Goal: Answer question/provide support: Share knowledge or assist other users

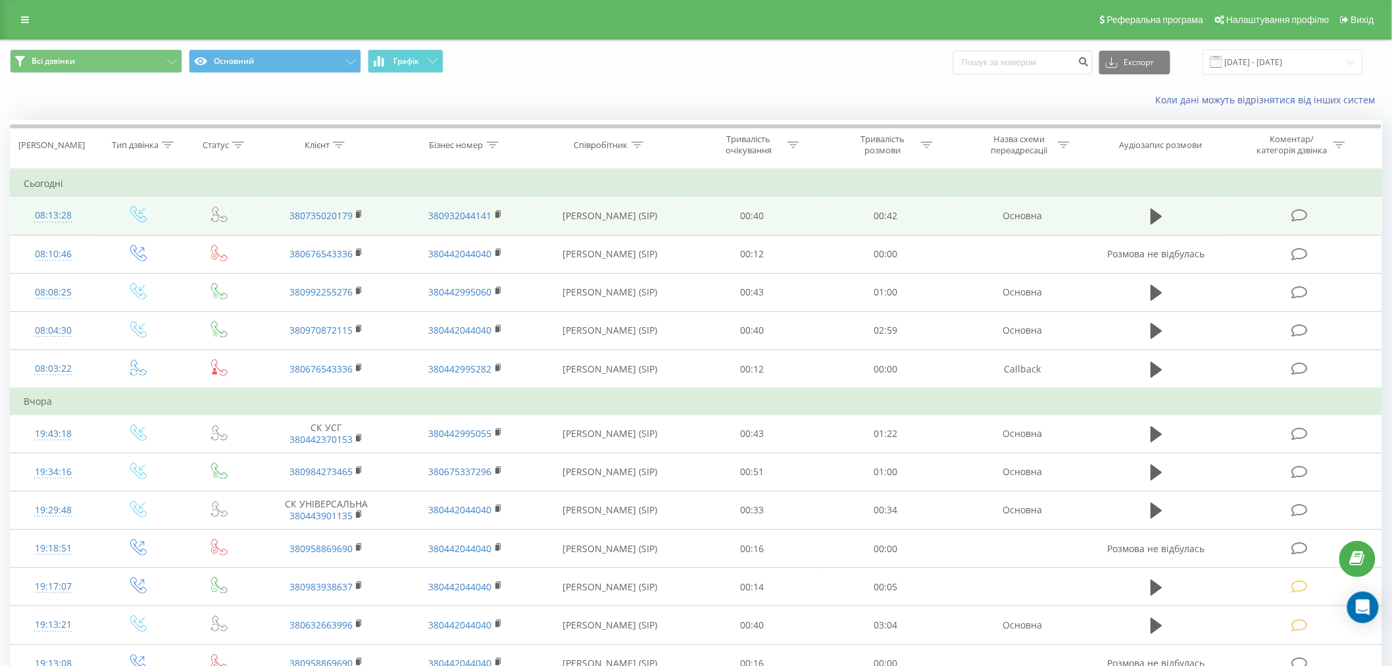
click at [1301, 214] on icon at bounding box center [1299, 216] width 16 height 14
click at [1298, 215] on icon at bounding box center [1299, 216] width 16 height 14
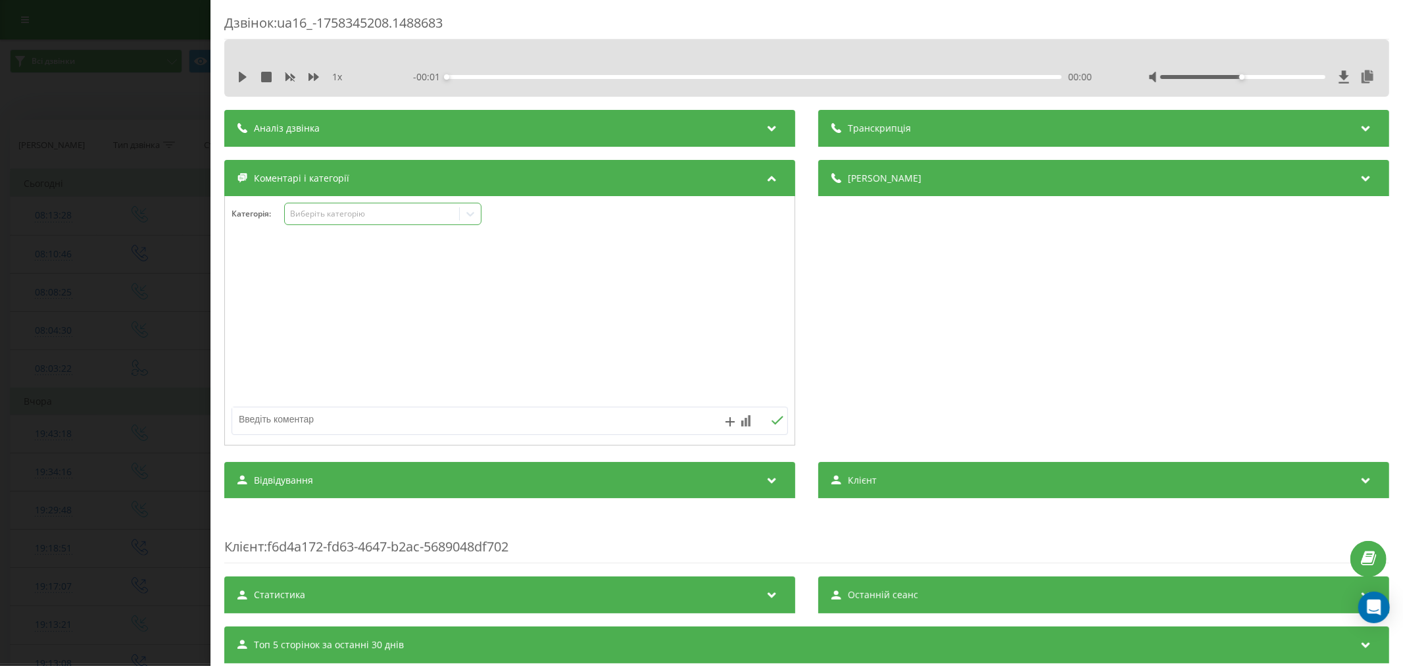
click at [330, 211] on div "Виберіть категорію" at bounding box center [371, 214] width 164 height 11
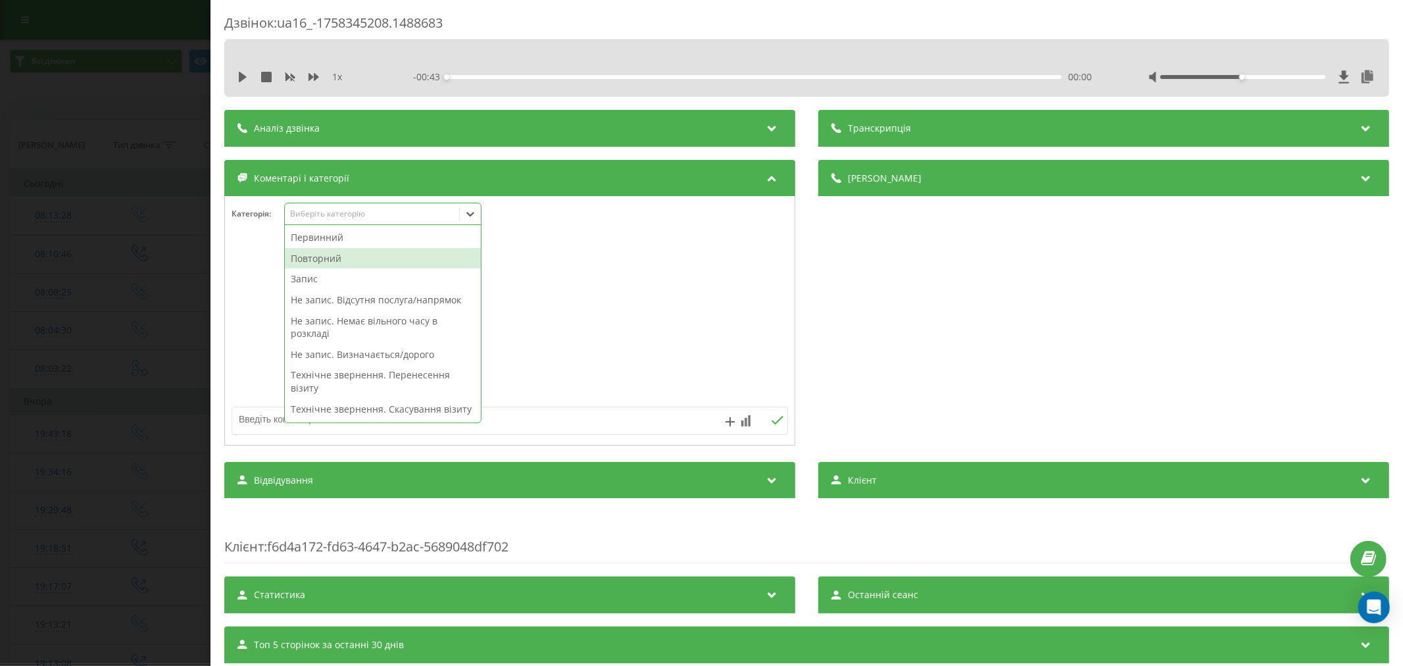
click at [334, 257] on div "Повторний" at bounding box center [383, 258] width 196 height 21
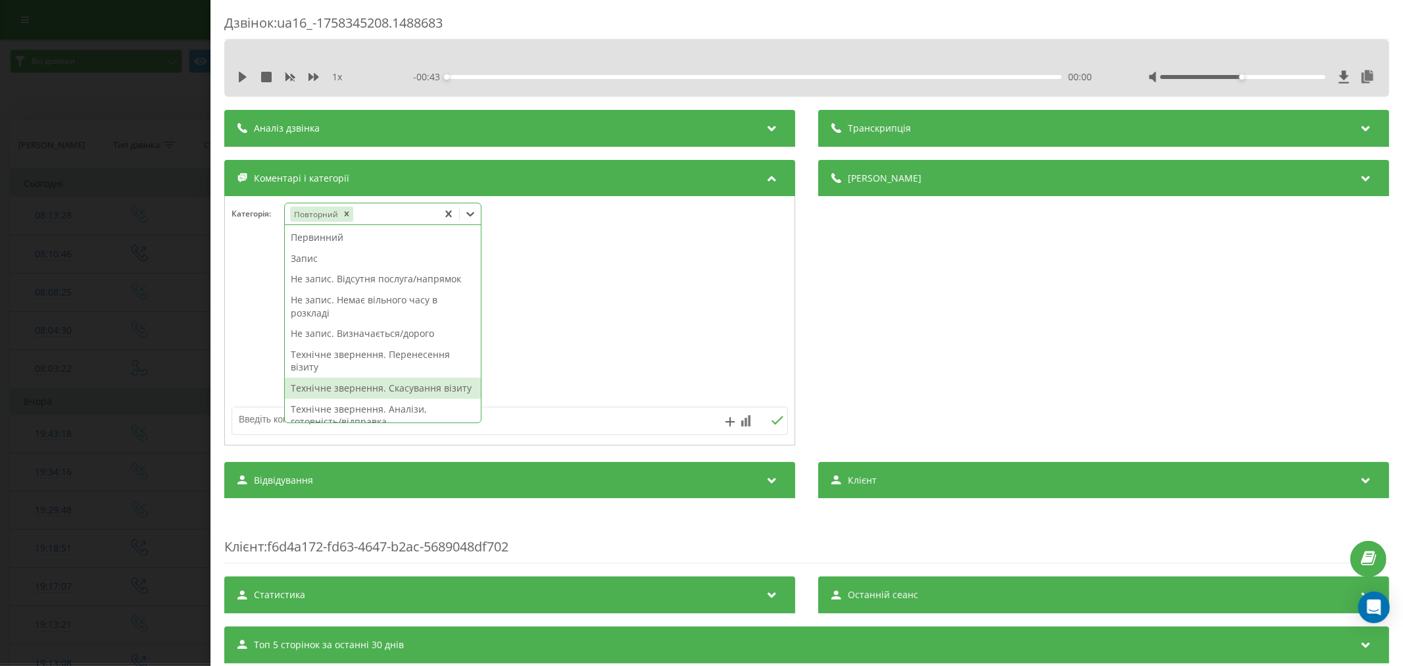
click at [370, 390] on div "Технічне звернення. Скасування візиту" at bounding box center [383, 388] width 196 height 21
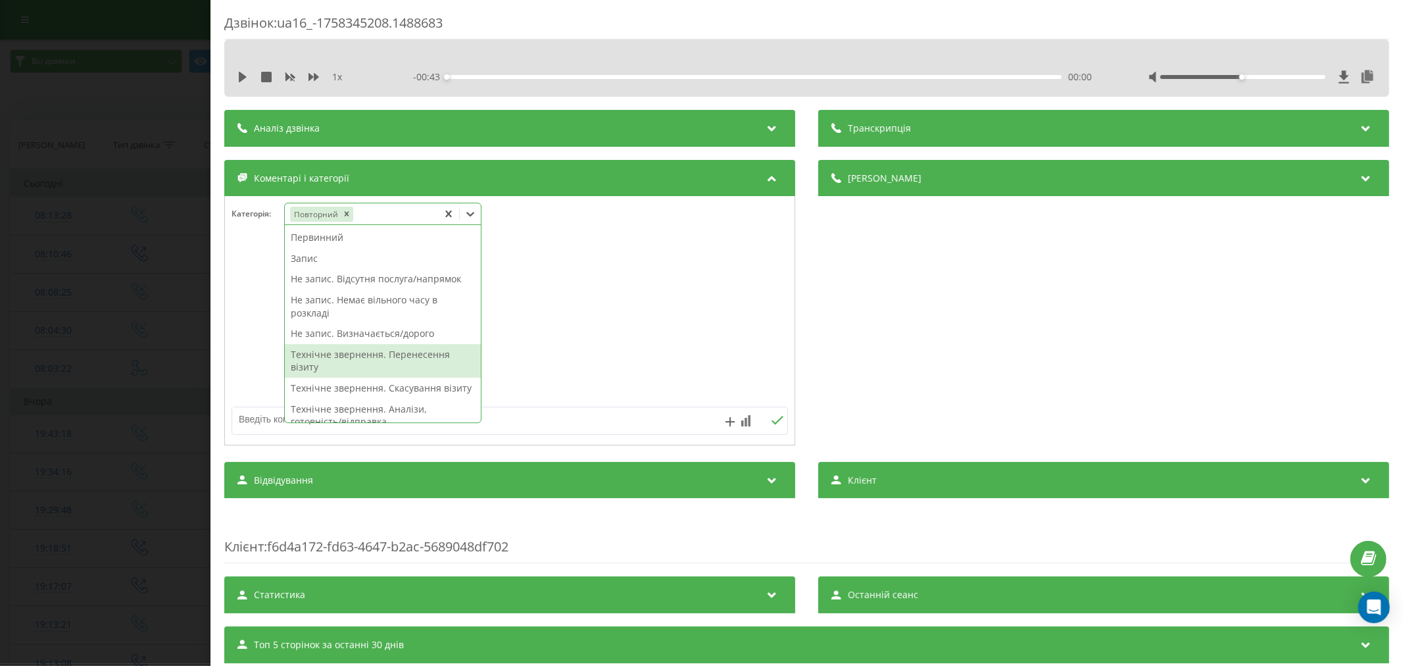
click at [595, 357] on div at bounding box center [510, 321] width 570 height 158
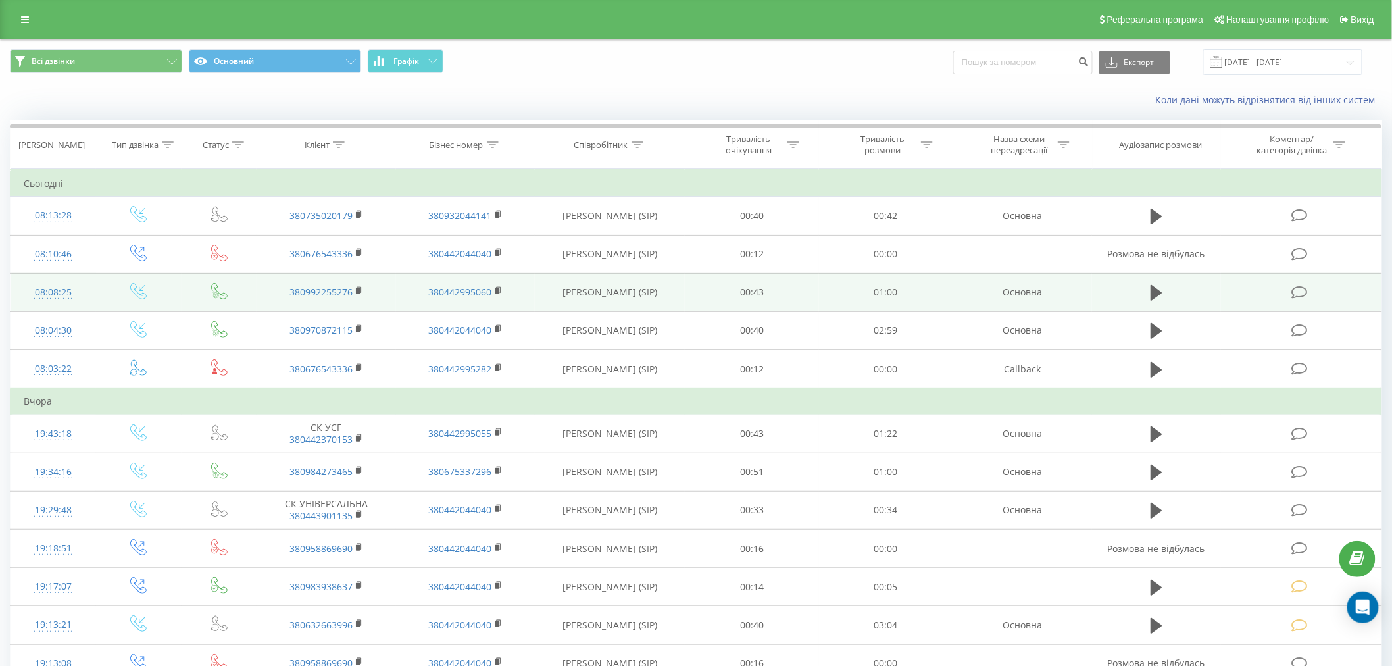
click at [1297, 293] on icon at bounding box center [1299, 292] width 16 height 14
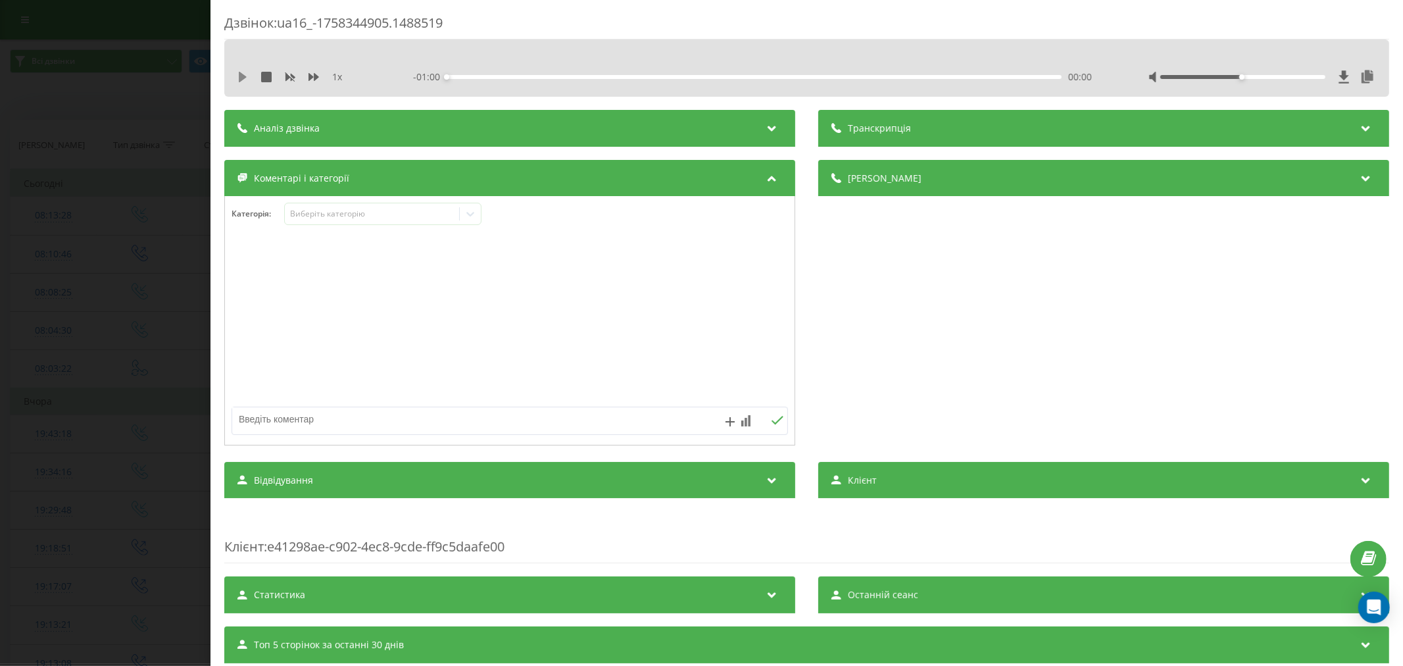
click at [243, 77] on icon at bounding box center [243, 77] width 8 height 11
drag, startPoint x: 1234, startPoint y: 75, endPoint x: 1301, endPoint y: 78, distance: 67.1
click at [1301, 78] on div at bounding box center [1242, 77] width 165 height 4
click at [242, 82] on icon at bounding box center [242, 77] width 11 height 11
click at [241, 76] on icon at bounding box center [243, 77] width 8 height 11
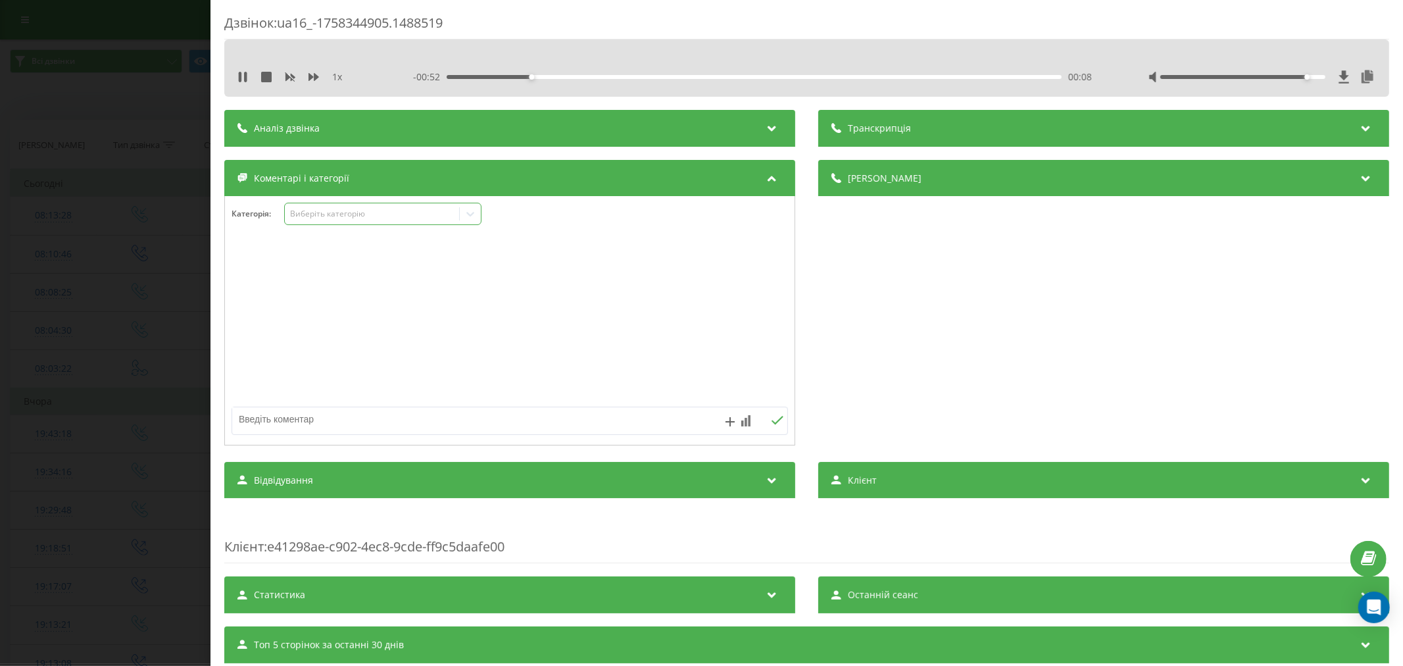
click at [398, 209] on div "Виберіть категорію" at bounding box center [371, 214] width 164 height 11
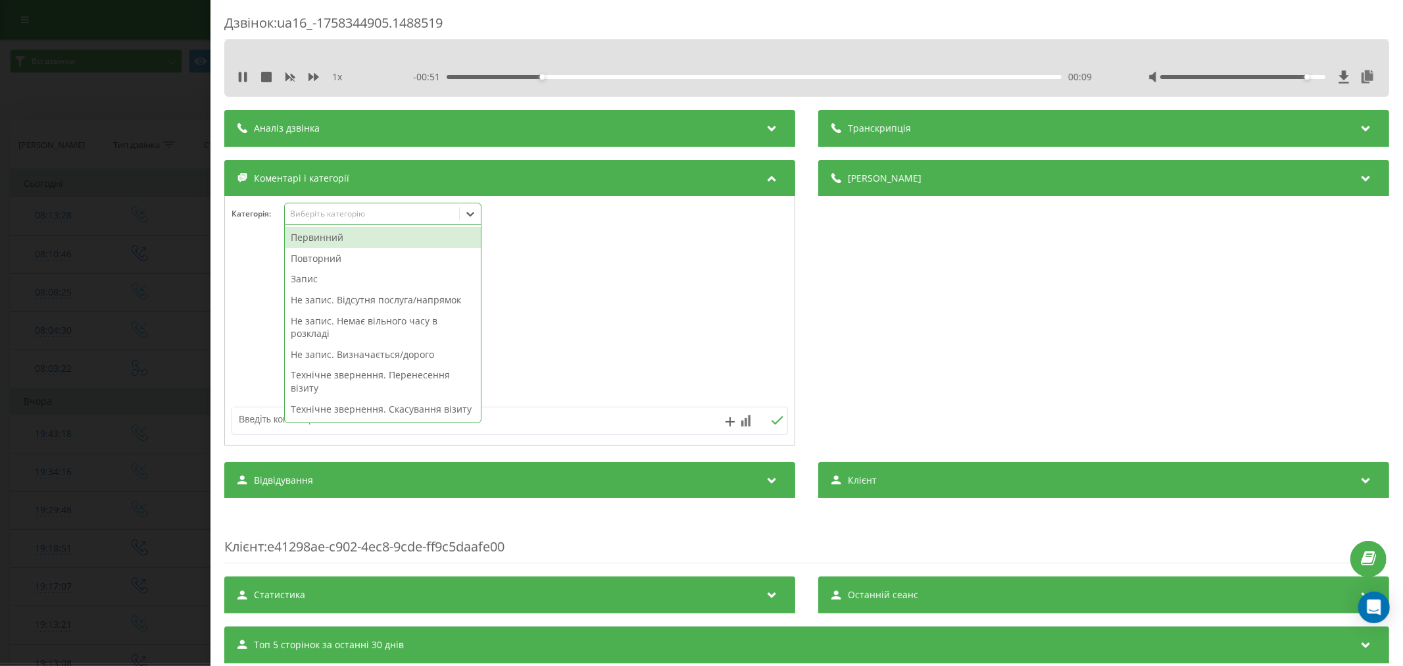
click at [364, 239] on div "Первинний" at bounding box center [383, 237] width 196 height 21
click at [344, 319] on div "Не запис. Немає вільного часу в розкладі" at bounding box center [383, 327] width 196 height 34
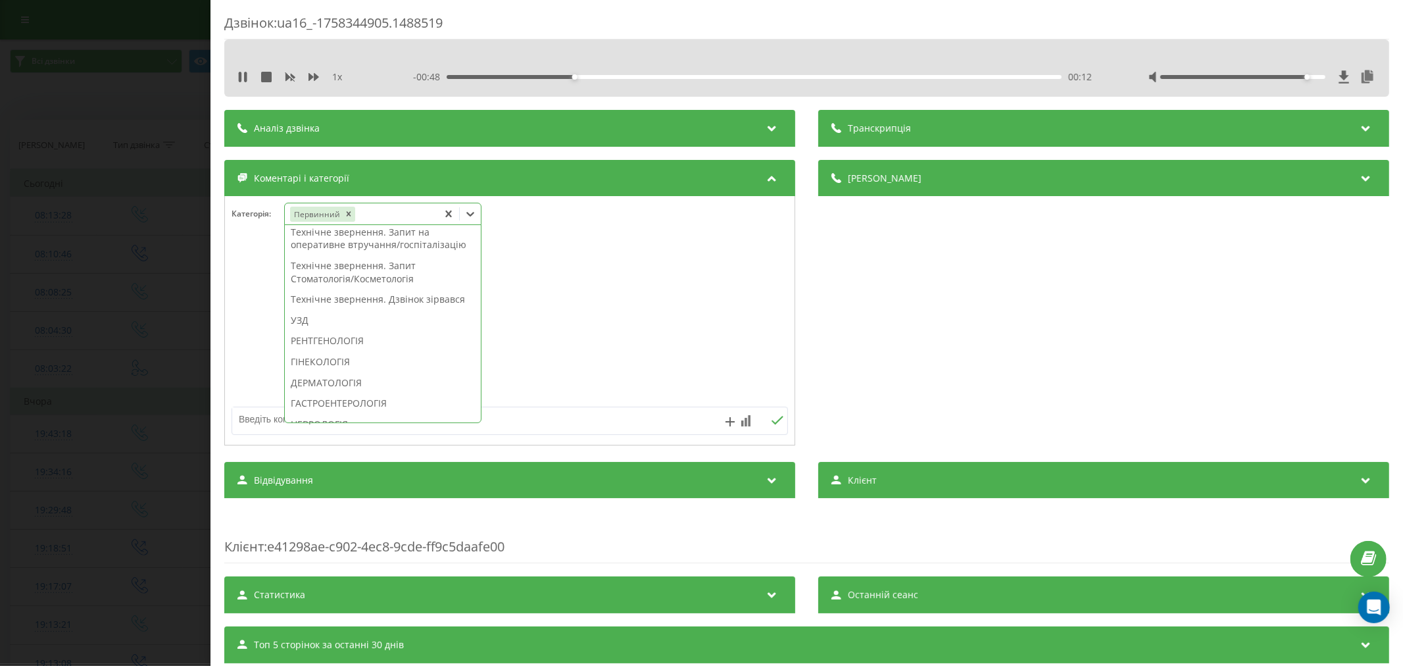
scroll to position [364, 0]
click at [335, 307] on div "УЗД" at bounding box center [383, 296] width 196 height 21
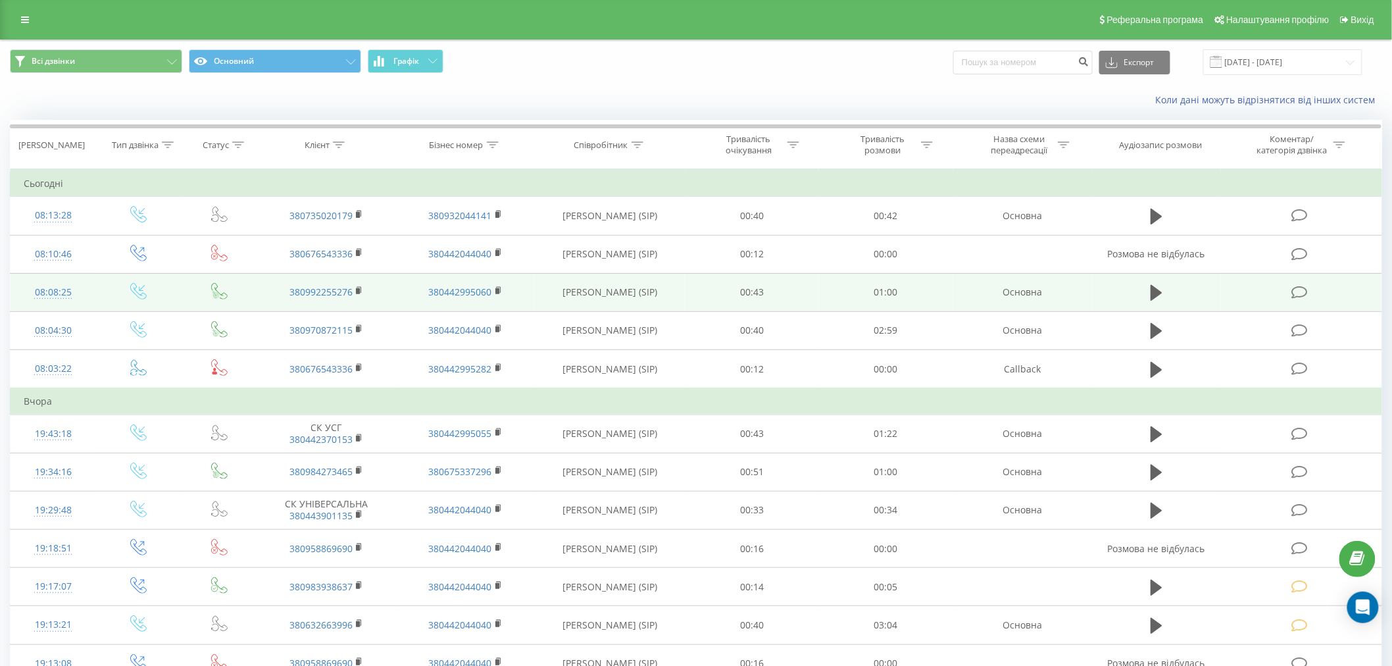
click at [1299, 290] on icon at bounding box center [1299, 292] width 16 height 14
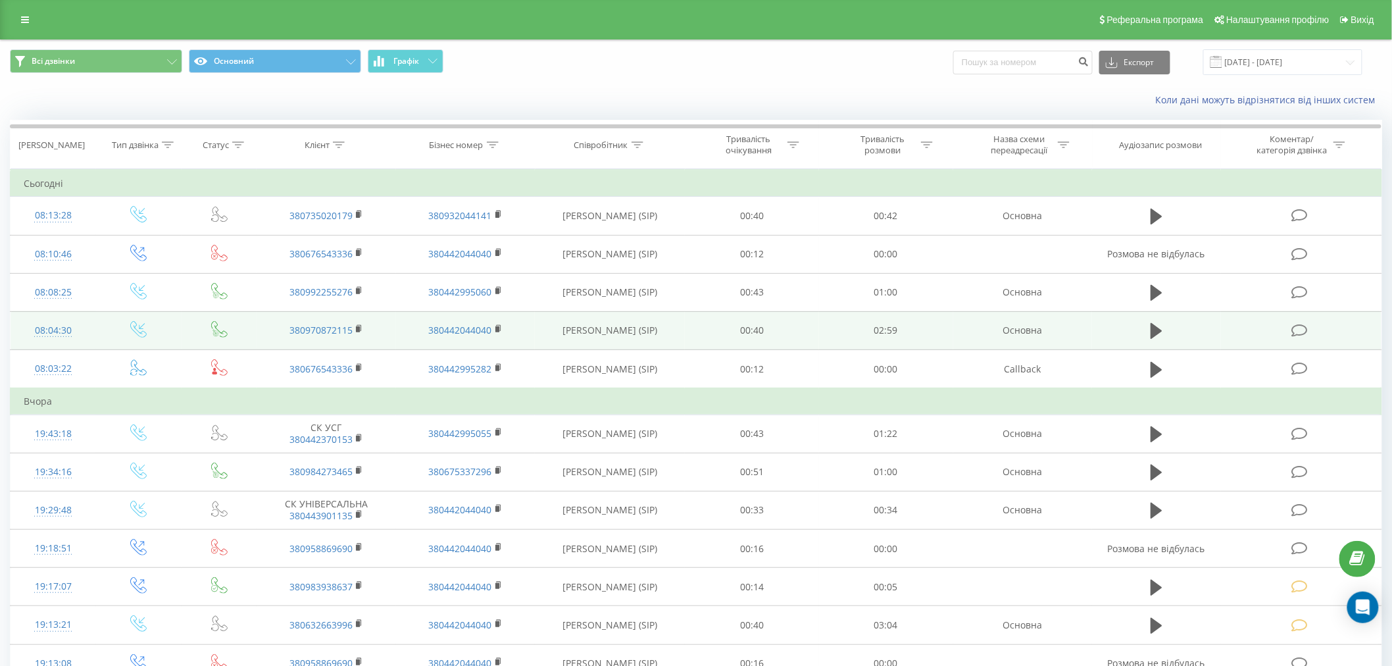
click at [1289, 330] on td at bounding box center [1301, 330] width 161 height 38
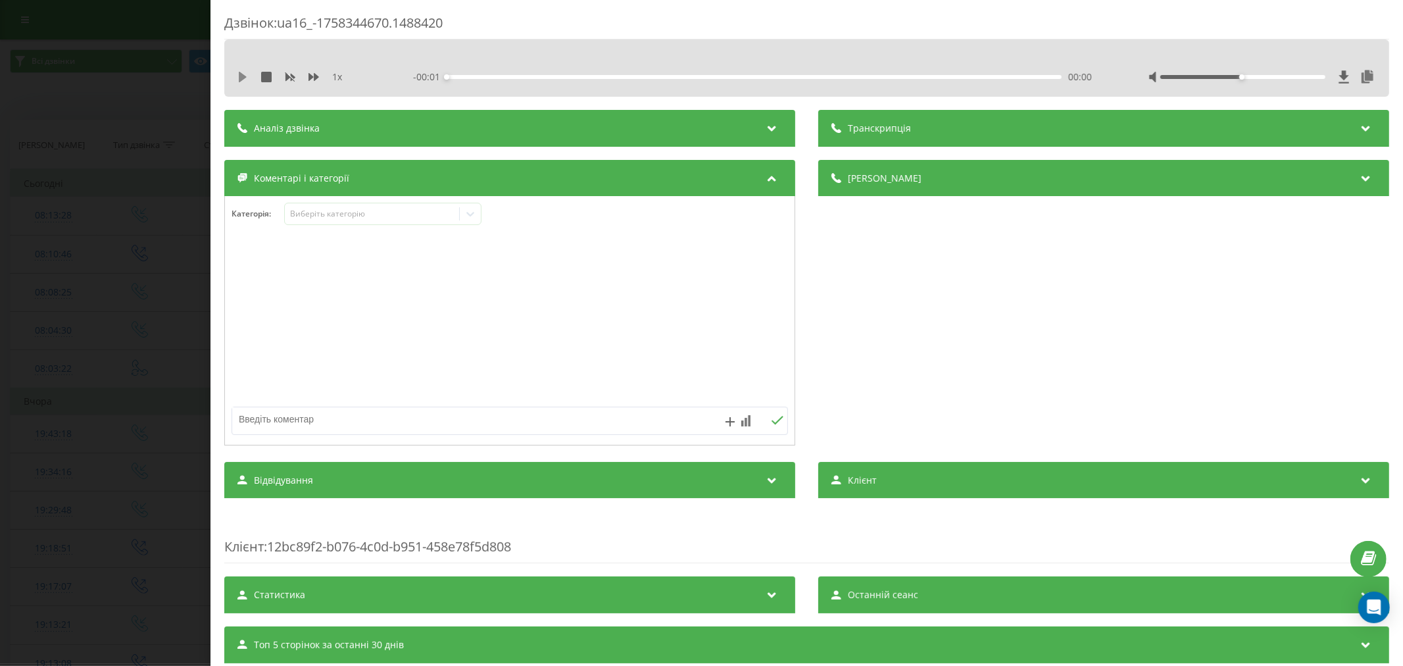
click at [241, 80] on icon at bounding box center [243, 77] width 8 height 11
click at [461, 76] on div "00:04" at bounding box center [754, 77] width 615 height 4
click at [366, 211] on div "Виберіть категорію" at bounding box center [371, 214] width 164 height 11
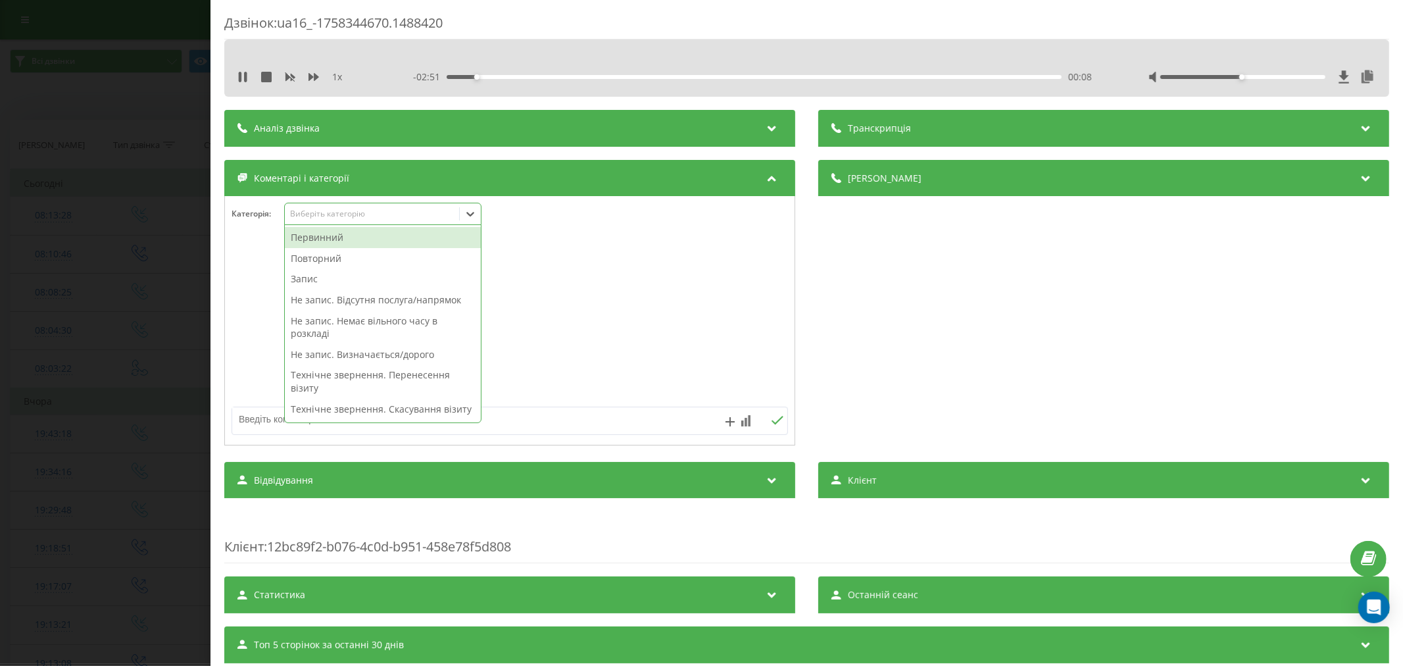
click at [328, 237] on div "Первинний" at bounding box center [383, 237] width 196 height 21
click at [530, 284] on div at bounding box center [510, 321] width 570 height 158
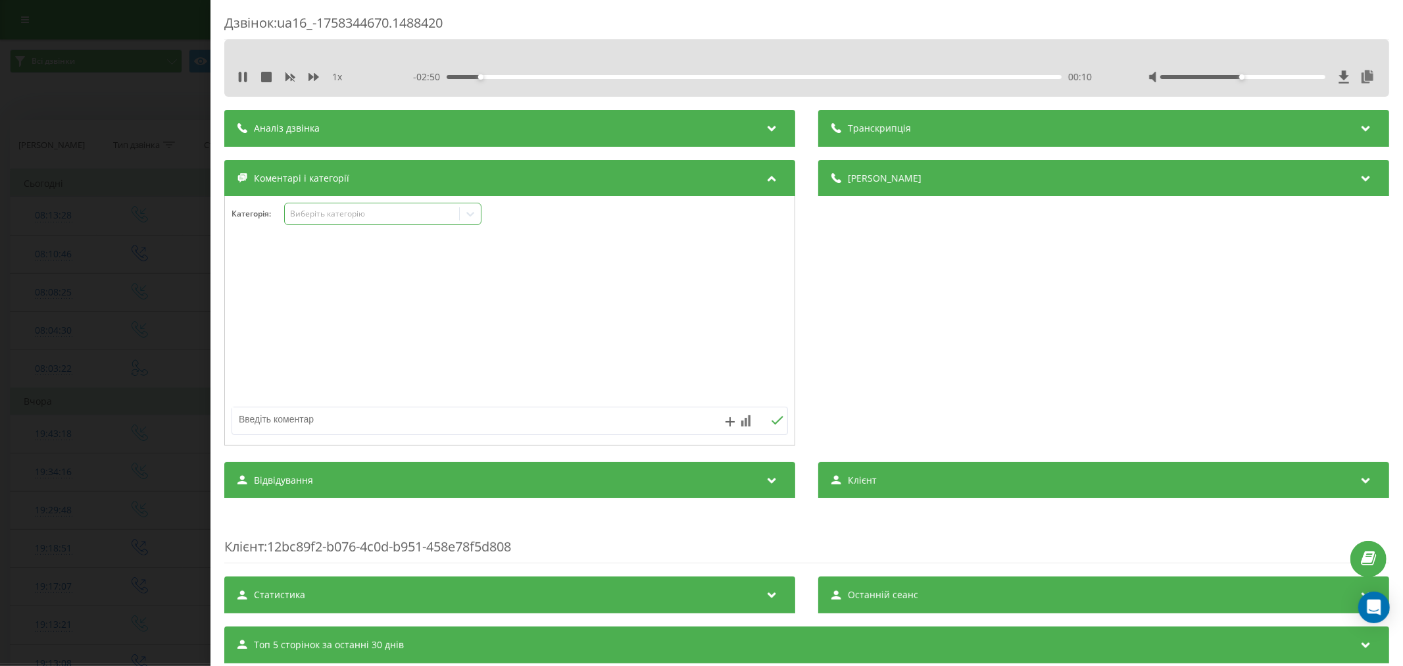
click at [435, 218] on div "Виберіть категорію" at bounding box center [371, 214] width 164 height 11
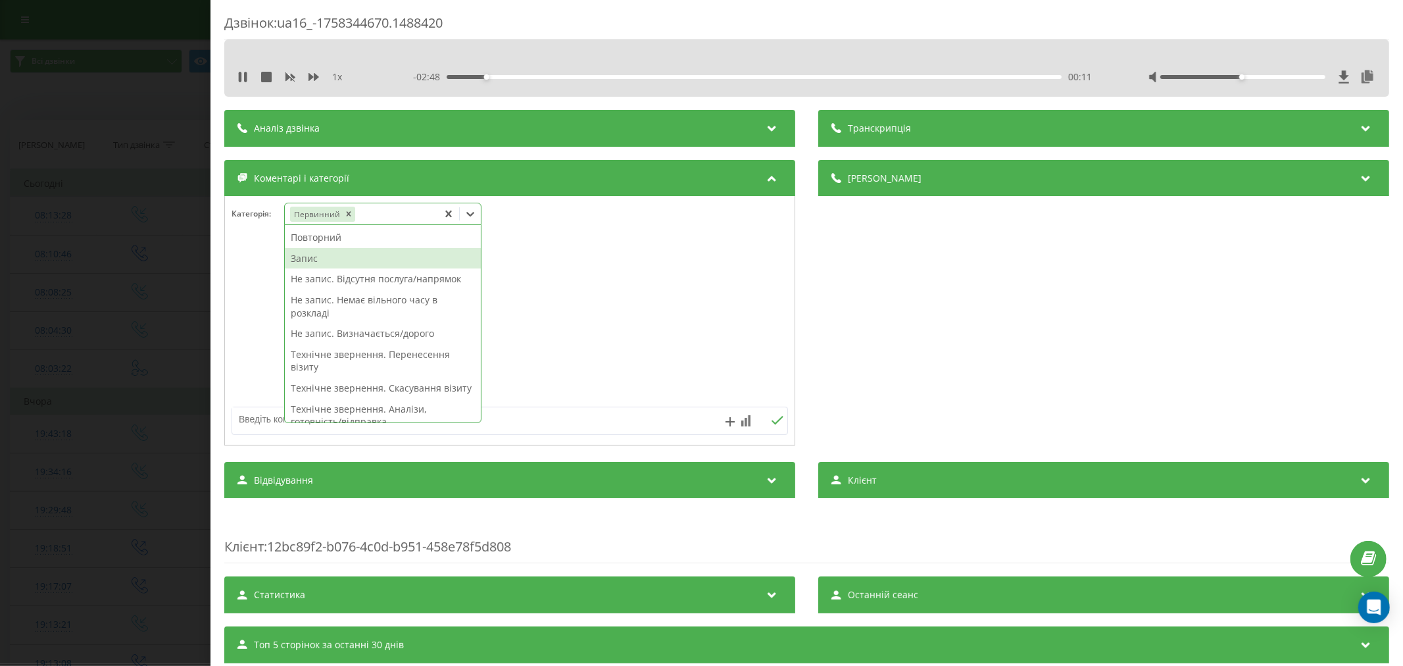
drag, startPoint x: 321, startPoint y: 276, endPoint x: 323, endPoint y: 264, distance: 12.0
click at [323, 264] on div "Повторний Запис Не запис. Відсутня послуга/напрямок Не запис. Немає вільного ча…" at bounding box center [383, 323] width 196 height 197
click at [323, 264] on div "Запис" at bounding box center [383, 258] width 196 height 21
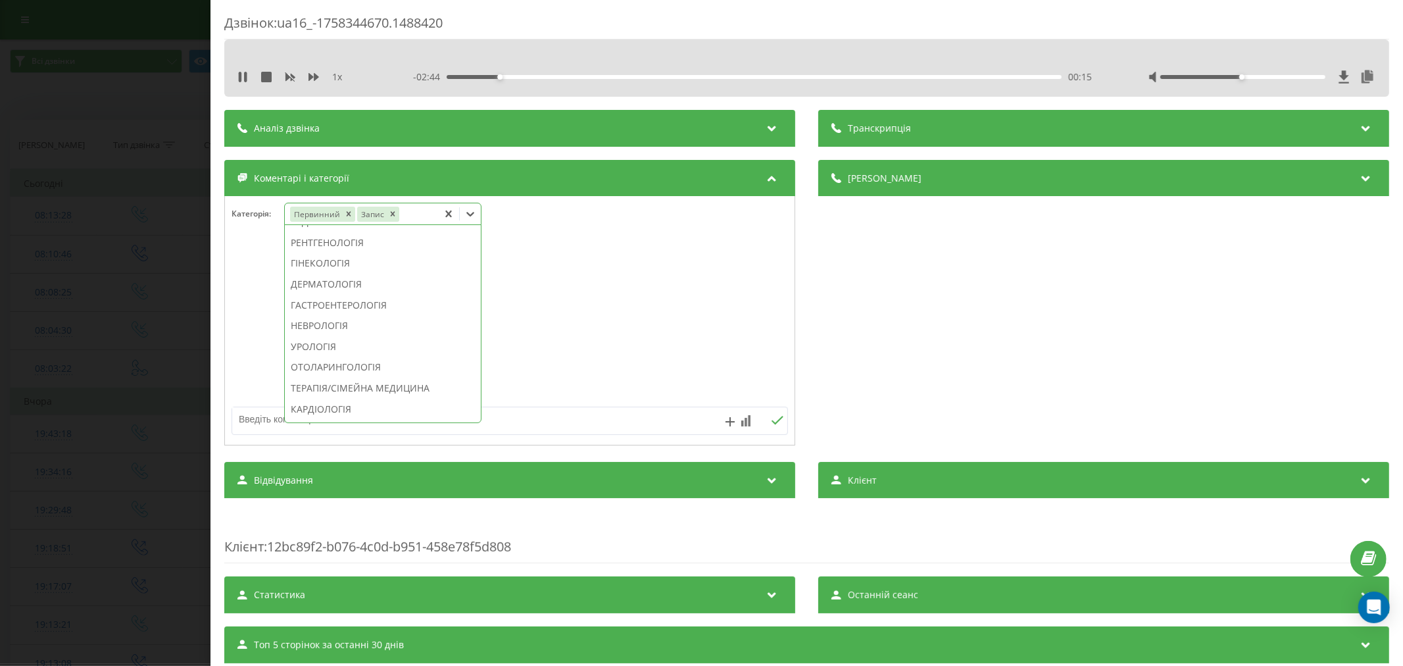
scroll to position [491, 0]
click at [388, 326] on div "ТЕРАПІЯ/СІМЕЙНА МЕДИЦИНА" at bounding box center [383, 315] width 196 height 21
click at [688, 356] on div at bounding box center [510, 321] width 570 height 158
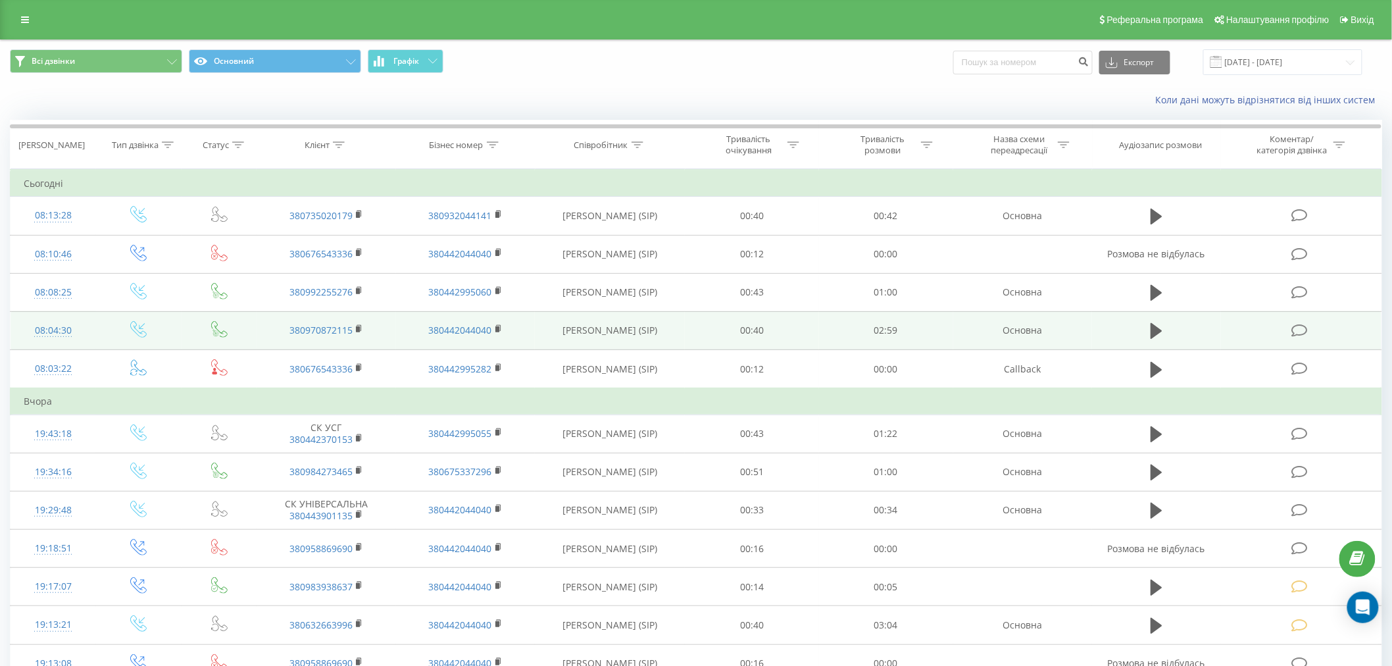
click at [1301, 330] on icon at bounding box center [1299, 331] width 16 height 14
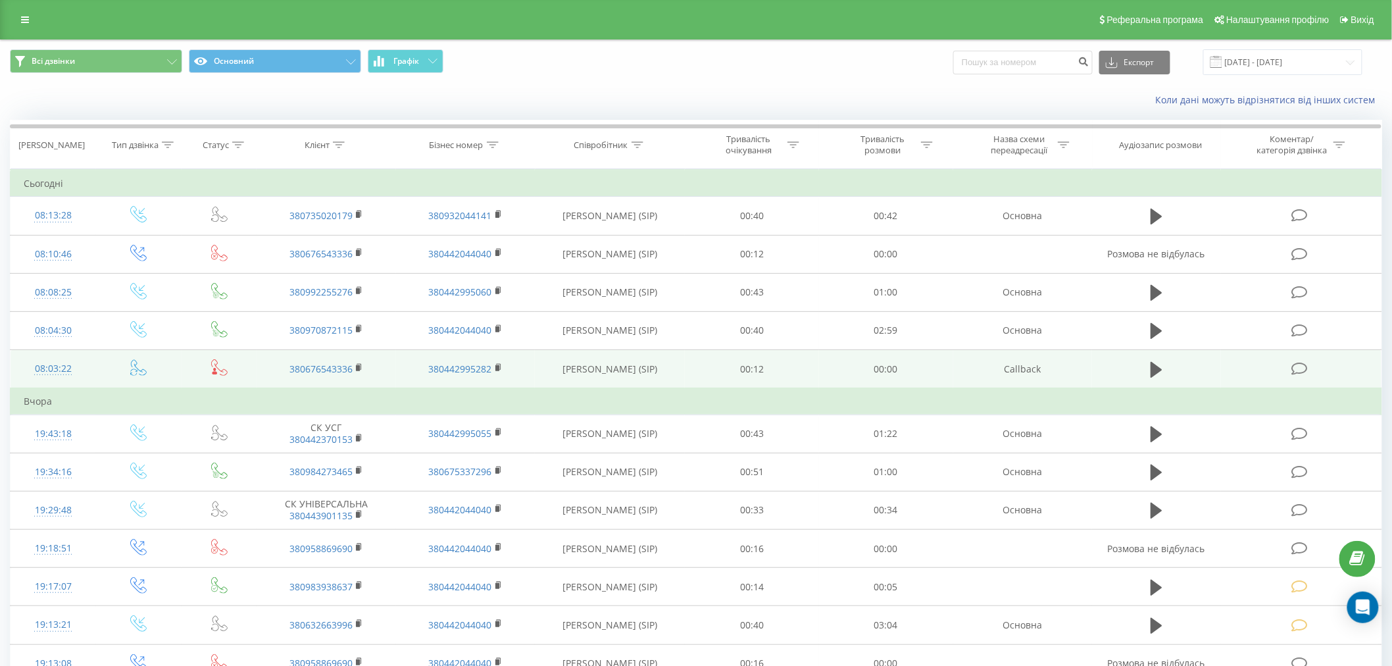
click at [1305, 369] on icon at bounding box center [1299, 369] width 16 height 14
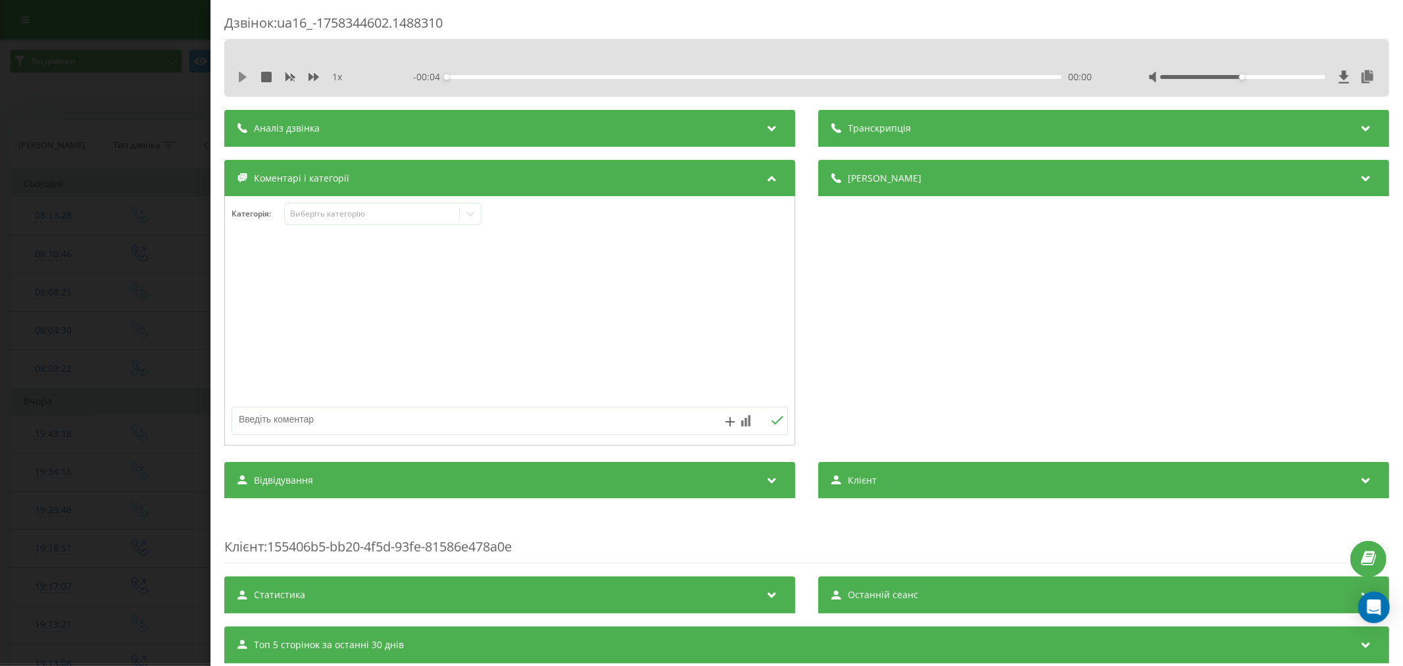
click at [241, 82] on button at bounding box center [242, 77] width 11 height 11
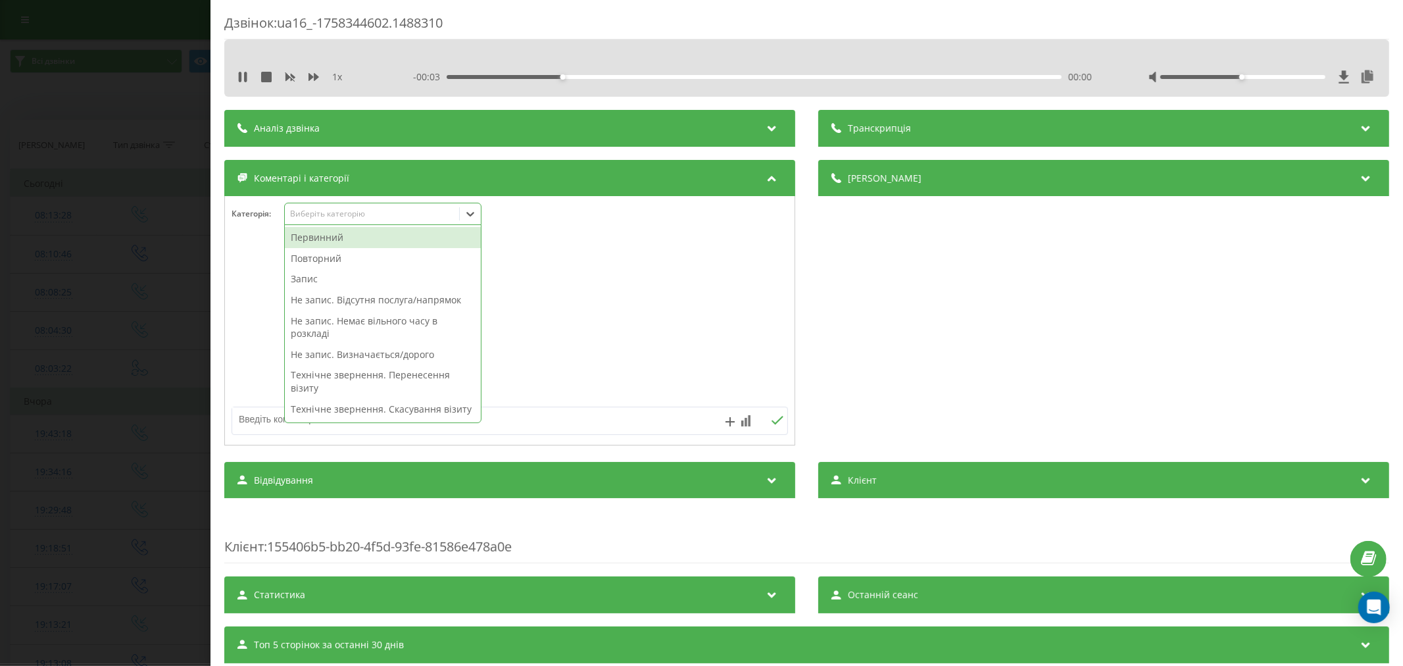
click at [347, 212] on div "Виберіть категорію" at bounding box center [371, 214] width 164 height 11
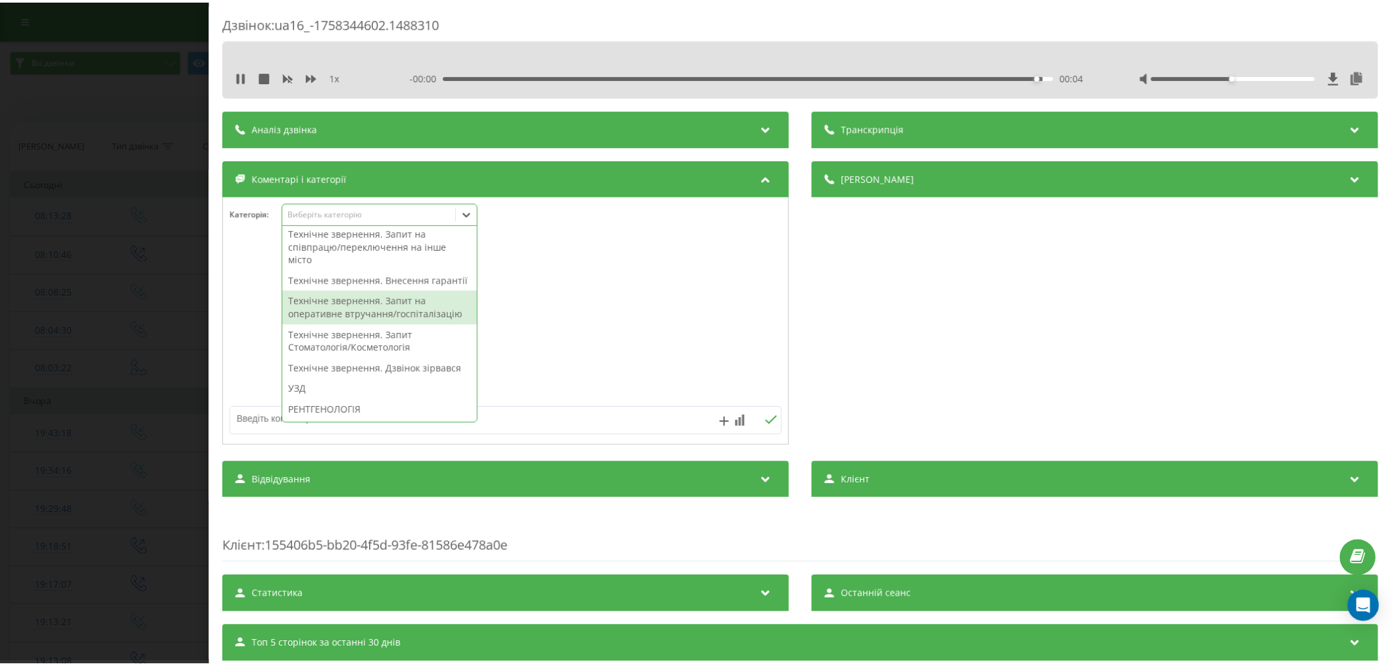
scroll to position [365, 0]
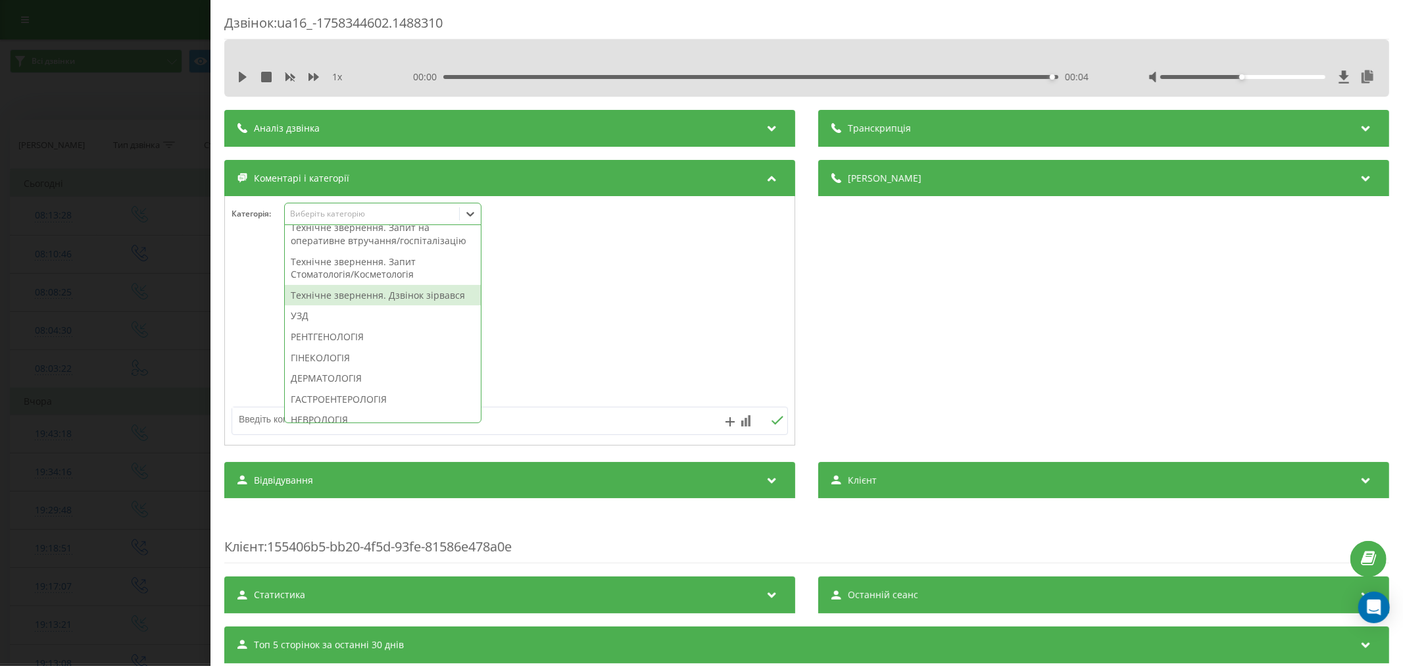
click at [402, 306] on div "Технічне звернення. Дзвінок зірвався" at bounding box center [383, 295] width 196 height 21
click at [697, 323] on div at bounding box center [510, 321] width 570 height 158
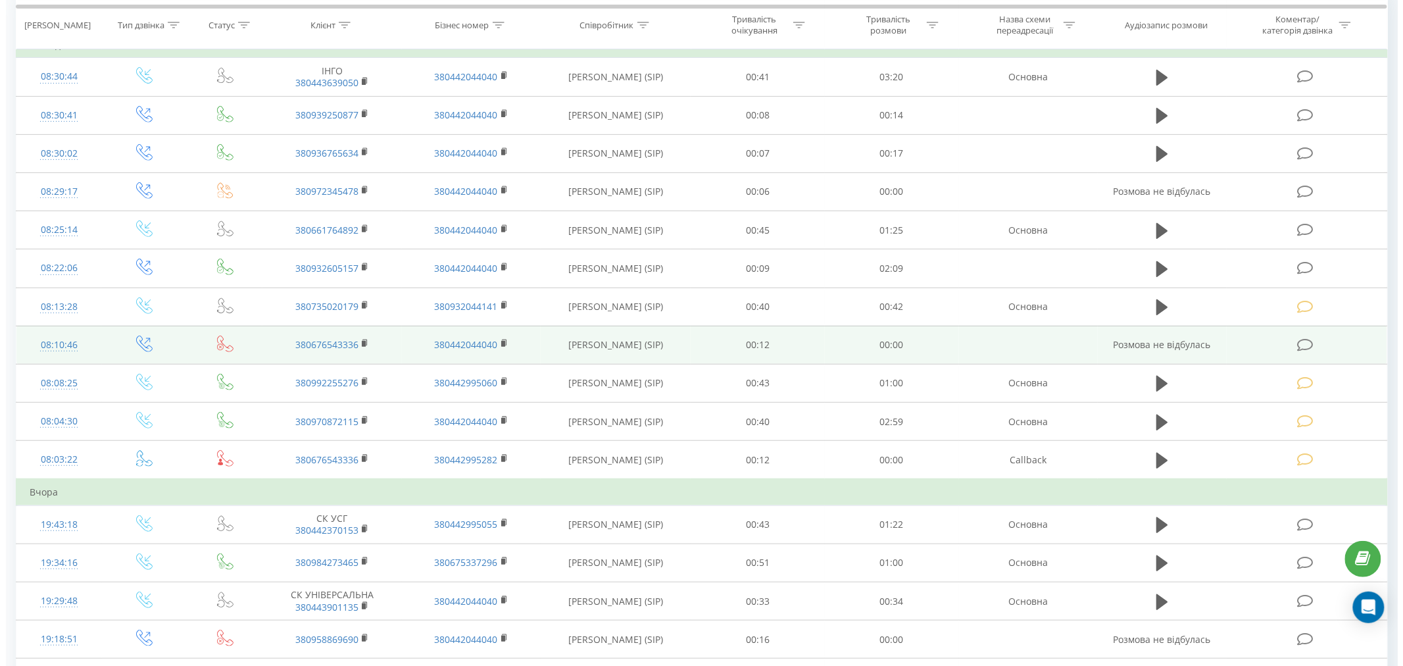
scroll to position [146, 0]
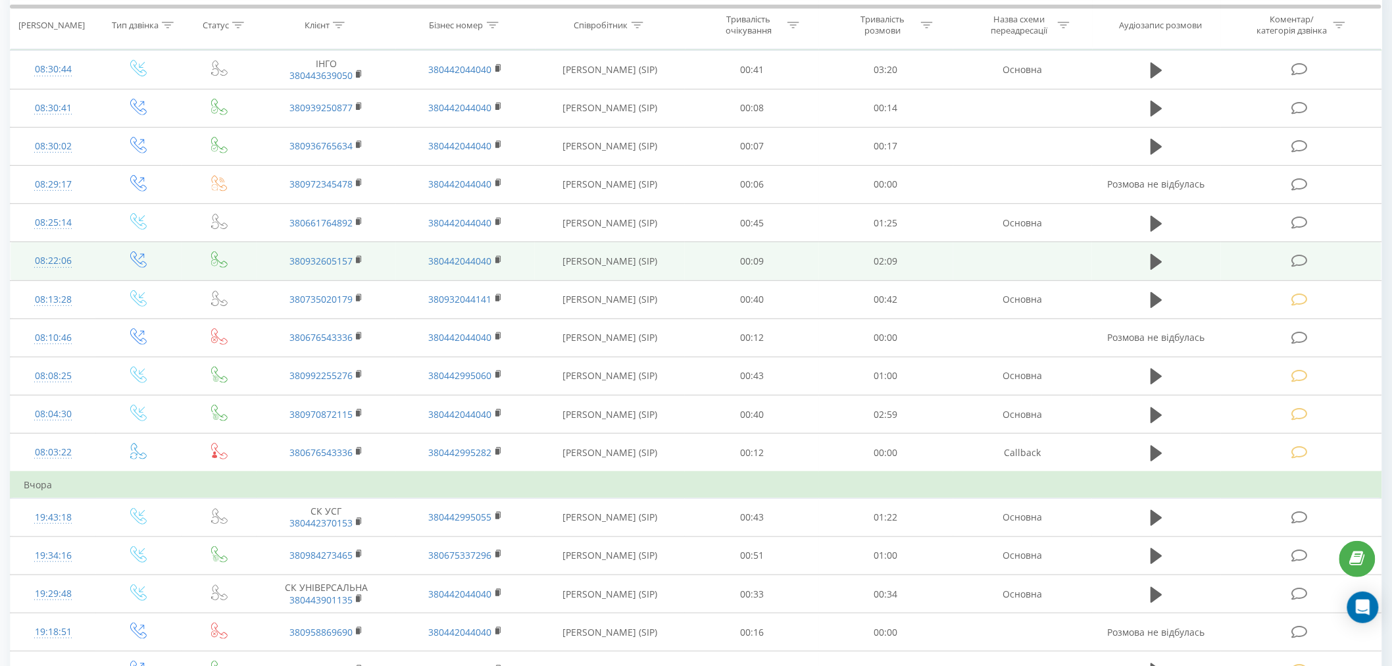
click at [1298, 262] on icon at bounding box center [1299, 261] width 16 height 14
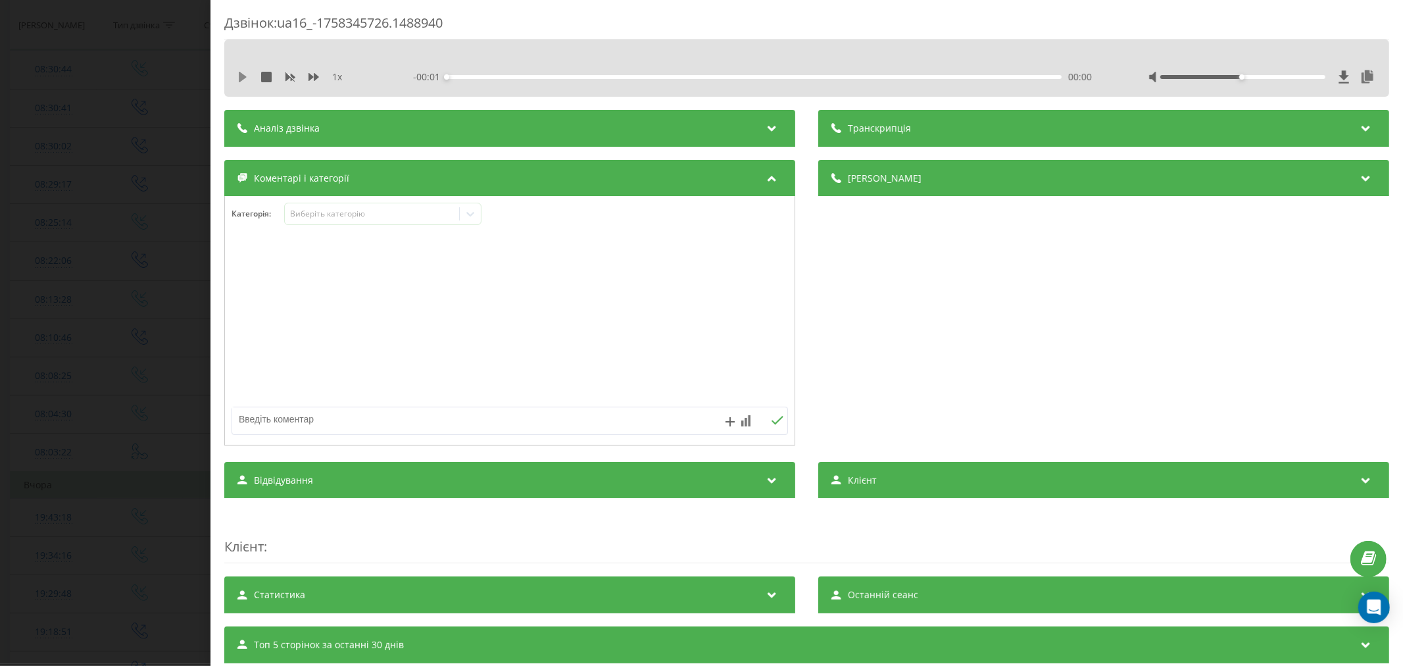
click at [242, 76] on icon at bounding box center [243, 77] width 8 height 11
click at [469, 75] on div "00:00" at bounding box center [754, 77] width 615 height 4
drag, startPoint x: 1235, startPoint y: 75, endPoint x: 1300, endPoint y: 75, distance: 65.1
click at [1304, 75] on div "Accessibility label" at bounding box center [1306, 76] width 5 height 5
click at [346, 218] on div "Виберіть категорію" at bounding box center [371, 214] width 164 height 11
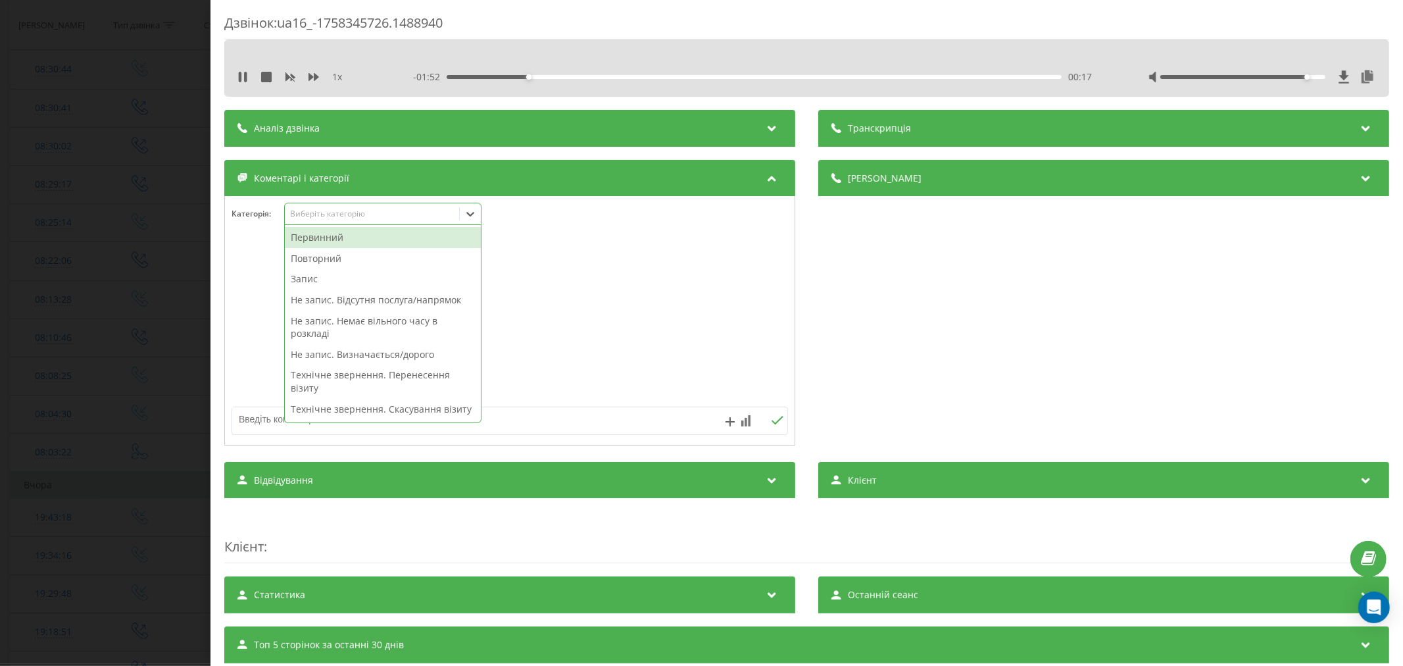
click at [334, 237] on div "Первинний" at bounding box center [383, 237] width 196 height 21
click at [364, 308] on div "Не запис. Немає вільного часу в розкладі" at bounding box center [383, 306] width 196 height 34
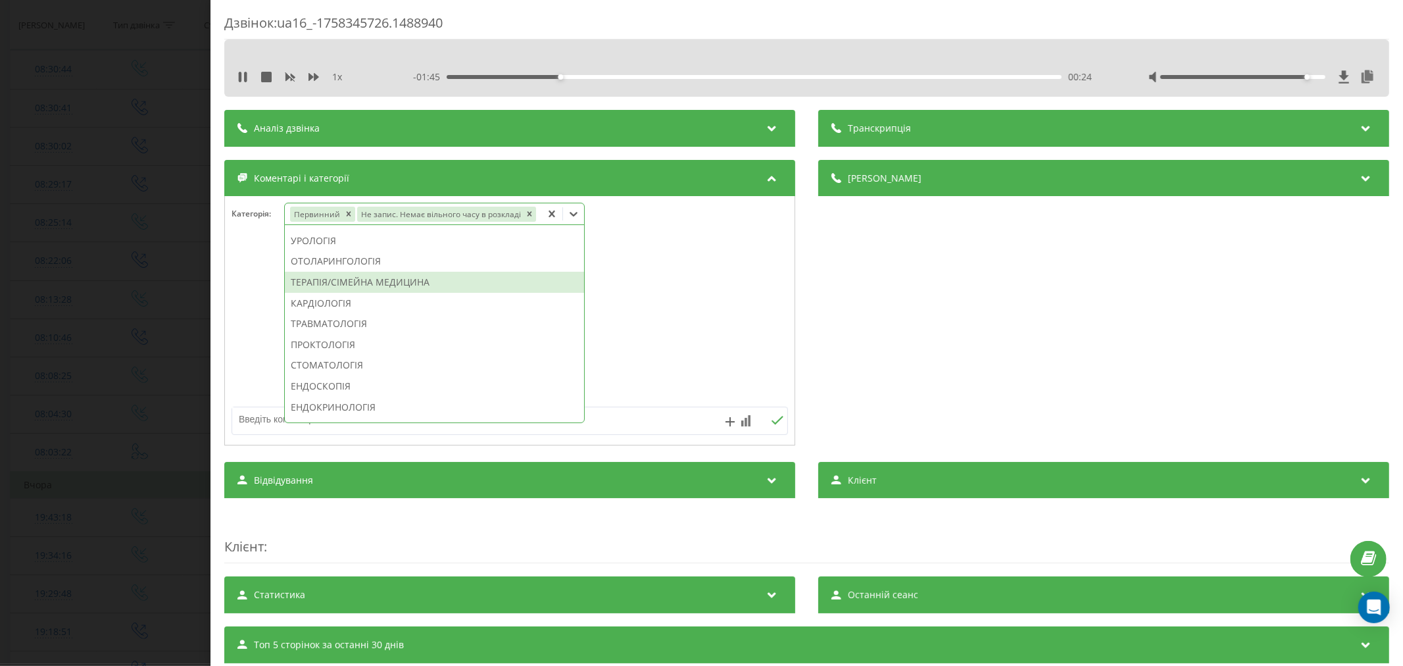
scroll to position [478, 0]
click at [332, 347] on div "СТОМАТОЛОГІЯ" at bounding box center [434, 346] width 299 height 21
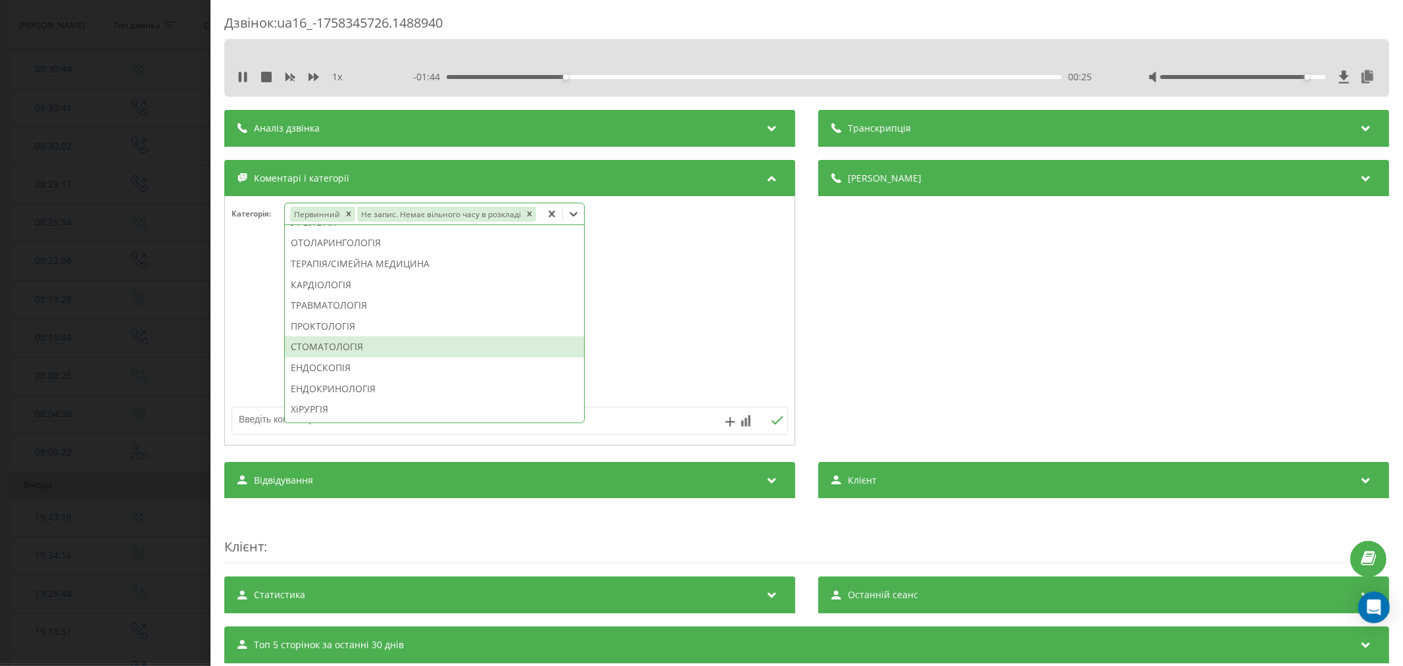
scroll to position [0, 0]
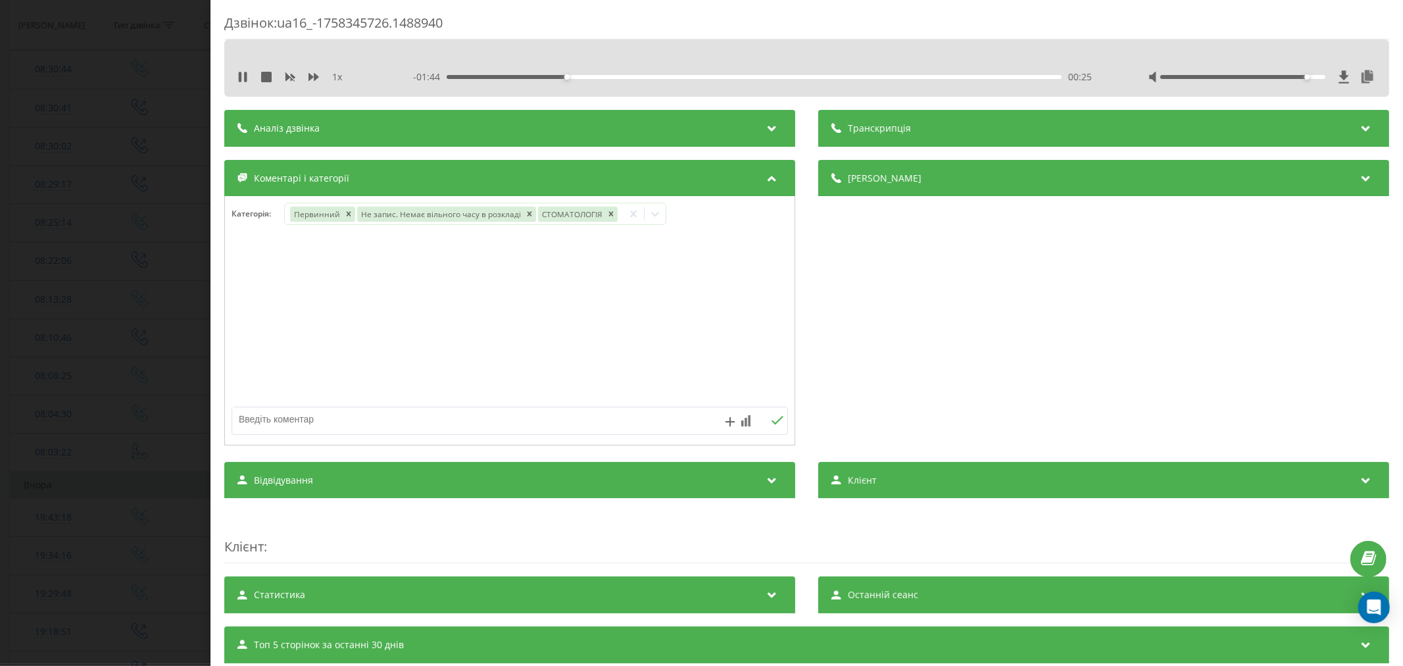
click at [680, 339] on div at bounding box center [510, 321] width 570 height 158
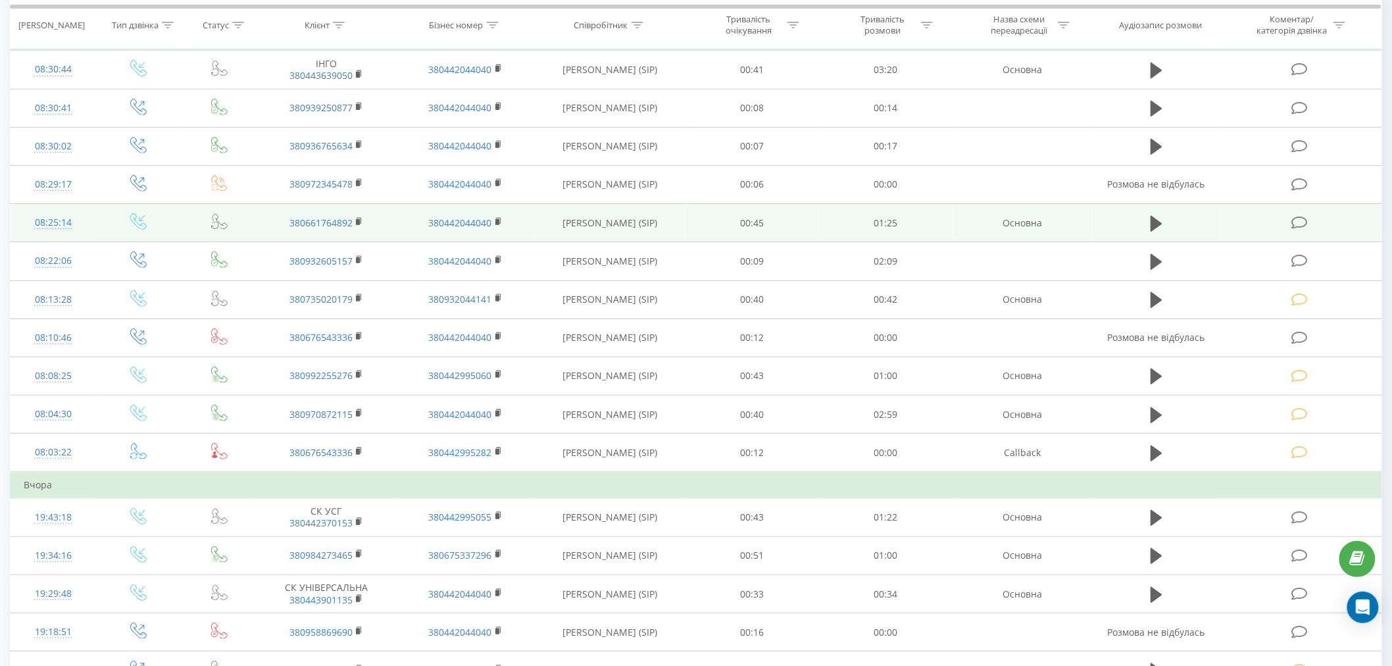
click at [1299, 225] on icon at bounding box center [1299, 223] width 16 height 14
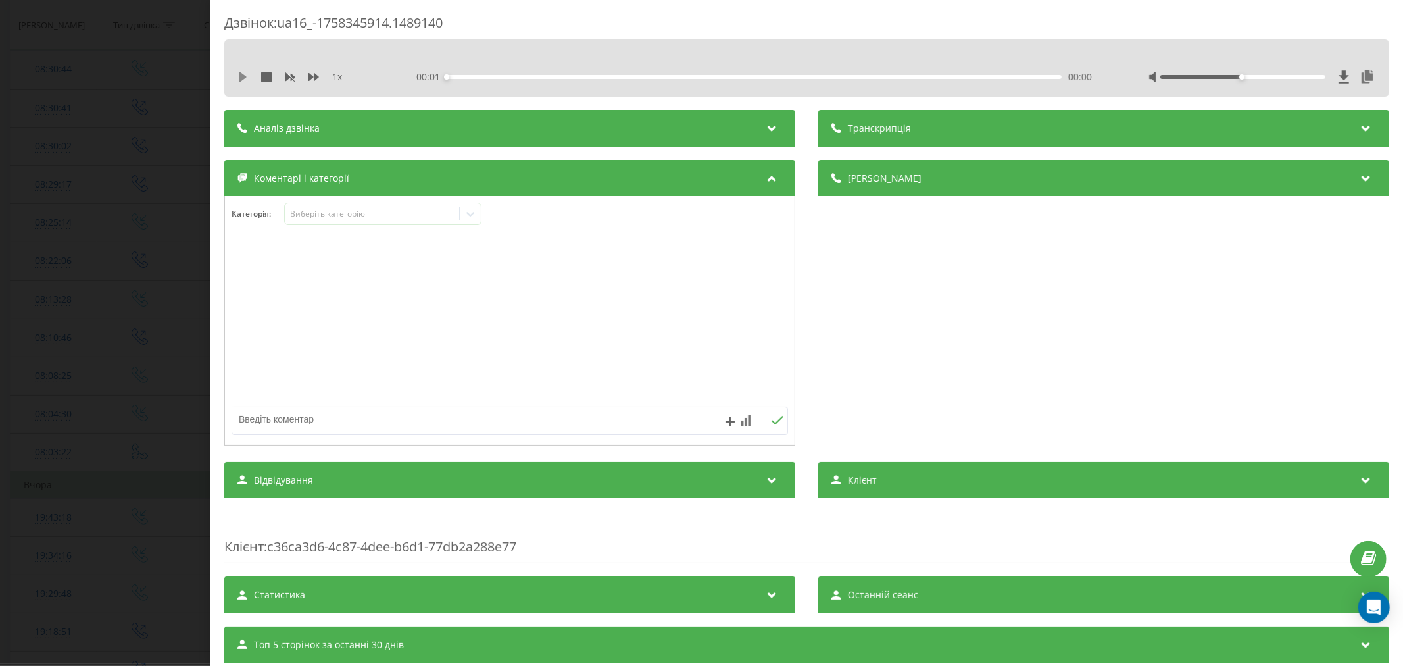
click at [247, 74] on icon at bounding box center [242, 77] width 11 height 11
click at [459, 78] on div "00:02" at bounding box center [754, 77] width 615 height 4
drag, startPoint x: 1233, startPoint y: 81, endPoint x: 1247, endPoint y: 82, distance: 13.8
click at [1247, 82] on div at bounding box center [1263, 76] width 228 height 13
click at [1238, 75] on div at bounding box center [1263, 76] width 228 height 13
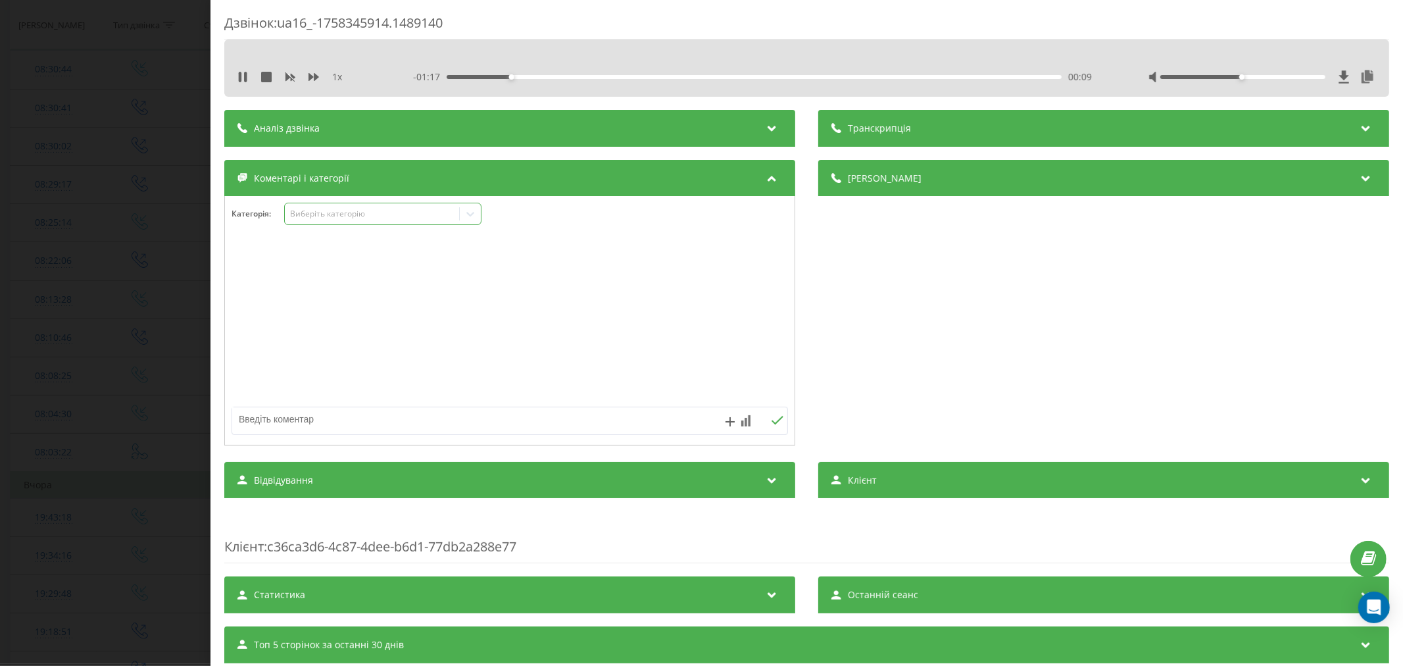
click at [385, 215] on div "Виберіть категорію" at bounding box center [371, 214] width 164 height 11
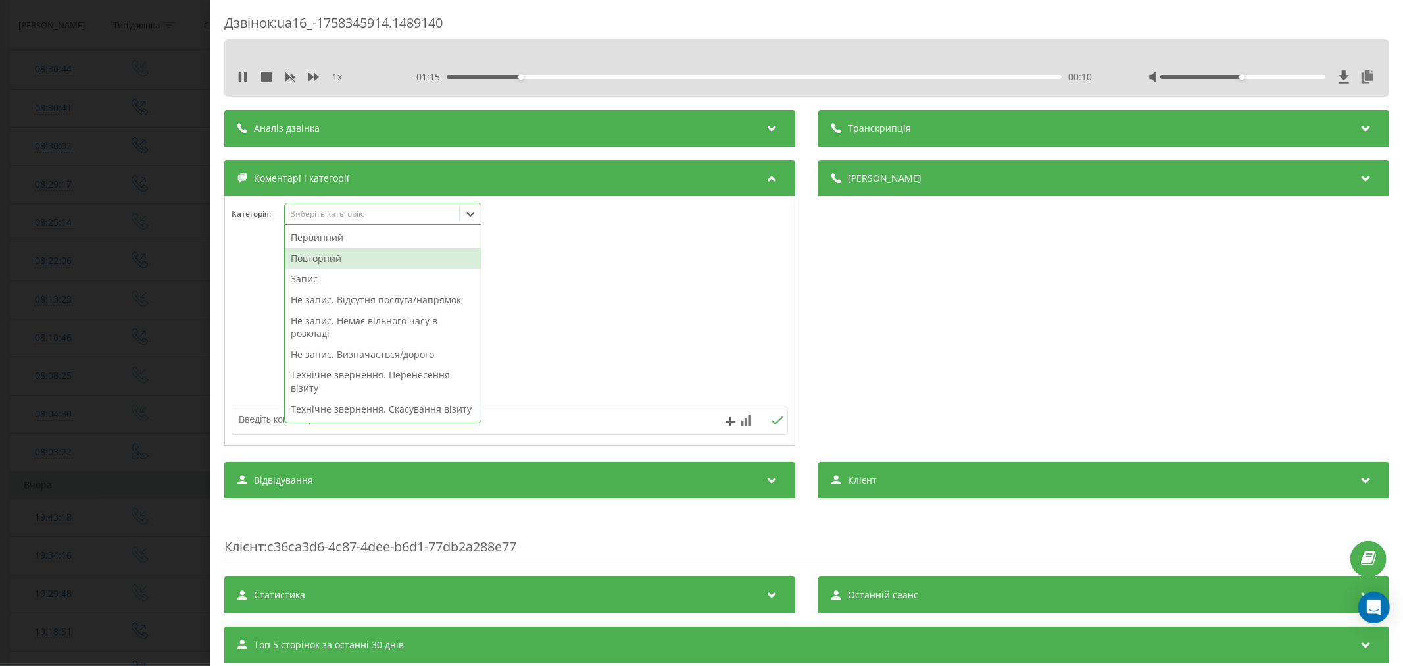
click at [307, 262] on div "Повторний" at bounding box center [383, 258] width 196 height 21
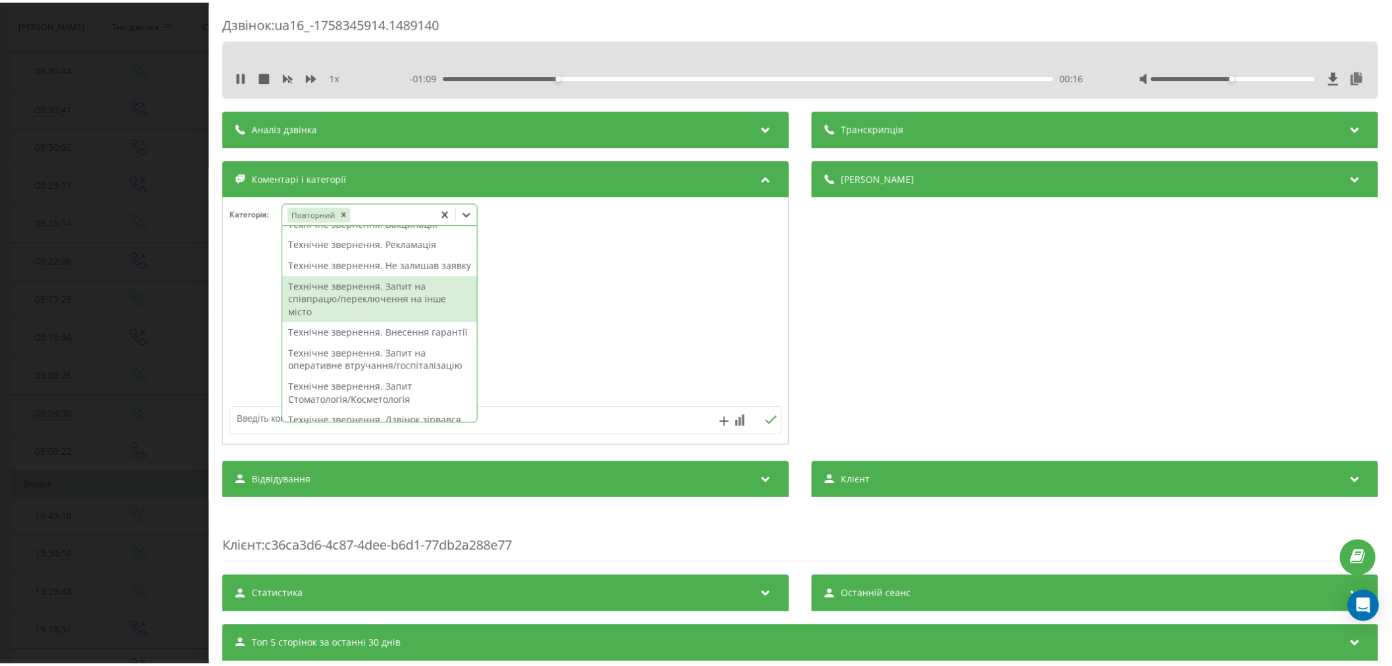
scroll to position [365, 0]
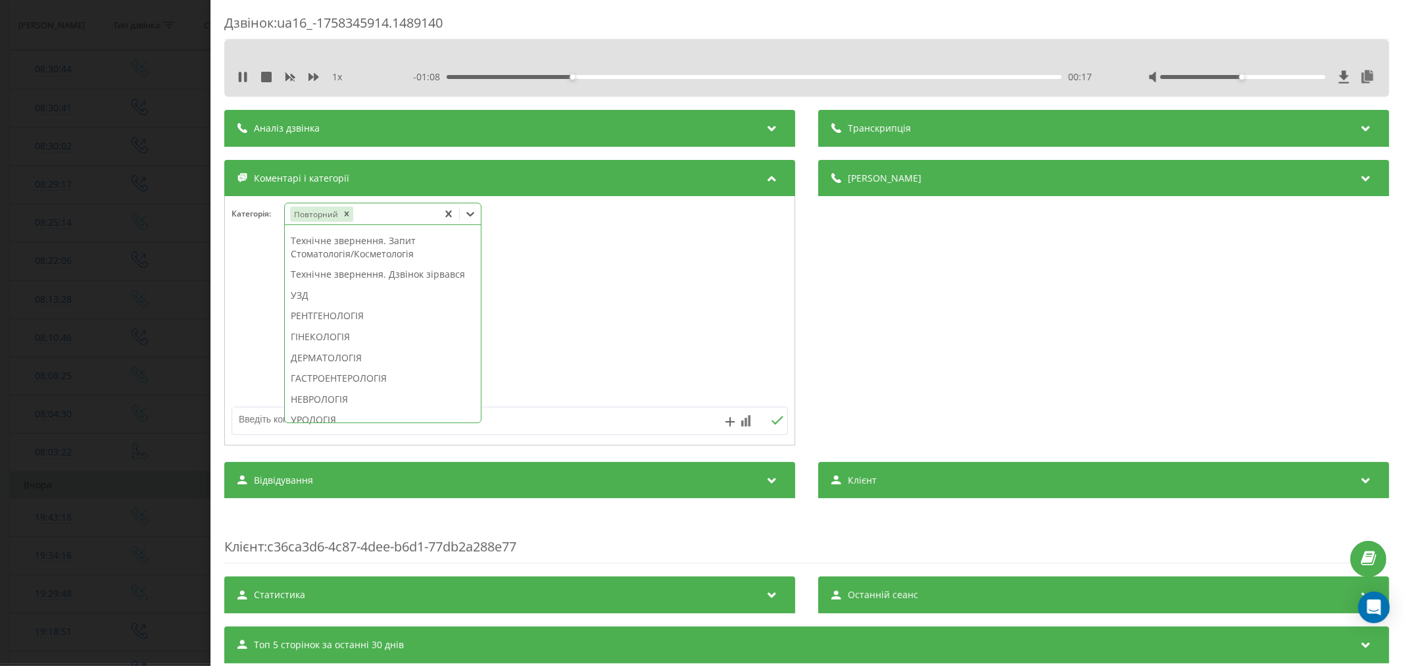
click at [382, 285] on div "Технічне звернення. Дзвінок зірвався" at bounding box center [383, 274] width 196 height 21
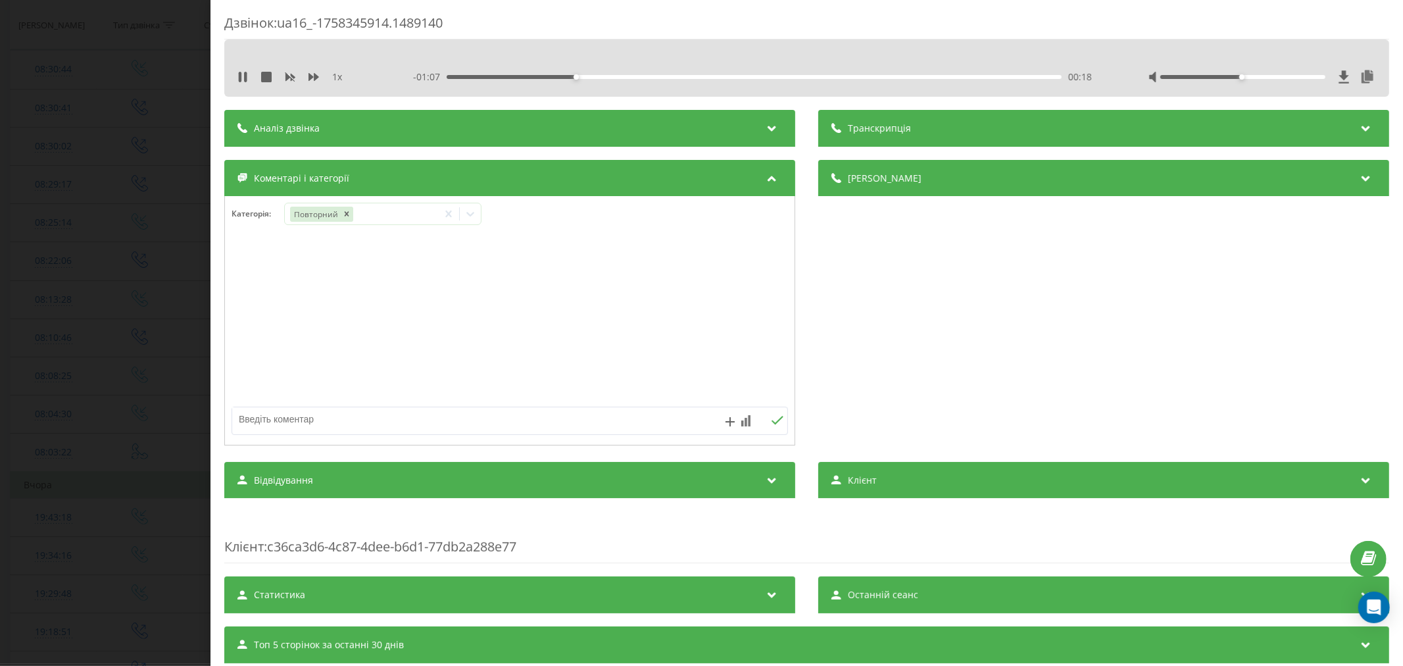
click at [622, 311] on div at bounding box center [510, 321] width 570 height 158
click at [317, 430] on textarea at bounding box center [454, 419] width 444 height 24
type textarea "уточнити адресу запису"
click at [773, 422] on icon at bounding box center [778, 420] width 12 height 9
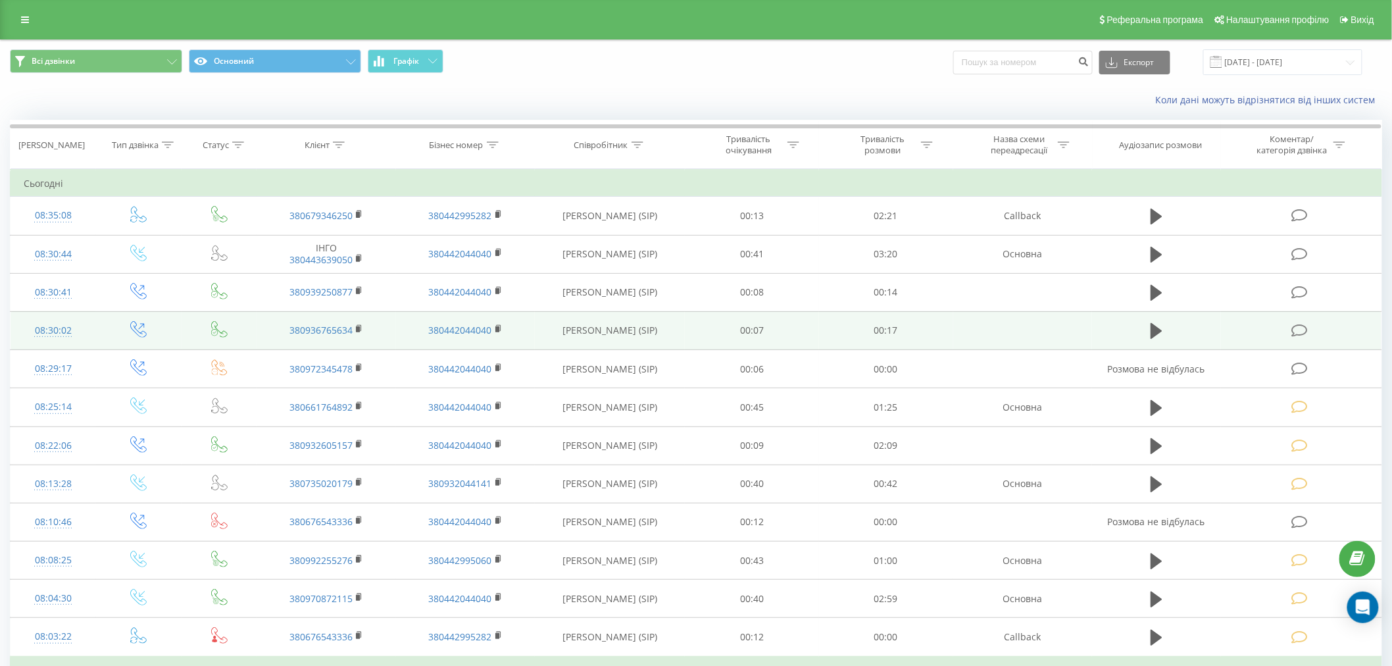
click at [1301, 326] on icon at bounding box center [1299, 331] width 16 height 14
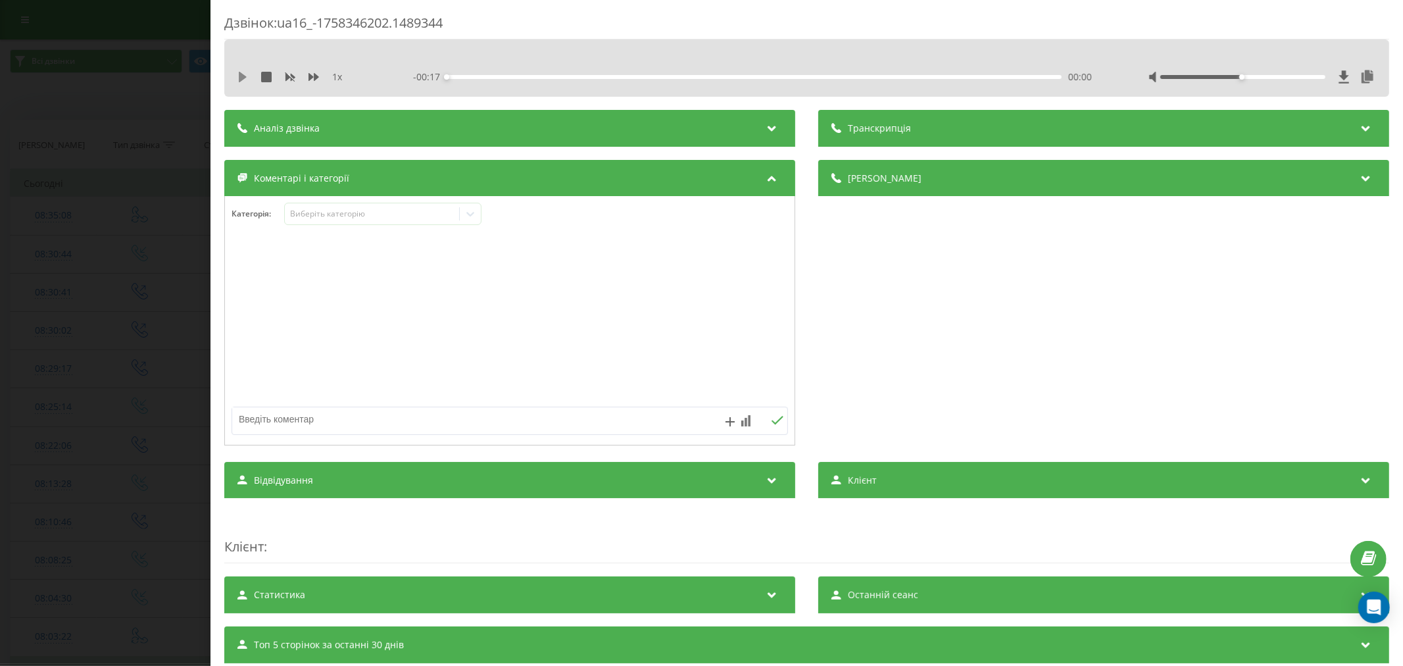
click at [241, 75] on icon at bounding box center [243, 77] width 8 height 11
click at [464, 78] on div "00:00" at bounding box center [754, 77] width 615 height 4
drag, startPoint x: 533, startPoint y: 78, endPoint x: 600, endPoint y: 86, distance: 67.6
click at [534, 78] on div "00:02" at bounding box center [754, 77] width 615 height 4
click at [645, 76] on div "00:05" at bounding box center [754, 77] width 615 height 4
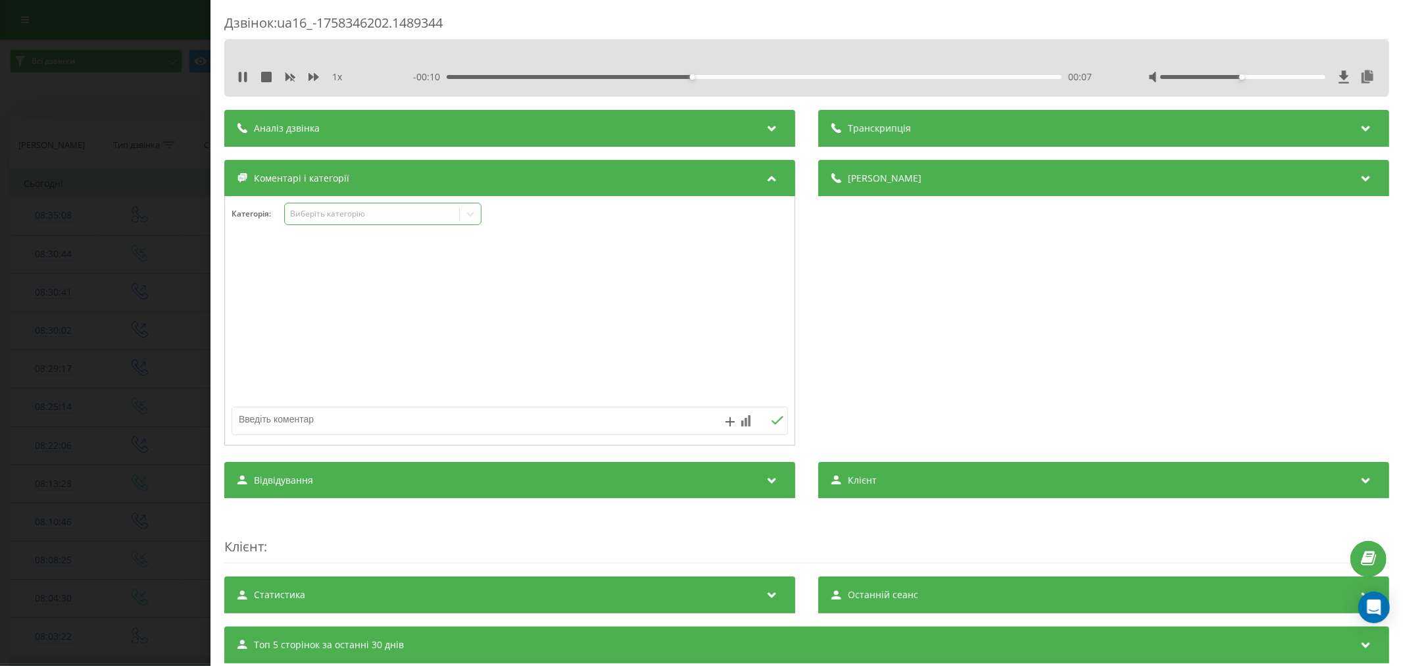
click at [373, 211] on div "Виберіть категорію" at bounding box center [371, 214] width 164 height 11
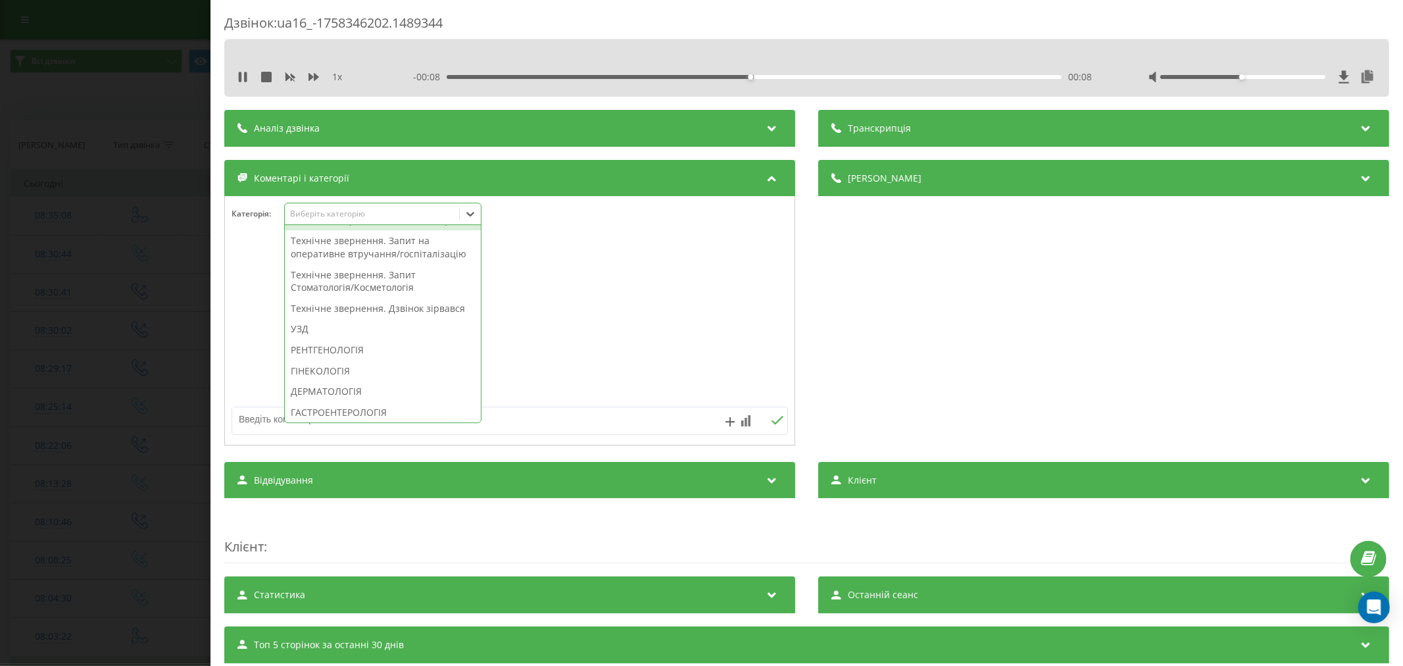
scroll to position [365, 0]
click at [351, 306] on div "Технічне звернення. Дзвінок зірвався" at bounding box center [383, 295] width 196 height 21
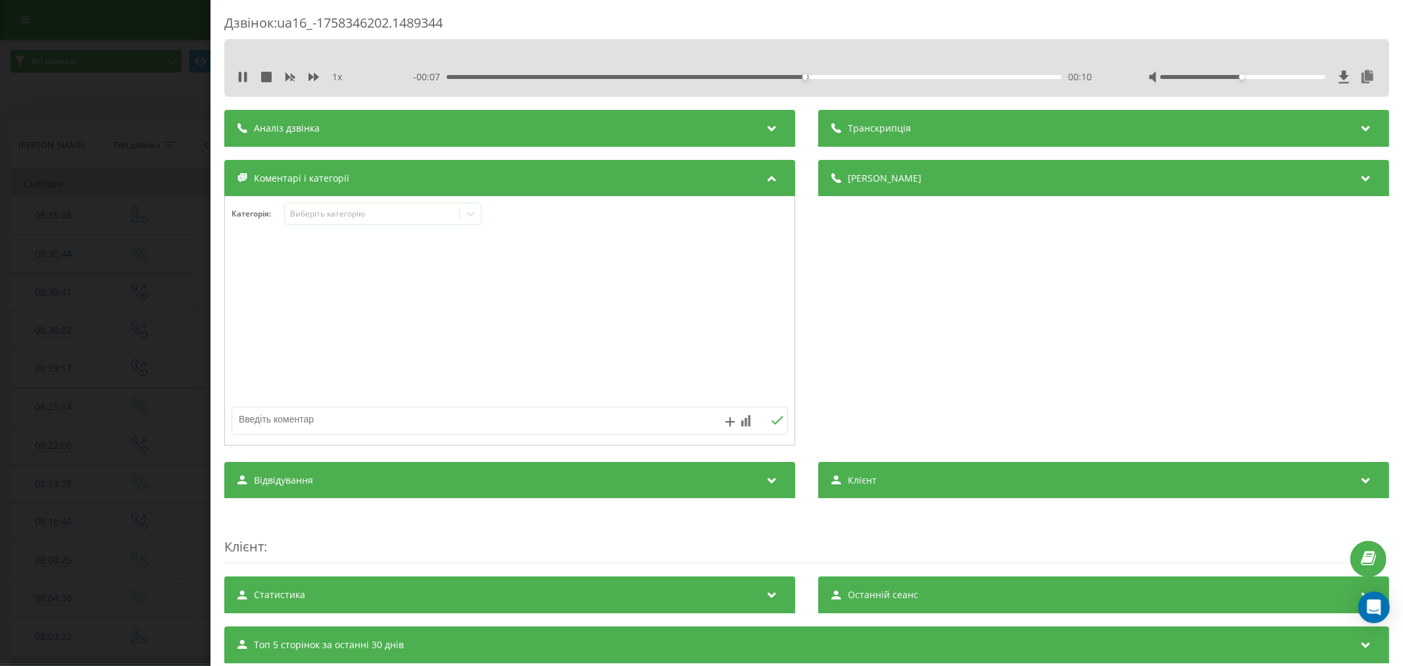
click at [630, 343] on div at bounding box center [510, 321] width 570 height 158
click at [543, 414] on textarea at bounding box center [454, 419] width 444 height 24
type textarea "лыд. уже телеф"
click at [771, 421] on icon at bounding box center [777, 420] width 12 height 9
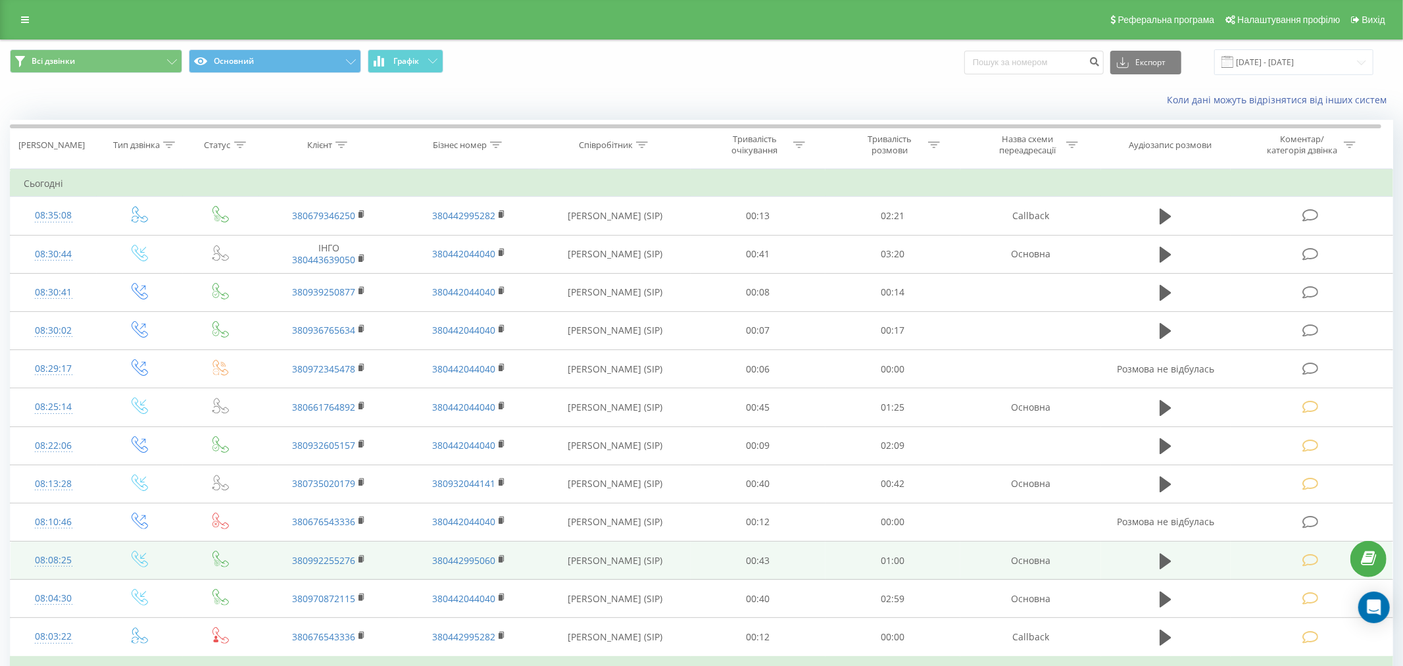
scroll to position [146, 0]
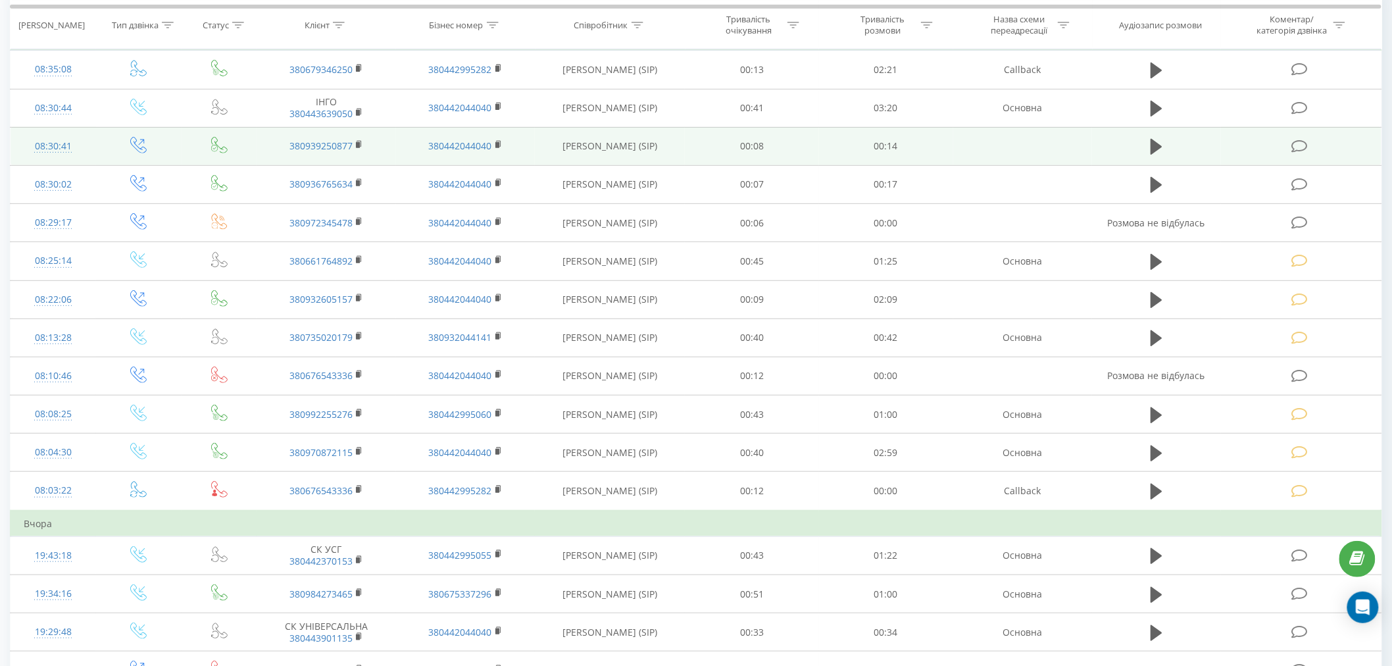
click at [1295, 150] on icon at bounding box center [1299, 146] width 16 height 14
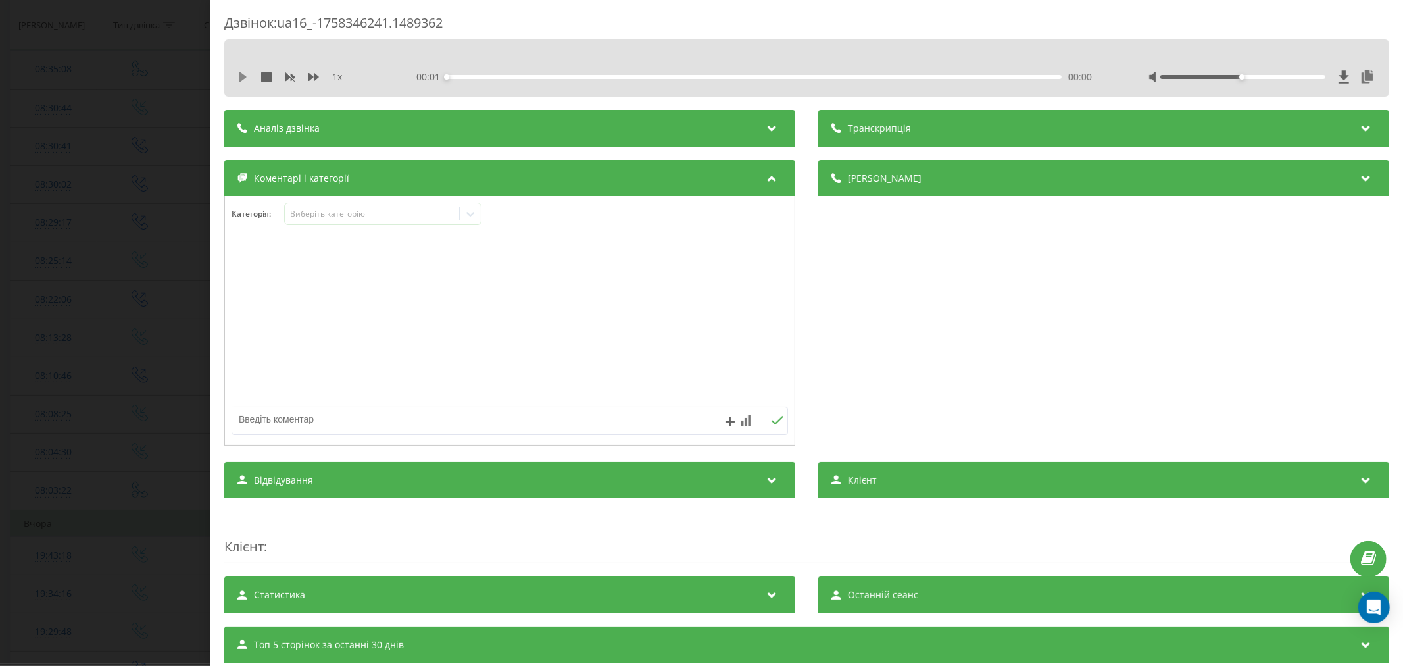
click at [247, 70] on div "1 x - 00:01 00:00 00:00" at bounding box center [806, 77] width 1145 height 20
click at [245, 79] on icon at bounding box center [242, 77] width 11 height 11
click at [360, 219] on div "Виберіть категорію" at bounding box center [371, 214] width 164 height 11
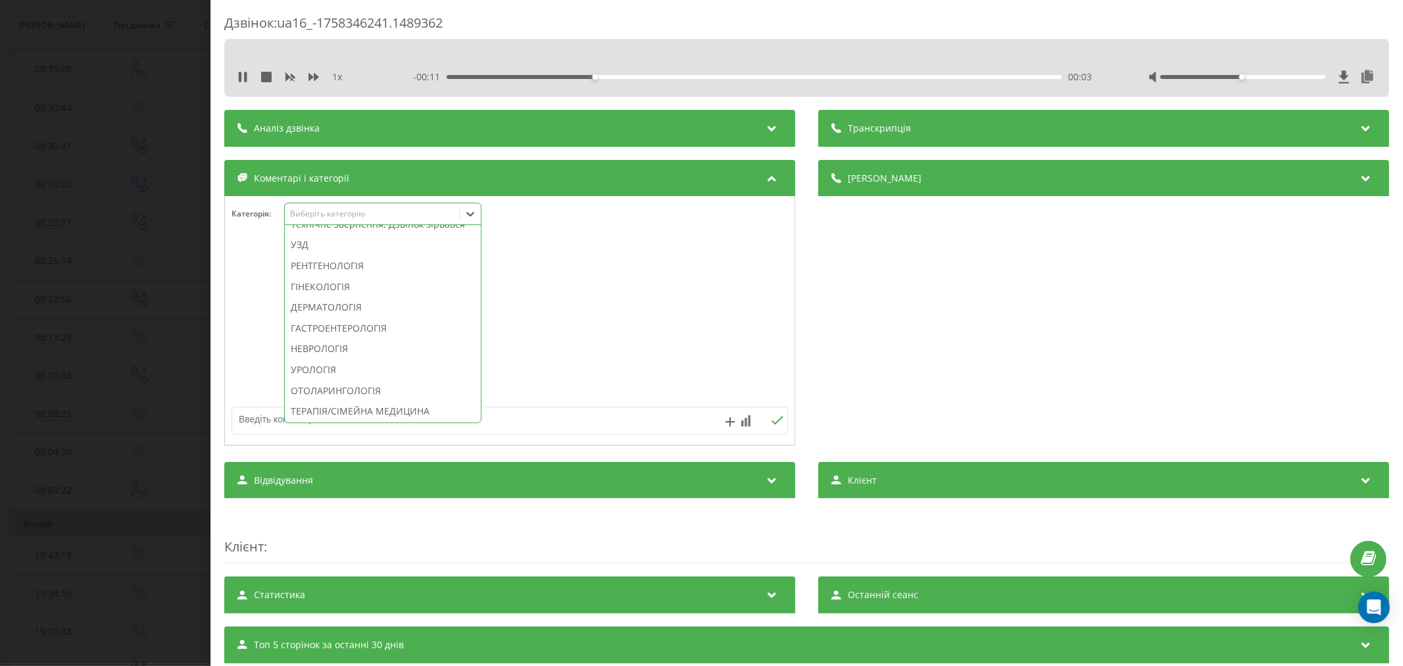
scroll to position [438, 0]
click at [357, 233] on div "Технічне звернення. Дзвінок зірвався" at bounding box center [383, 222] width 196 height 21
click at [556, 343] on div at bounding box center [510, 321] width 570 height 158
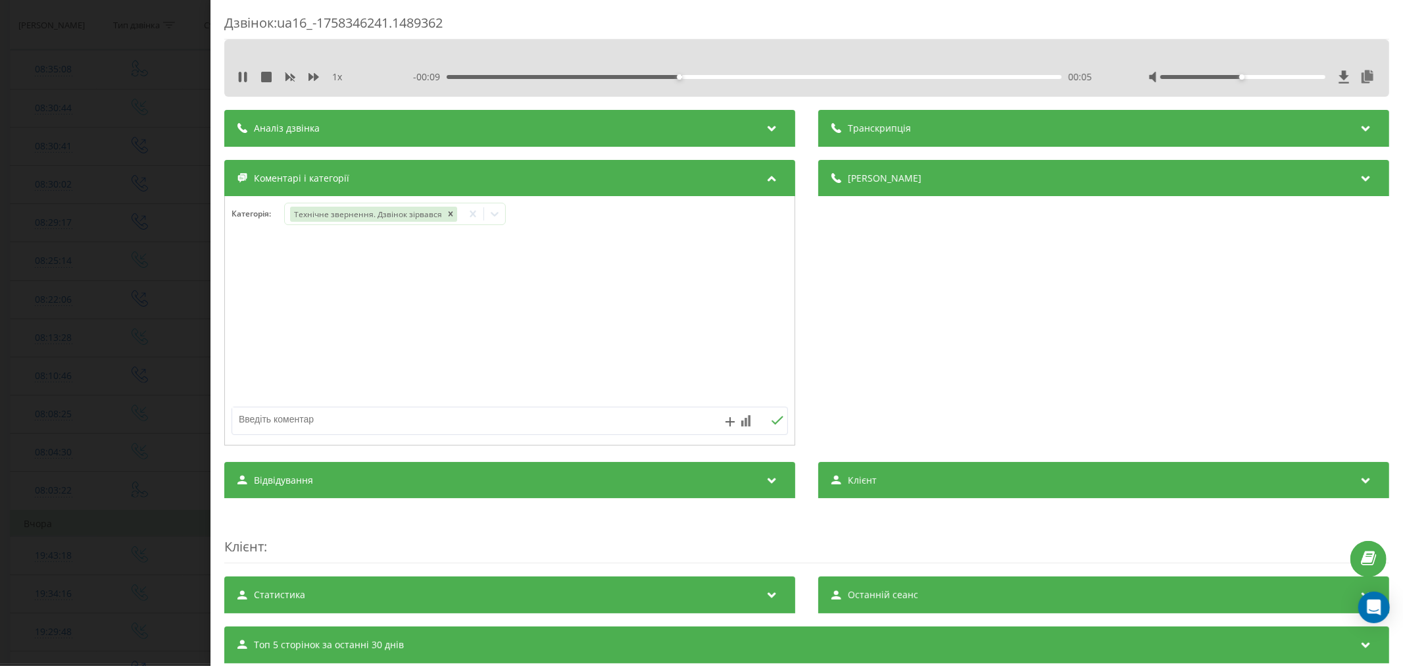
click at [480, 418] on textarea at bounding box center [454, 419] width 444 height 24
type textarea "лыд. уже телефон"
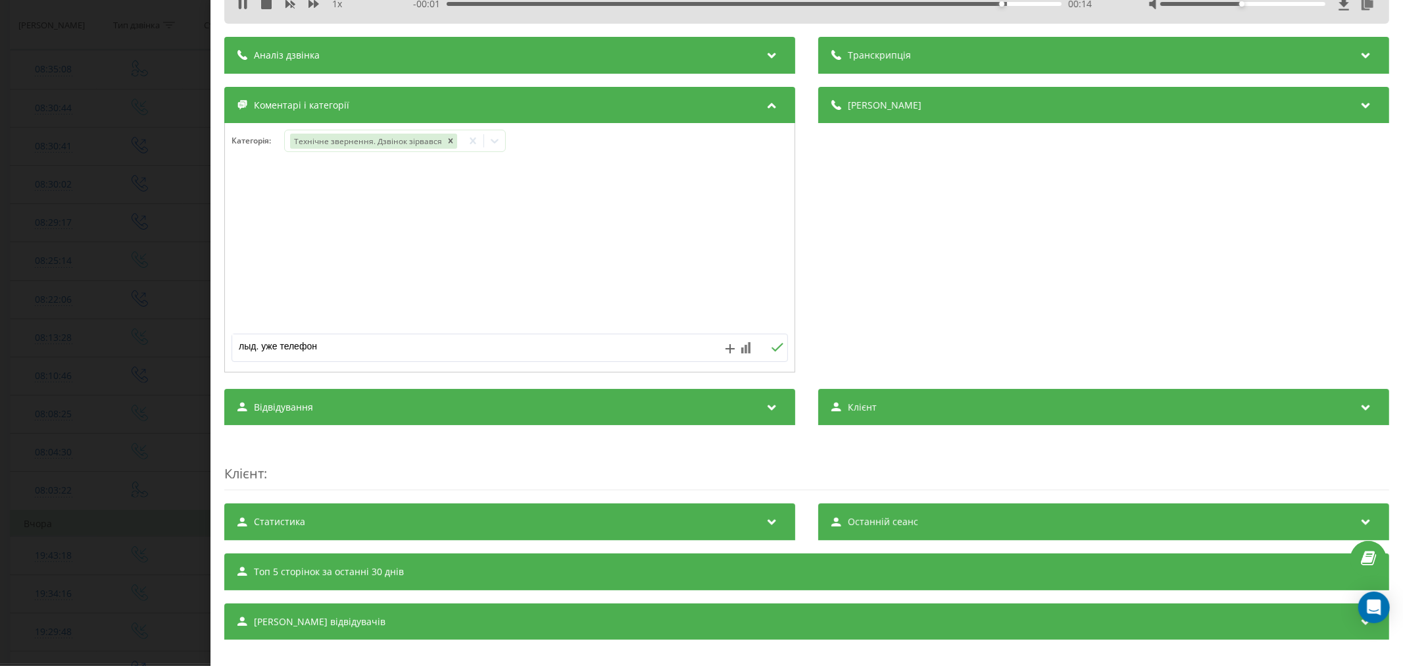
click at [772, 347] on icon at bounding box center [777, 347] width 12 height 9
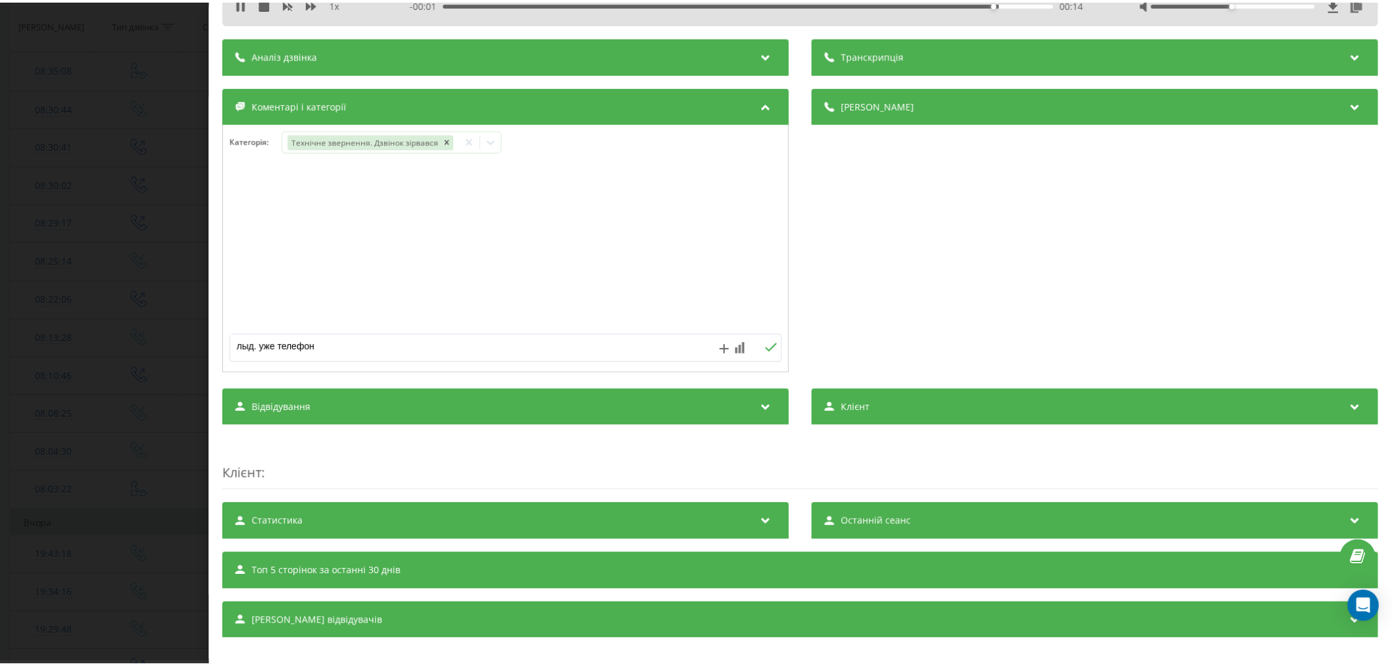
scroll to position [0, 0]
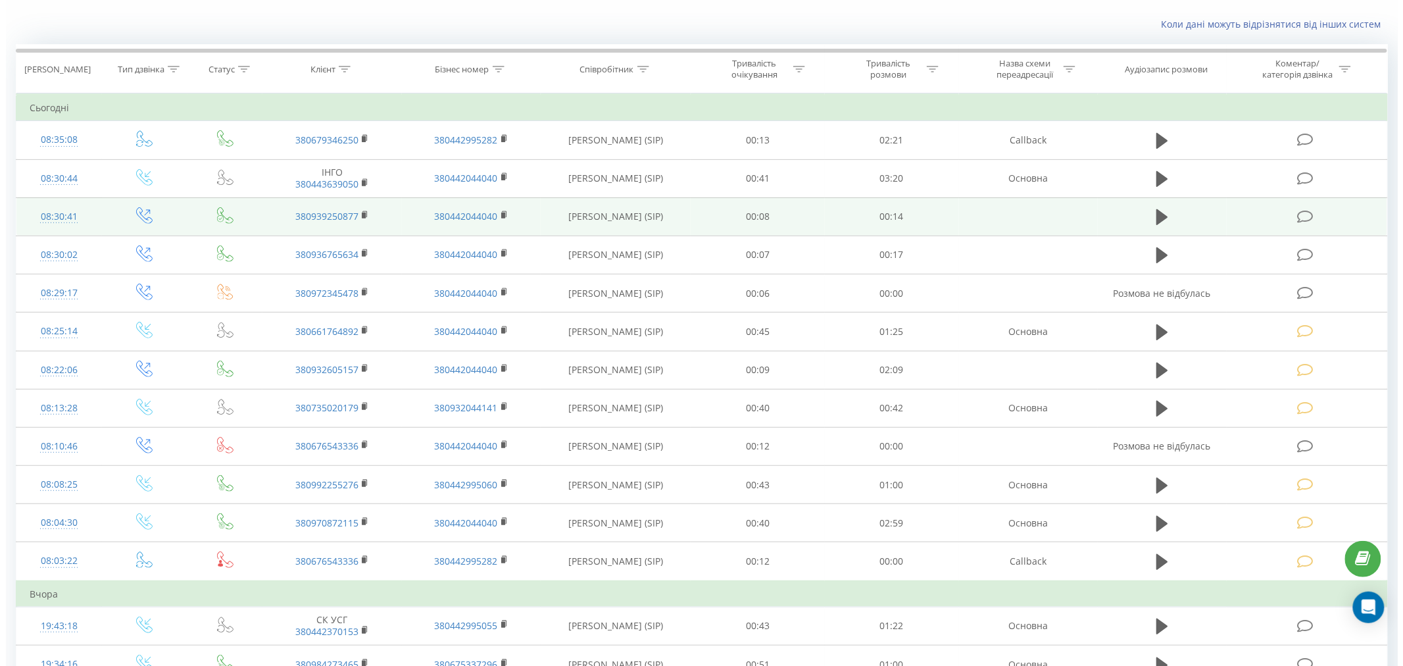
scroll to position [73, 0]
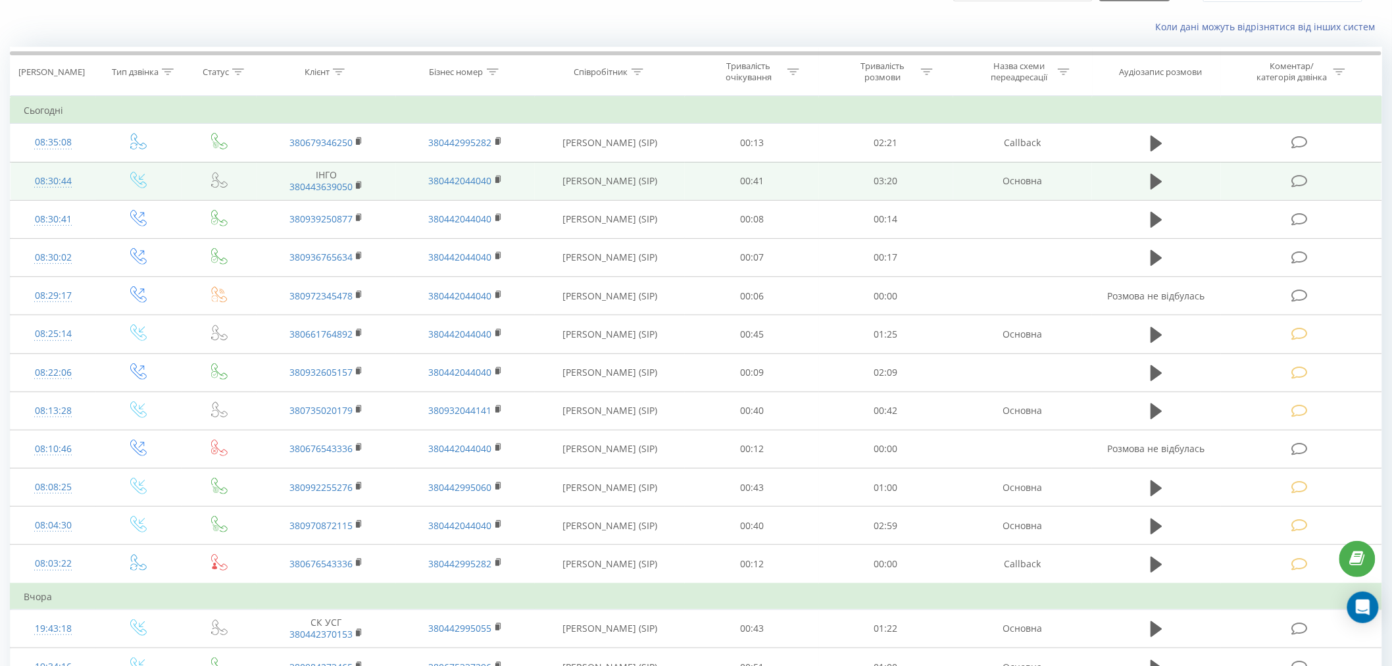
click at [1297, 182] on icon at bounding box center [1299, 181] width 16 height 14
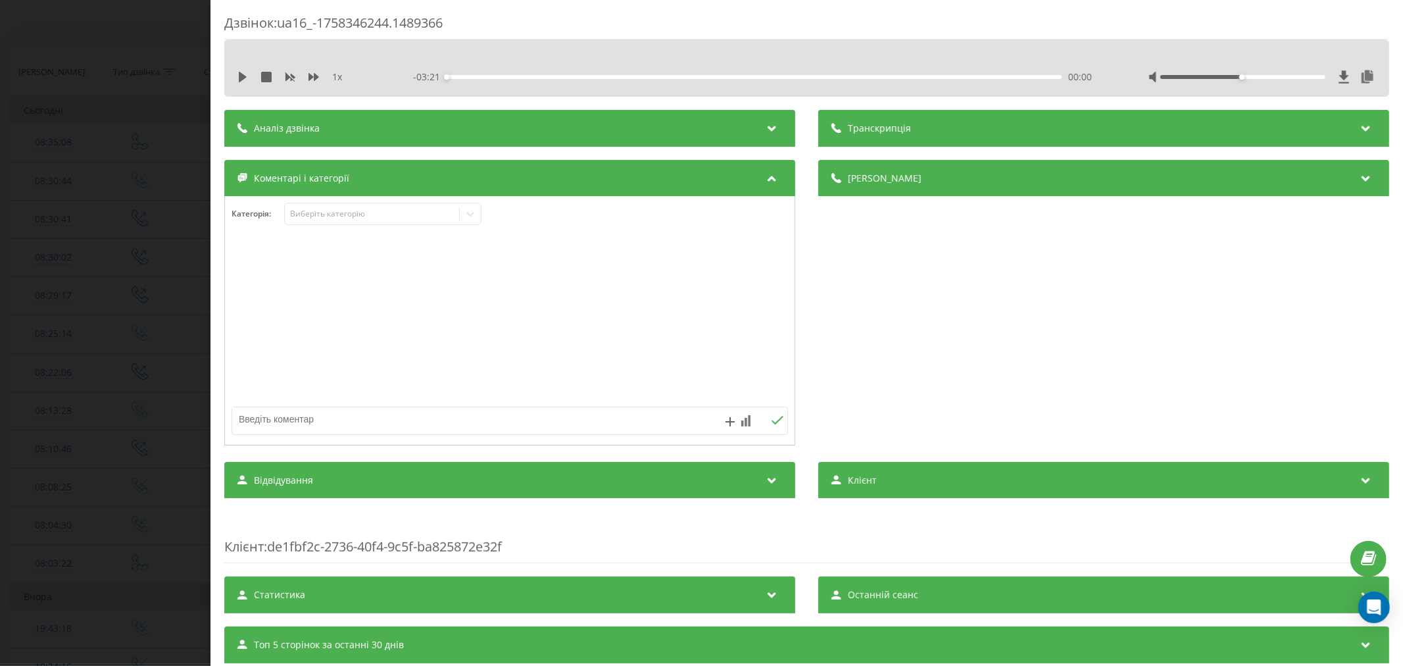
click at [243, 69] on div "1 x - 03:21 00:00 00:00" at bounding box center [806, 77] width 1145 height 20
click at [245, 79] on icon at bounding box center [242, 77] width 11 height 11
click at [491, 78] on div "00:00" at bounding box center [754, 77] width 615 height 4
click at [535, 72] on div "- 03:05 00:16 00:16" at bounding box center [754, 76] width 683 height 13
click at [538, 80] on div "- 03:04 00:16 00:16" at bounding box center [754, 76] width 683 height 13
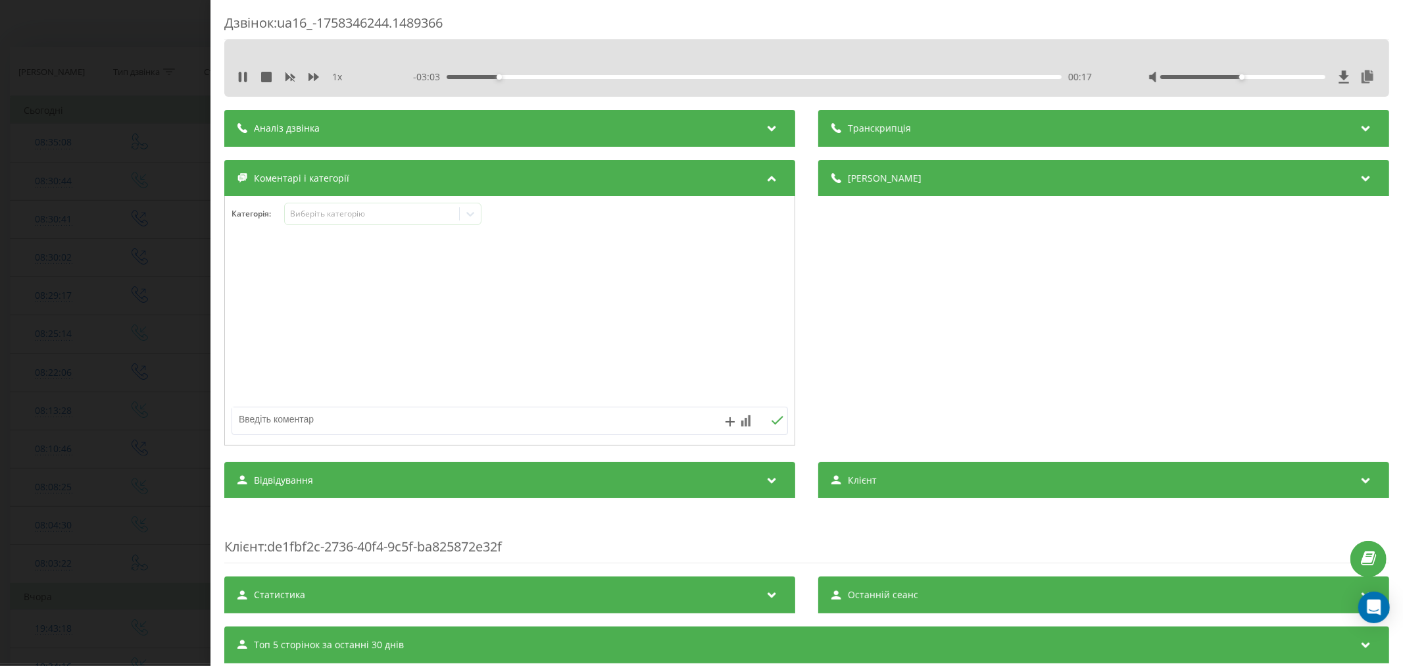
click at [590, 74] on div "- 03:03 00:17 00:17" at bounding box center [754, 76] width 683 height 13
click at [591, 78] on div "00:48" at bounding box center [754, 77] width 615 height 4
click at [725, 76] on div "01:32" at bounding box center [754, 77] width 615 height 4
click at [362, 224] on div "Виберіть категорію" at bounding box center [382, 214] width 197 height 22
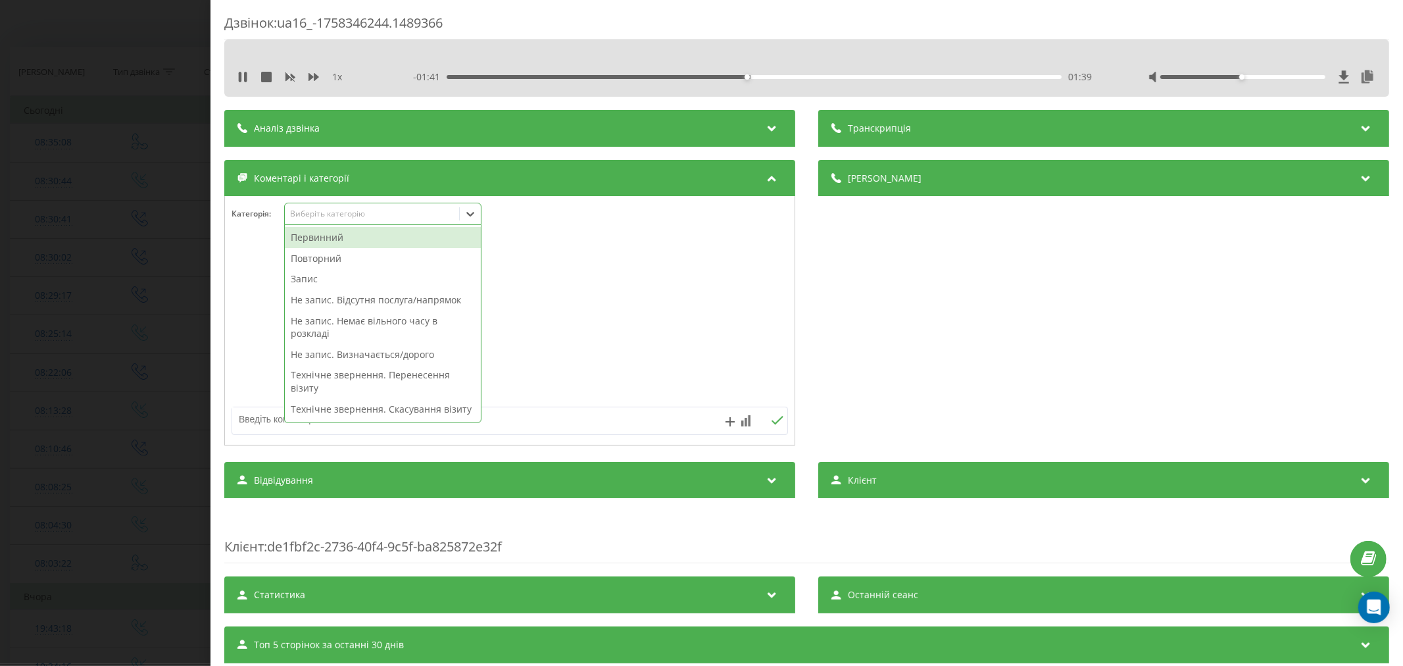
click at [332, 241] on div "Первинний" at bounding box center [383, 237] width 196 height 21
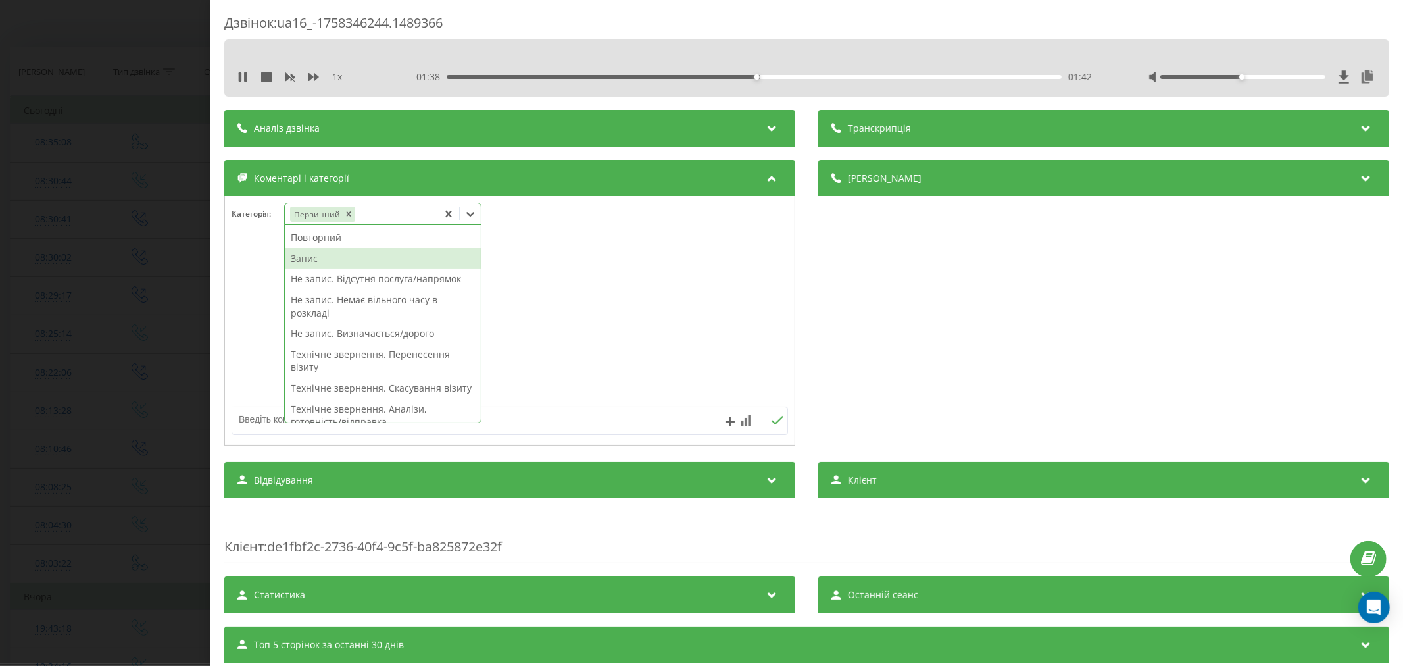
click at [308, 263] on div "Запис" at bounding box center [383, 258] width 196 height 21
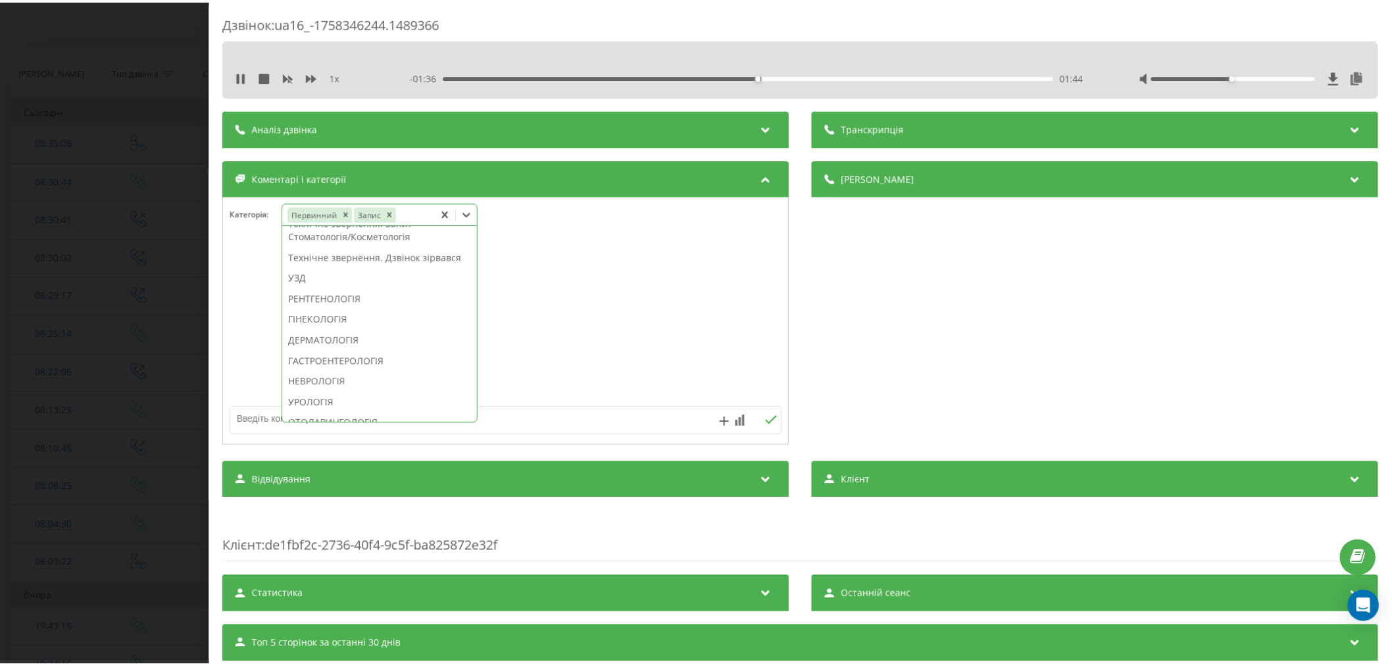
scroll to position [491, 0]
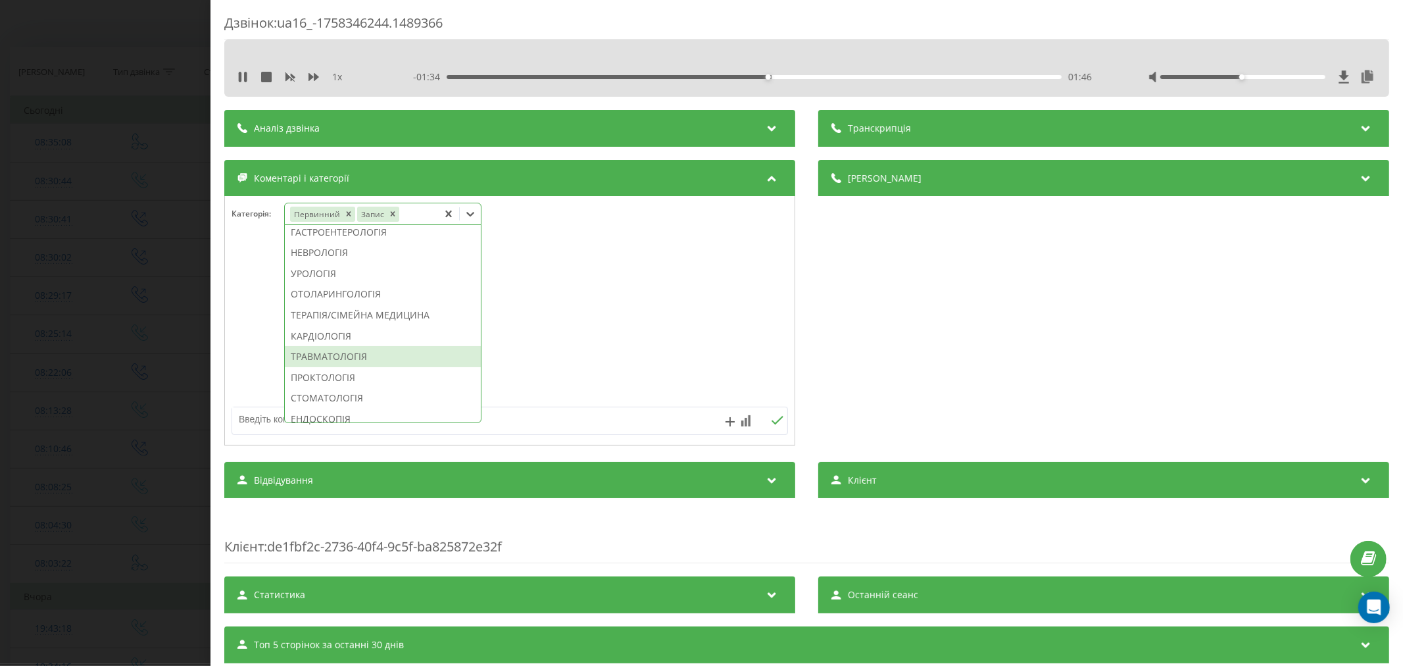
click at [339, 367] on div "ТРАВМАТОЛОГІЯ" at bounding box center [383, 356] width 196 height 21
click at [636, 346] on div at bounding box center [510, 321] width 570 height 158
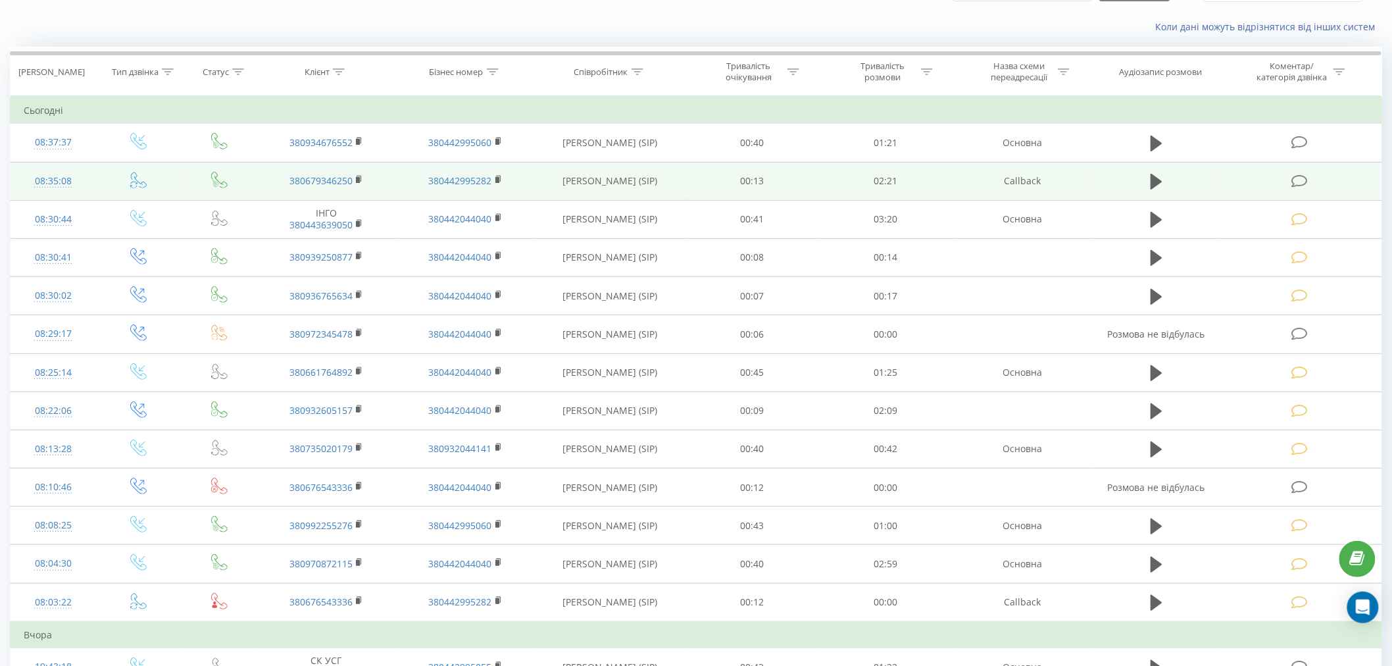
click at [1291, 181] on td at bounding box center [1301, 181] width 161 height 38
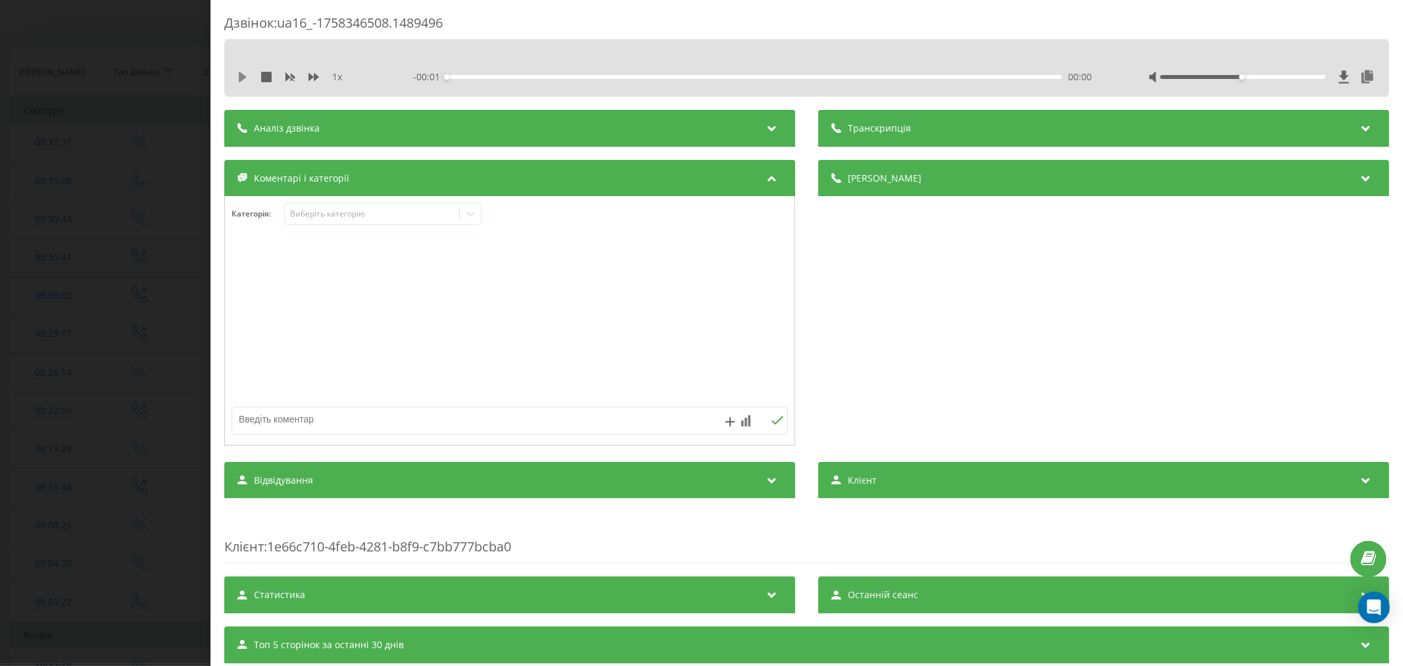
click at [240, 78] on icon at bounding box center [243, 77] width 8 height 11
click at [468, 75] on div "00:05" at bounding box center [754, 77] width 615 height 4
click at [490, 78] on div "00:06" at bounding box center [754, 77] width 615 height 4
click at [518, 79] on div "- 02:13 00:13 00:13" at bounding box center [754, 76] width 683 height 13
click at [531, 82] on div "- 02:12 00:14 00:14" at bounding box center [754, 76] width 683 height 13
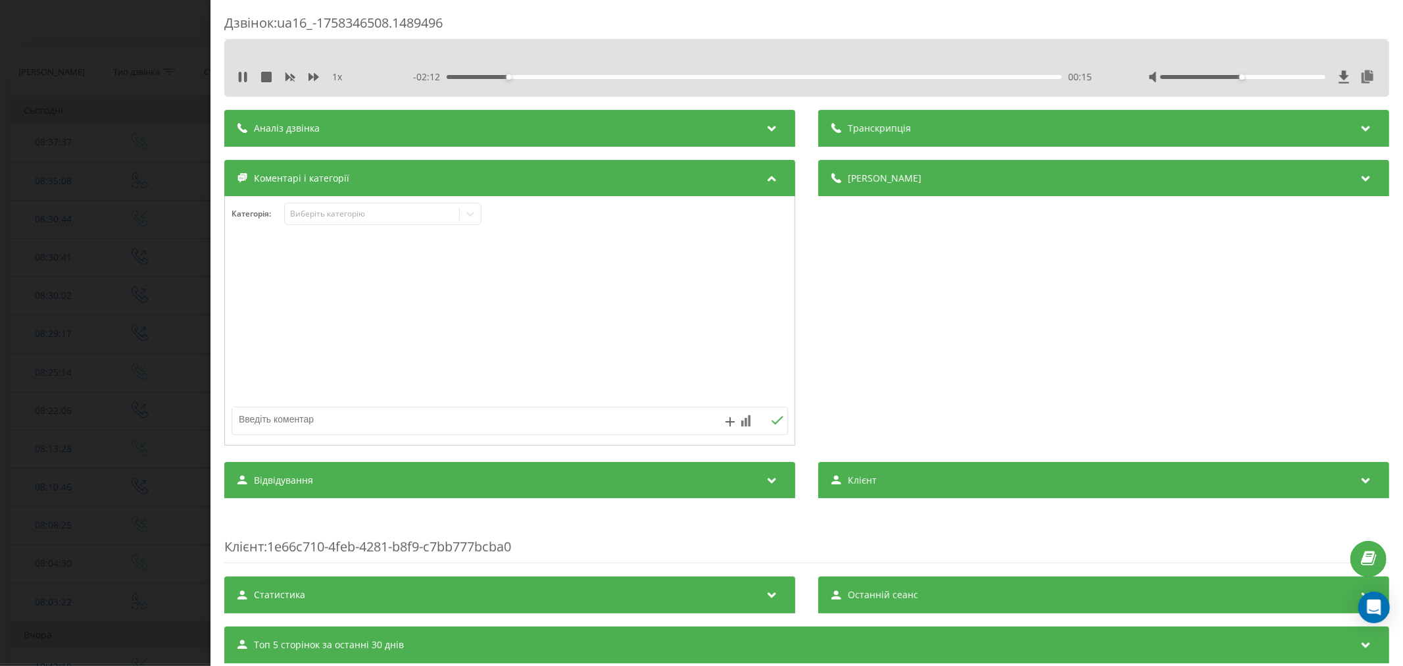
click at [536, 73] on div "- 02:12 00:15 00:15" at bounding box center [754, 76] width 683 height 13
click at [540, 79] on div "- 02:11 00:16 00:16" at bounding box center [754, 76] width 683 height 13
click at [546, 79] on div "- 02:09 00:17 00:17" at bounding box center [754, 76] width 683 height 13
click at [550, 72] on div "- 02:08 00:18 00:18" at bounding box center [754, 76] width 683 height 13
click at [551, 76] on div "00:25" at bounding box center [754, 77] width 615 height 4
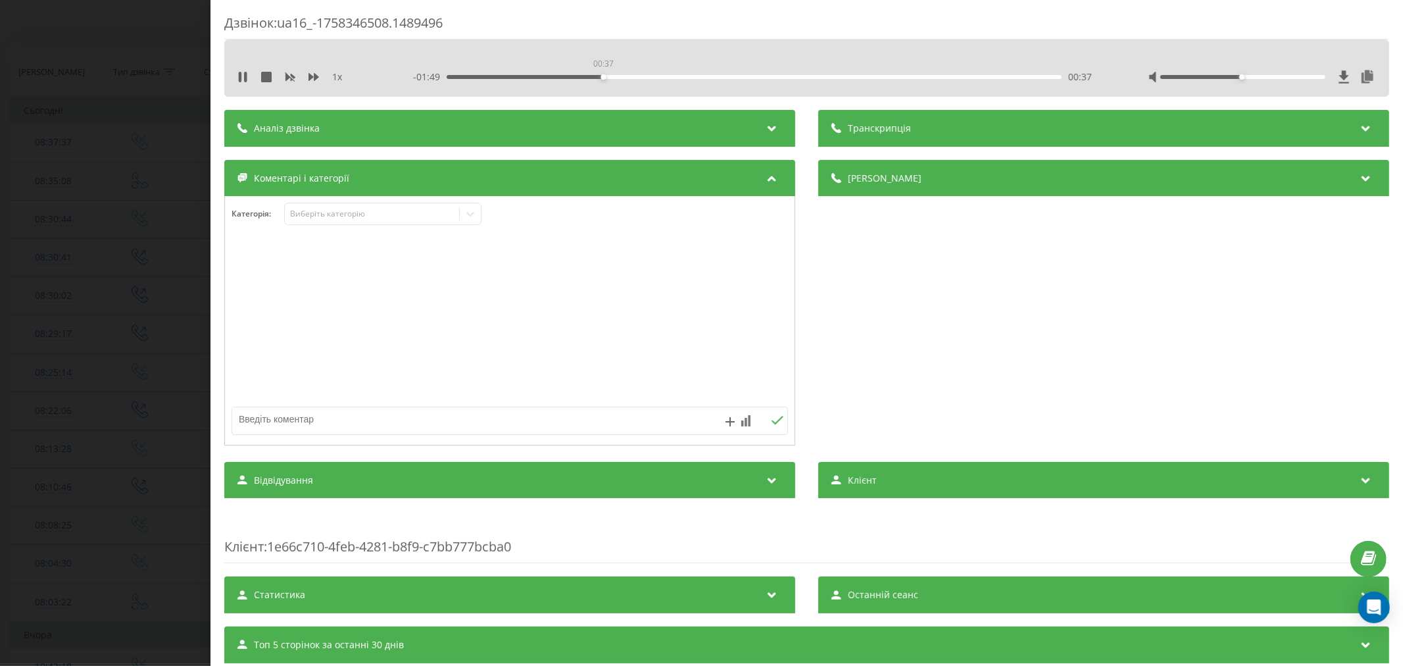
click at [601, 78] on div "00:37" at bounding box center [754, 77] width 615 height 4
click at [312, 220] on div "Виберіть категорію" at bounding box center [372, 214] width 174 height 12
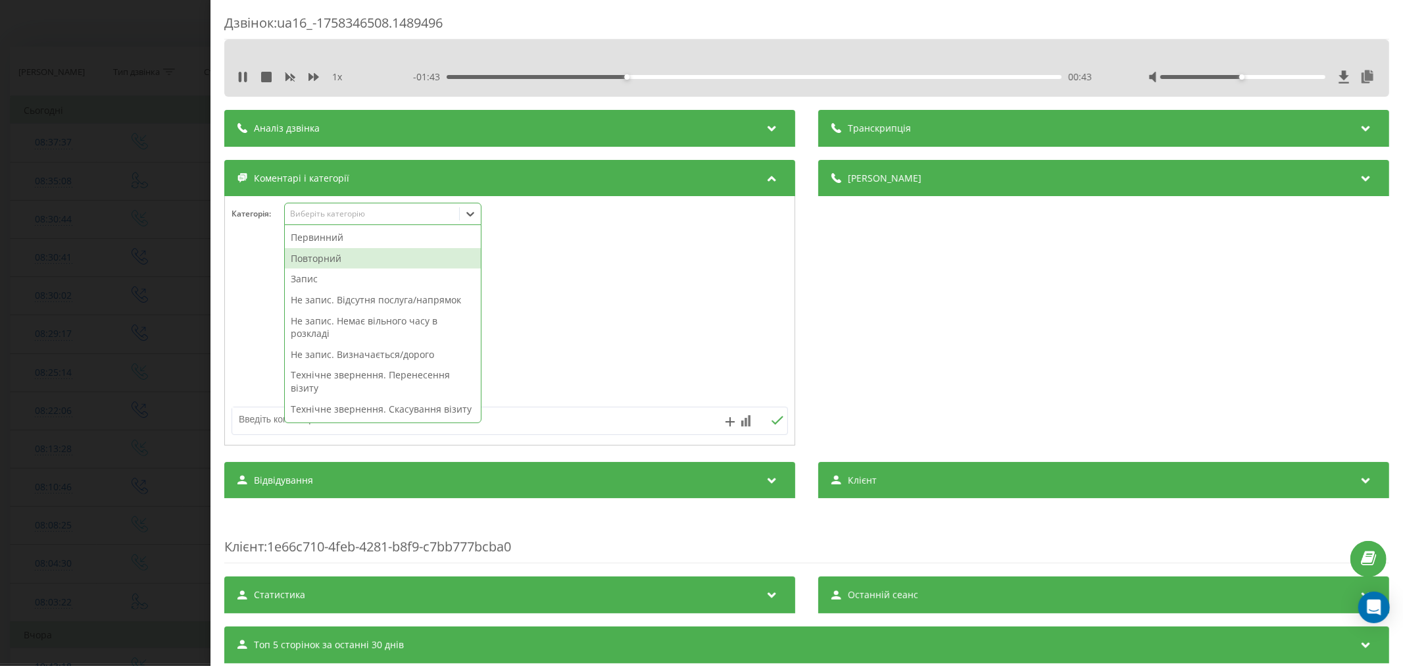
click at [314, 259] on div "Повторний" at bounding box center [383, 258] width 196 height 21
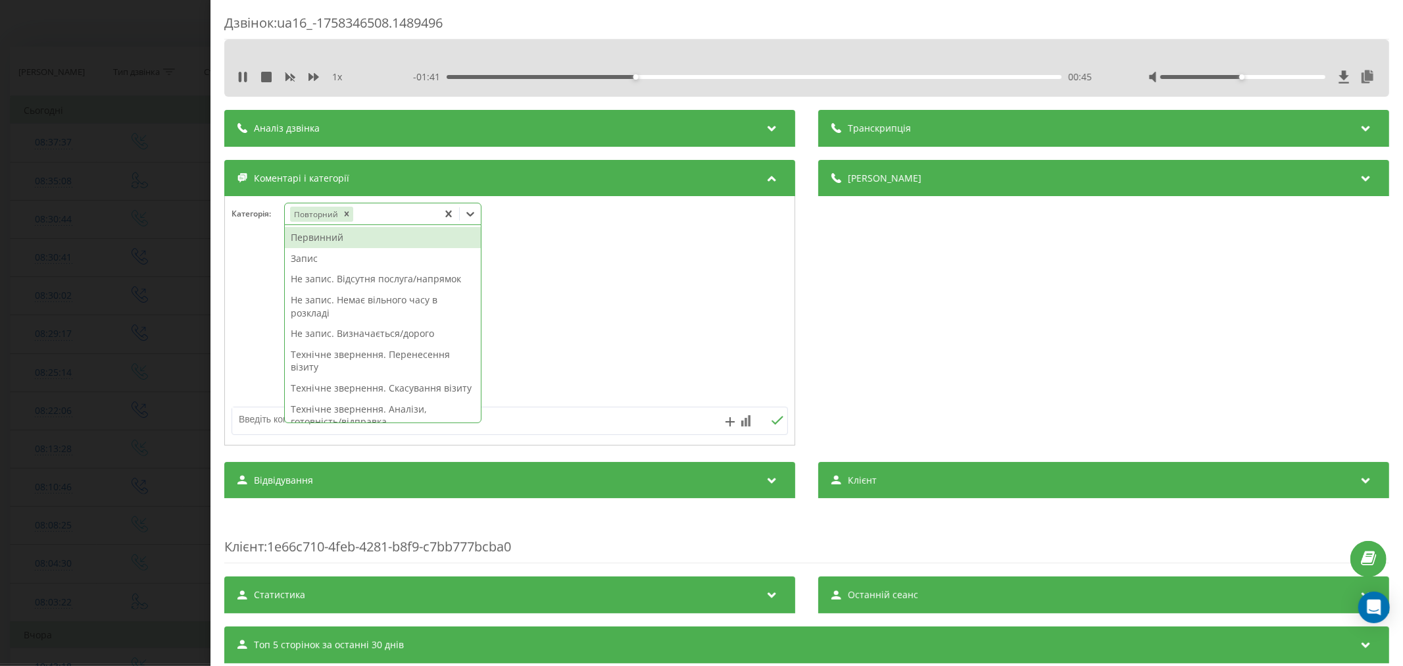
click at [371, 257] on div "Запис" at bounding box center [383, 258] width 196 height 21
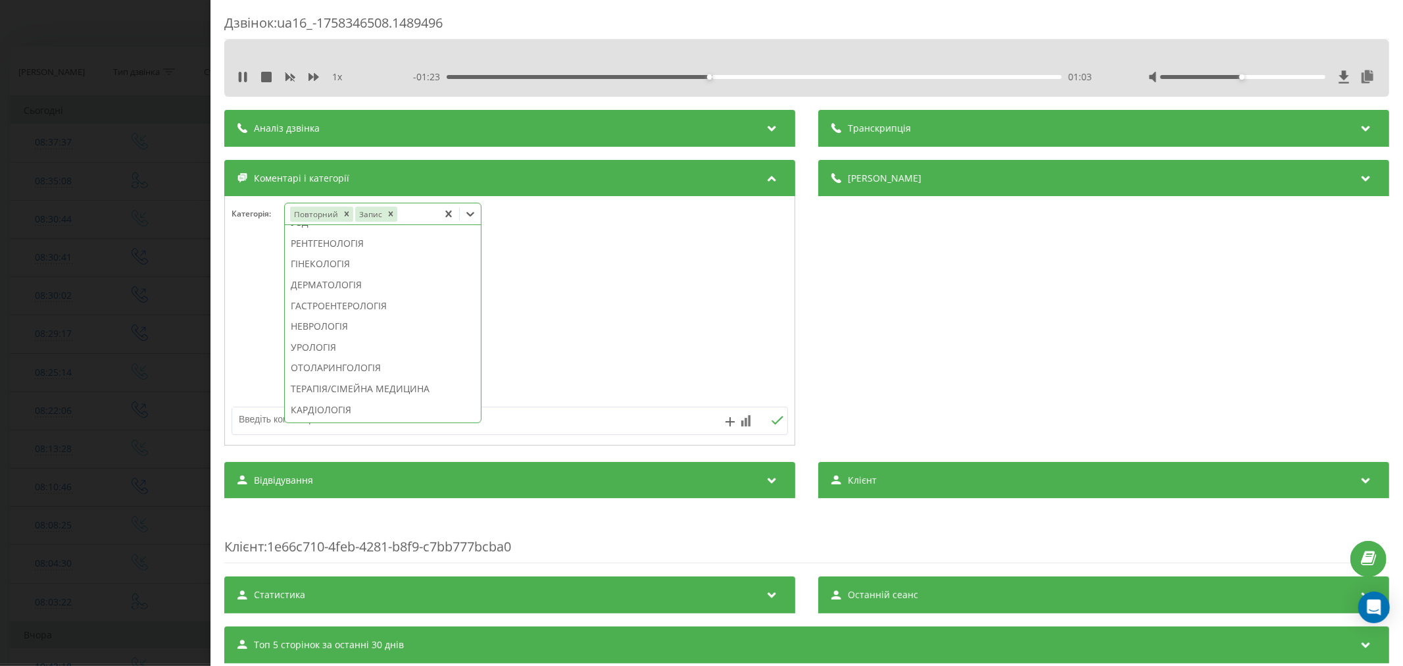
scroll to position [399, 0]
click at [353, 272] on div "РЕНТГЕНОЛОГІЯ" at bounding box center [383, 261] width 196 height 21
click at [536, 316] on div at bounding box center [510, 321] width 570 height 158
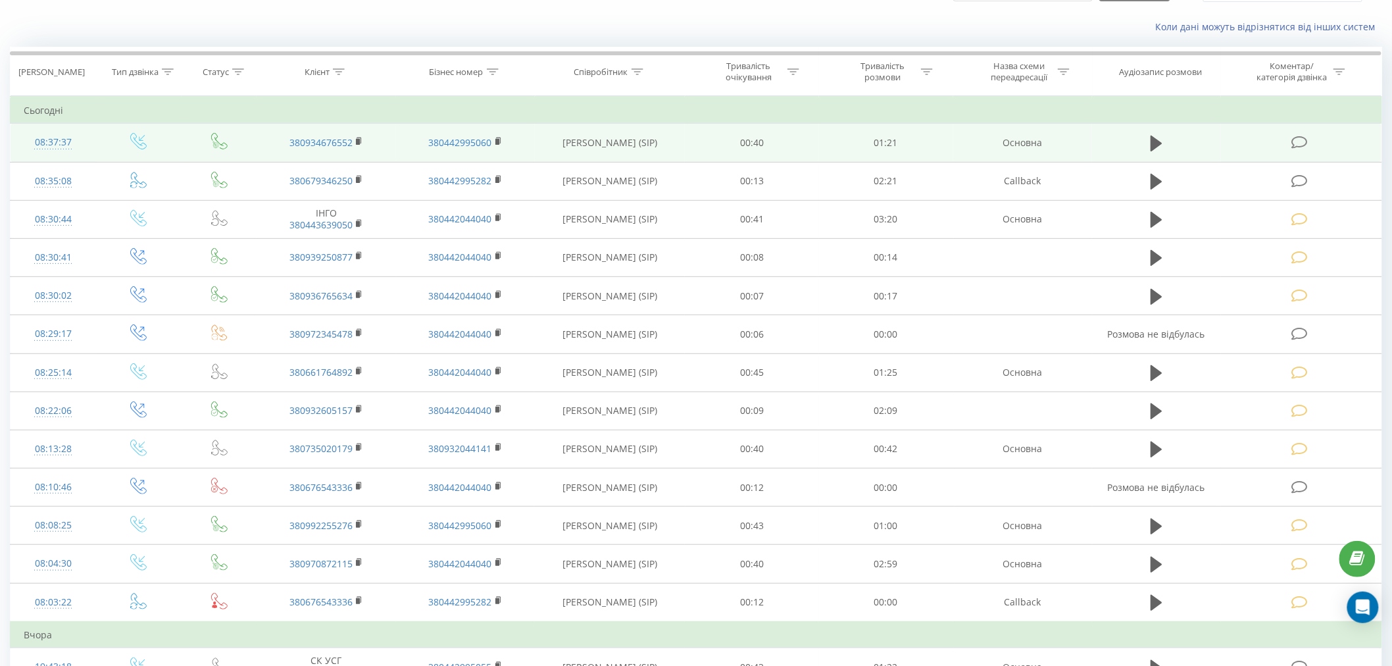
click at [1300, 143] on icon at bounding box center [1299, 143] width 16 height 14
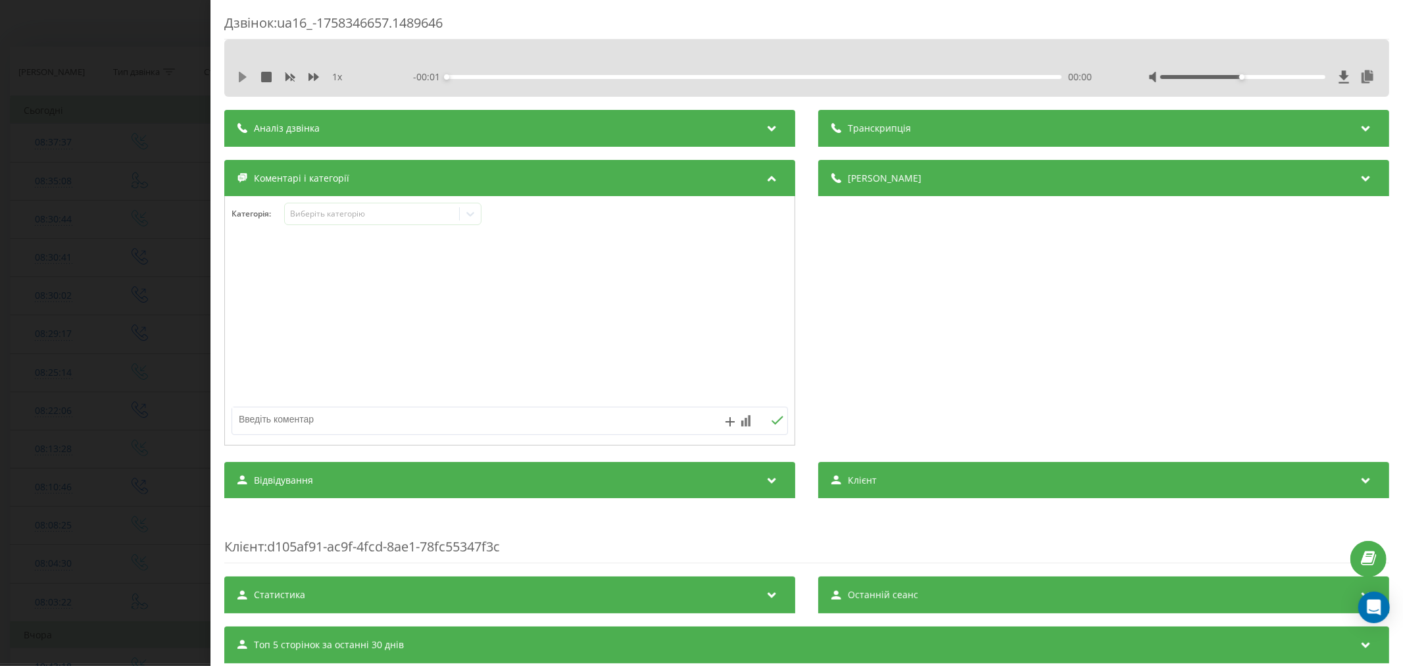
click at [245, 81] on icon at bounding box center [242, 77] width 11 height 11
click at [510, 76] on div "00:08" at bounding box center [754, 77] width 615 height 4
click at [546, 78] on div "00:13" at bounding box center [754, 77] width 615 height 4
click at [591, 76] on div "00:19" at bounding box center [754, 77] width 615 height 4
click at [377, 212] on div "Виберіть категорію" at bounding box center [371, 214] width 164 height 11
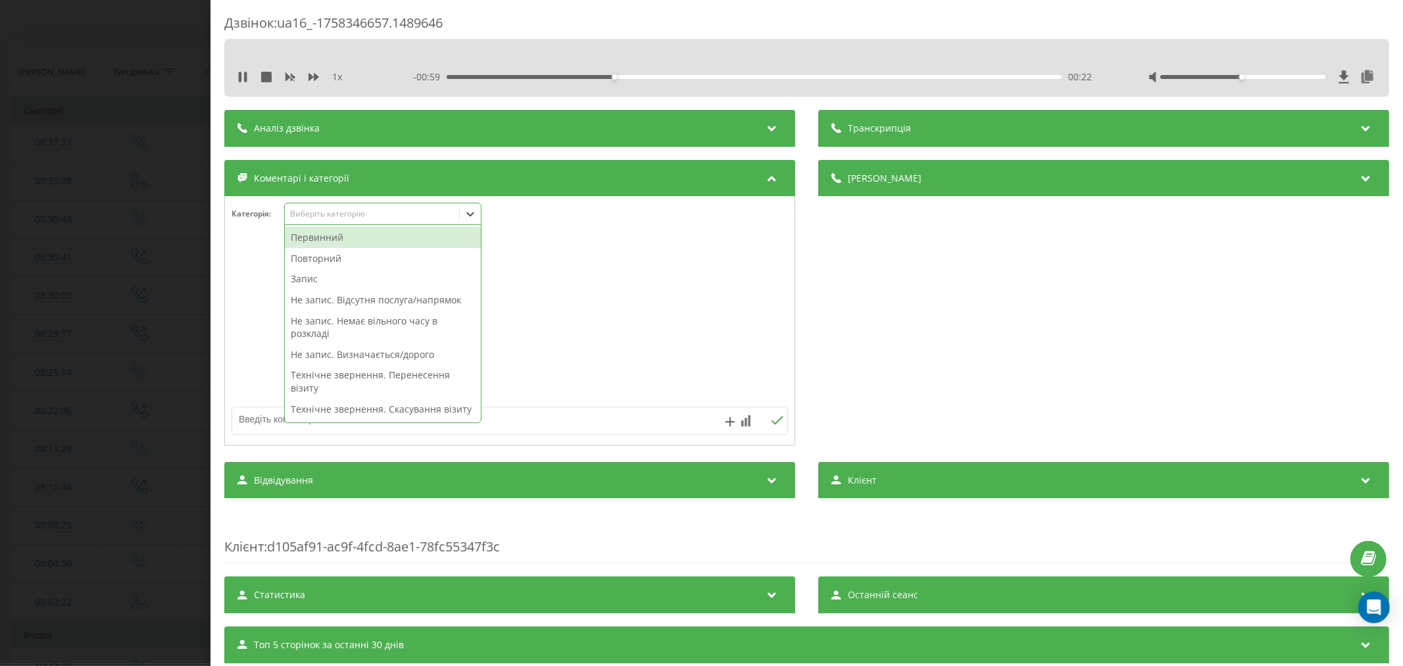
click at [327, 258] on div "Повторний" at bounding box center [383, 258] width 196 height 21
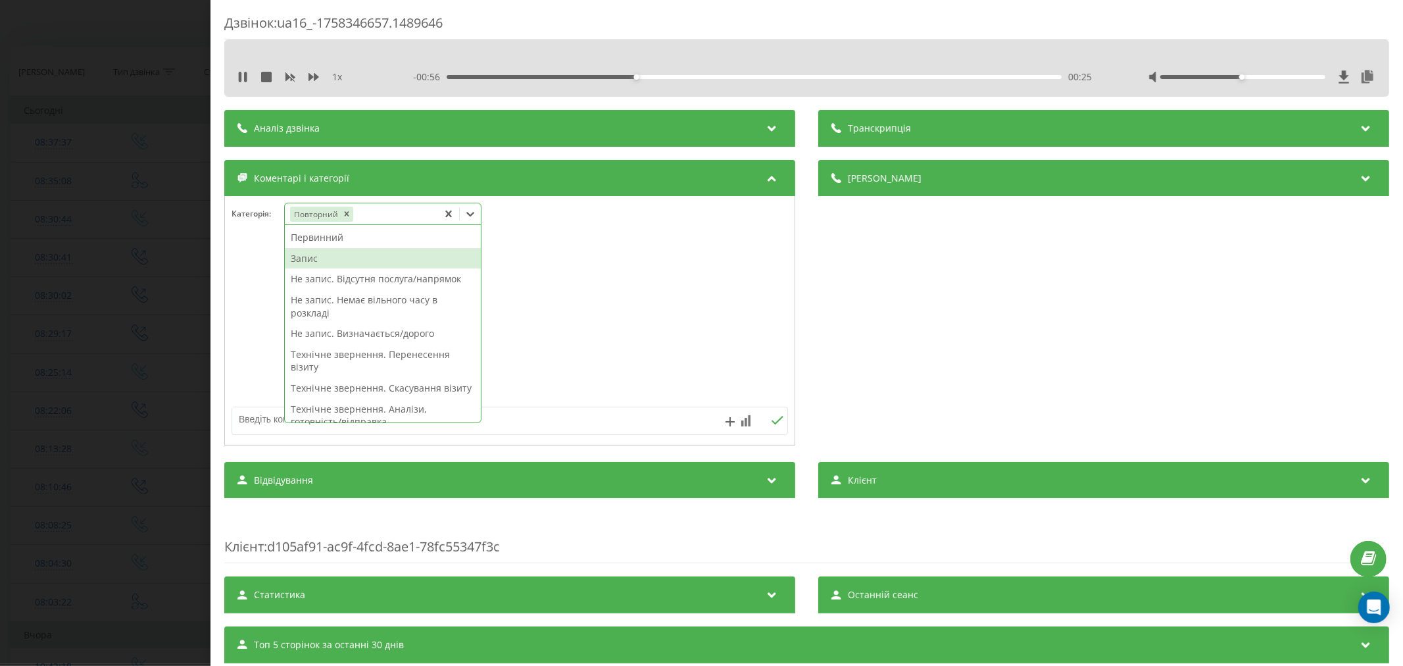
click at [305, 258] on div "Запис" at bounding box center [383, 258] width 196 height 21
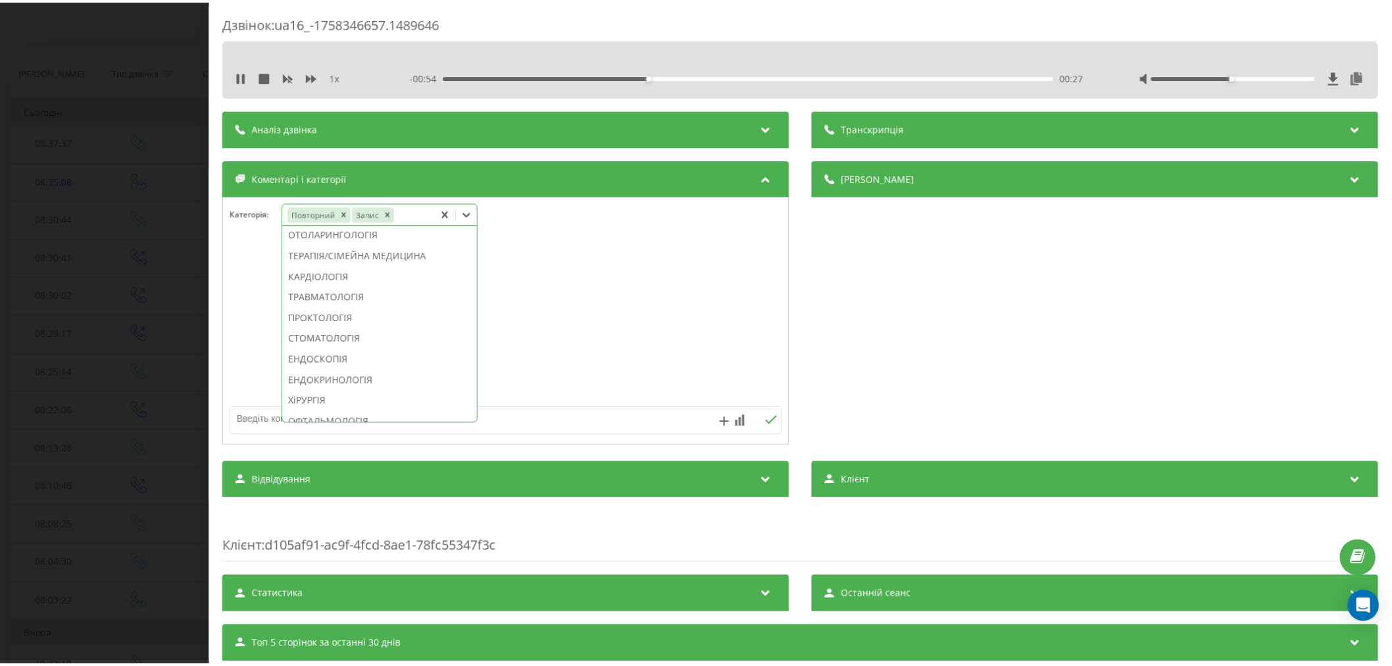
scroll to position [563, 0]
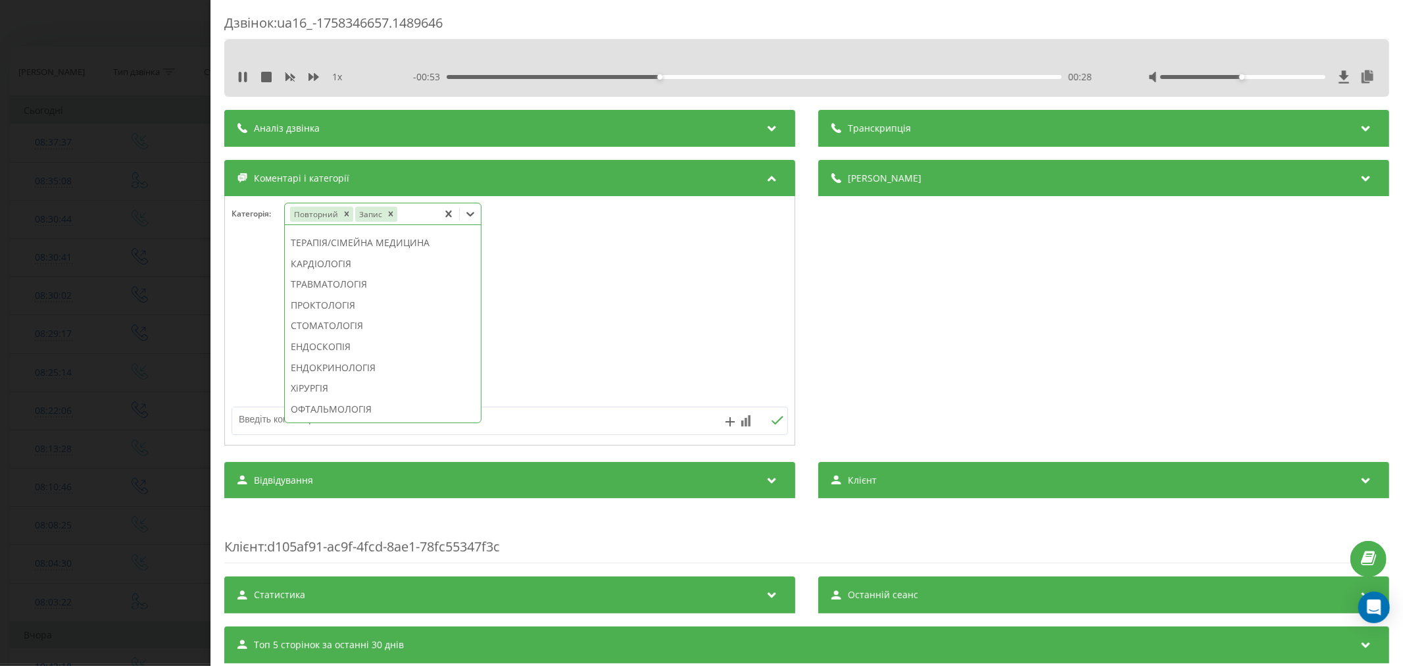
click at [324, 253] on div "ТЕРАПІЯ/СІМЕЙНА МЕДИЦИНА" at bounding box center [383, 242] width 196 height 21
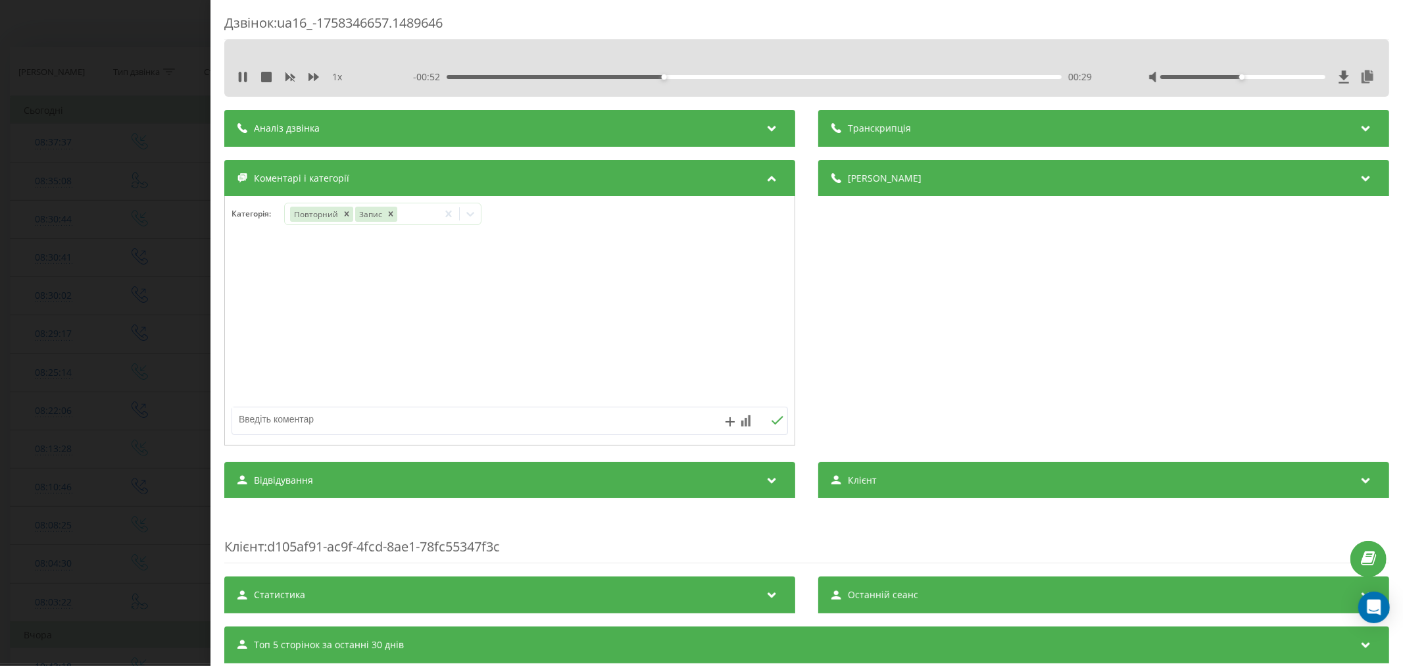
click at [533, 287] on div at bounding box center [510, 321] width 570 height 158
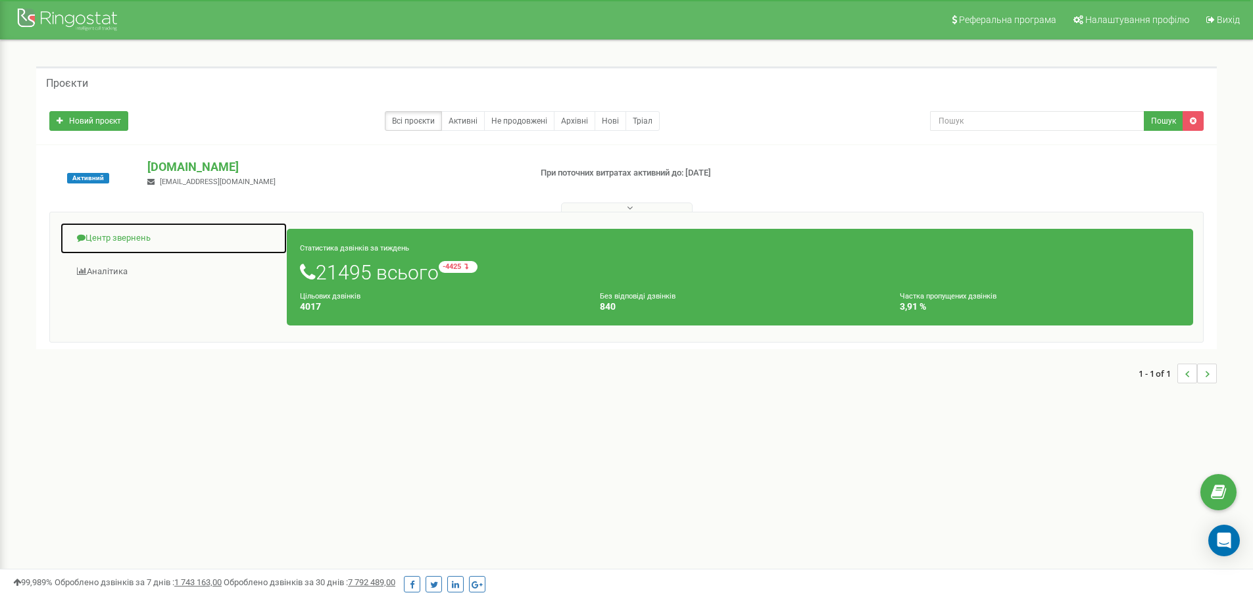
click at [133, 235] on link "Центр звернень" at bounding box center [174, 238] width 228 height 32
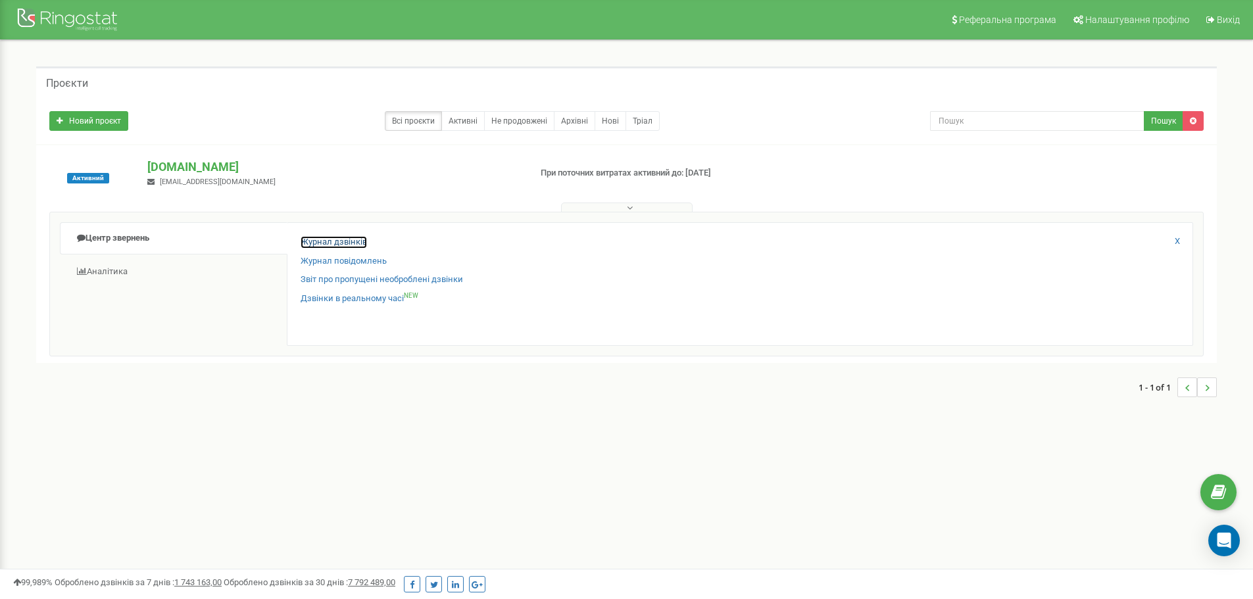
click at [347, 240] on link "Журнал дзвінків" at bounding box center [334, 242] width 66 height 12
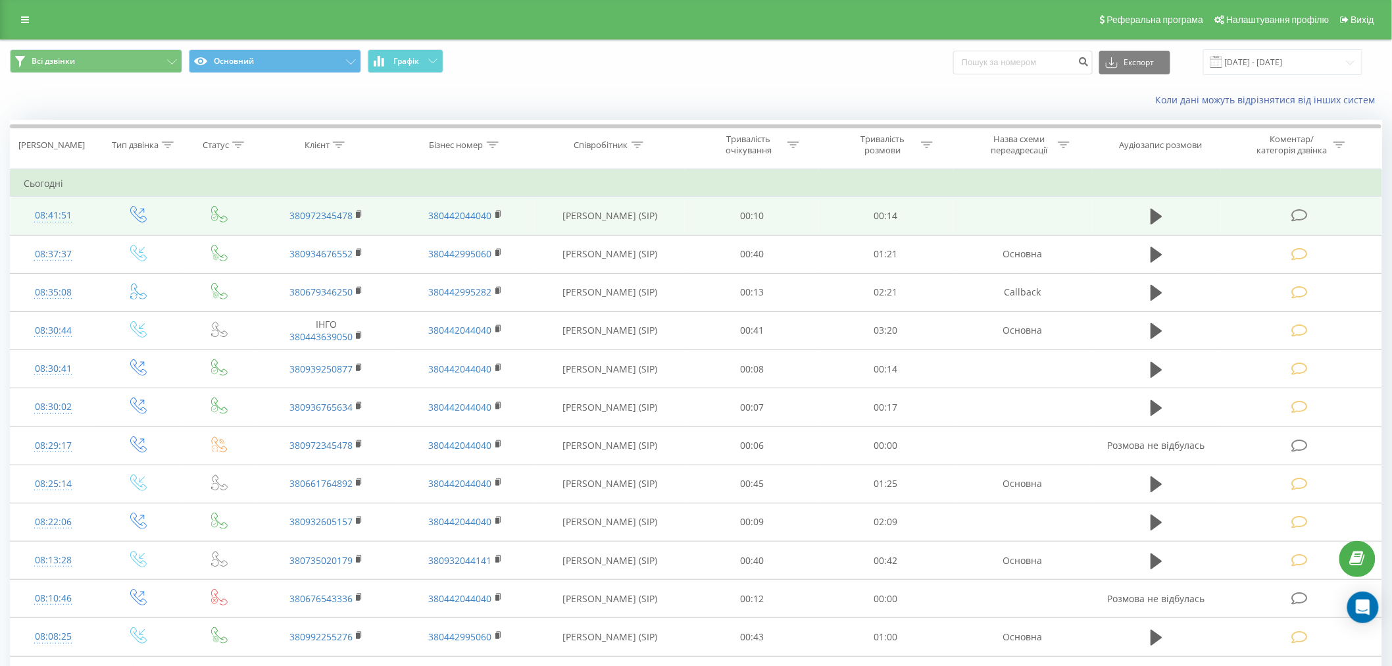
click at [1298, 212] on icon at bounding box center [1299, 216] width 16 height 14
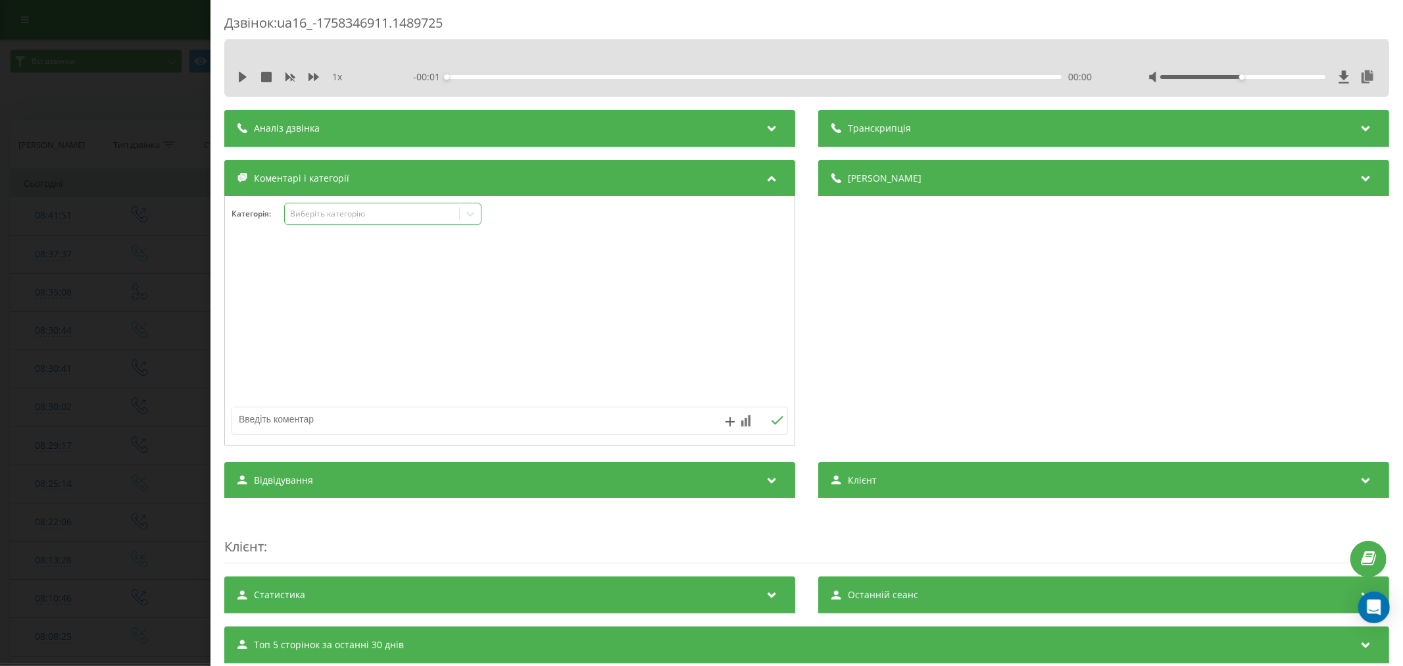
click at [354, 216] on div "Виберіть категорію" at bounding box center [371, 214] width 164 height 11
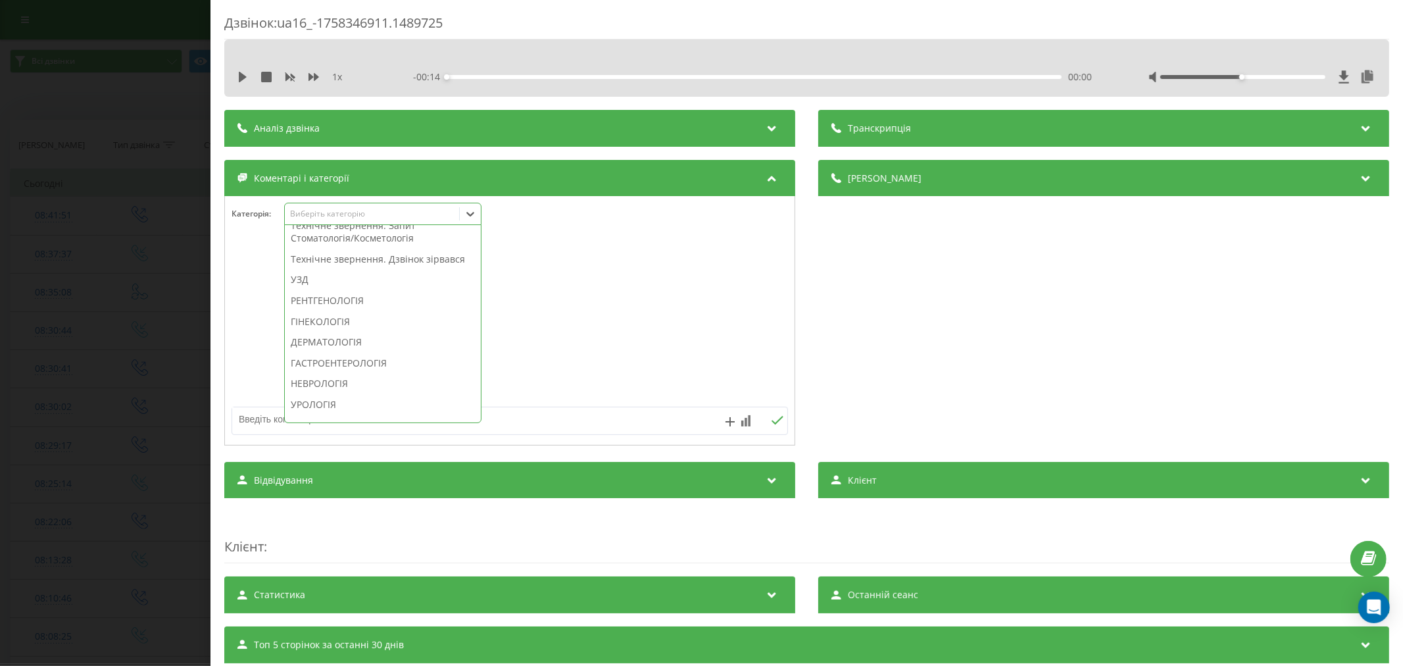
scroll to position [438, 0]
click at [371, 233] on div "Технічне звернення. Дзвінок зірвався" at bounding box center [383, 222] width 196 height 21
click at [641, 314] on div at bounding box center [510, 321] width 570 height 158
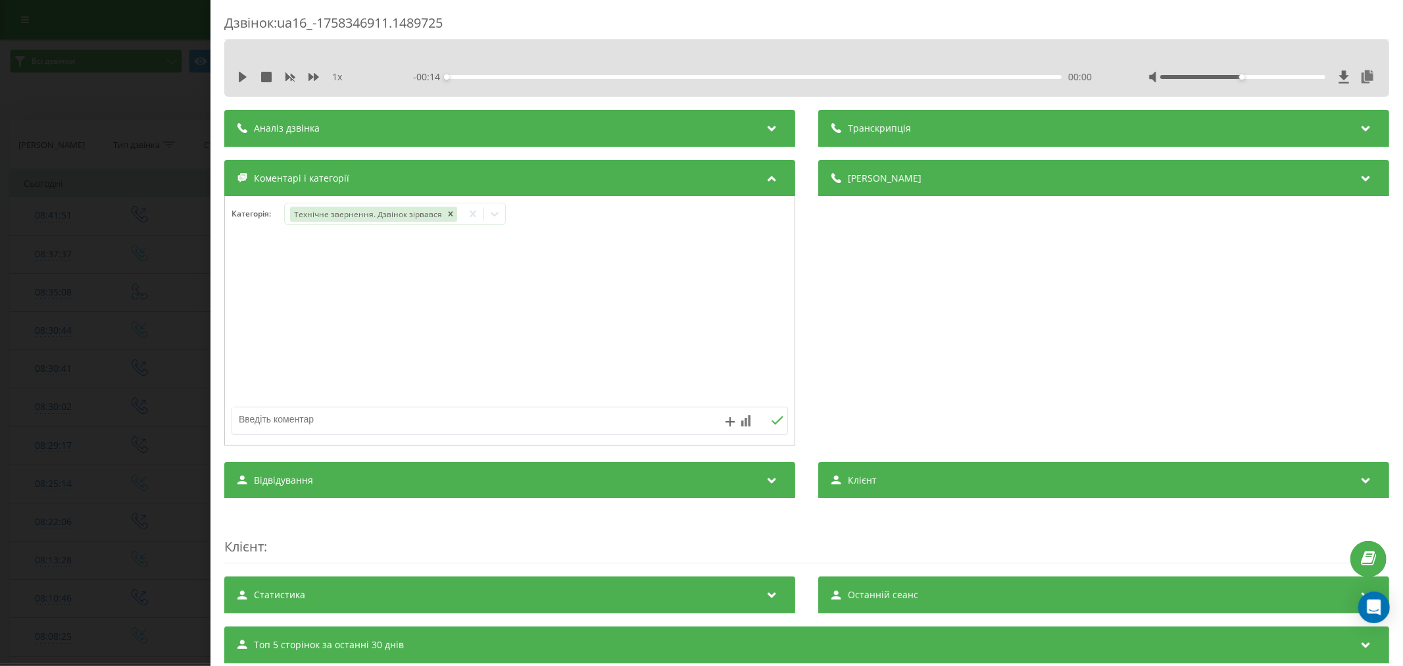
click at [463, 432] on div at bounding box center [454, 420] width 444 height 27
click at [463, 423] on textarea at bounding box center [454, 419] width 444 height 24
type textarea "лыд. уже телеф"
click at [775, 417] on icon at bounding box center [777, 420] width 12 height 9
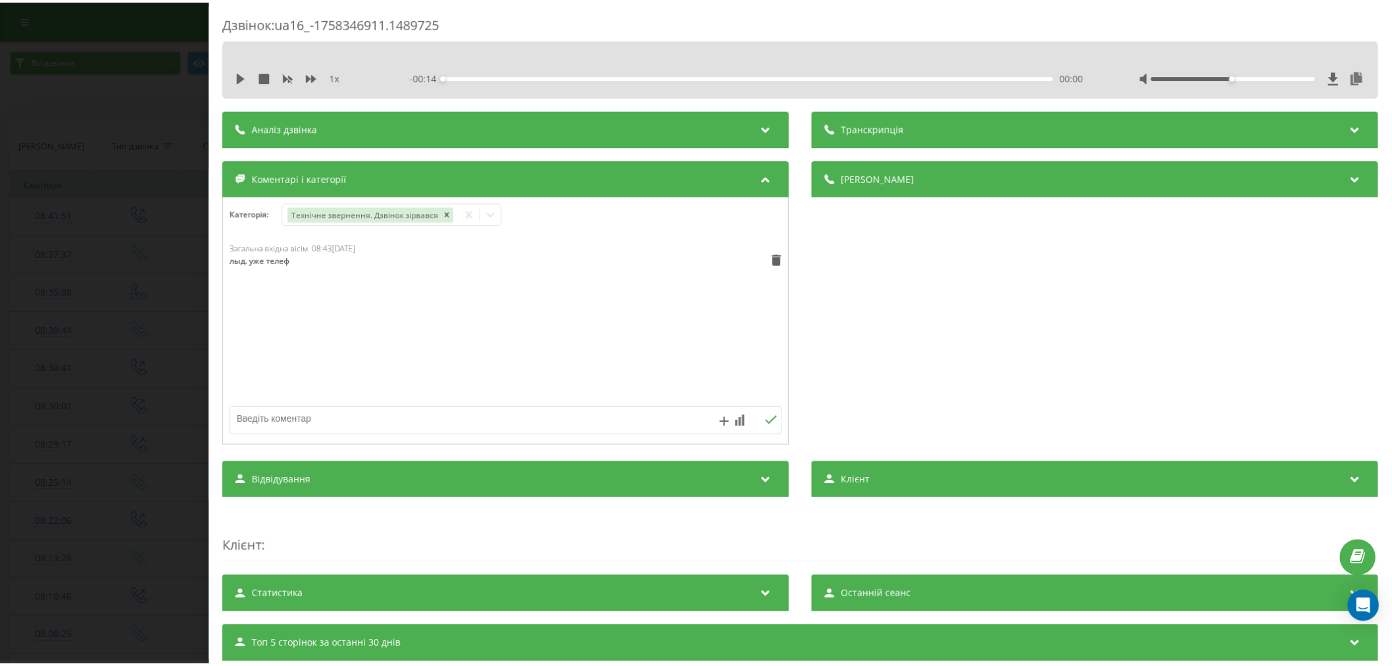
scroll to position [73, 0]
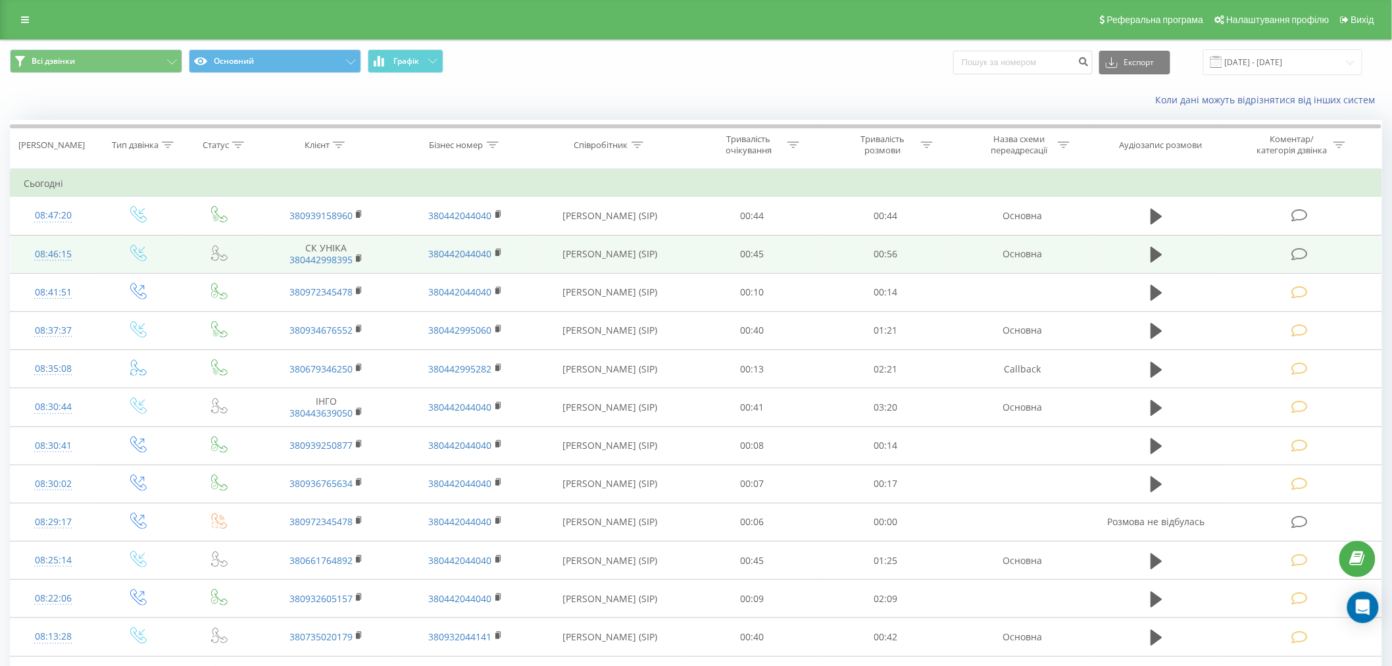
click at [1304, 247] on icon at bounding box center [1299, 254] width 16 height 14
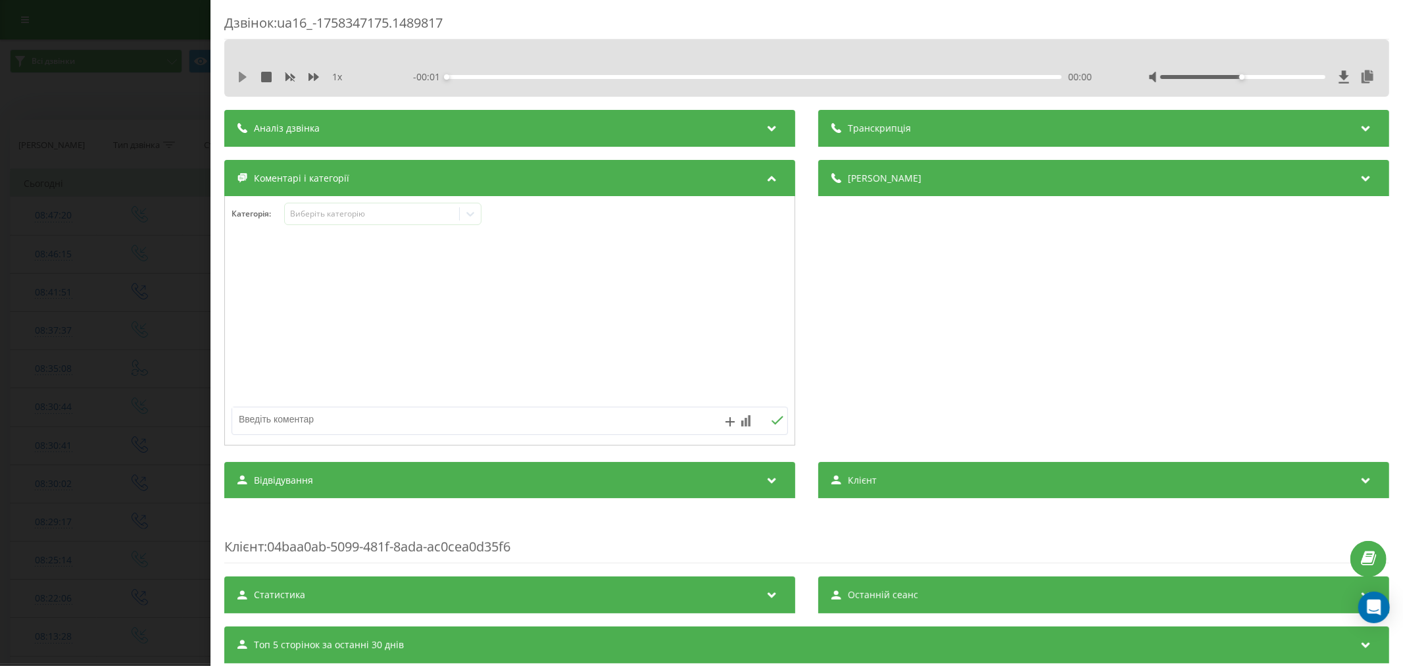
click at [243, 77] on icon at bounding box center [243, 77] width 8 height 11
click at [466, 77] on div "00:02" at bounding box center [754, 77] width 615 height 4
click at [504, 77] on div "00:03" at bounding box center [754, 77] width 615 height 4
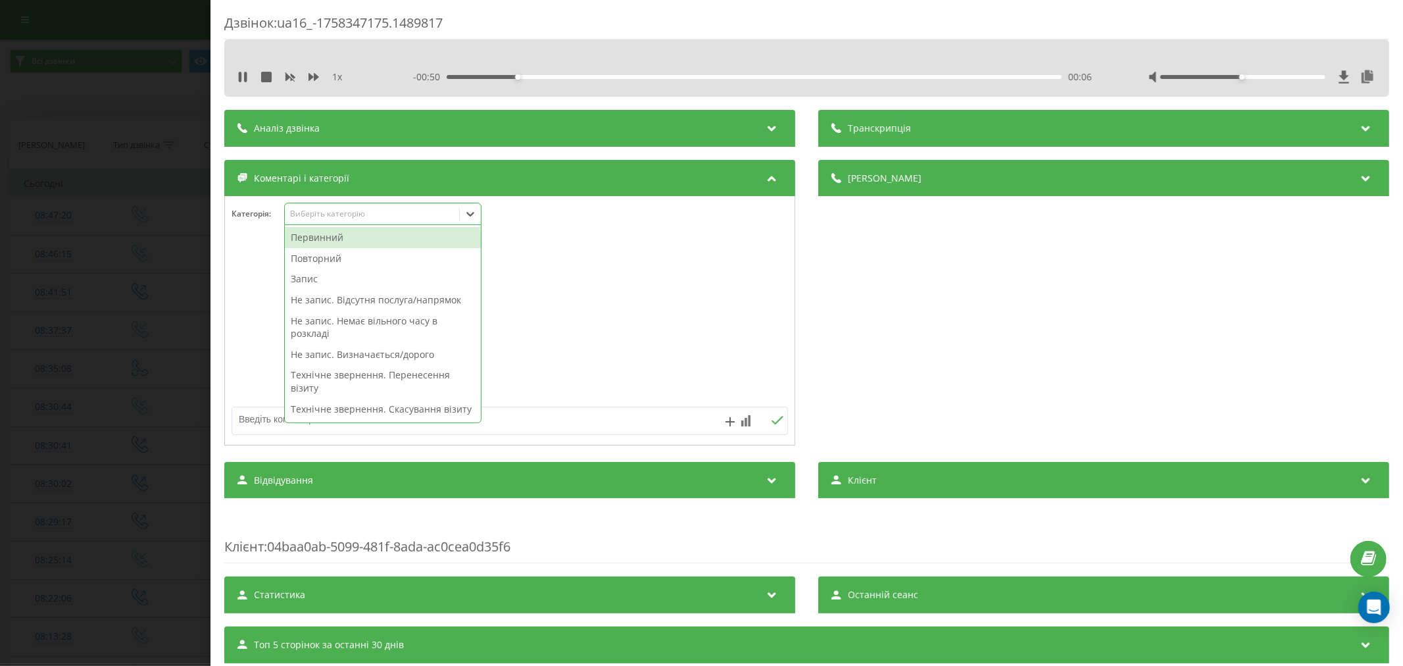
click at [347, 218] on div "Виберіть категорію" at bounding box center [371, 214] width 164 height 11
click at [345, 262] on div "Повторний" at bounding box center [383, 258] width 196 height 21
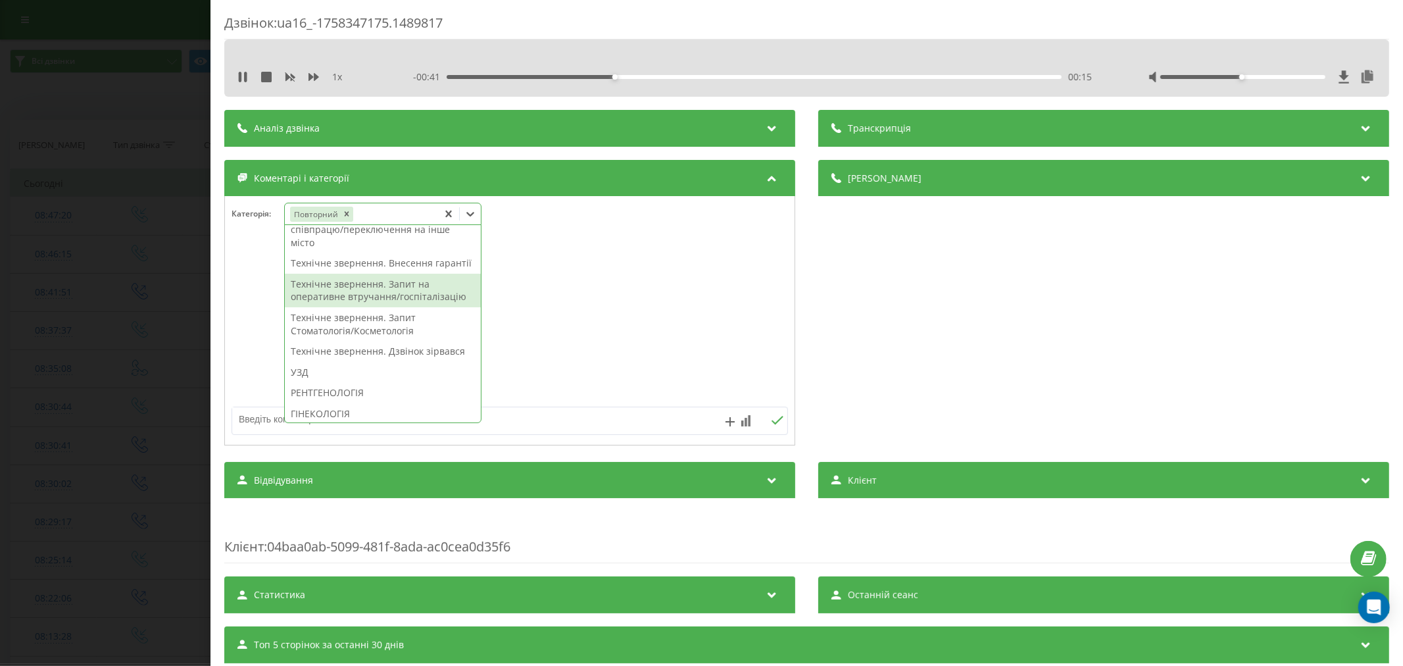
scroll to position [292, 0]
click at [343, 358] on div "Технічне звернення. Дзвінок зірвався" at bounding box center [383, 347] width 196 height 21
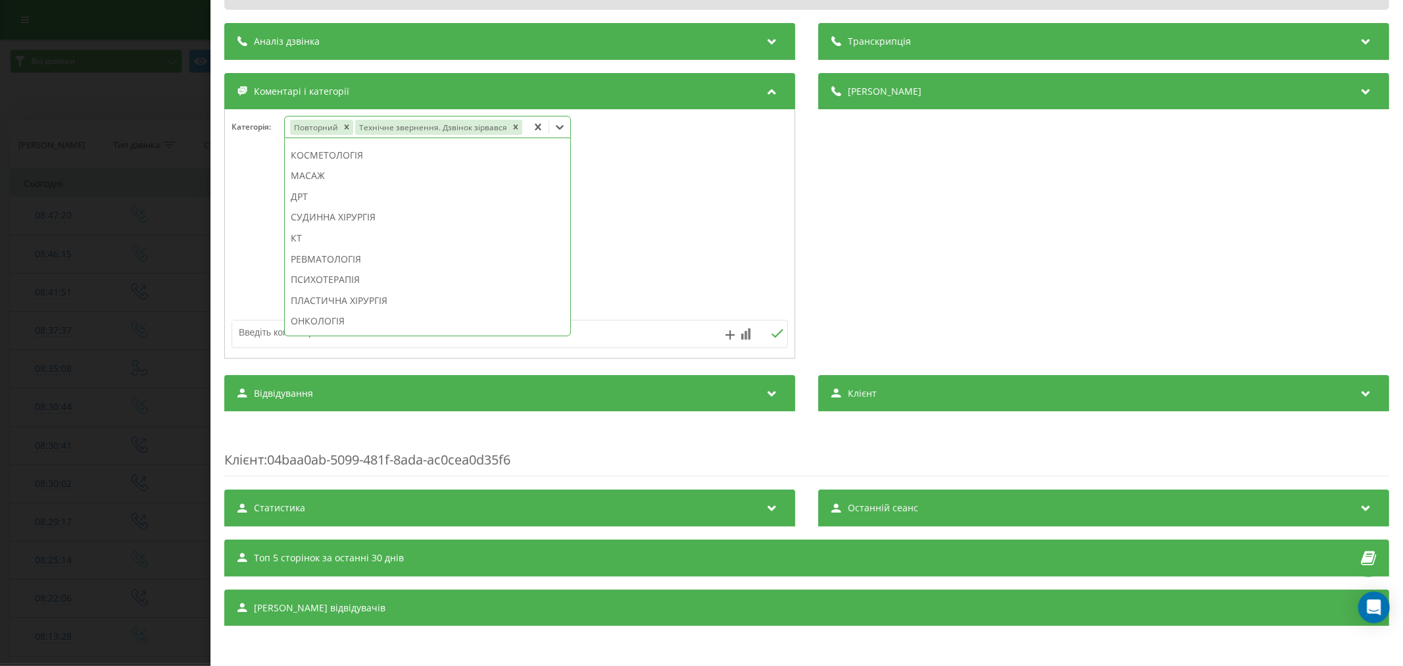
scroll to position [739, 0]
click at [375, 243] on div "РЕВМАТОЛОГІЯ" at bounding box center [427, 247] width 285 height 21
click at [643, 233] on div at bounding box center [510, 234] width 570 height 158
click at [317, 334] on textarea at bounding box center [454, 332] width 444 height 24
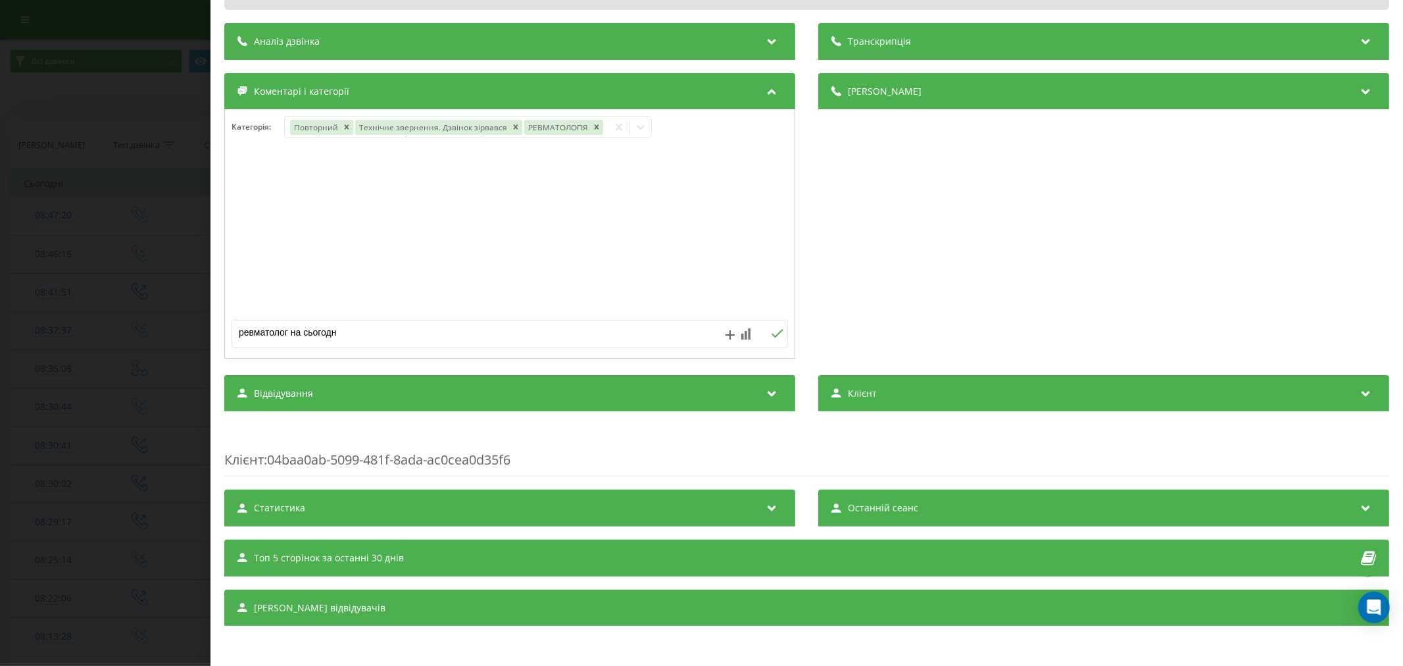
type textarea "ревматолог на сьогодні"
click at [776, 331] on icon at bounding box center [777, 333] width 12 height 9
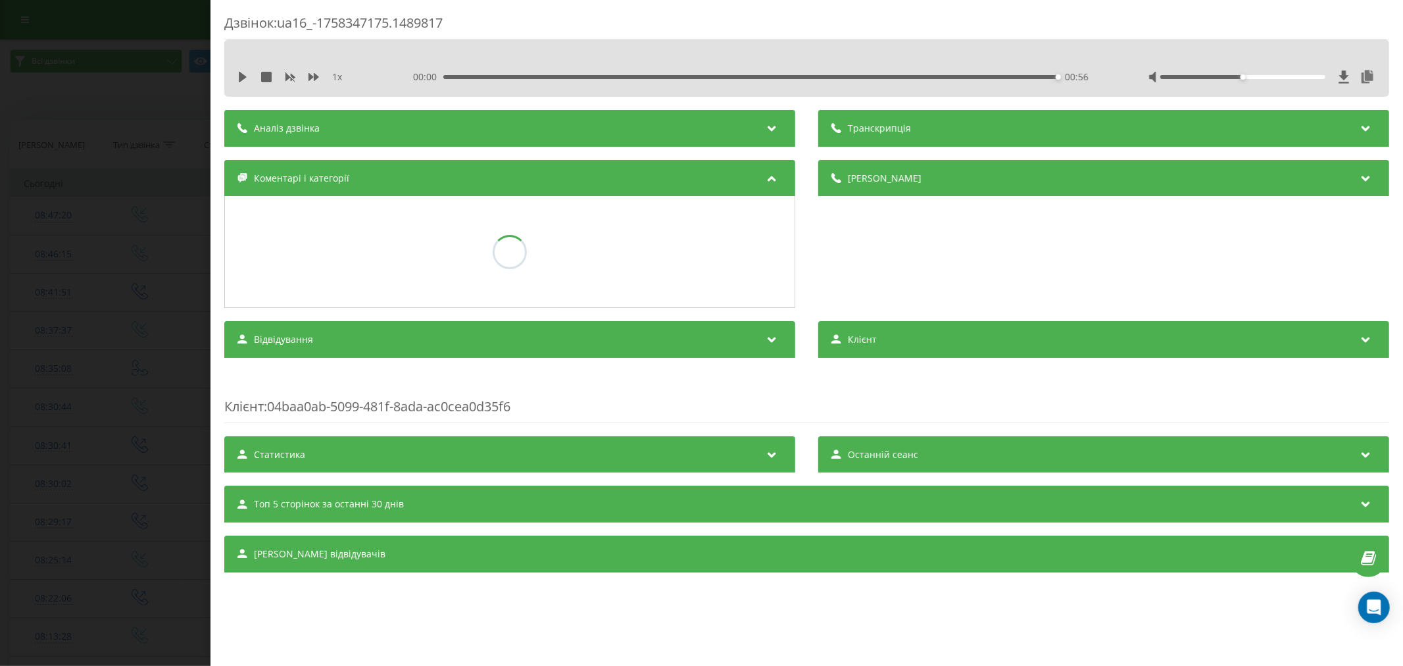
scroll to position [0, 0]
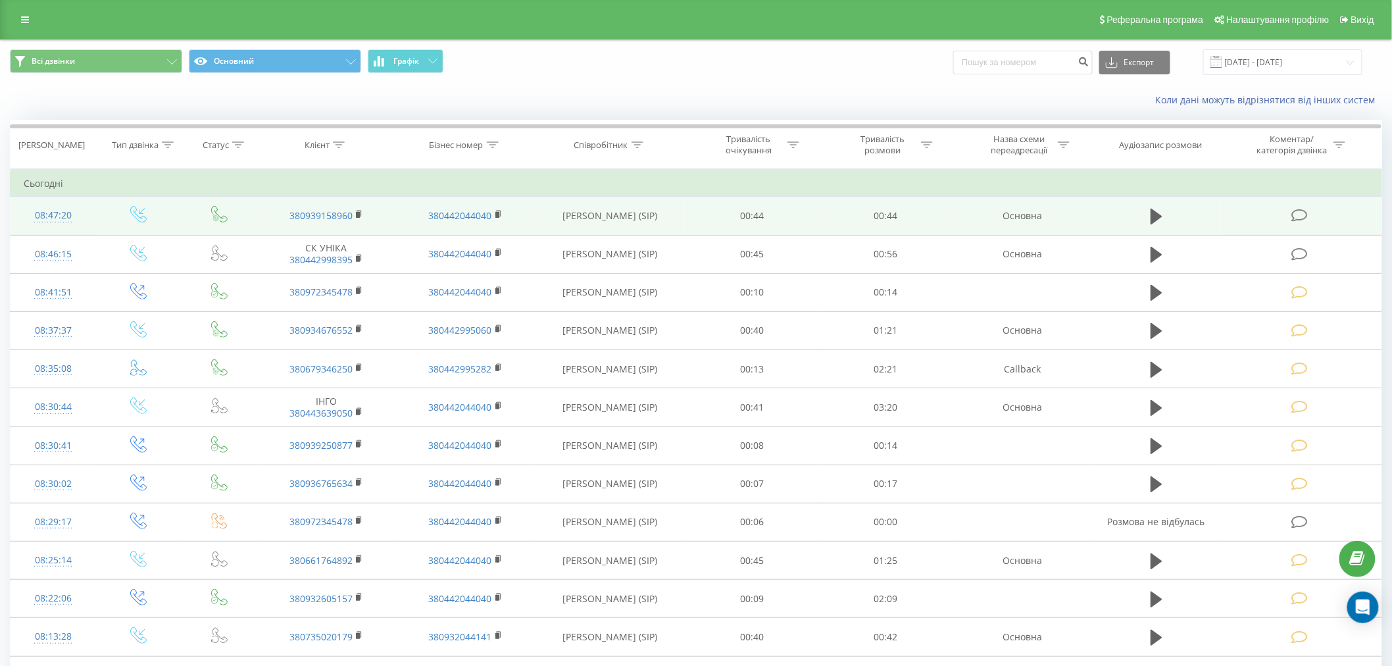
click at [1293, 214] on icon at bounding box center [1299, 216] width 16 height 14
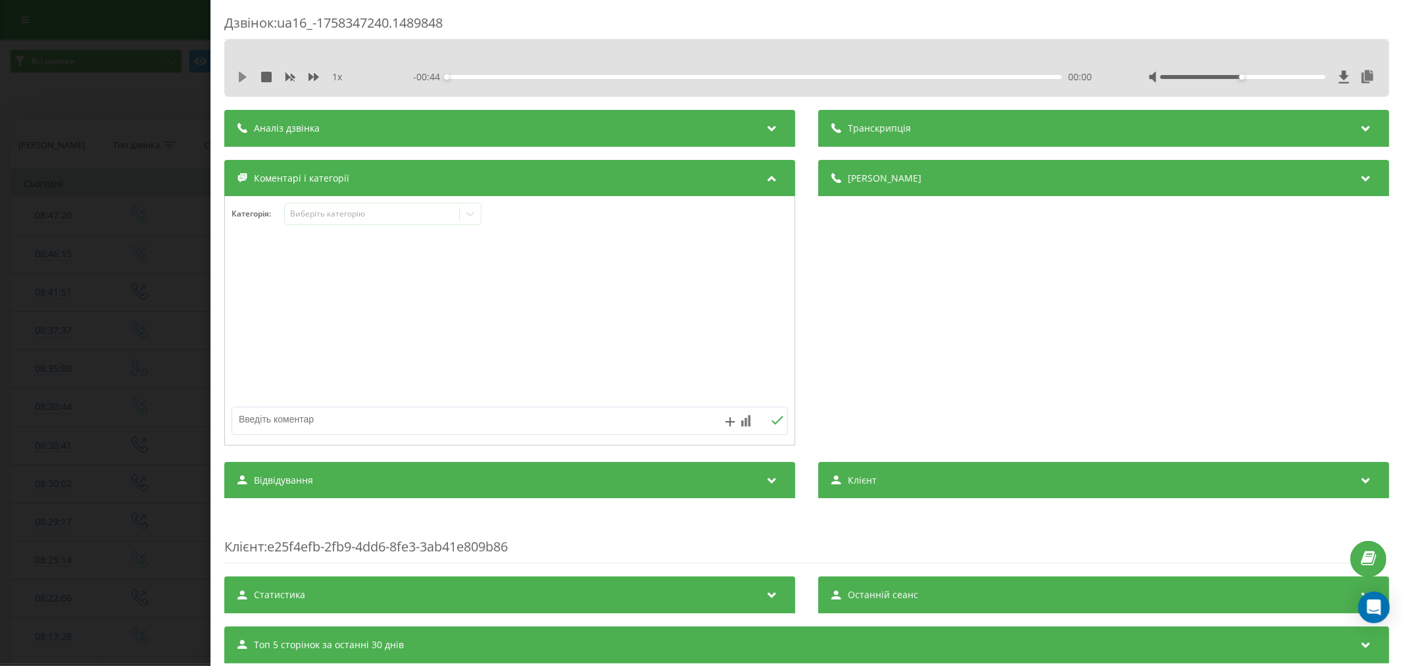
click at [243, 78] on icon at bounding box center [243, 77] width 8 height 11
click at [466, 75] on div "00:01" at bounding box center [754, 77] width 615 height 4
click at [501, 76] on div "00:04" at bounding box center [754, 77] width 615 height 4
click div "Виберіть категорію"
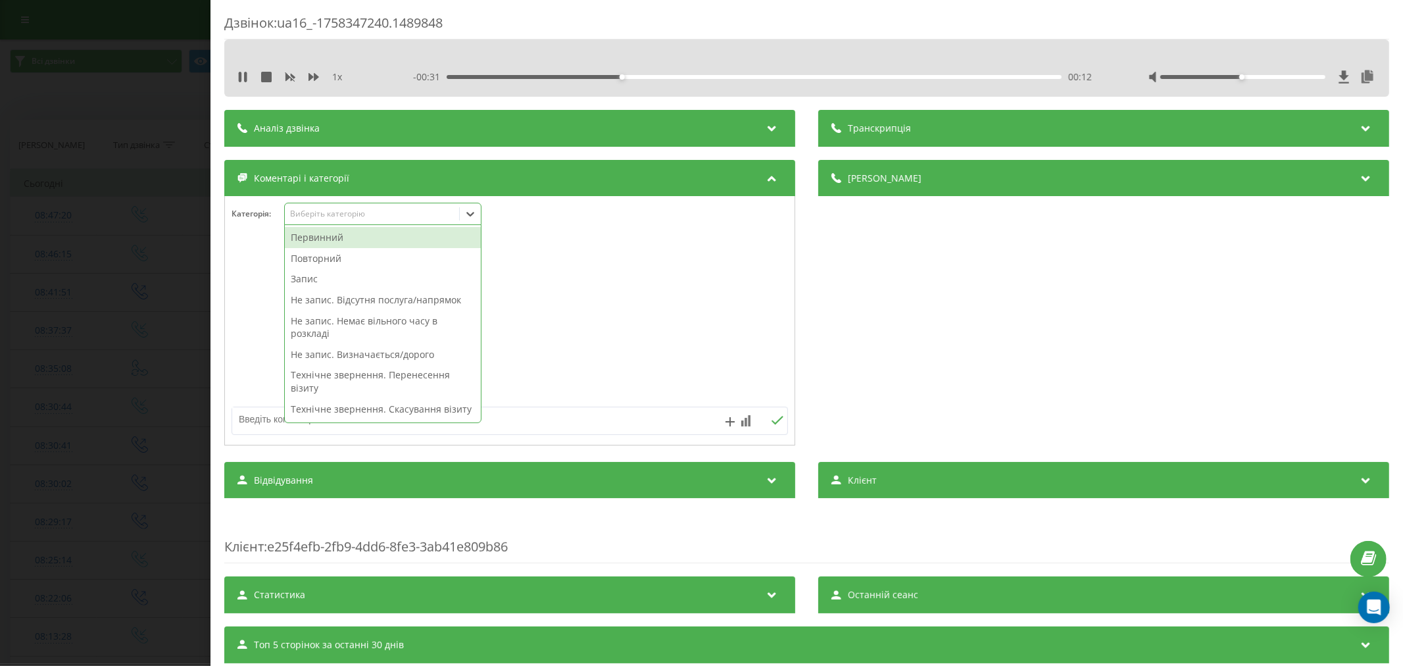
click div "Первинний"
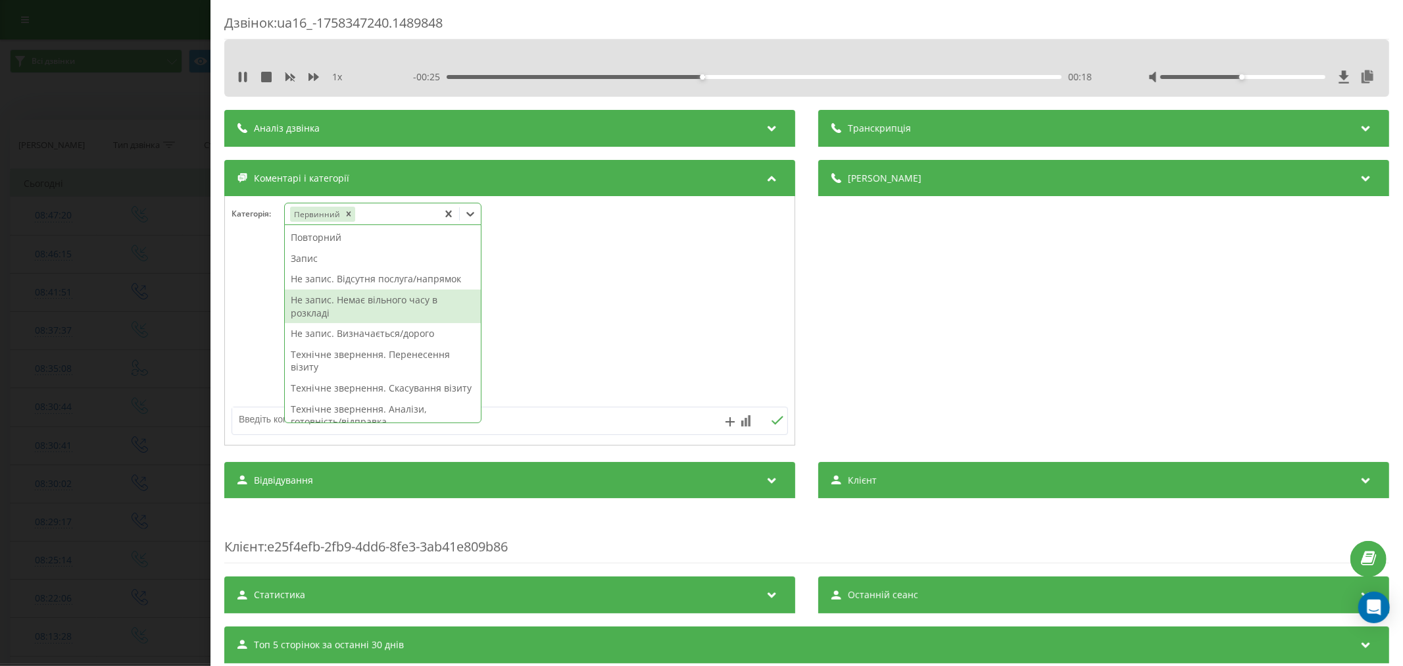
click div "Не запис. Немає вільного часу в розкладі"
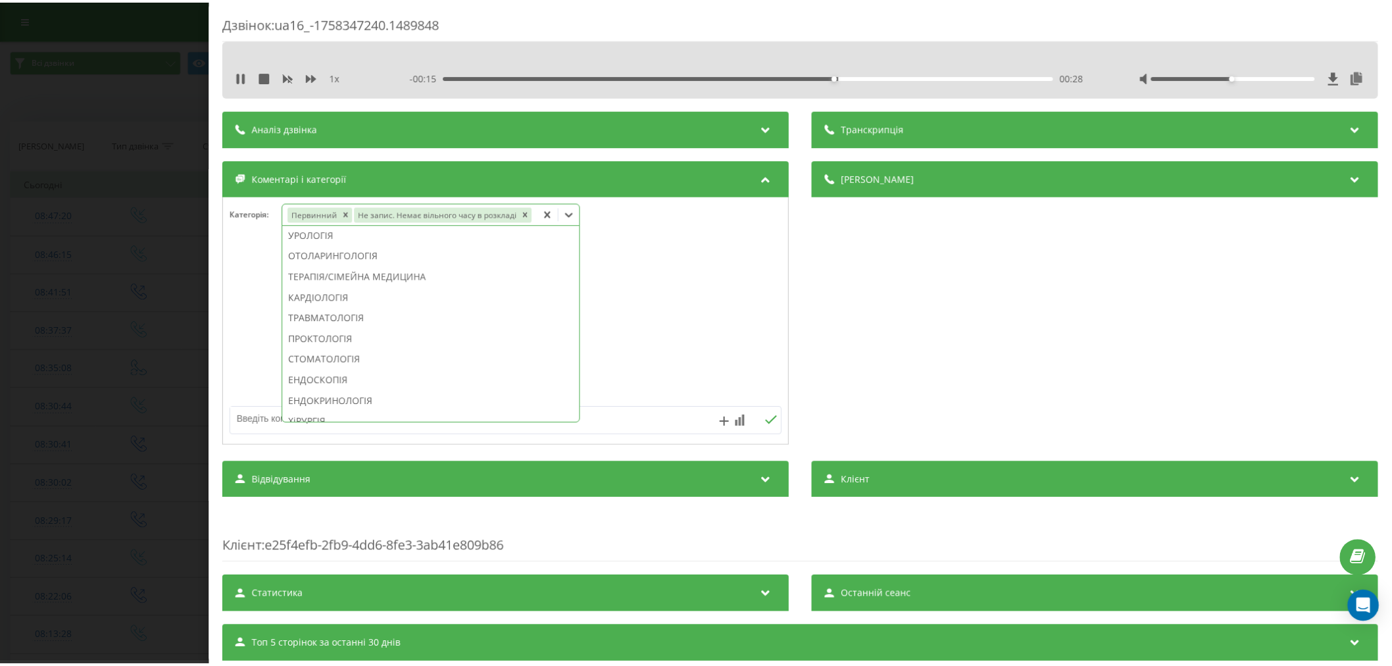
scroll to position [443, 0]
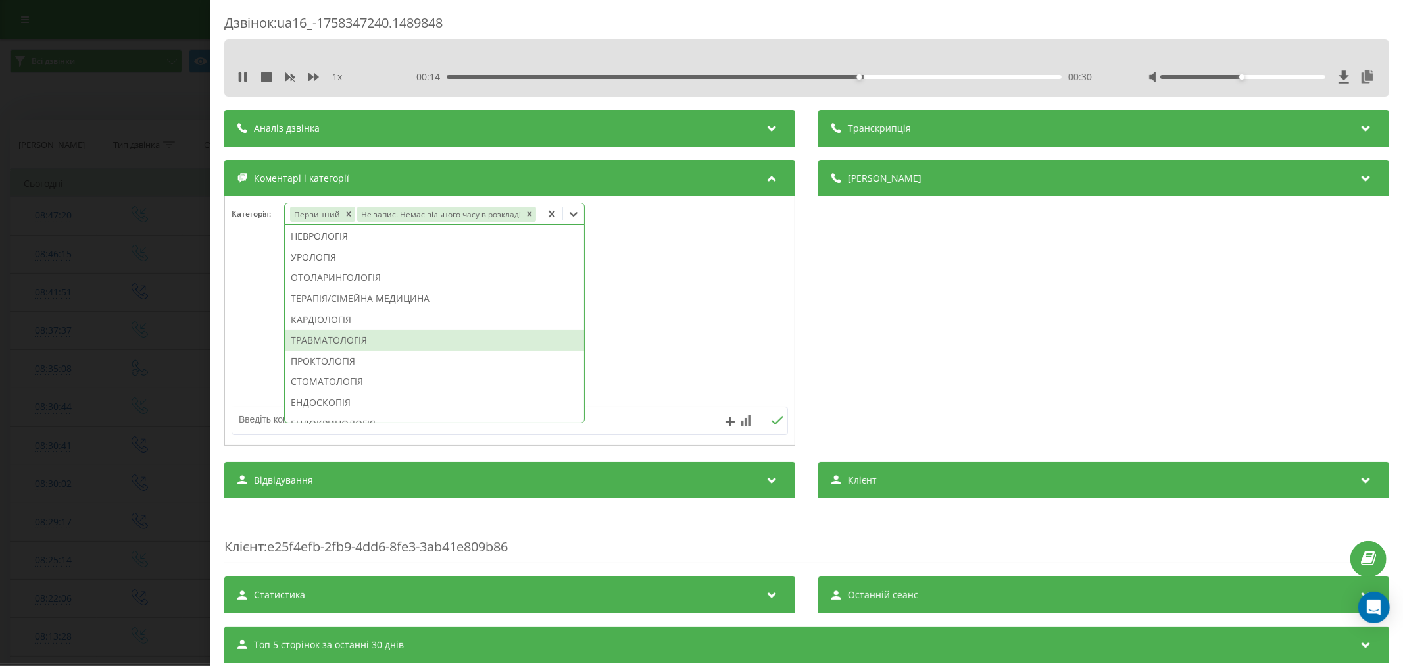
click div "ТРАВМАТОЛОГІЯ"
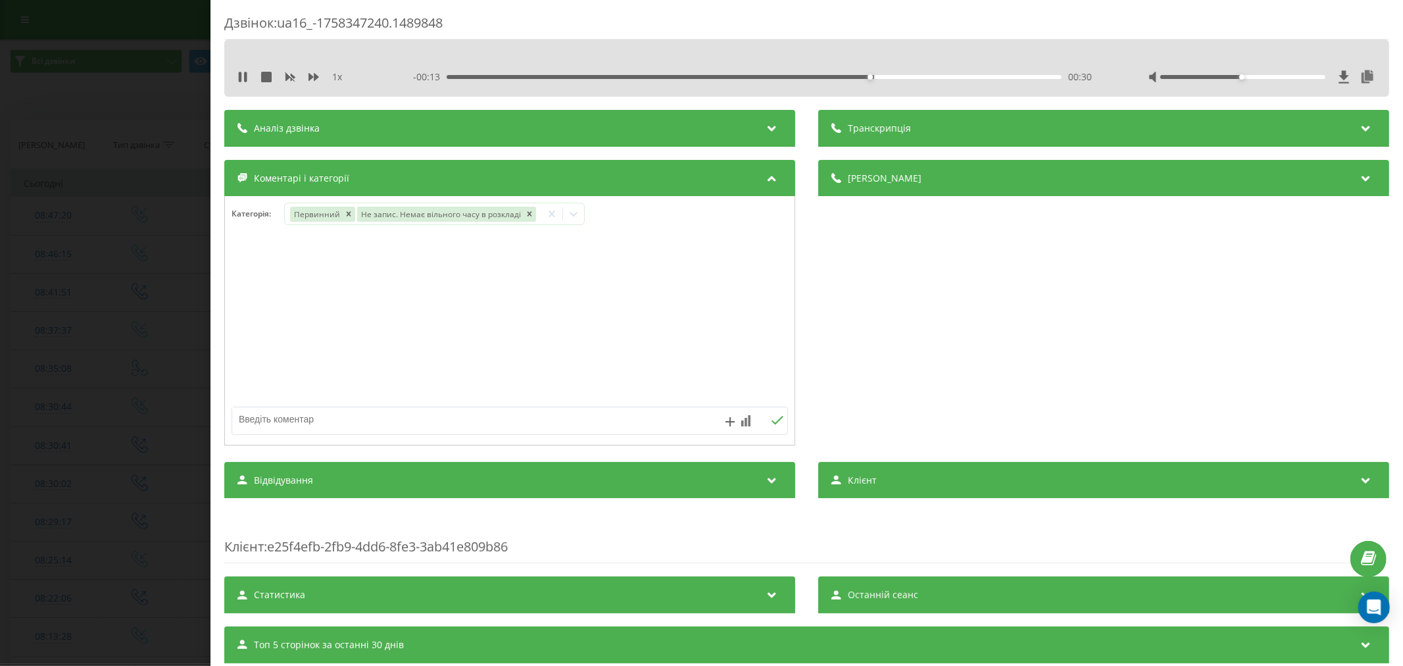
click div
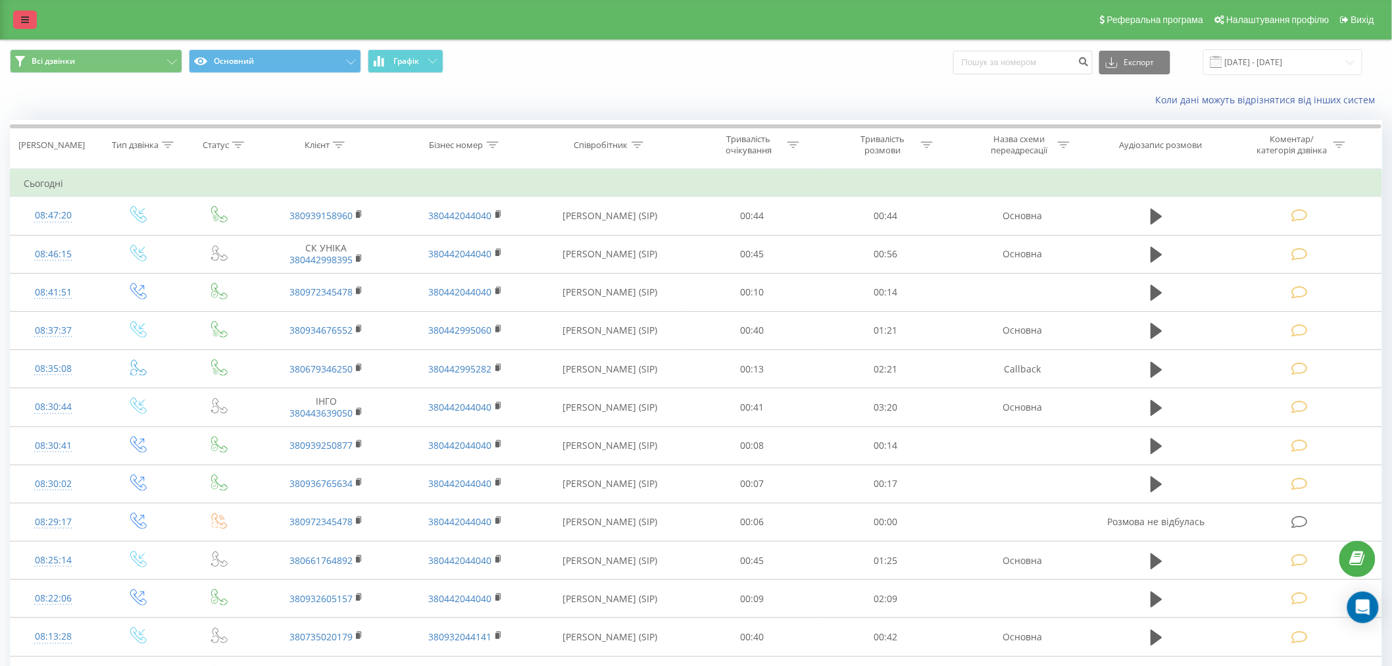
click at [22, 21] on icon at bounding box center [25, 19] width 8 height 9
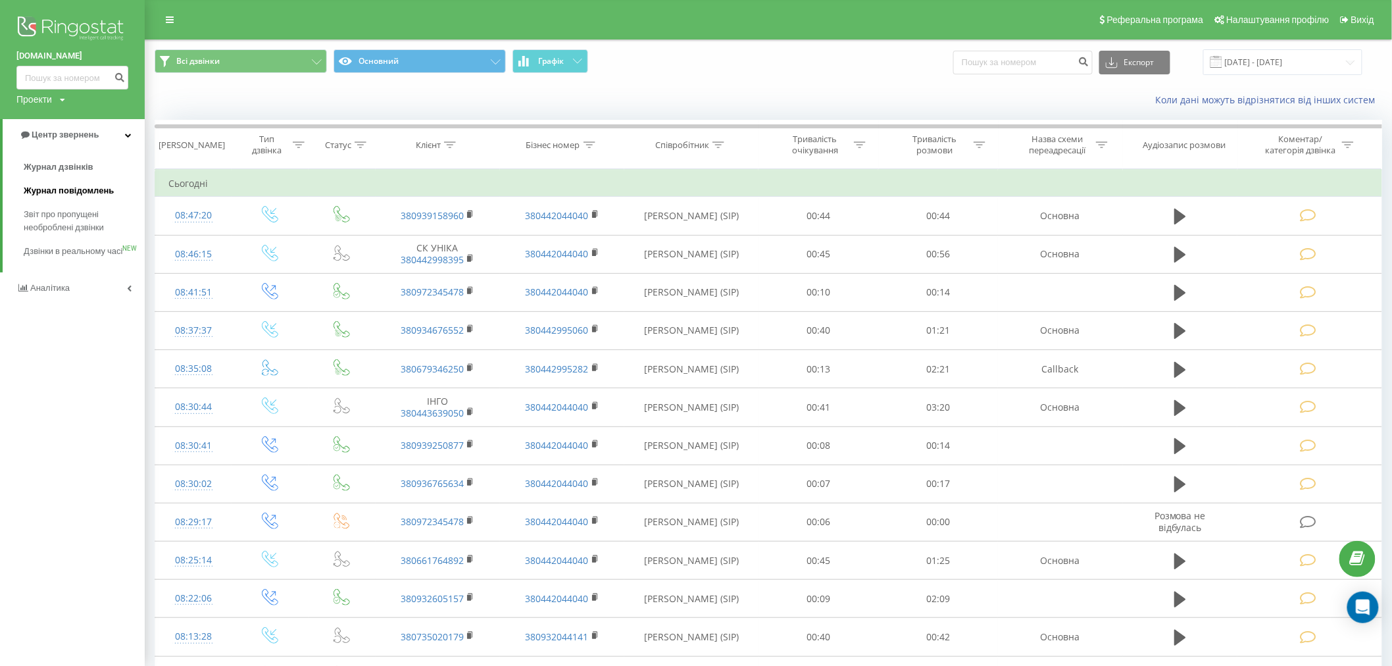
click at [67, 193] on span "Журнал повідомлень" at bounding box center [69, 190] width 90 height 13
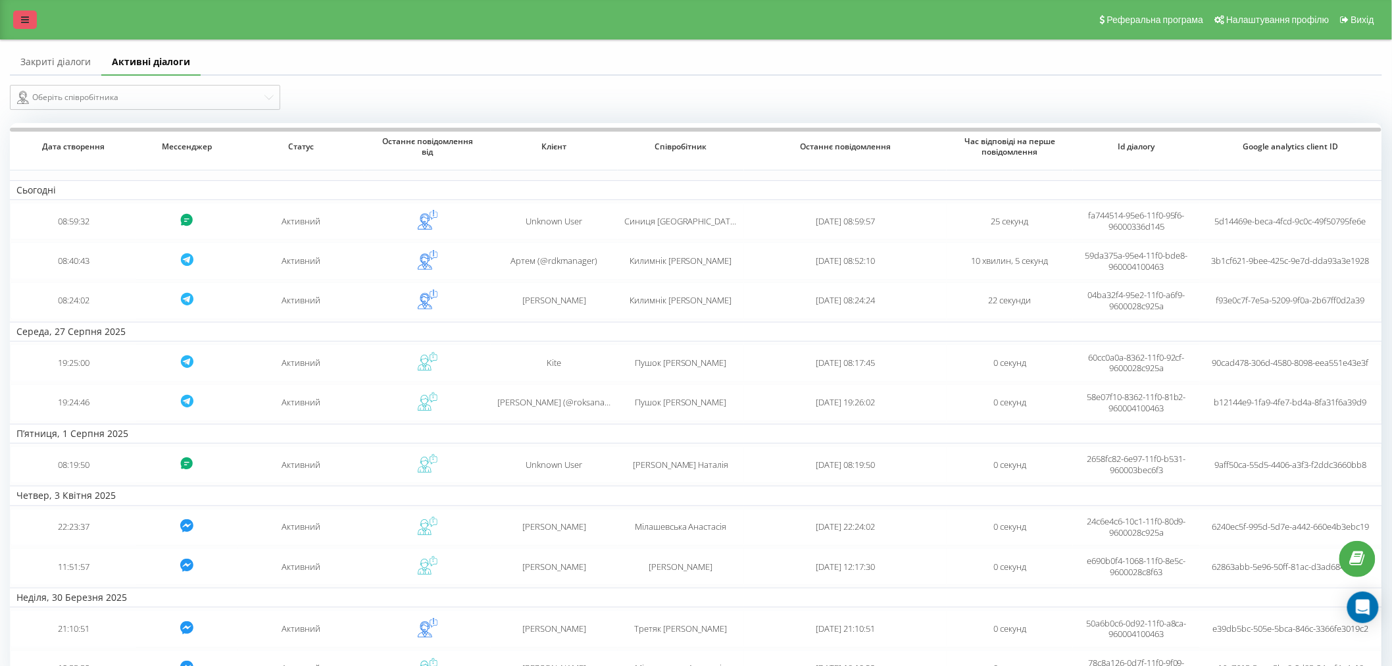
click at [22, 18] on icon at bounding box center [25, 19] width 8 height 9
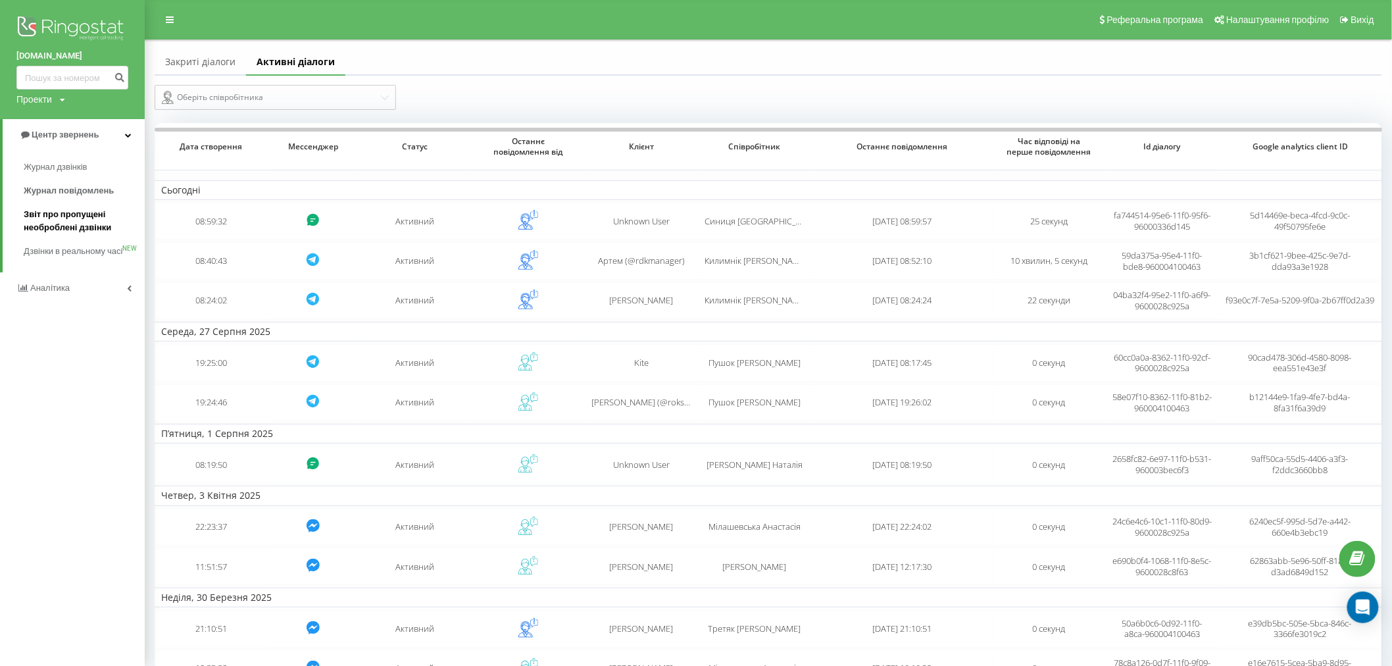
click at [55, 224] on span "Звіт про пропущені необроблені дзвінки" at bounding box center [81, 221] width 114 height 26
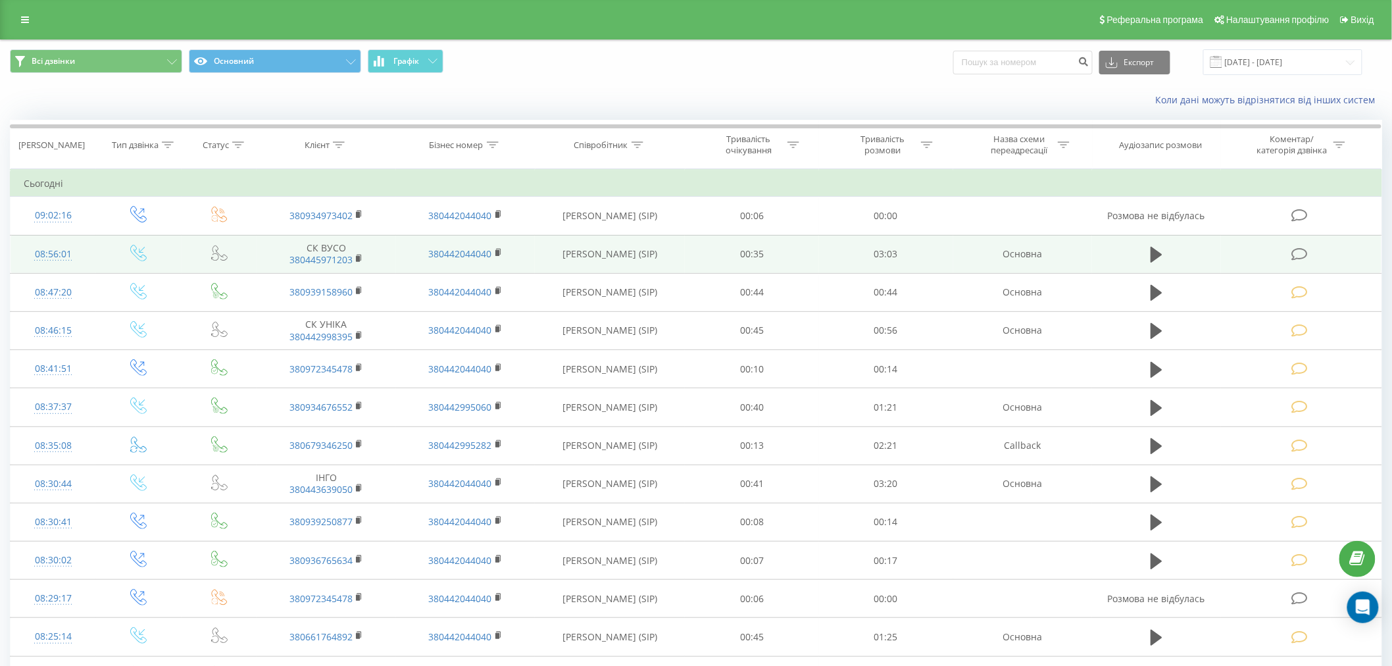
click at [1293, 259] on icon at bounding box center [1299, 254] width 16 height 14
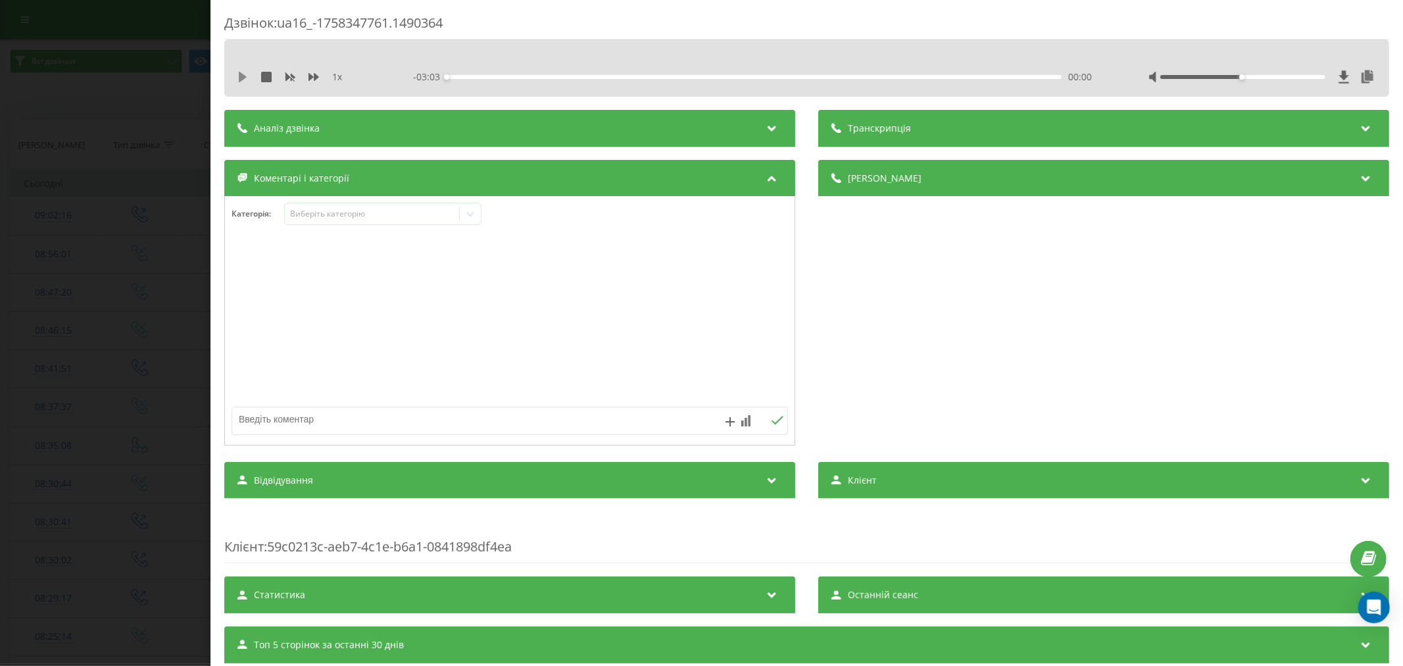
click at [245, 73] on icon at bounding box center [242, 77] width 11 height 11
click at [476, 76] on div "00:09" at bounding box center [754, 77] width 615 height 4
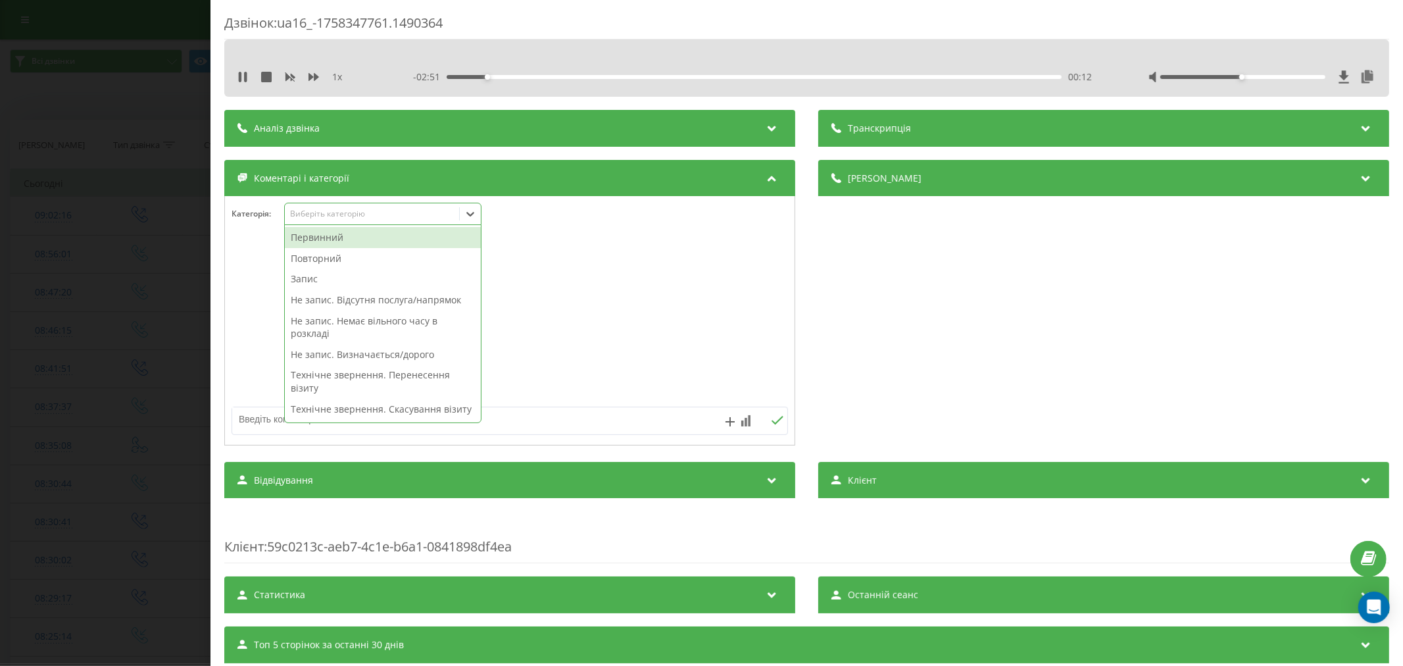
click at [396, 205] on div "Виберіть категорію" at bounding box center [382, 214] width 197 height 22
click at [346, 260] on div "Повторний" at bounding box center [383, 258] width 196 height 21
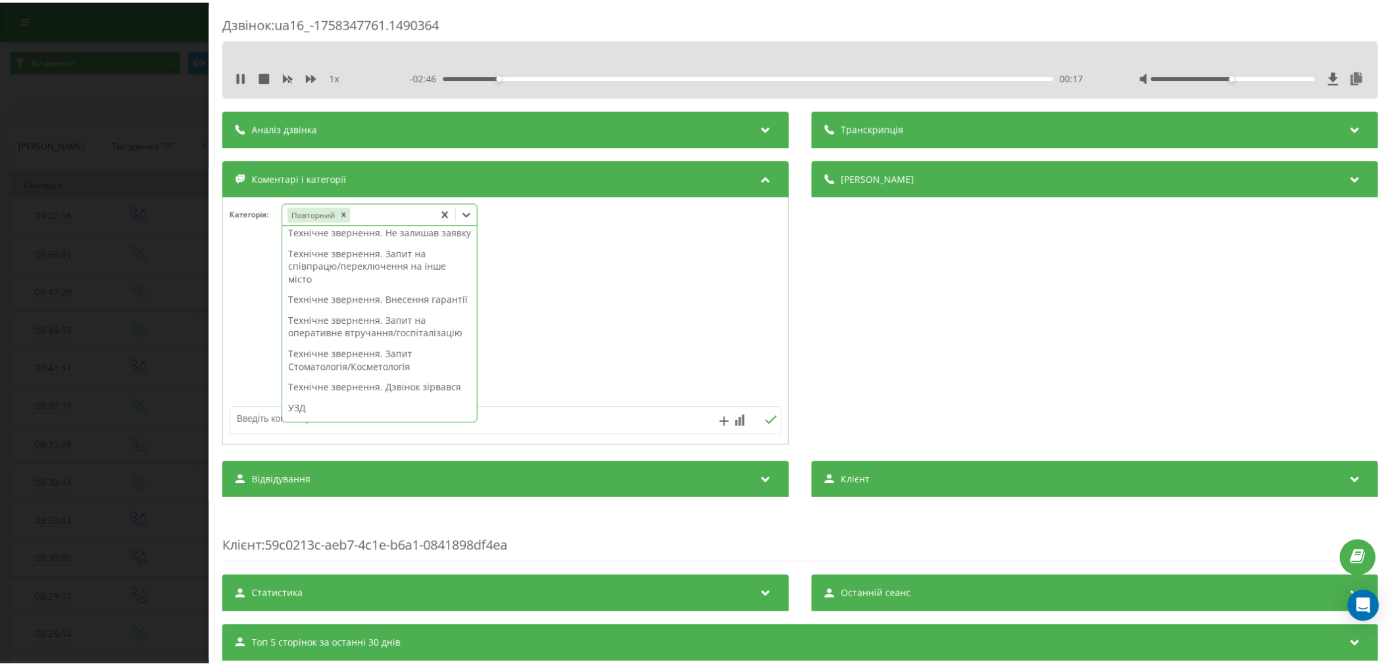
scroll to position [272, 0]
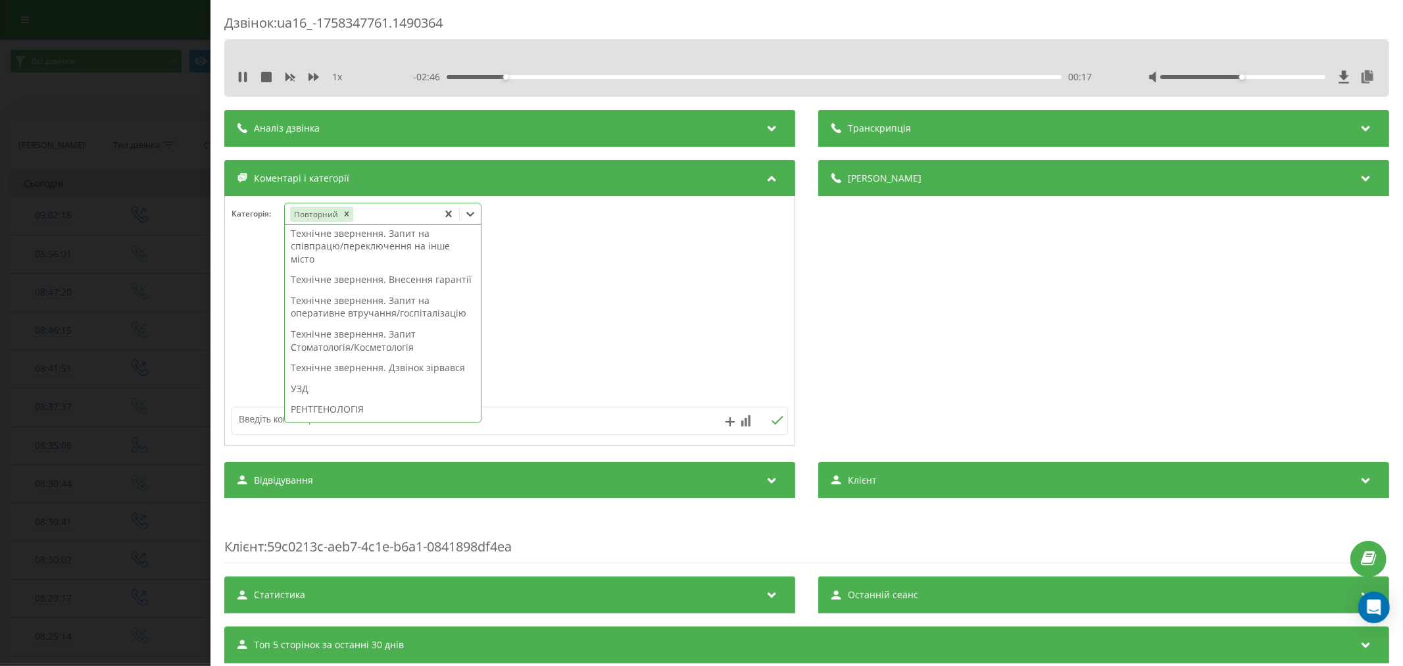
click at [385, 290] on div "Технічне звернення. Внесення гарантії" at bounding box center [383, 279] width 196 height 21
click at [557, 325] on div at bounding box center [510, 321] width 570 height 158
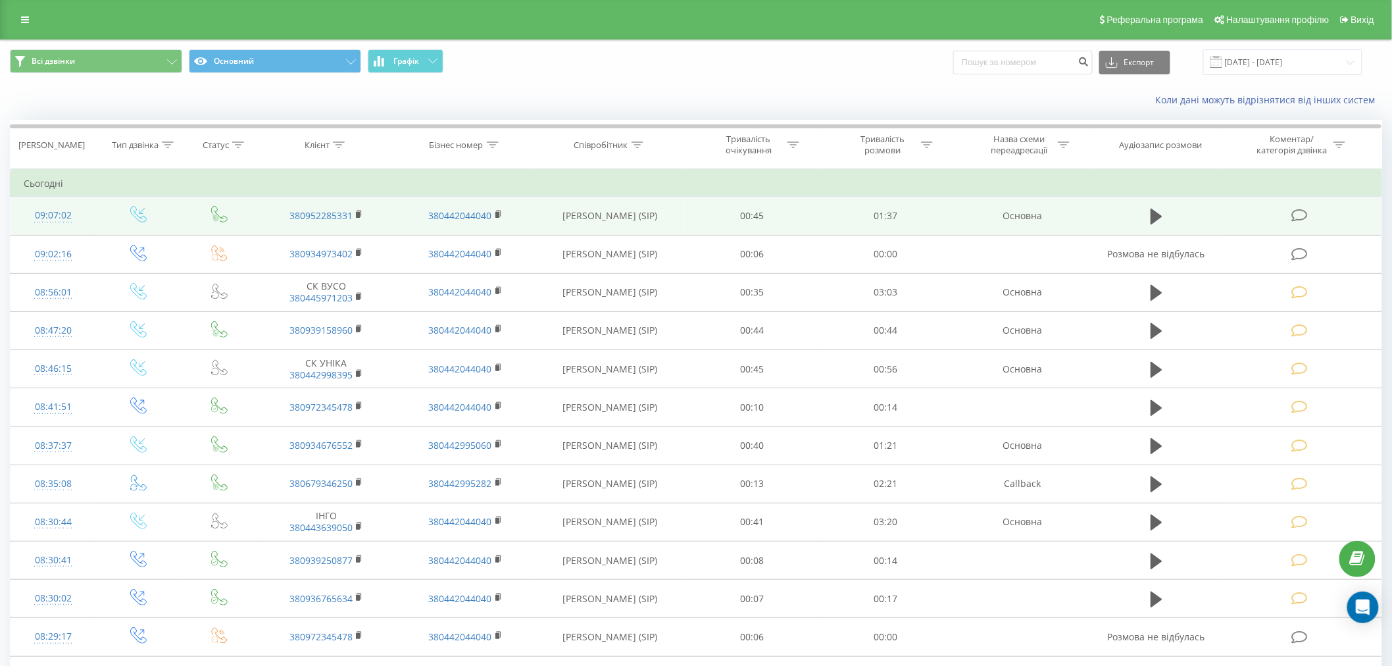
click at [1304, 215] on icon at bounding box center [1299, 216] width 16 height 14
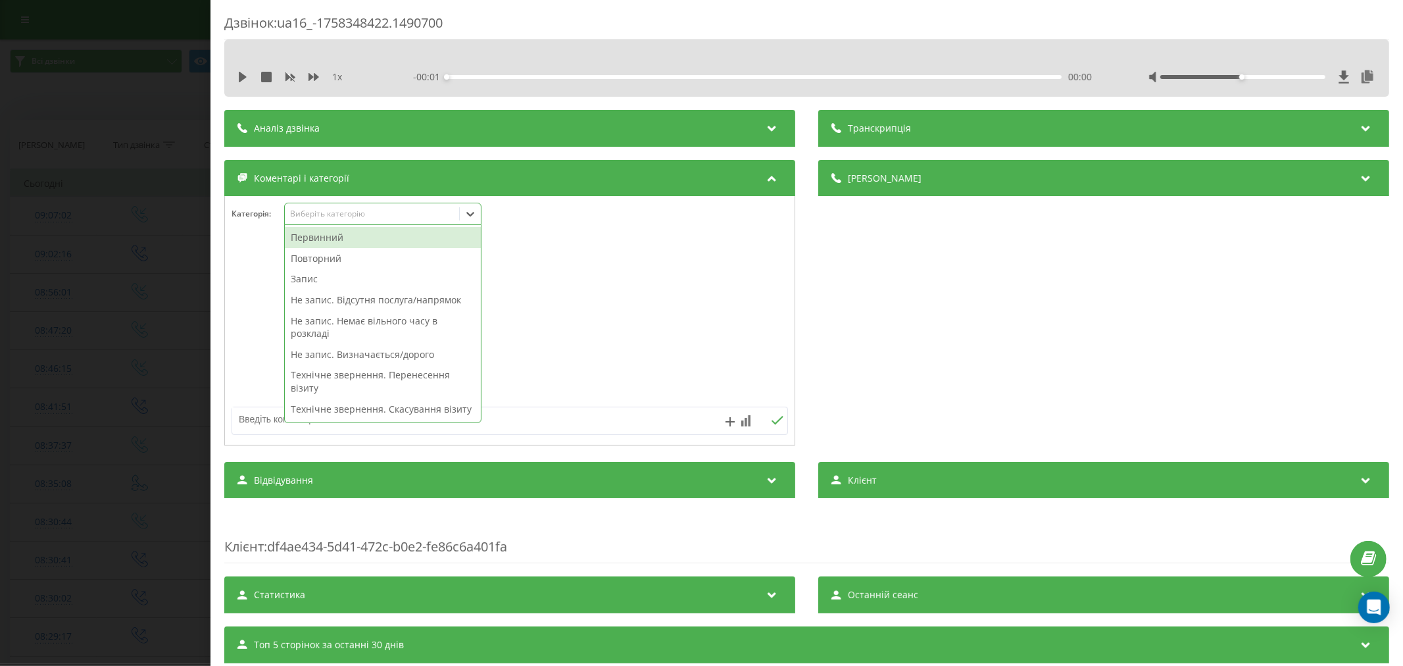
click at [370, 219] on div "Виберіть категорію" at bounding box center [371, 214] width 164 height 11
click at [354, 232] on div "Первинний" at bounding box center [383, 237] width 196 height 21
click at [328, 237] on div "Повторний" at bounding box center [383, 237] width 196 height 21
click at [345, 215] on icon "Remove Первинний" at bounding box center [347, 213] width 9 height 9
drag, startPoint x: 325, startPoint y: 239, endPoint x: 323, endPoint y: 264, distance: 24.4
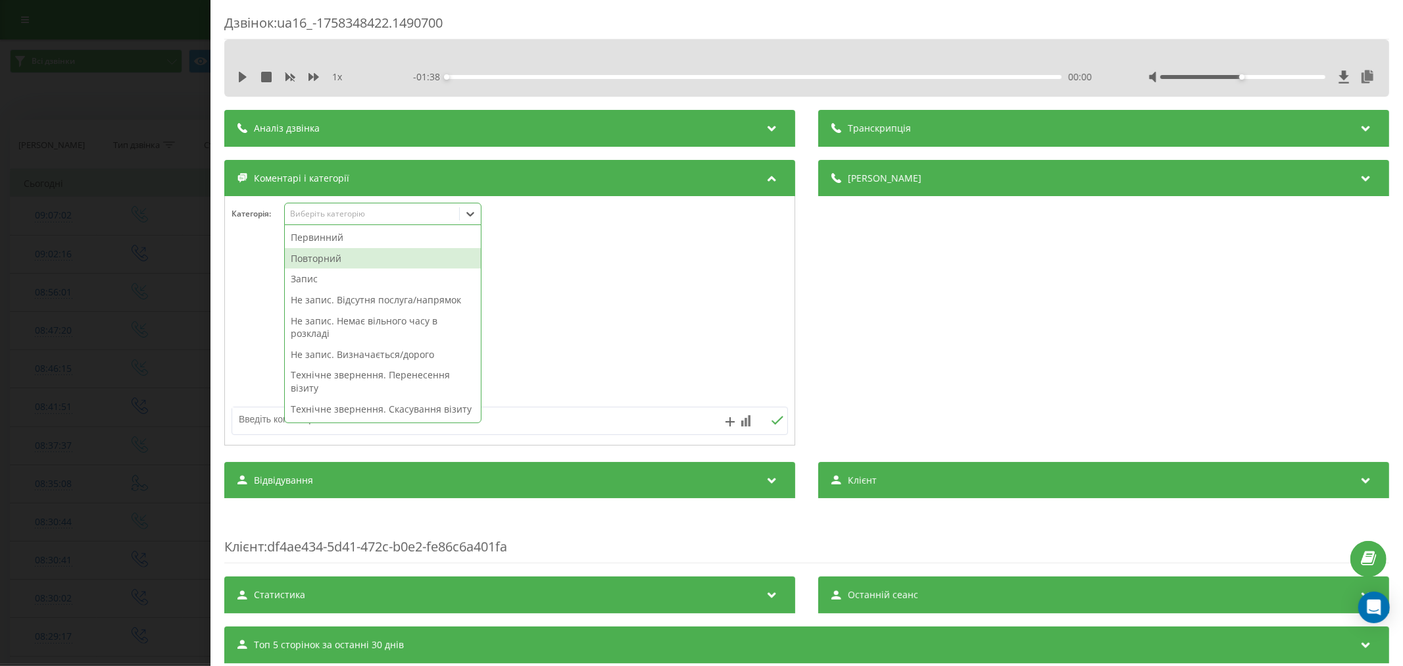
click at [323, 264] on div "Первинний Повторний Запис Не запис. Відсутня послуга/напрямок Не запис. Немає в…" at bounding box center [383, 323] width 196 height 197
click at [323, 260] on div "Повторний" at bounding box center [383, 258] width 196 height 21
click at [314, 259] on div "Запис" at bounding box center [383, 258] width 196 height 21
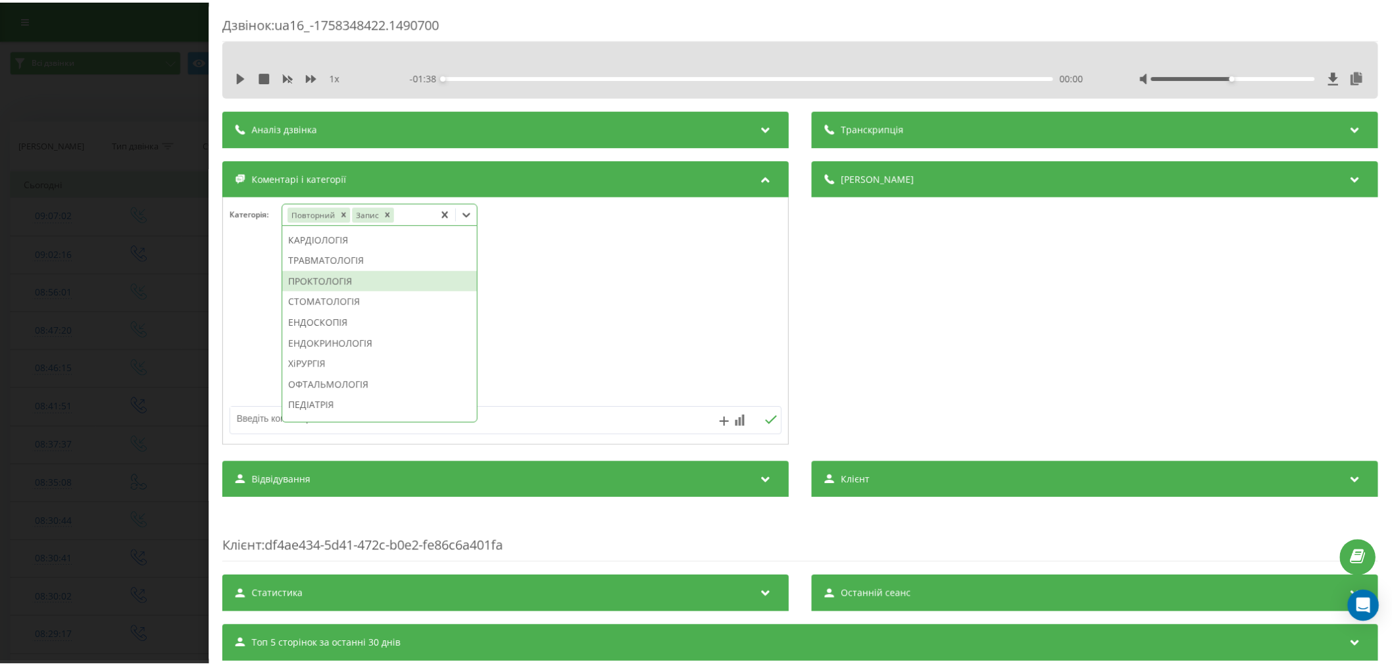
scroll to position [564, 0]
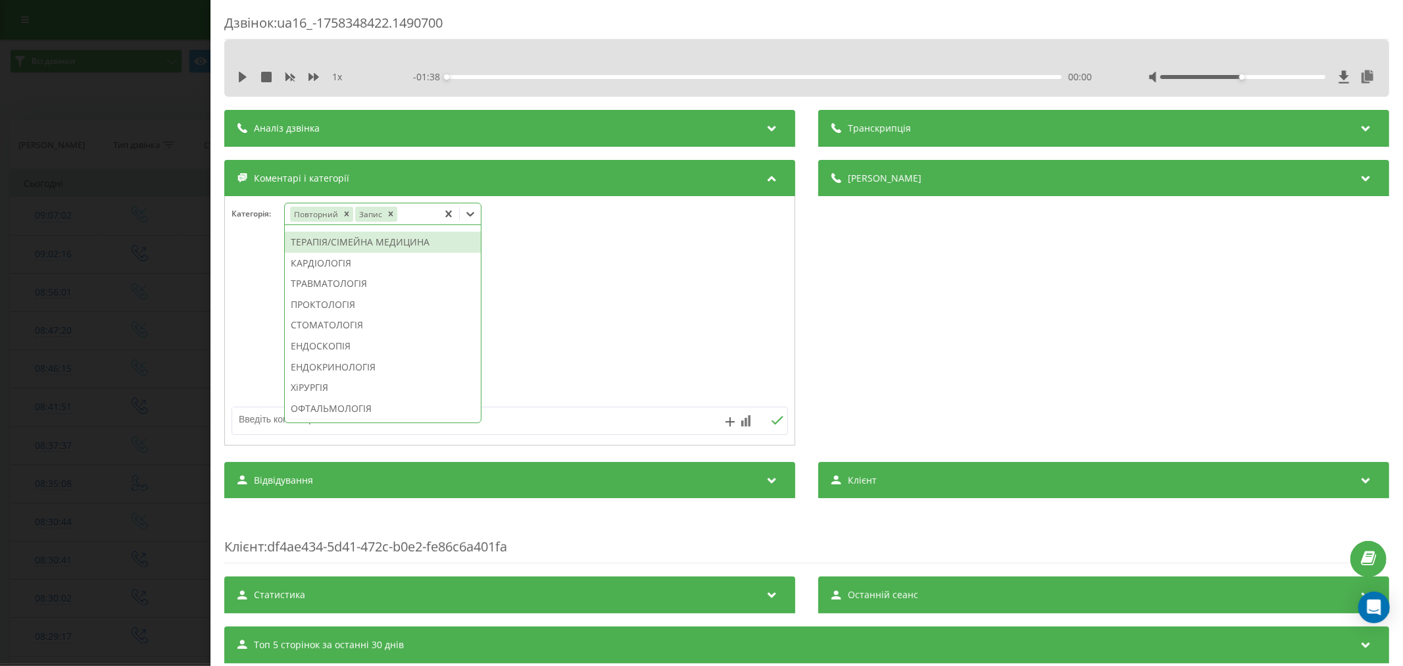
click at [316, 253] on div "ТЕРАПІЯ/СІМЕЙНА МЕДИЦИНА" at bounding box center [383, 242] width 196 height 21
click at [706, 280] on div at bounding box center [510, 321] width 570 height 158
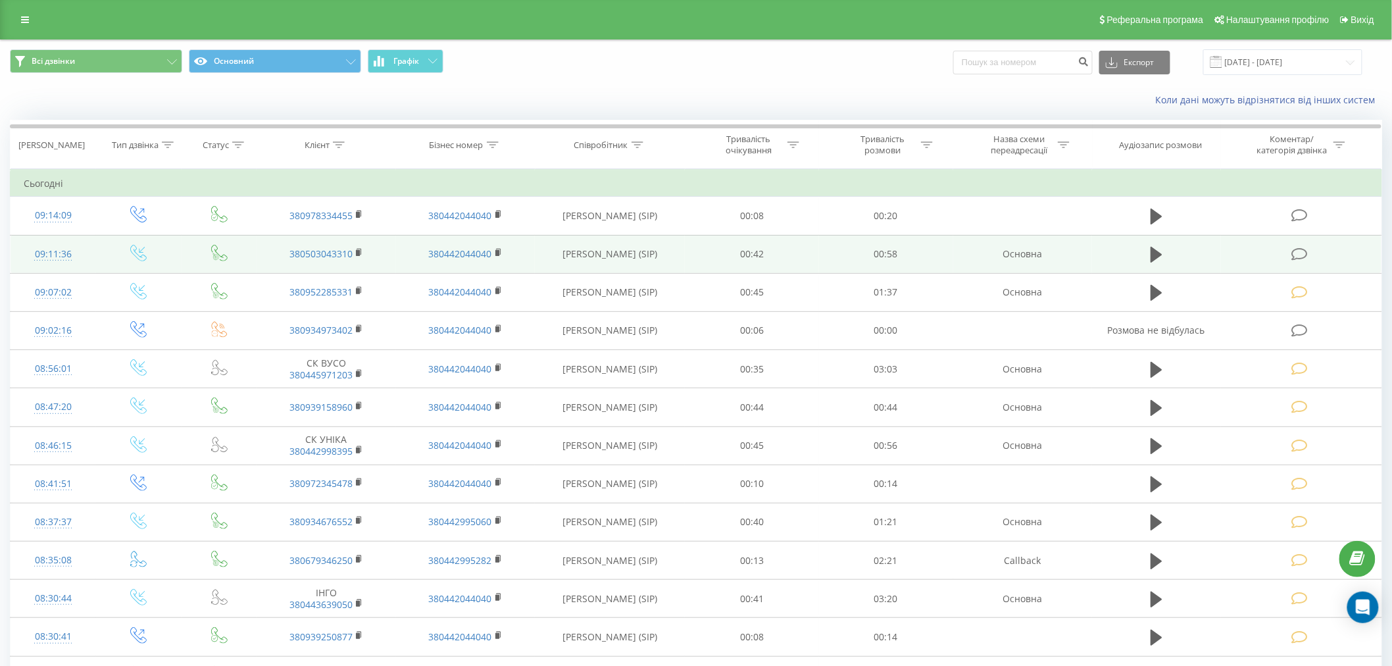
click at [1296, 249] on icon at bounding box center [1299, 254] width 16 height 14
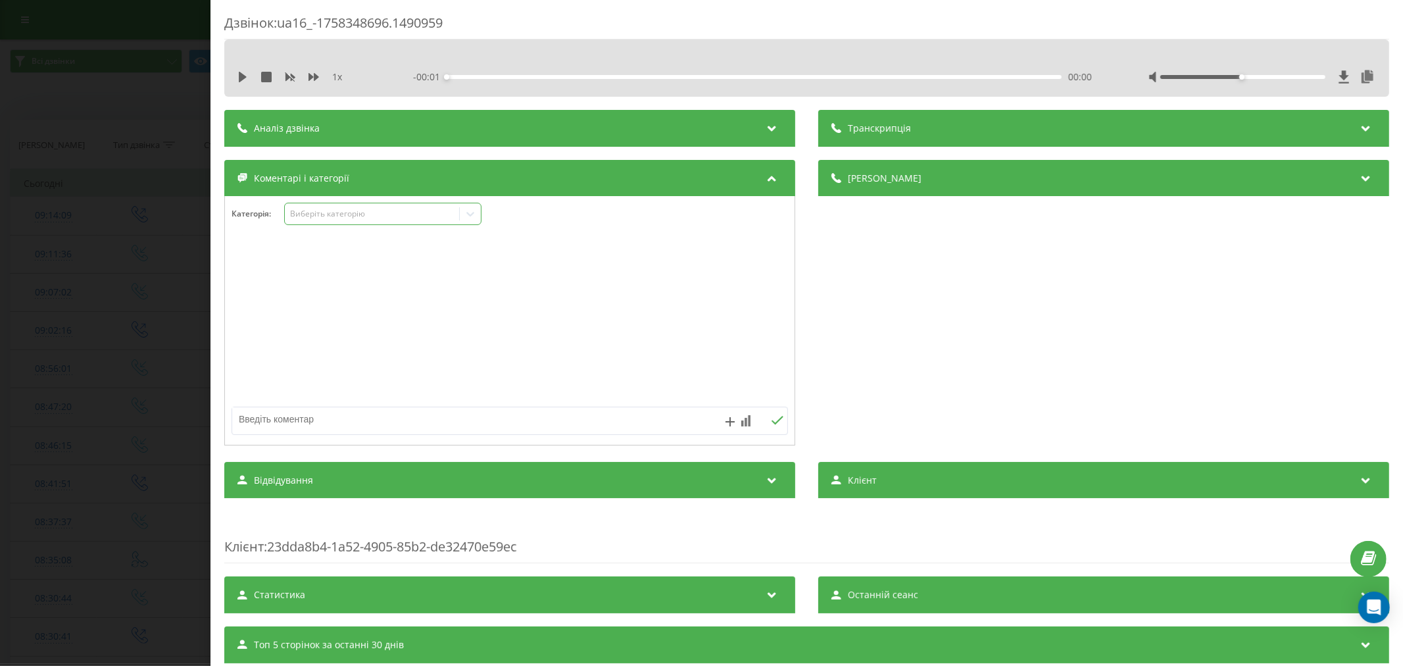
click at [370, 214] on div "Виберіть категорію" at bounding box center [371, 214] width 164 height 11
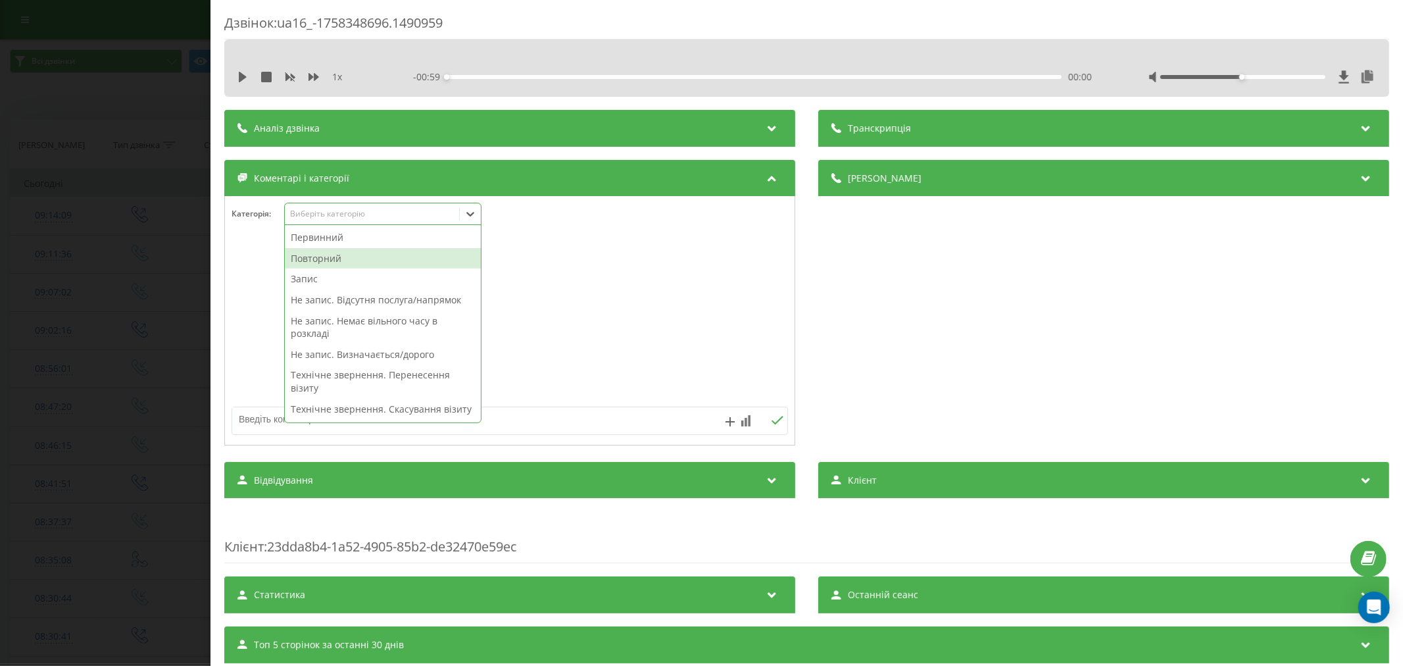
click at [342, 257] on div "Повторний" at bounding box center [383, 258] width 196 height 21
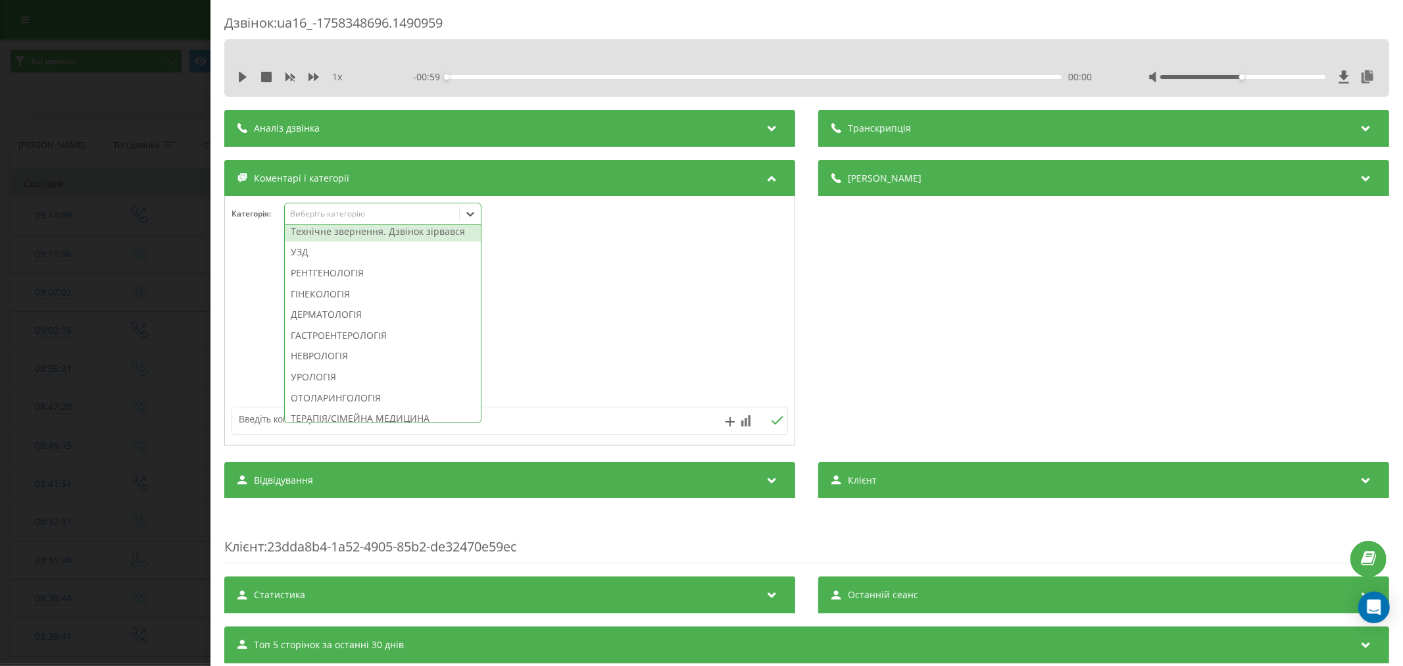
scroll to position [438, 0]
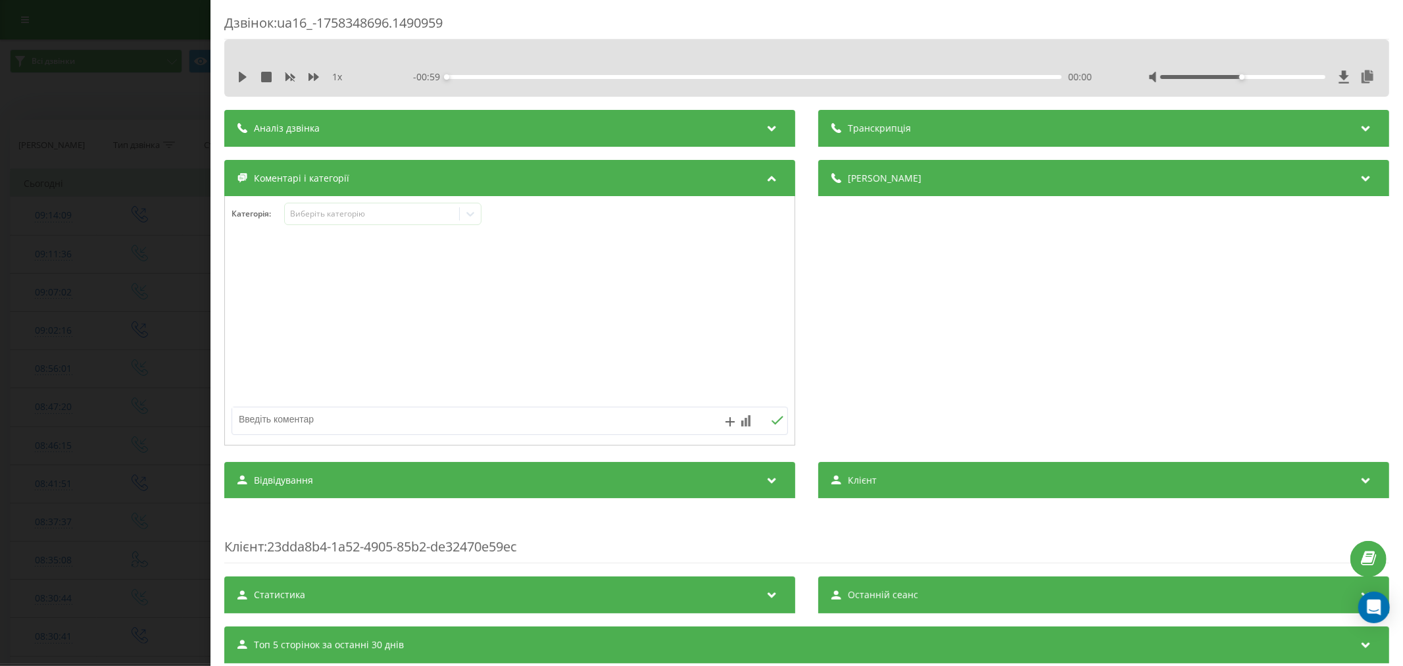
click at [637, 324] on div at bounding box center [510, 321] width 570 height 158
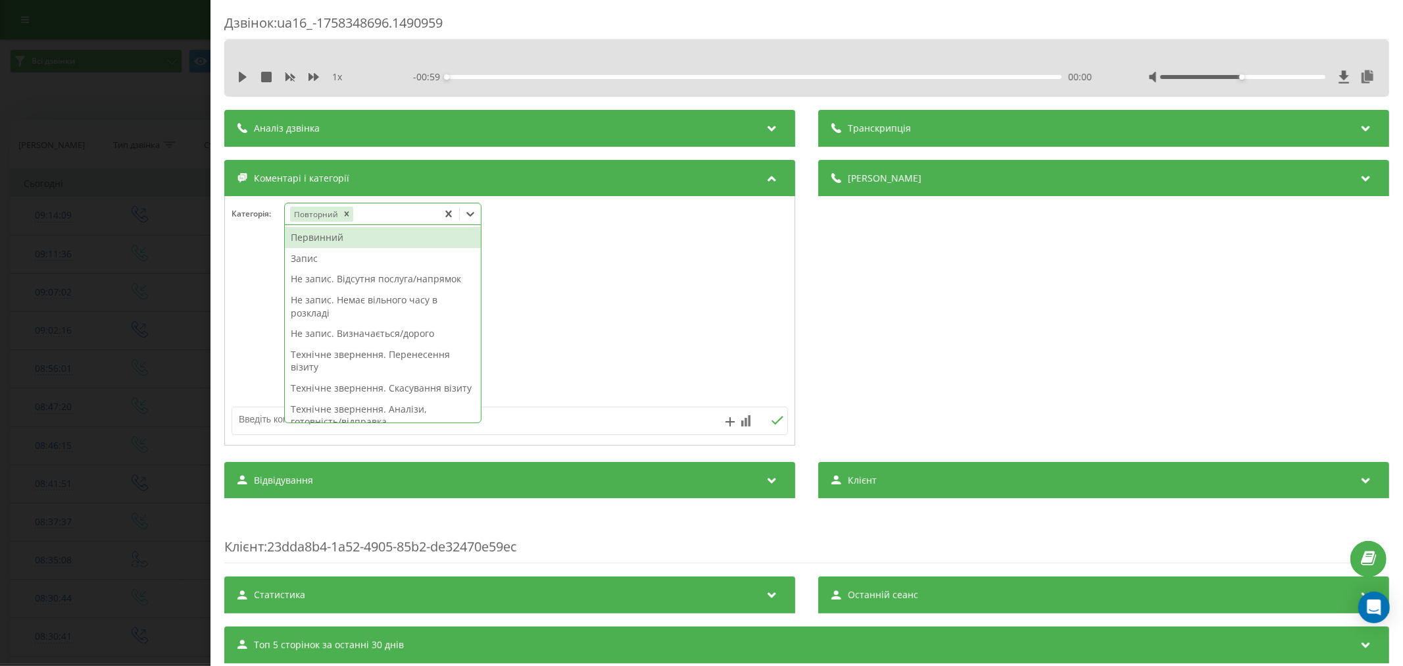
click at [474, 216] on icon at bounding box center [470, 213] width 13 height 13
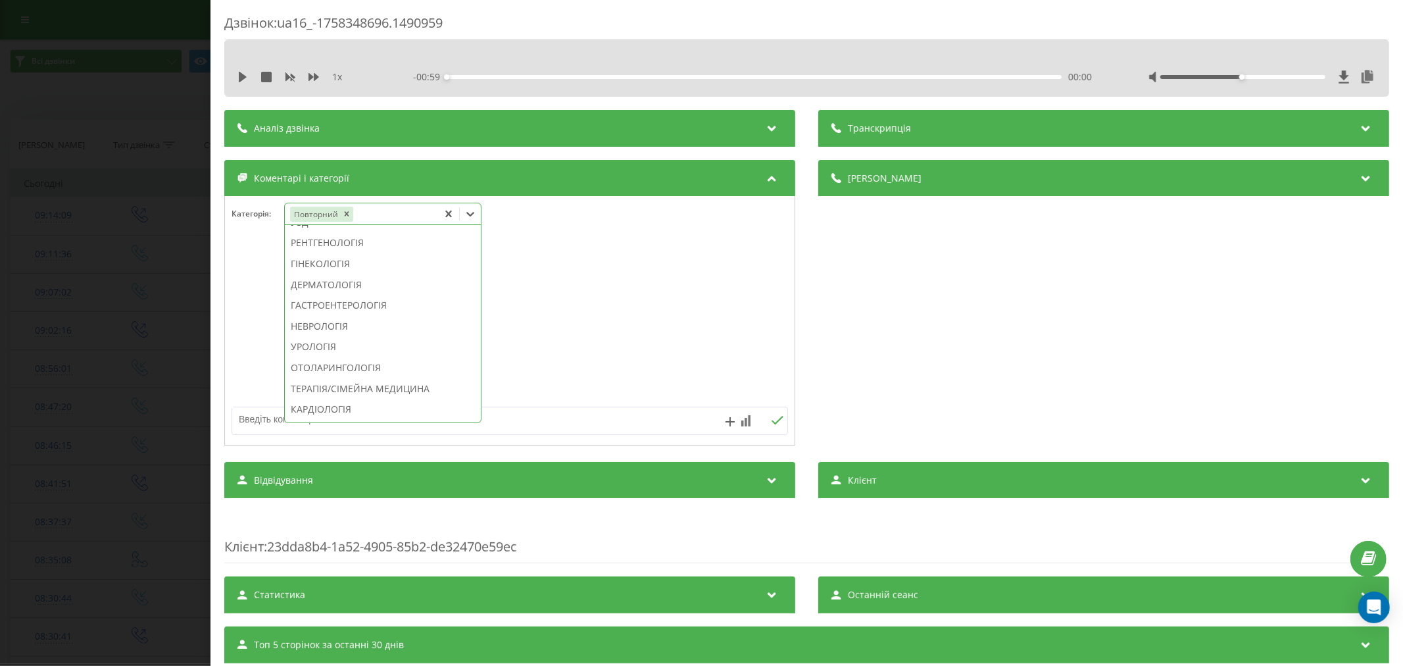
click at [409, 212] on div "Технічне звернення. Дзвінок зірвався" at bounding box center [383, 201] width 196 height 21
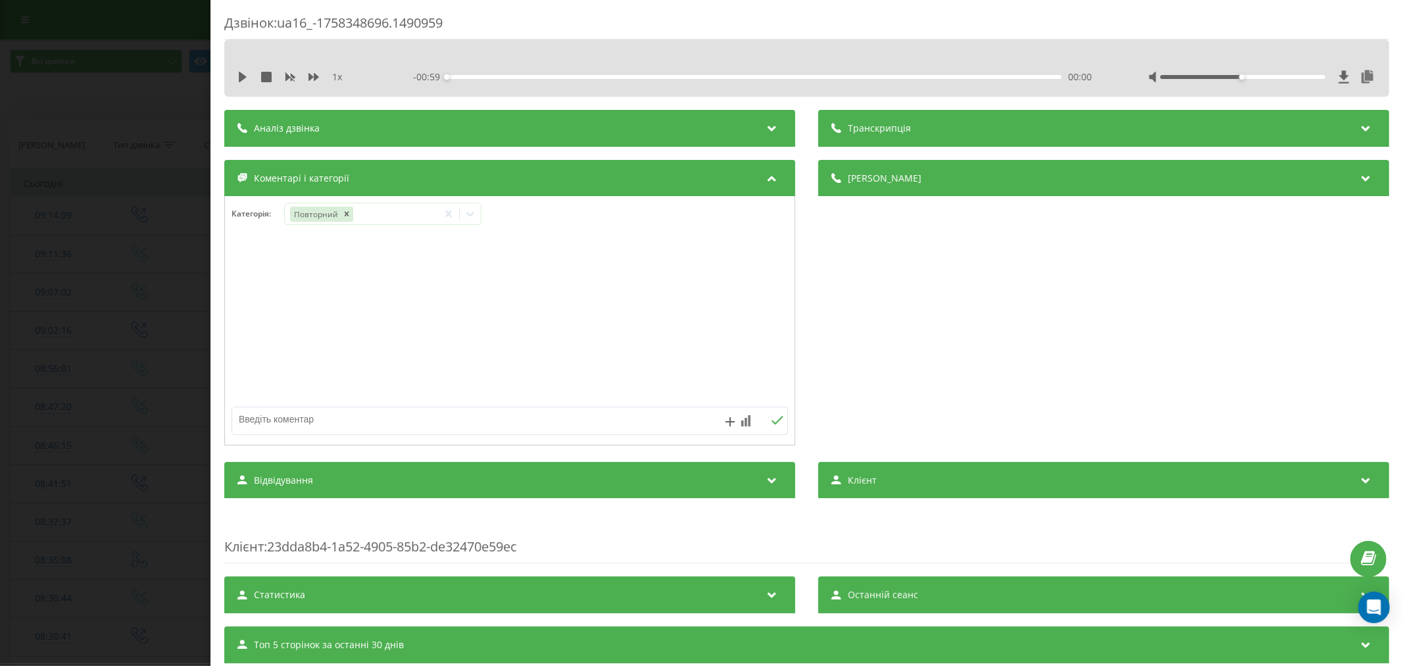
click at [671, 272] on div at bounding box center [510, 321] width 570 height 158
click at [487, 422] on textarea at bounding box center [454, 419] width 444 height 24
type textarea "уточнити час запису"
click at [772, 422] on icon at bounding box center [778, 420] width 12 height 9
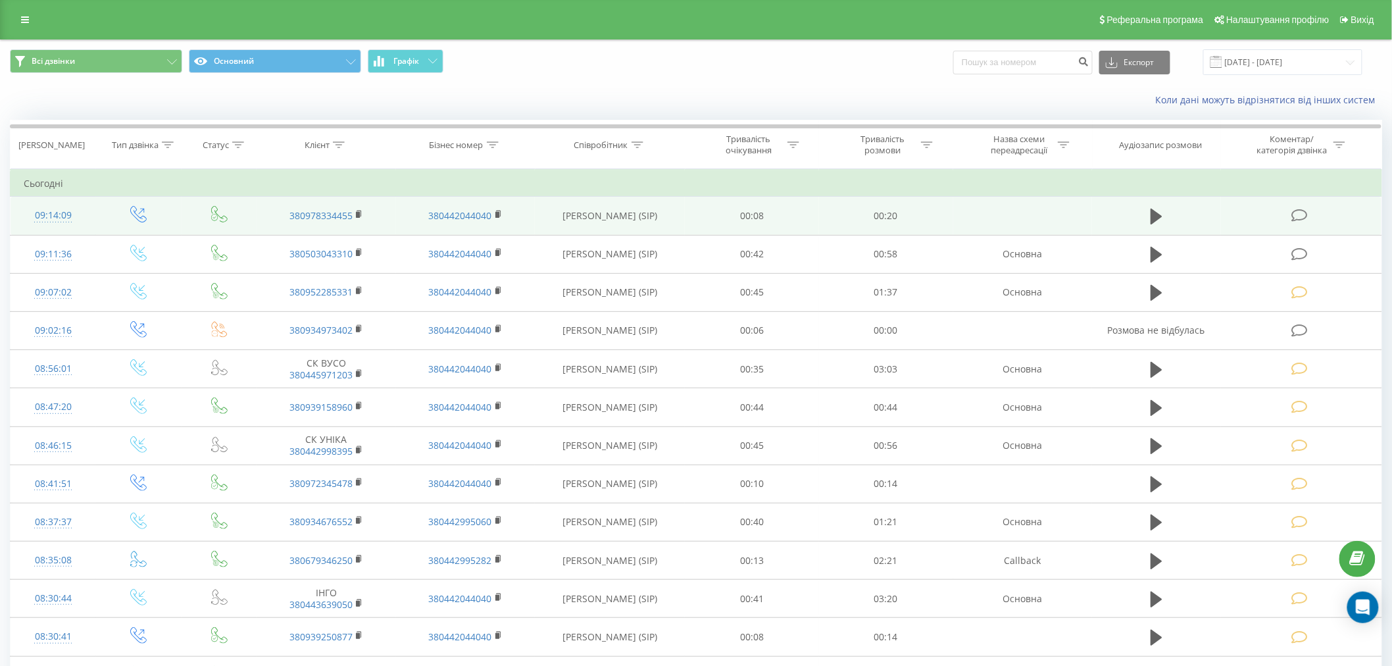
click at [1297, 213] on icon at bounding box center [1299, 216] width 16 height 14
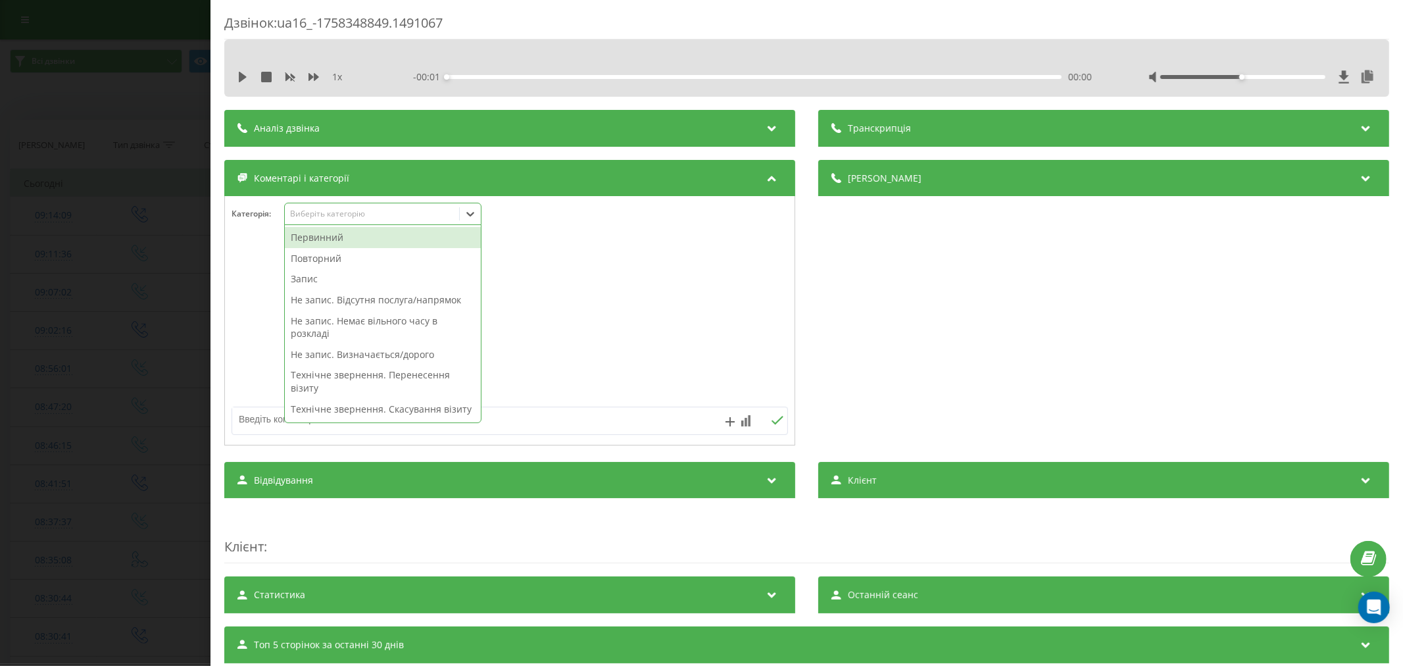
click at [380, 213] on div "Виберіть категорію" at bounding box center [371, 214] width 164 height 11
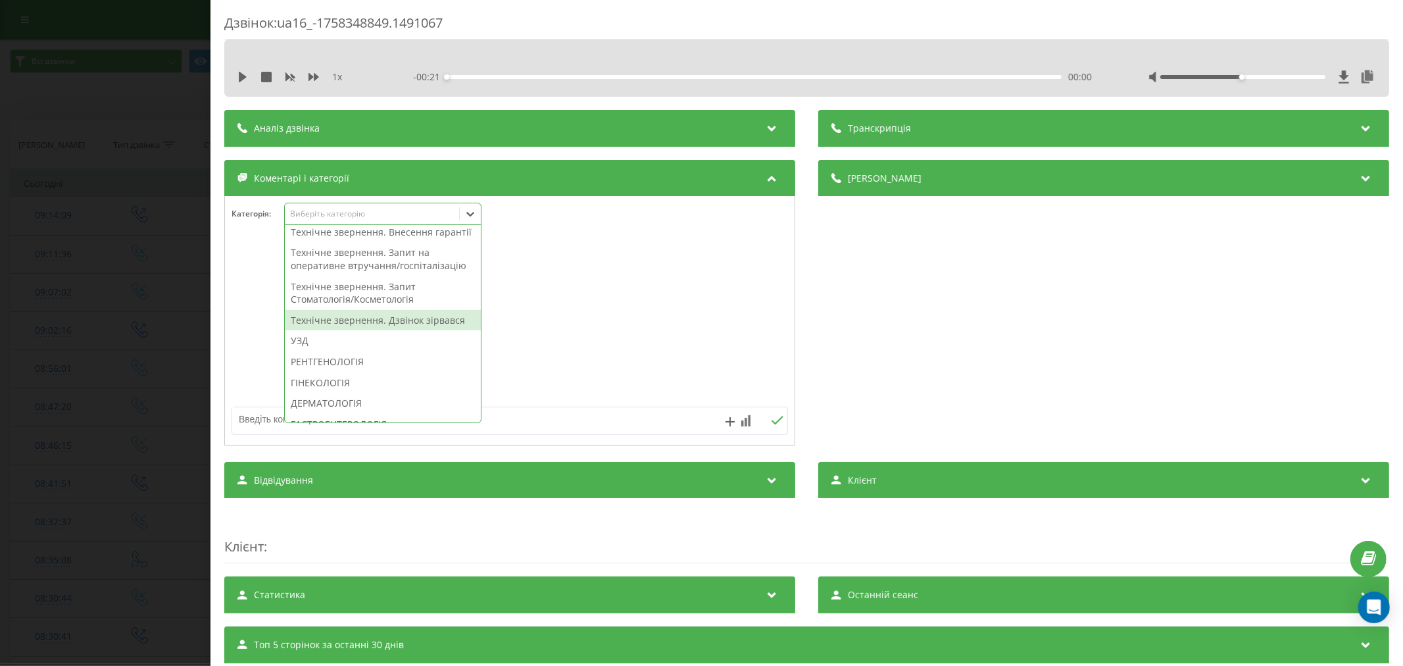
scroll to position [292, 0]
click at [383, 224] on div "Технічне звернення. Не залишав заявку" at bounding box center [383, 213] width 196 height 21
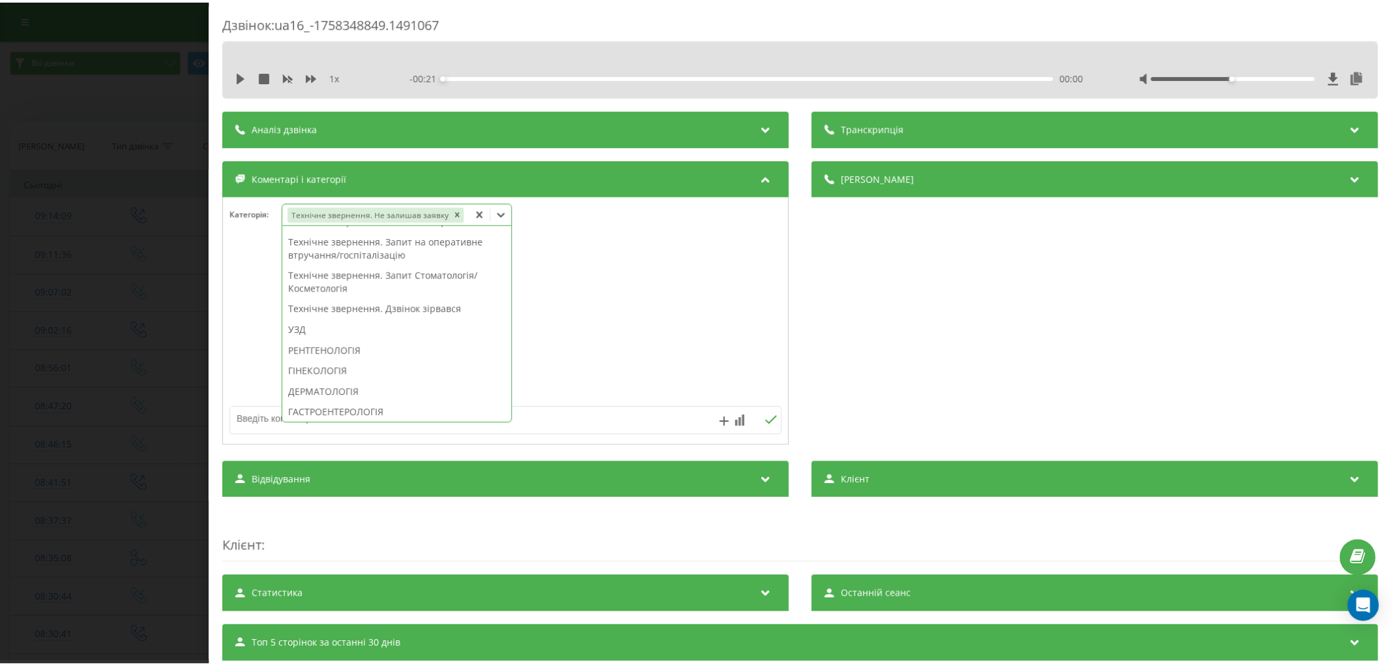
scroll to position [0, 0]
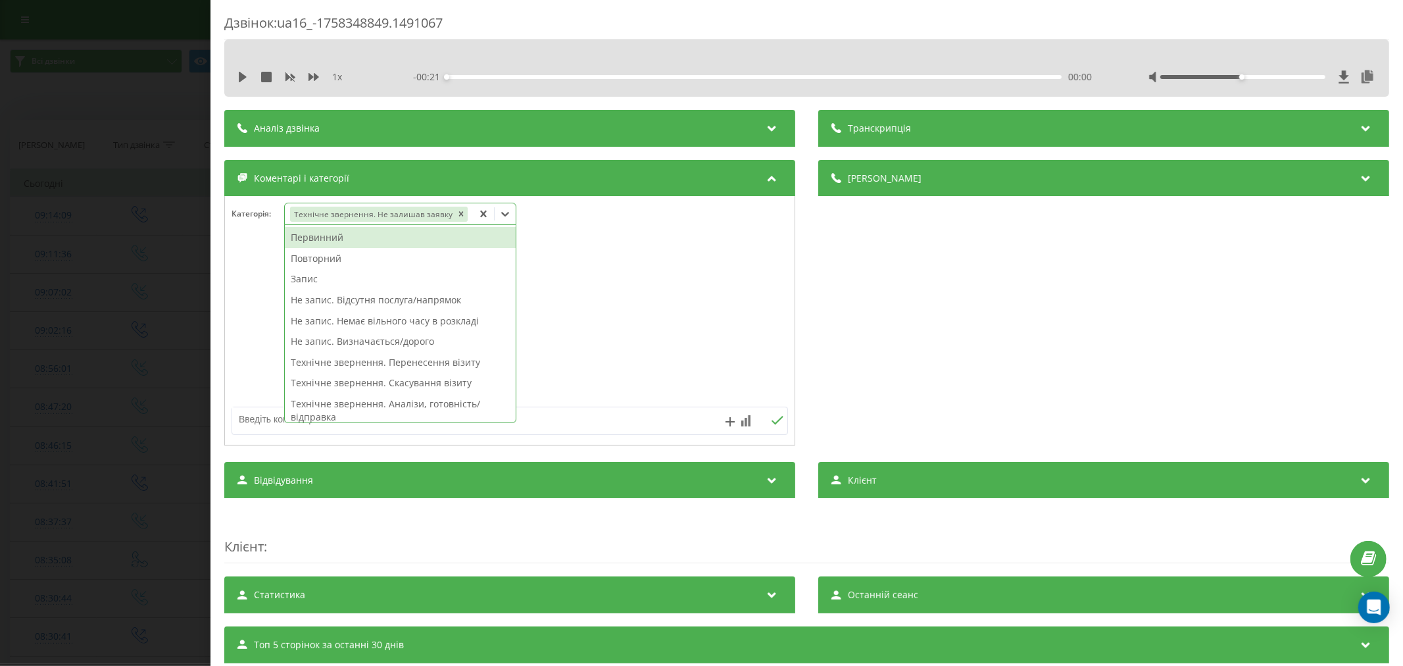
click at [706, 310] on div at bounding box center [510, 321] width 570 height 158
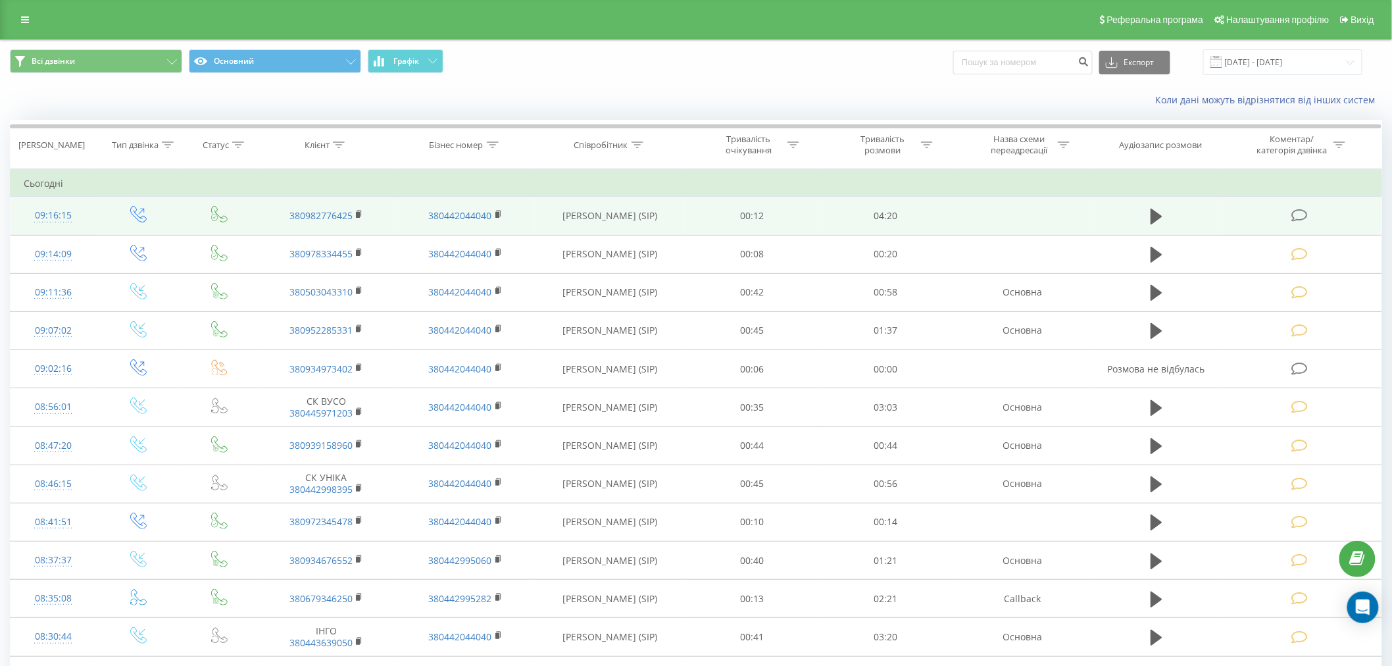
click at [1297, 222] on icon at bounding box center [1299, 216] width 16 height 14
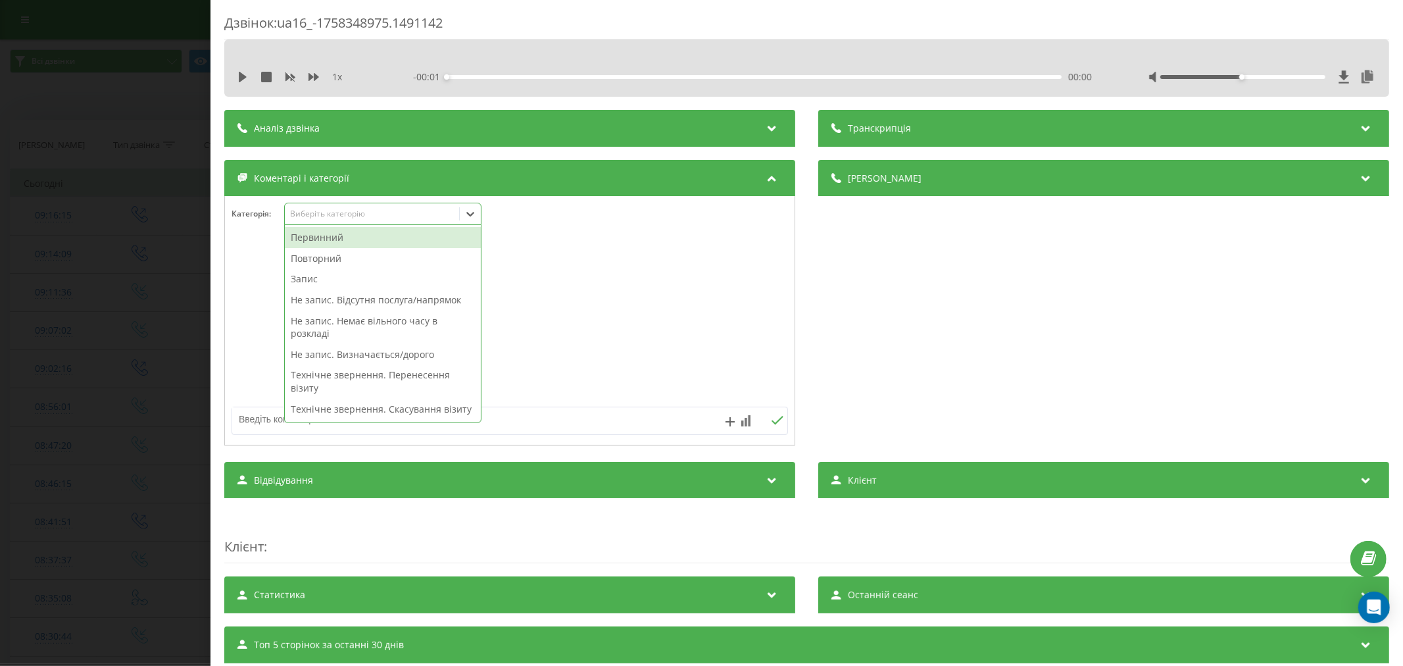
click at [366, 215] on div "Виберіть категорію" at bounding box center [371, 214] width 164 height 11
click at [347, 237] on div "Первинний" at bounding box center [383, 237] width 196 height 21
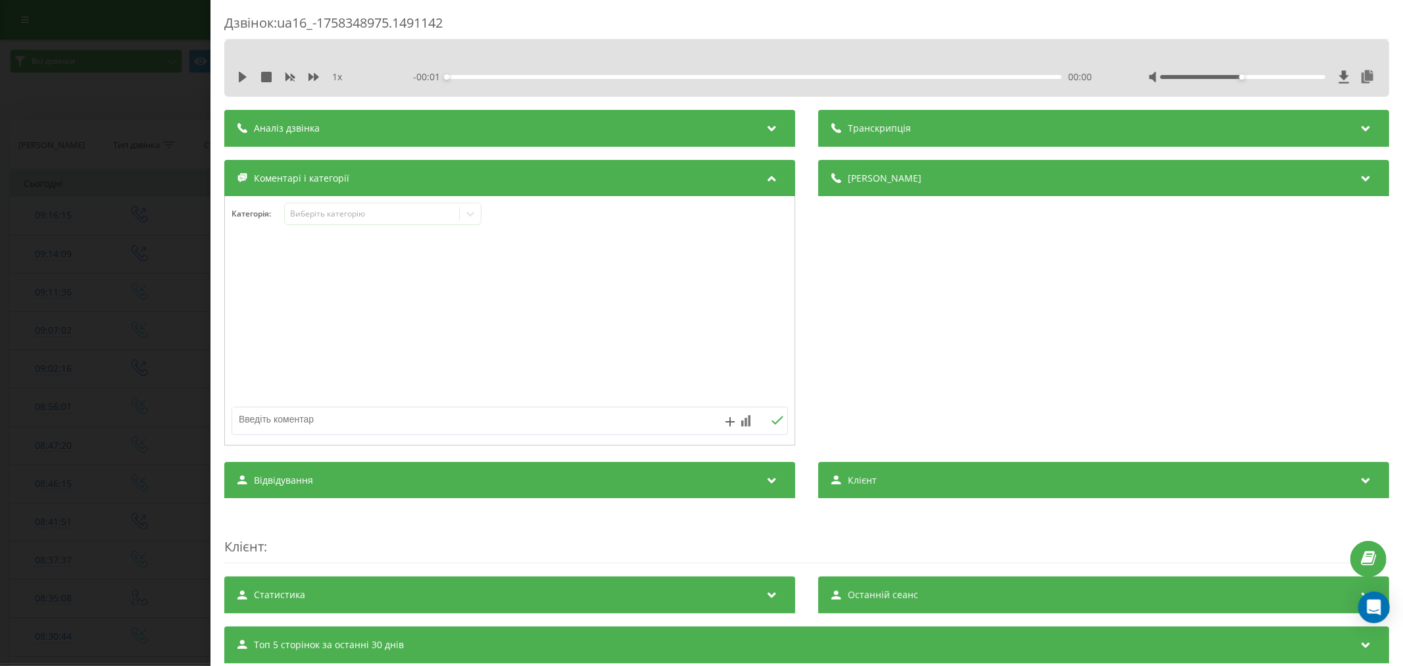
click at [662, 252] on div at bounding box center [510, 321] width 570 height 158
click at [447, 217] on icon at bounding box center [448, 214] width 6 height 7
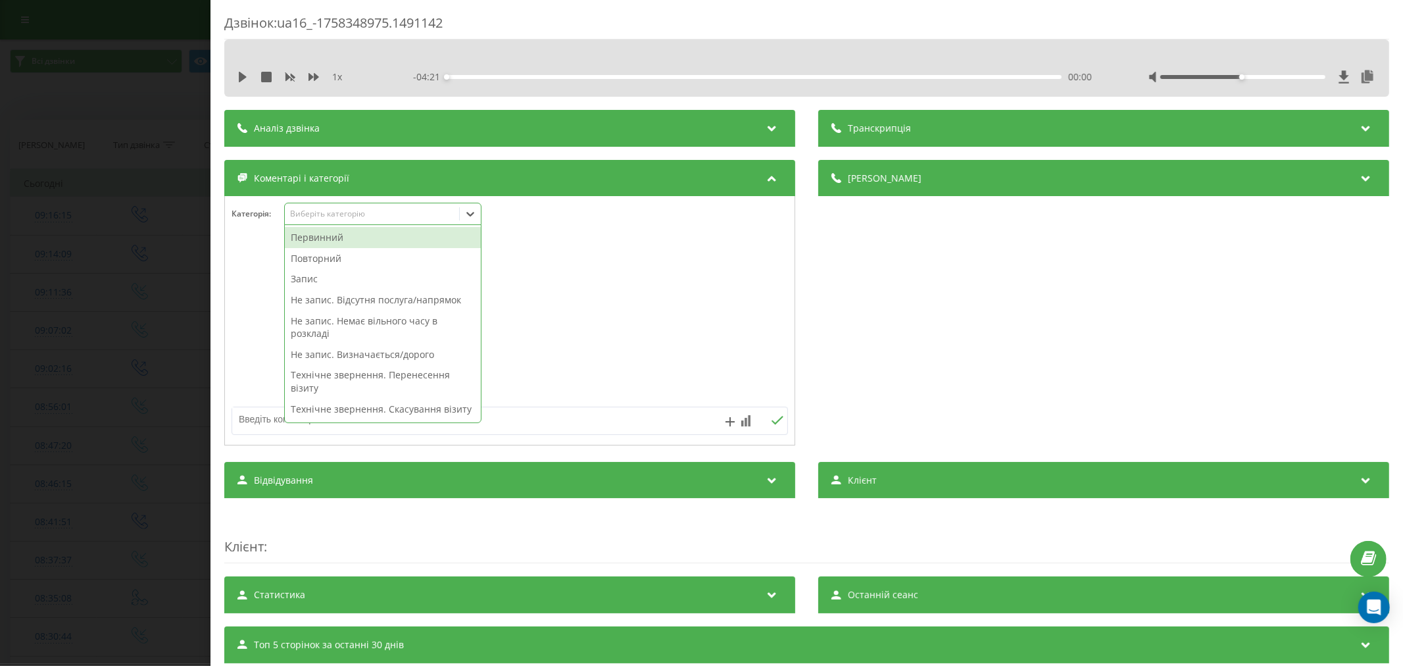
click at [474, 217] on icon at bounding box center [470, 213] width 13 height 13
click at [368, 238] on div "Первинний" at bounding box center [383, 237] width 196 height 21
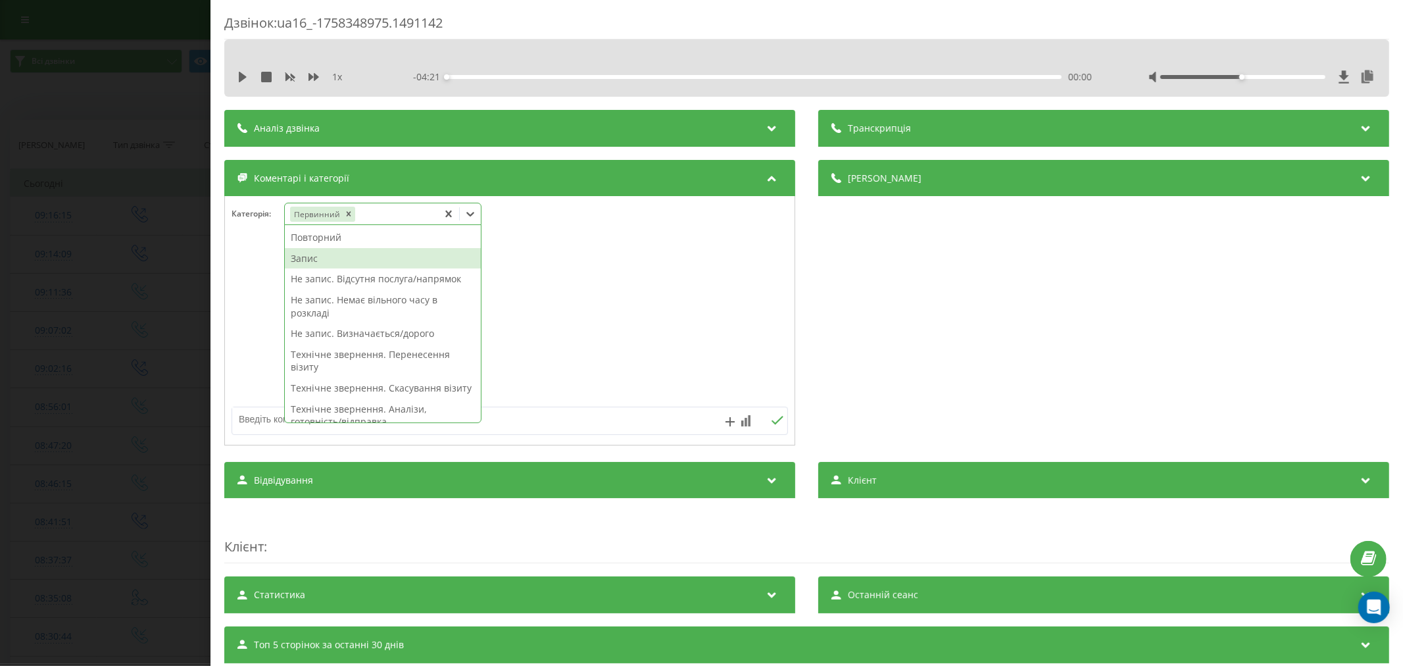
click at [325, 263] on div "Запис" at bounding box center [383, 258] width 196 height 21
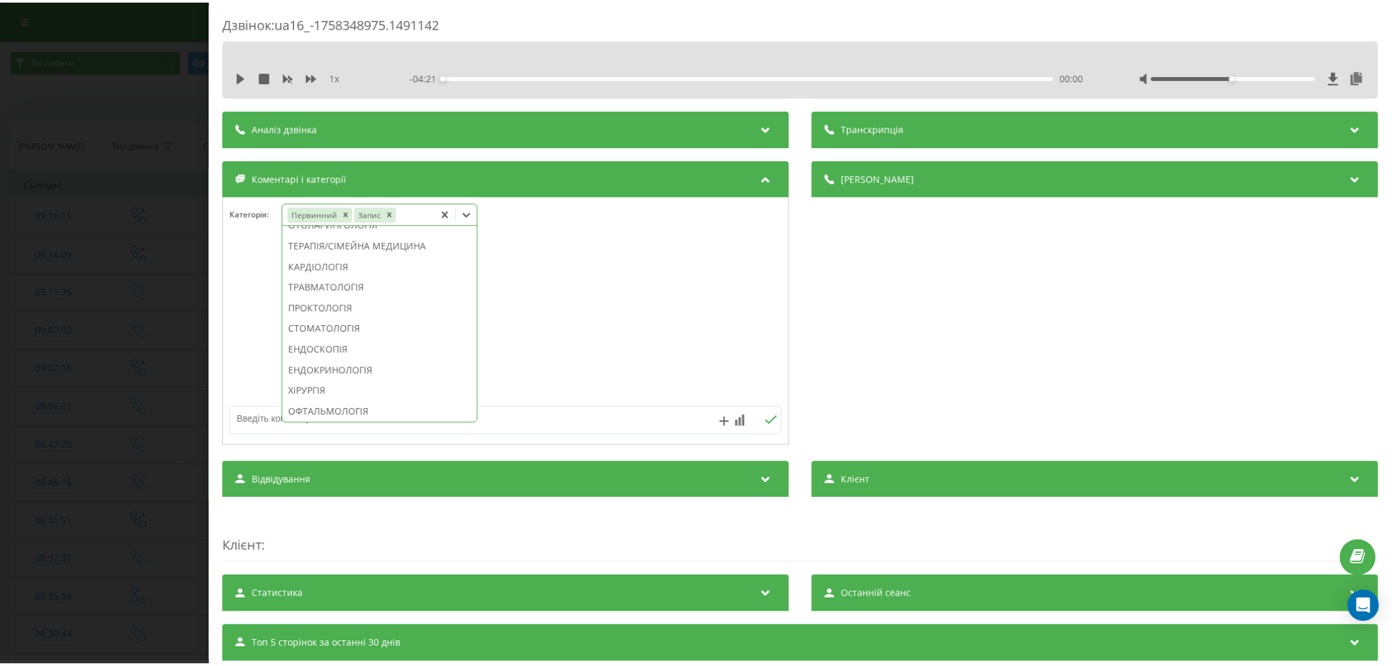
scroll to position [584, 0]
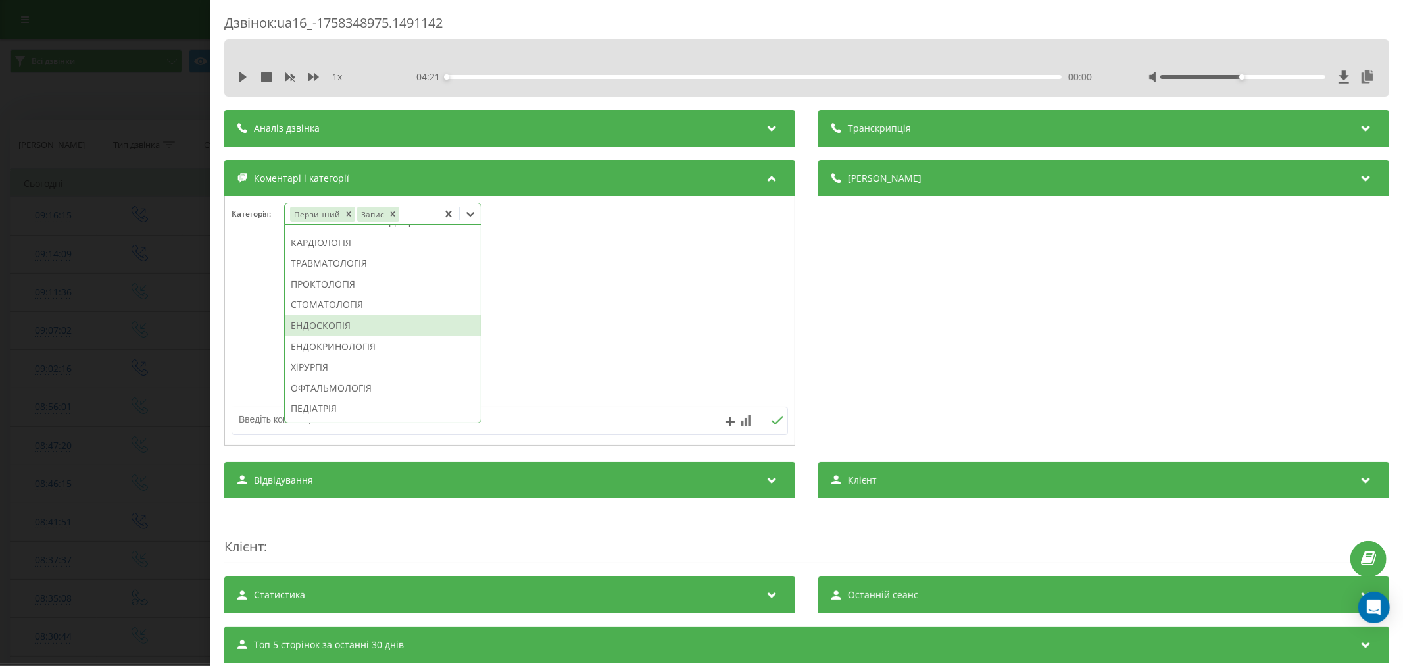
click at [329, 336] on div "ЕНДОСКОПІЯ" at bounding box center [383, 325] width 196 height 21
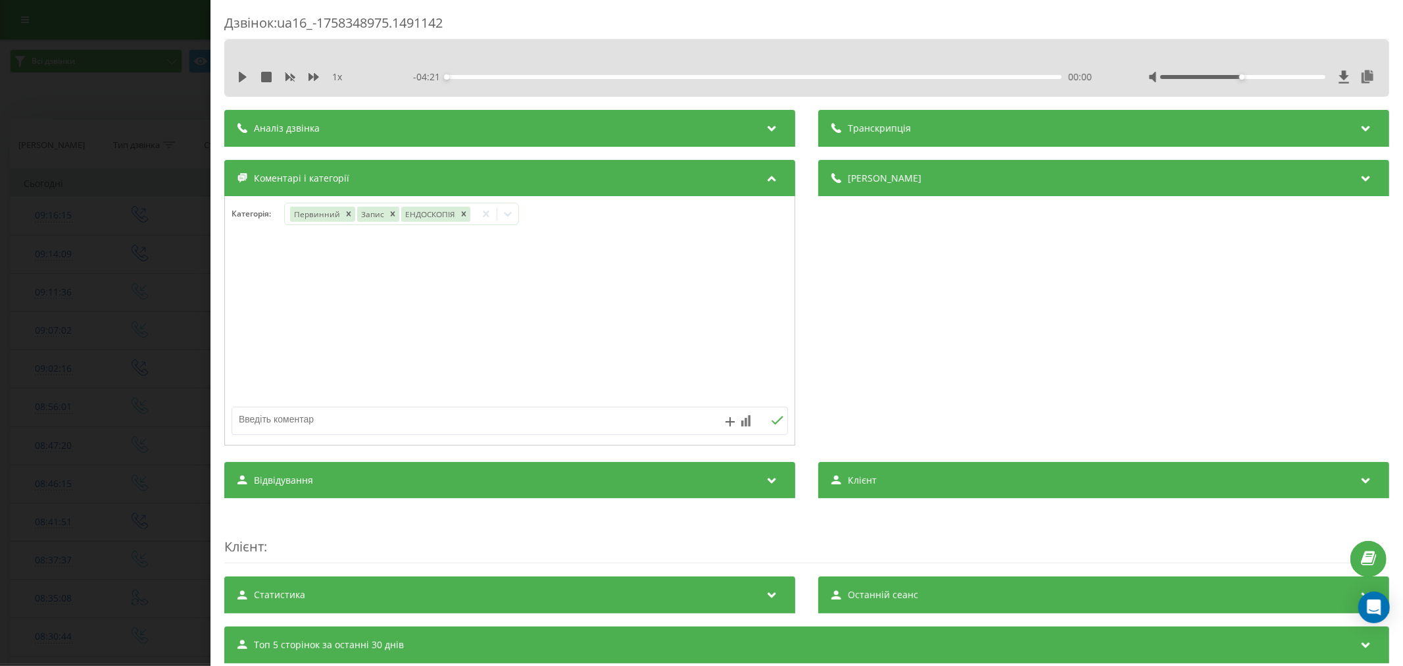
click at [725, 336] on div at bounding box center [510, 321] width 570 height 158
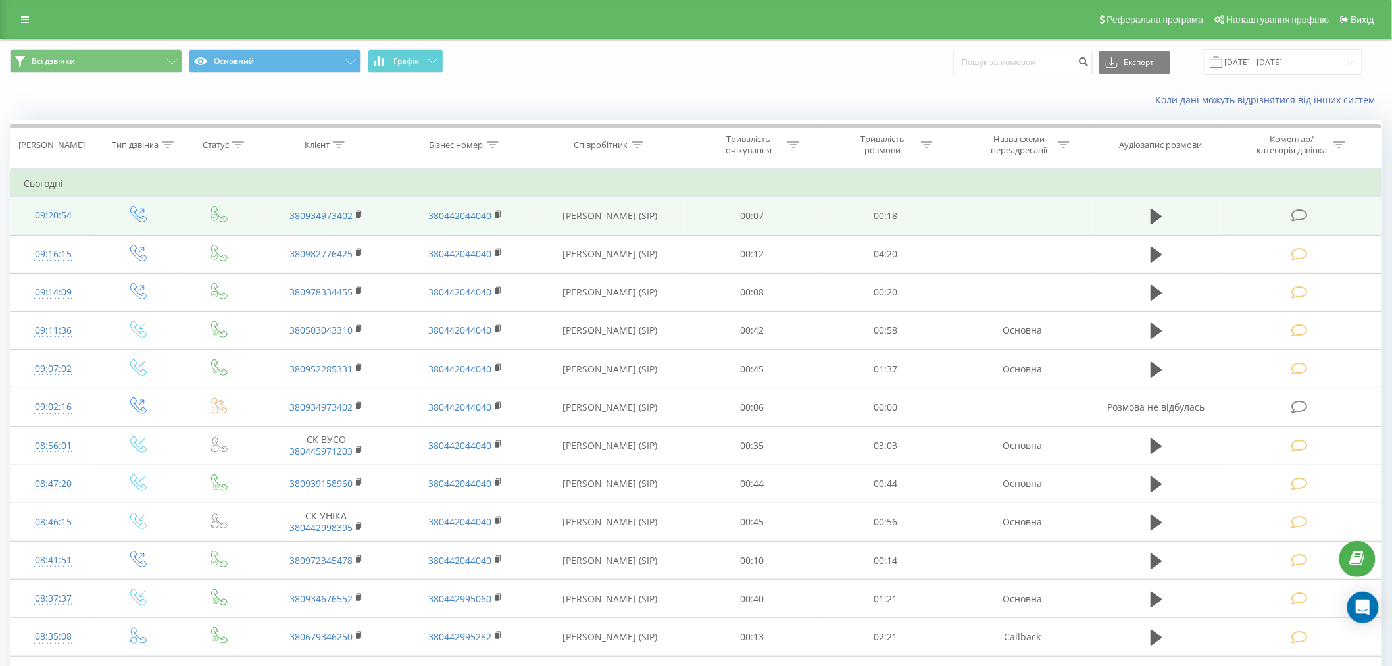
click at [1296, 209] on icon at bounding box center [1299, 216] width 16 height 14
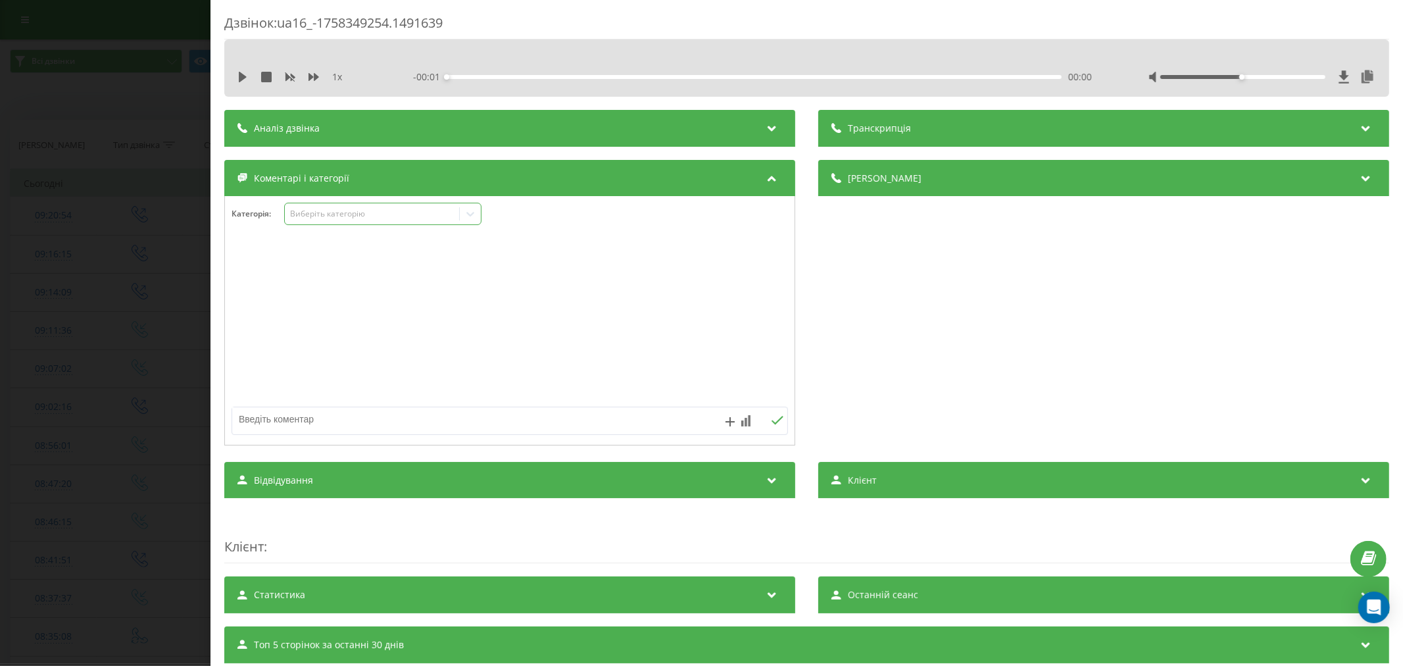
click at [352, 218] on div "Виберіть категорію" at bounding box center [371, 214] width 164 height 11
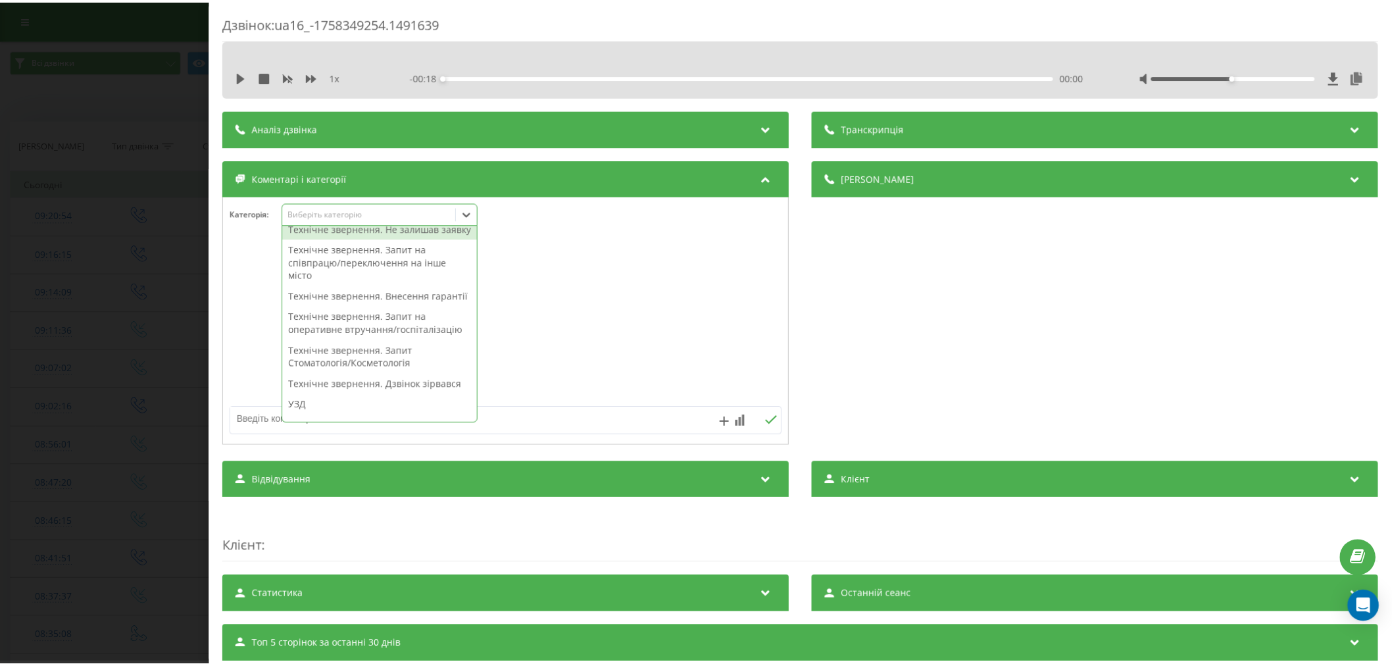
scroll to position [365, 0]
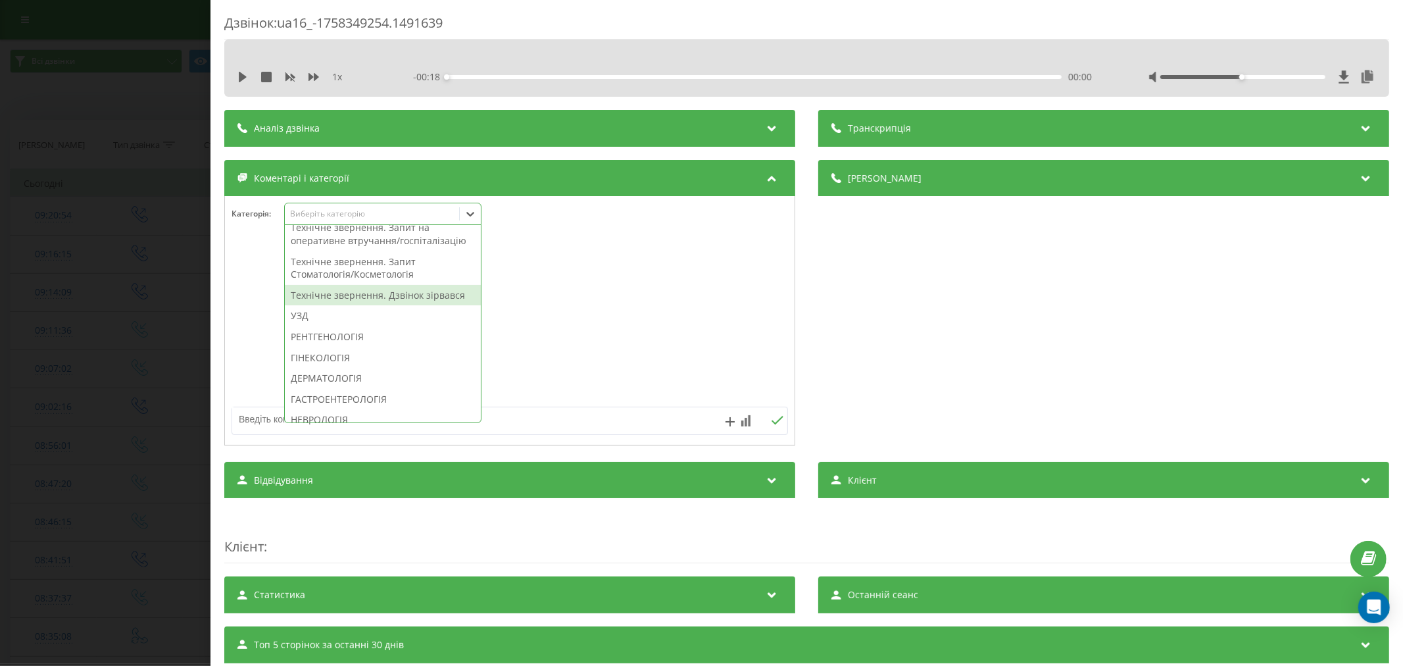
click at [374, 306] on div "Технічне звернення. Дзвінок зірвався" at bounding box center [383, 295] width 196 height 21
click at [582, 334] on div at bounding box center [510, 321] width 570 height 158
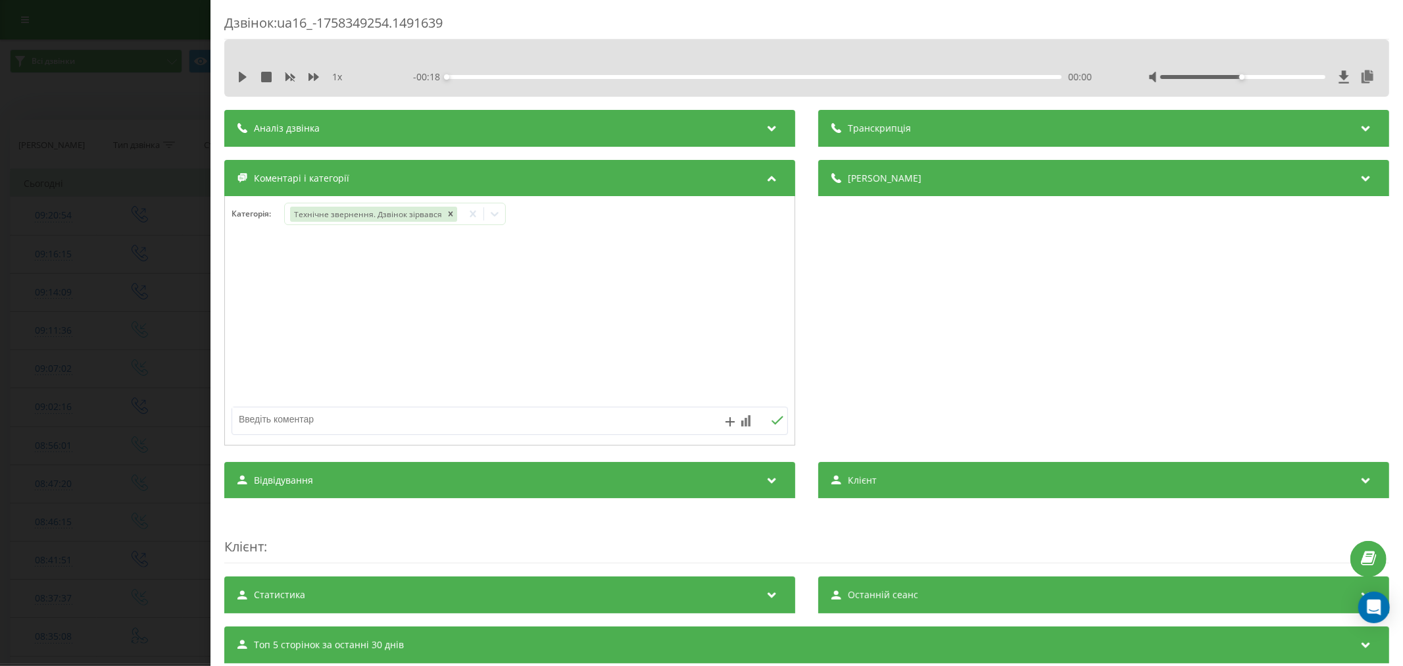
click at [454, 418] on textarea at bounding box center [454, 419] width 444 height 24
type textarea "з"
type textarea "лід. уже записаолась"
click at [771, 423] on icon at bounding box center [777, 420] width 12 height 9
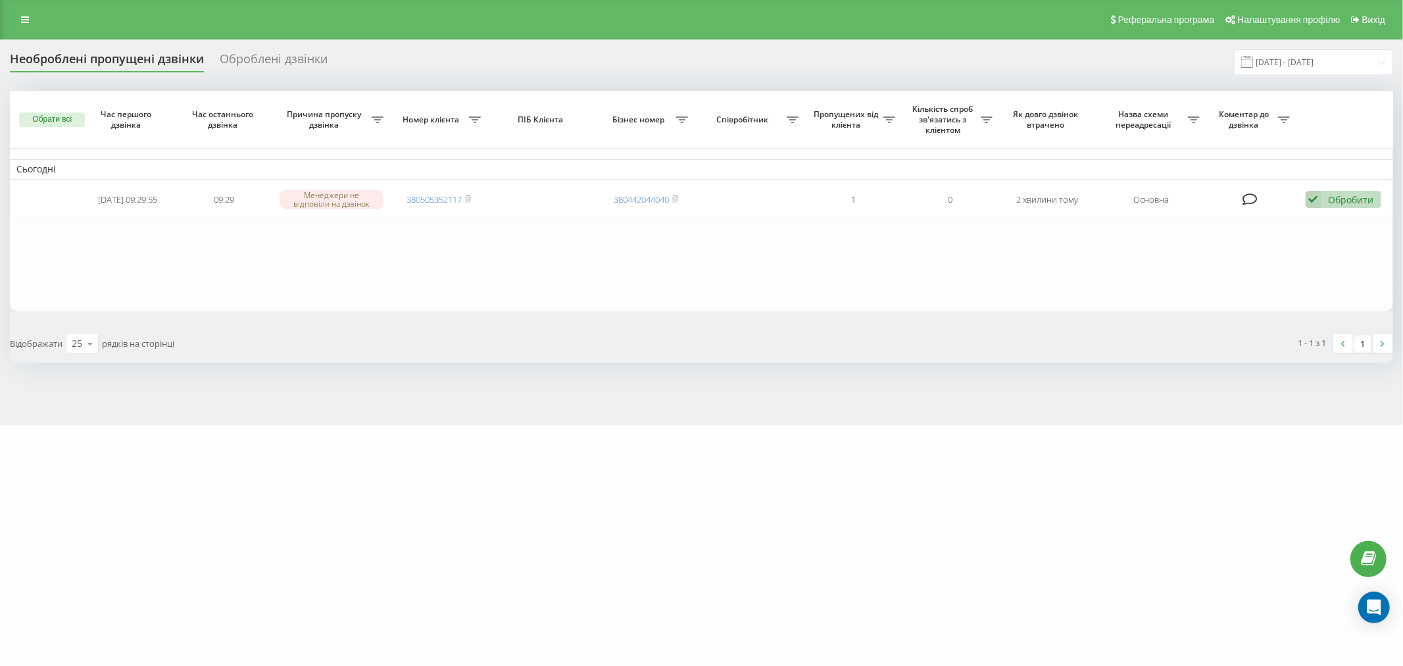
click at [407, 193] on link "380505352117" at bounding box center [434, 199] width 55 height 12
click at [568, 237] on table "Сьогодні 2025-09-20 09:29:55 09:29 Менеджери не відповіли на дзвінок 3805053521…" at bounding box center [701, 201] width 1383 height 220
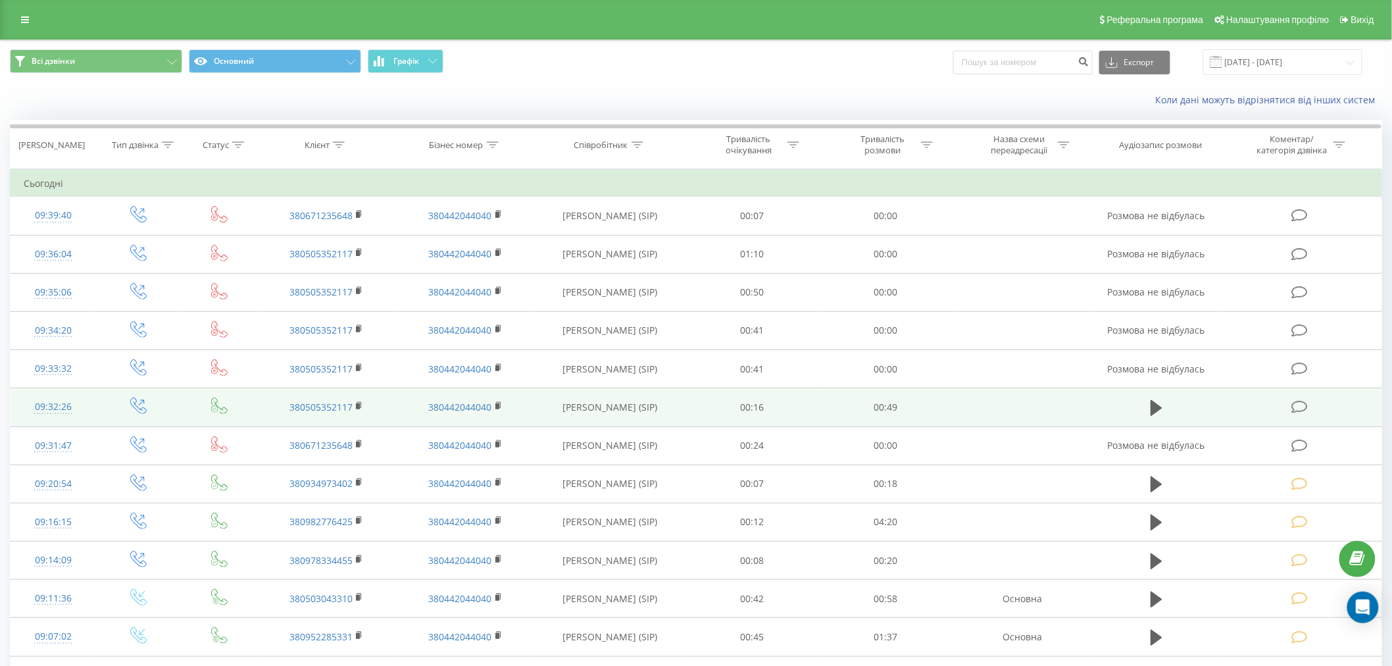
click at [1296, 403] on icon at bounding box center [1299, 407] width 16 height 14
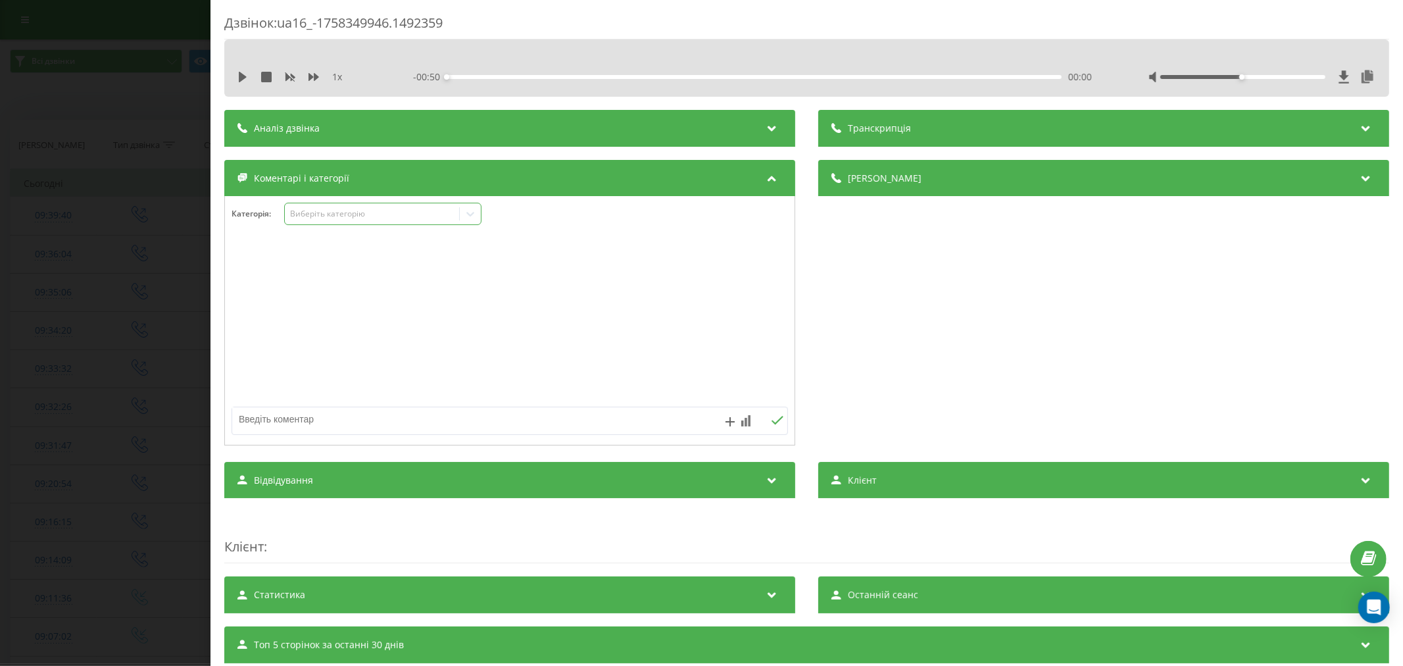
click at [358, 216] on div "Виберіть категорію" at bounding box center [371, 214] width 164 height 11
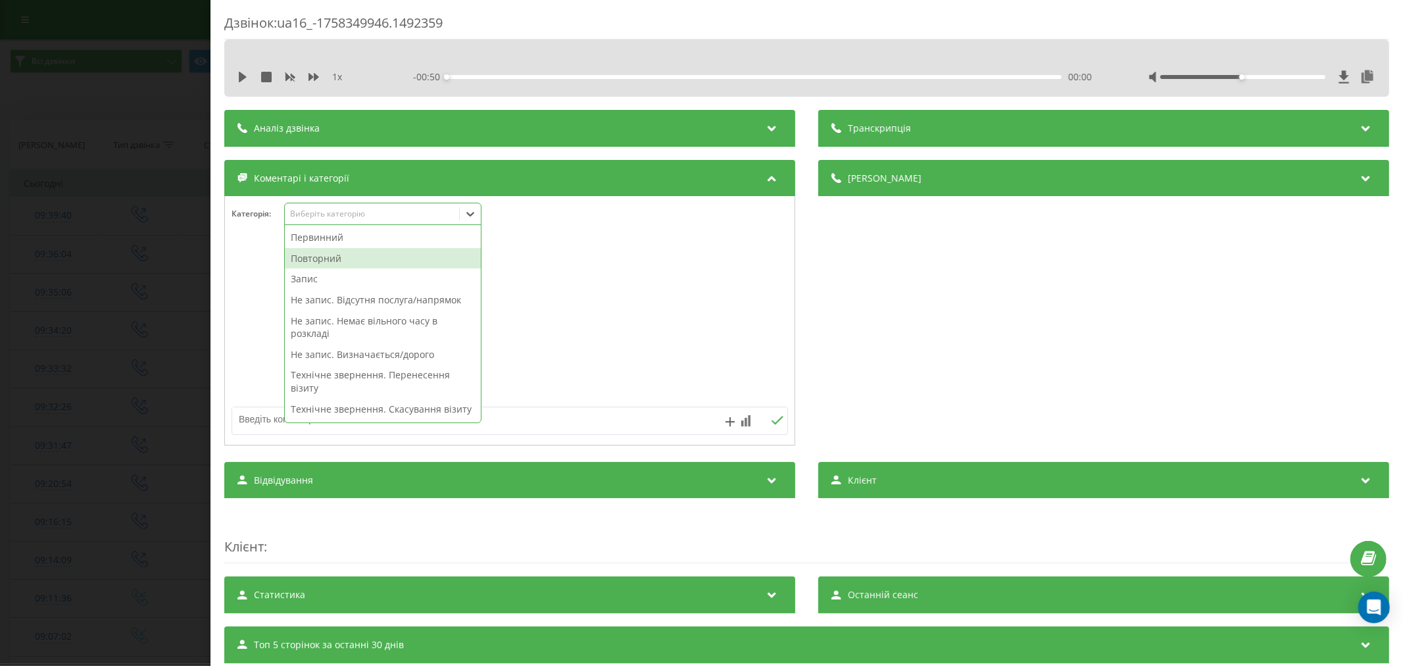
click at [334, 261] on div "Повторний" at bounding box center [383, 258] width 196 height 21
click at [318, 262] on div "Запис" at bounding box center [383, 258] width 196 height 21
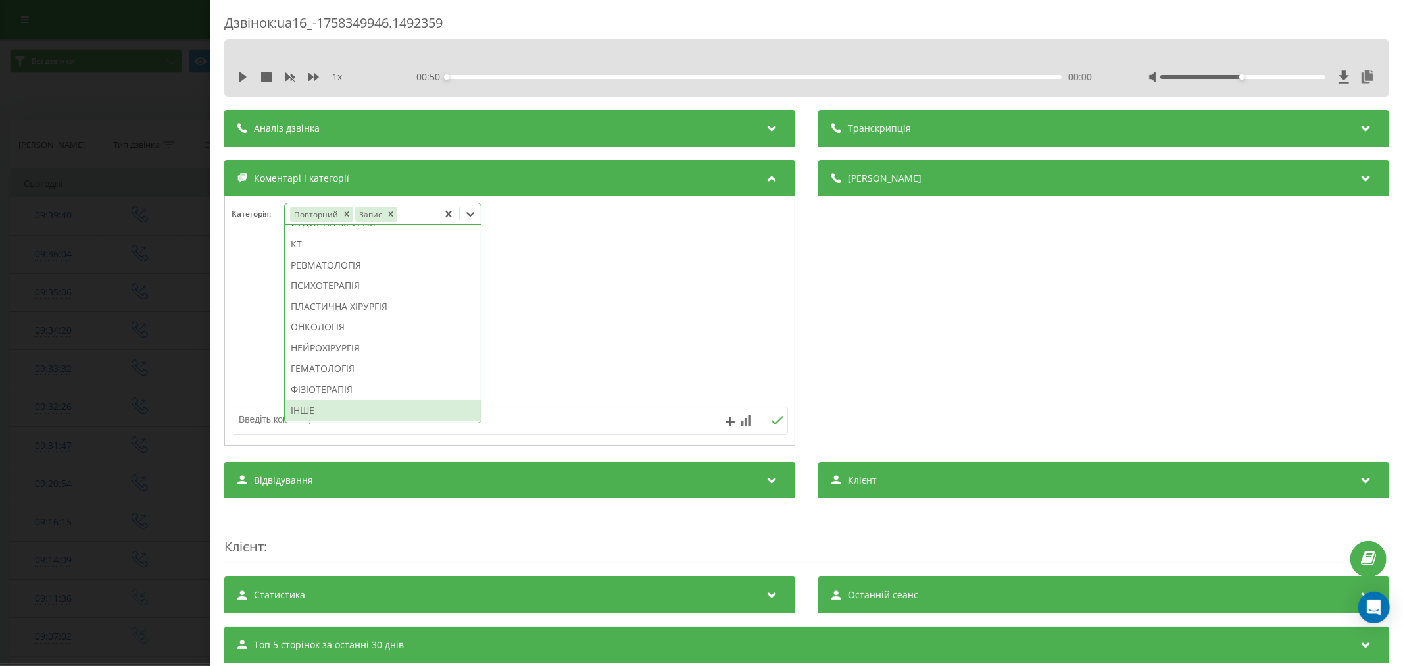
scroll to position [911, 0]
click at [309, 411] on div "ІНШЕ" at bounding box center [383, 410] width 196 height 21
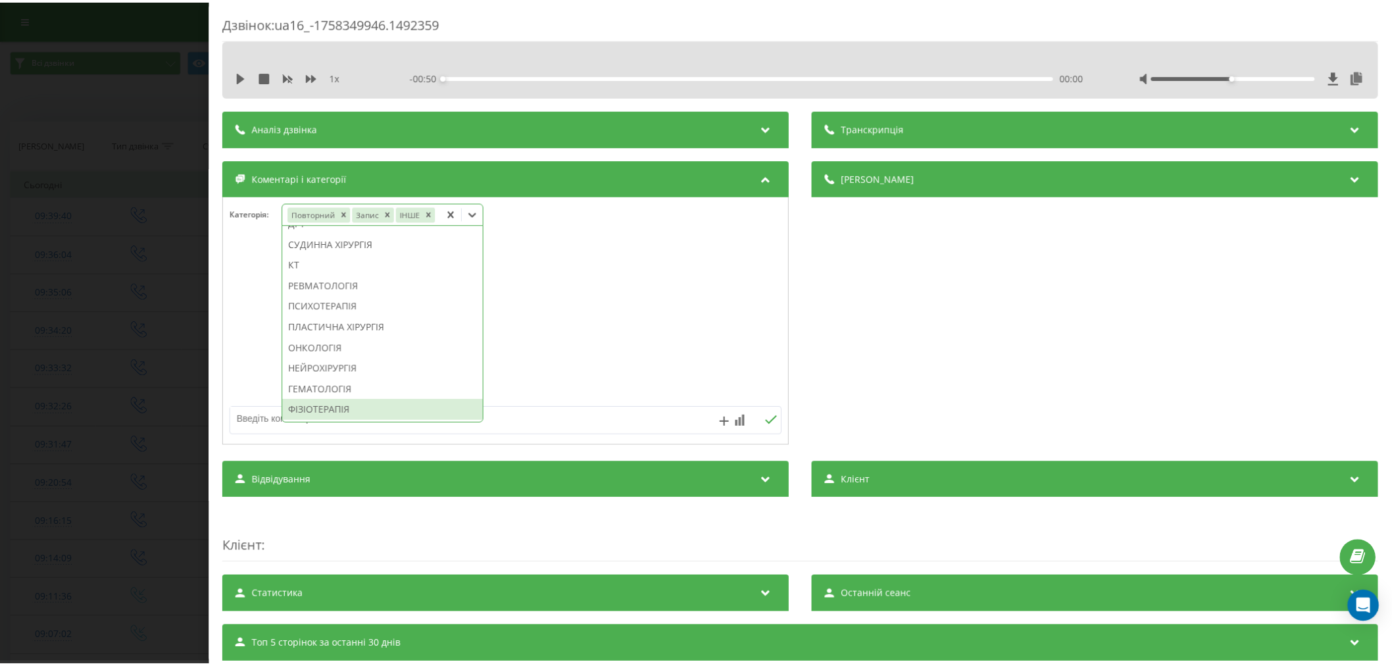
scroll to position [864, 0]
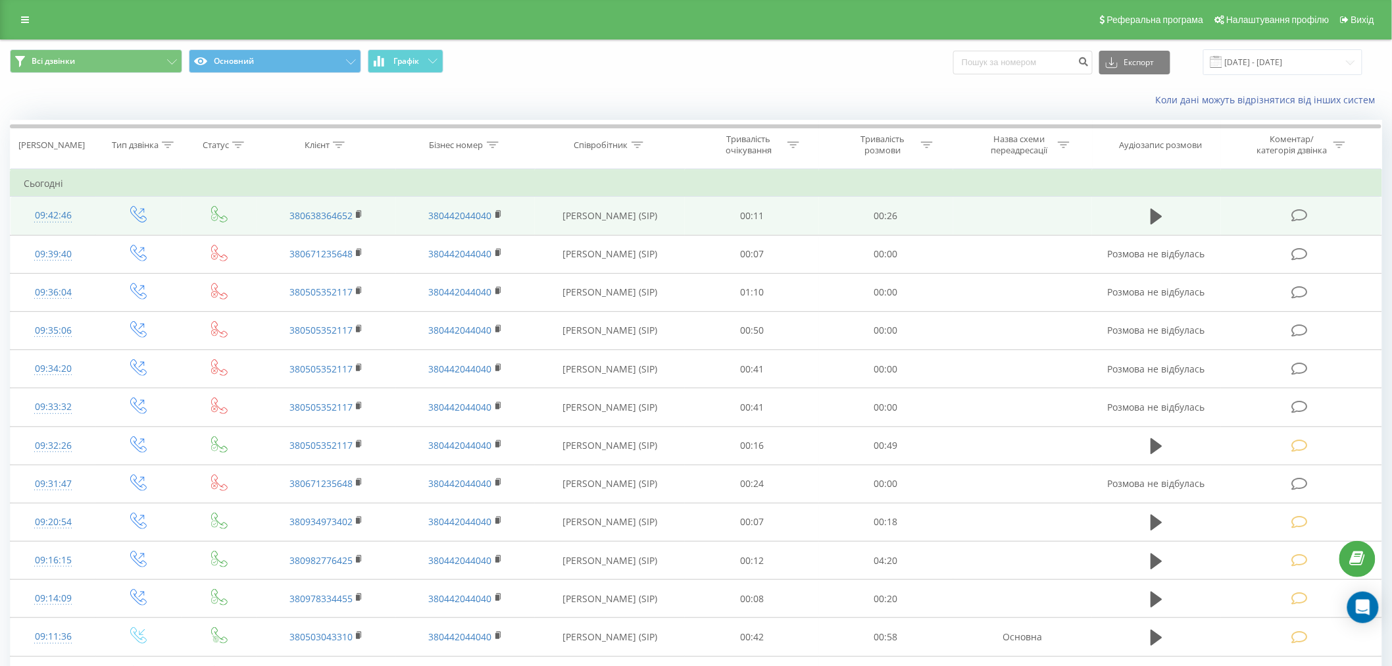
click at [1292, 216] on icon at bounding box center [1299, 216] width 16 height 14
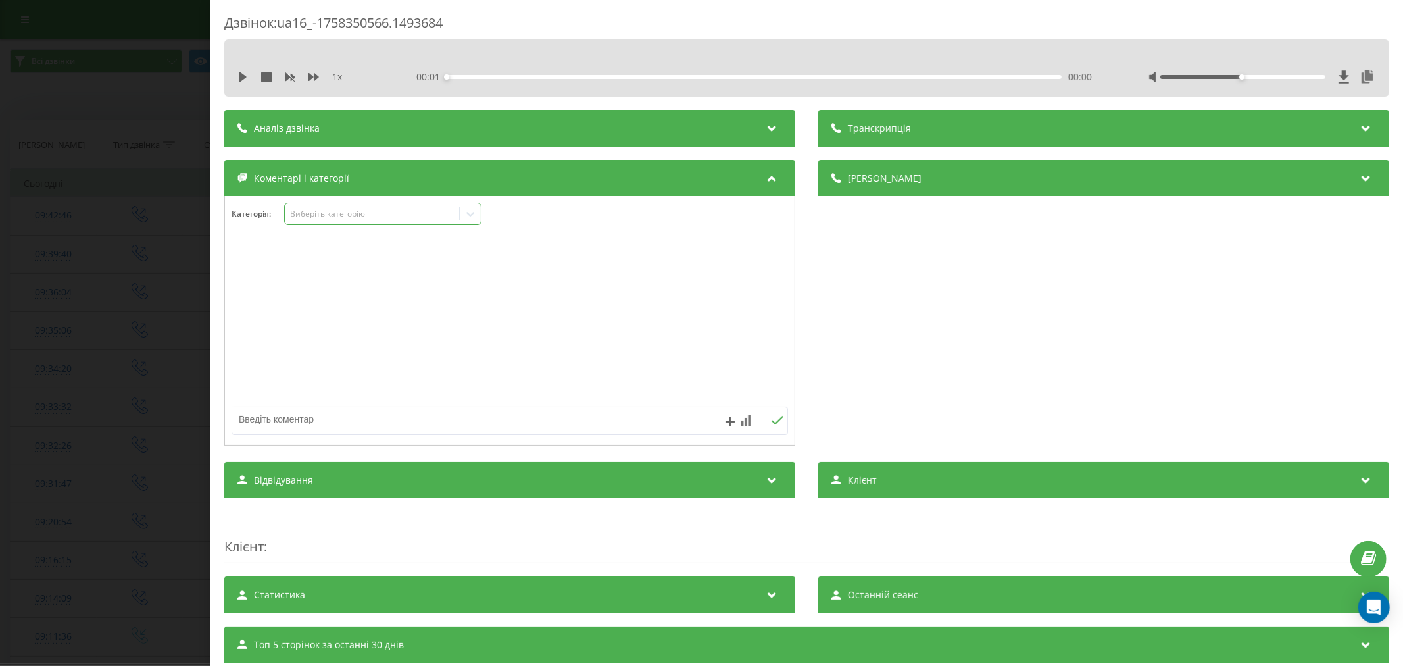
click at [311, 218] on div "Виберіть категорію" at bounding box center [371, 214] width 164 height 11
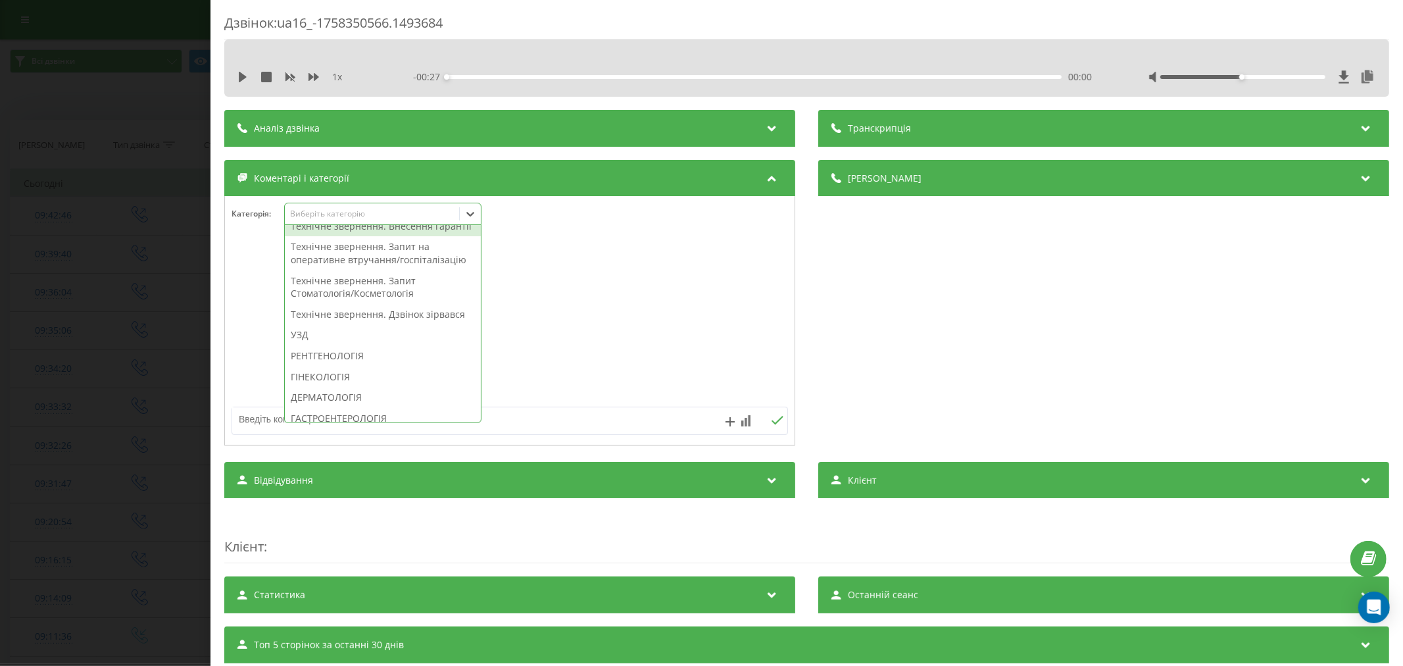
scroll to position [365, 0]
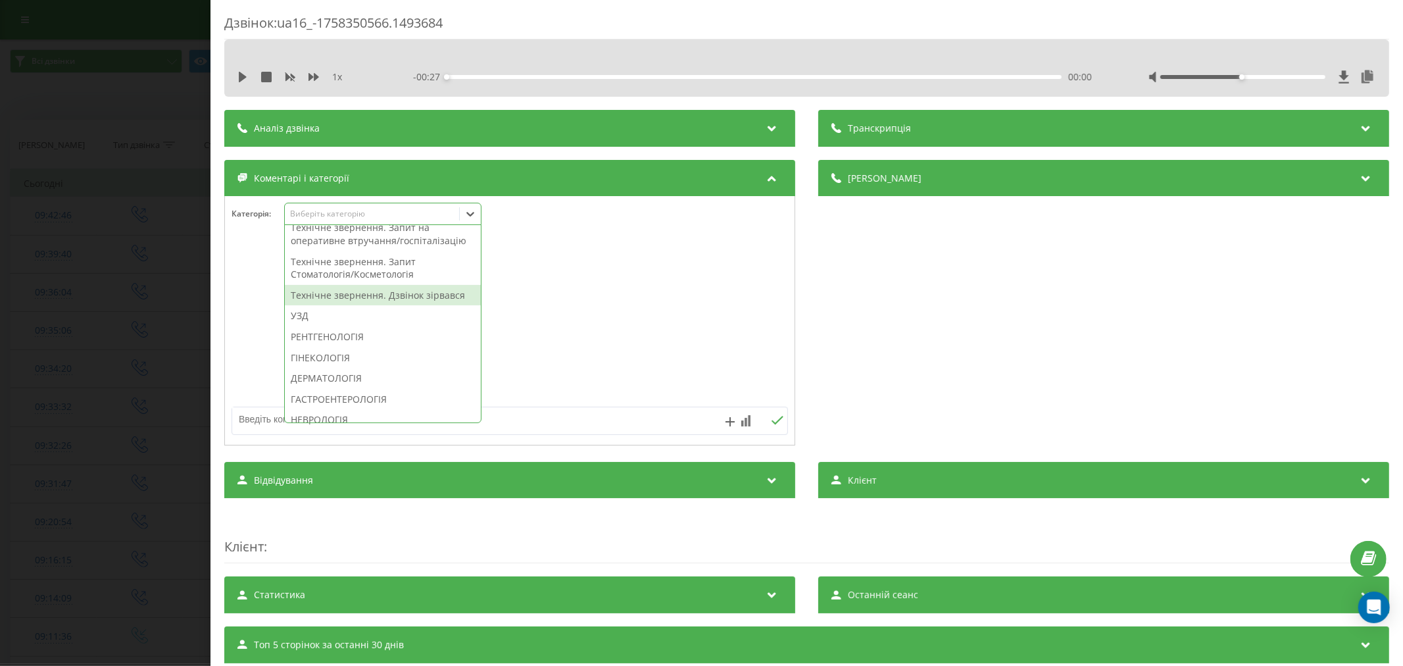
click at [364, 306] on div "Технічне звернення. Дзвінок зірвався" at bounding box center [383, 295] width 196 height 21
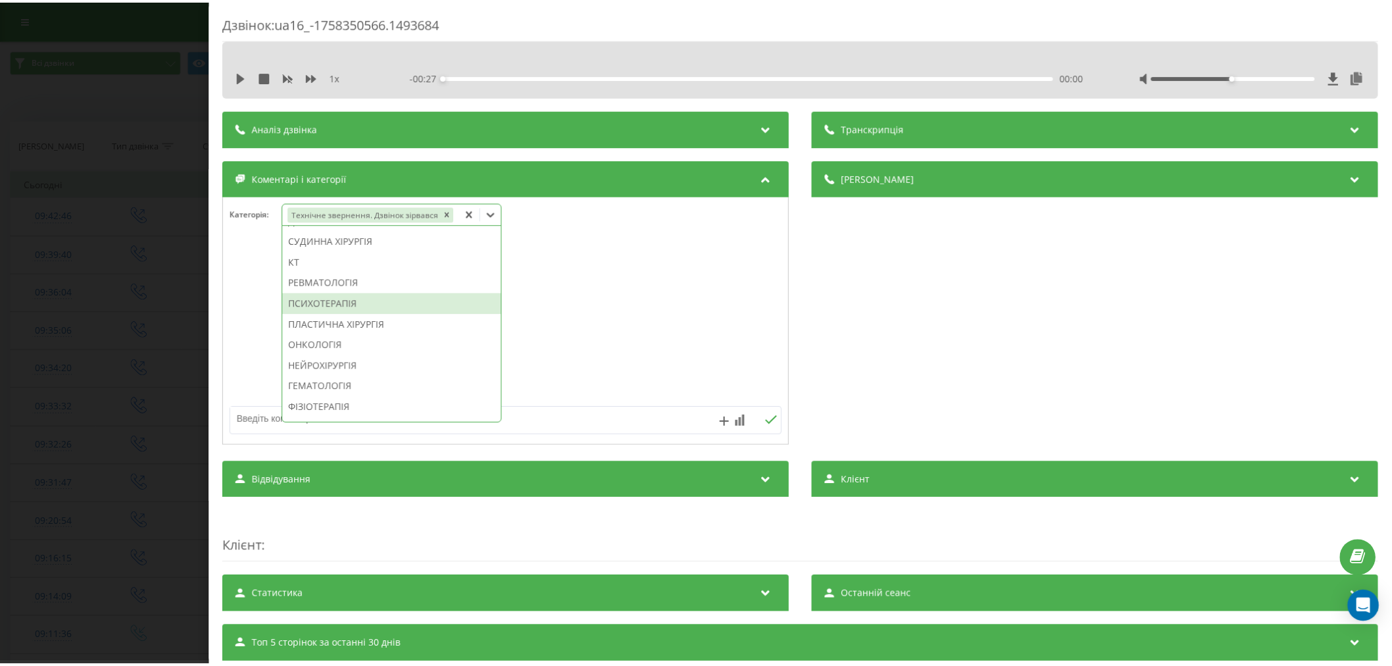
scroll to position [854, 0]
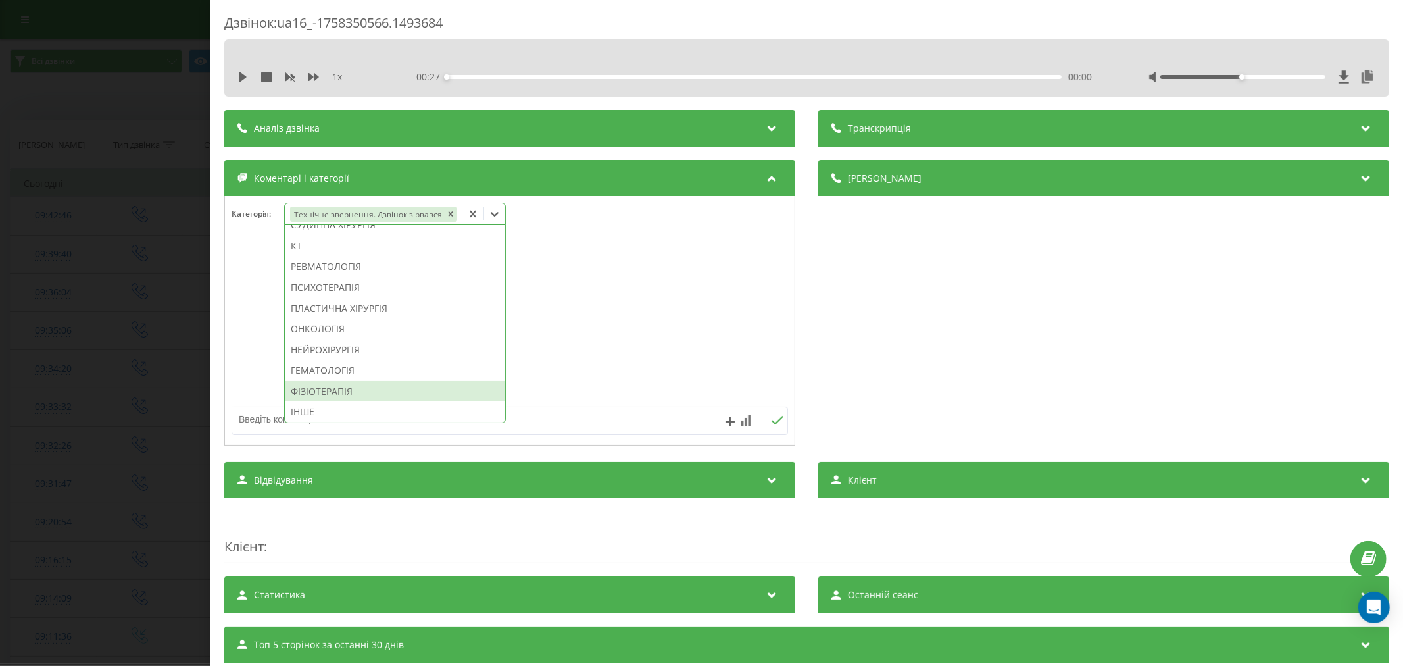
click at [668, 333] on div at bounding box center [510, 321] width 570 height 158
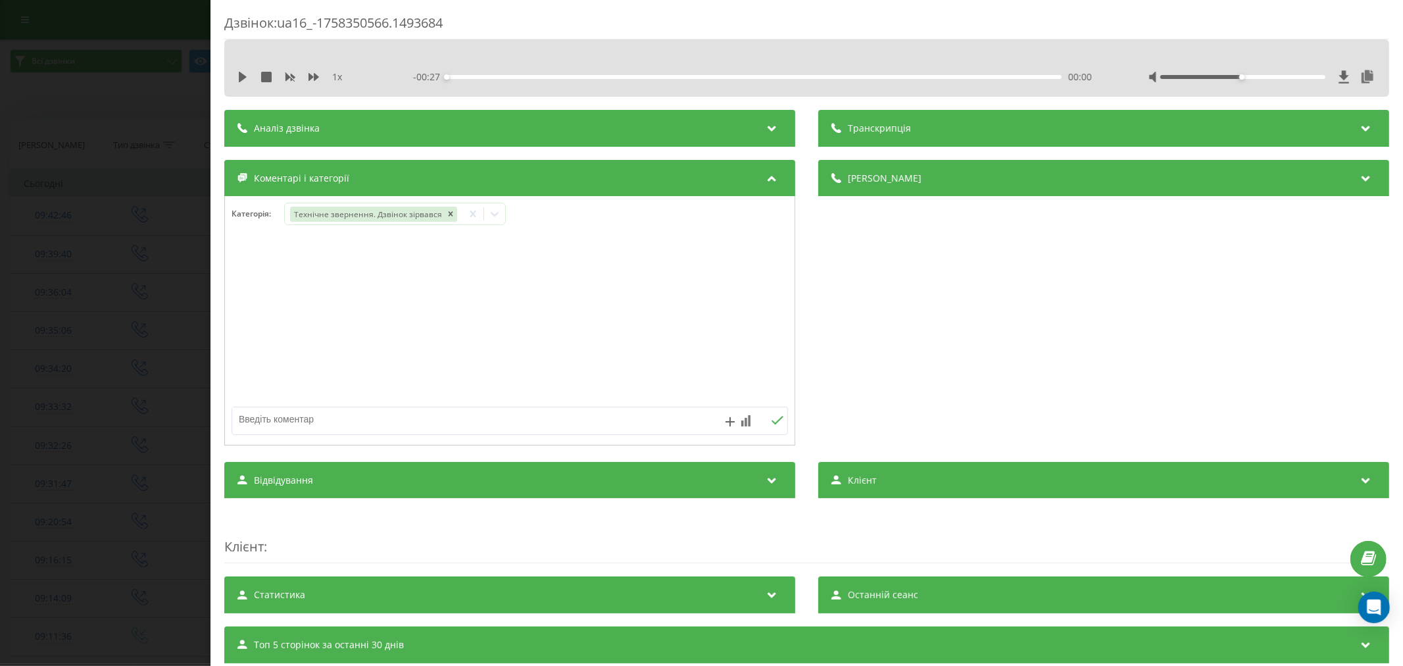
drag, startPoint x: 503, startPoint y: 418, endPoint x: 501, endPoint y: 393, distance: 25.0
click at [504, 418] on textarea at bounding box center [454, 419] width 444 height 24
type textarea "лід. уже телефонували"
click at [773, 422] on icon at bounding box center [778, 420] width 12 height 9
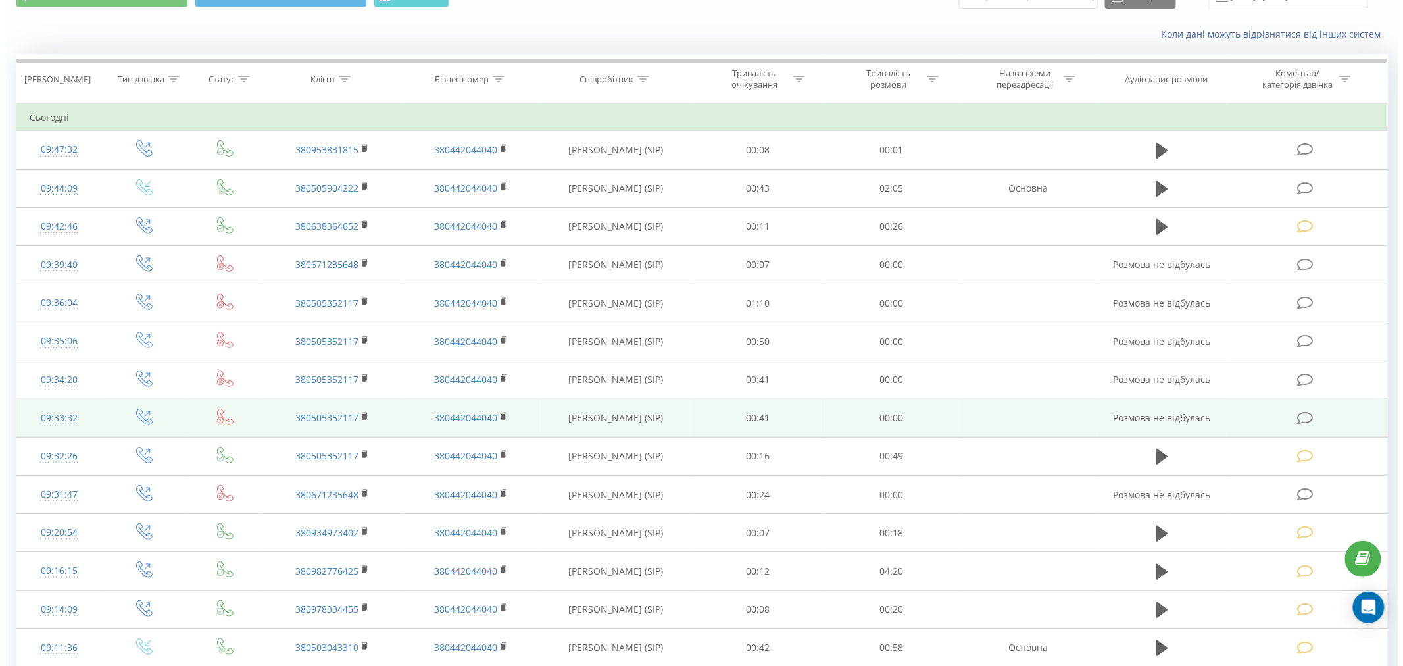
scroll to position [73, 0]
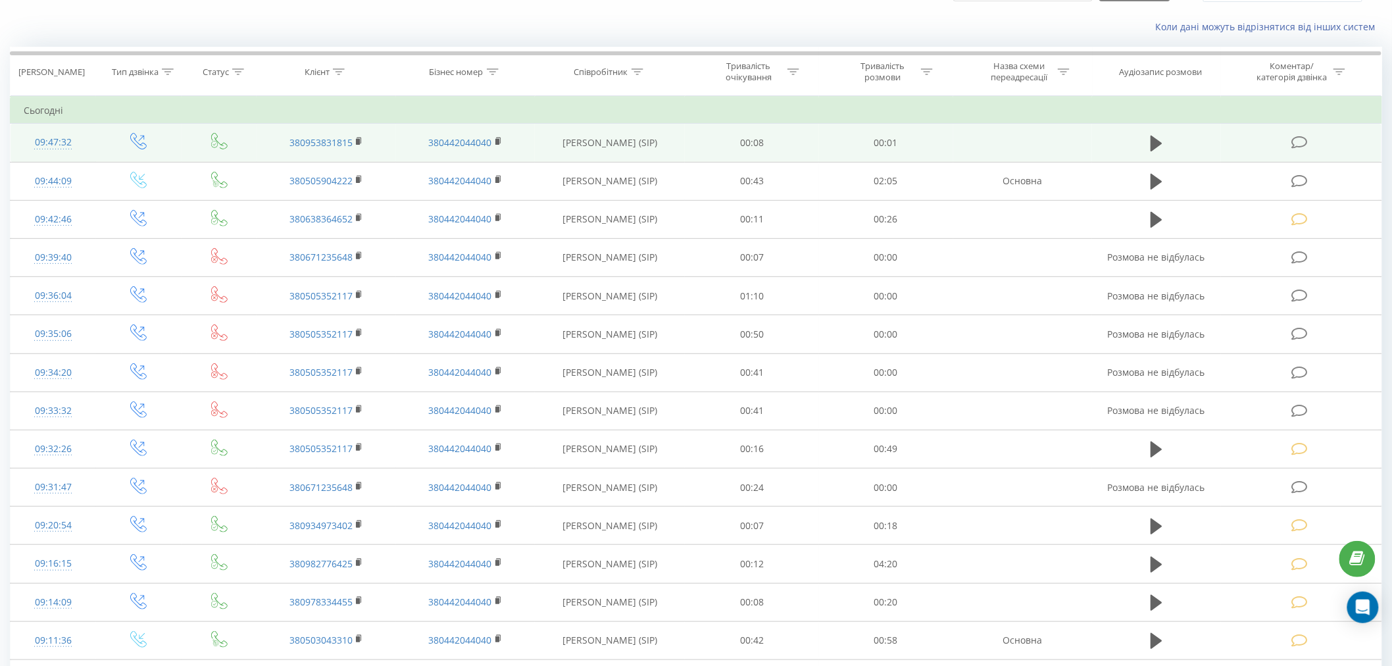
click at [1300, 136] on icon at bounding box center [1299, 143] width 16 height 14
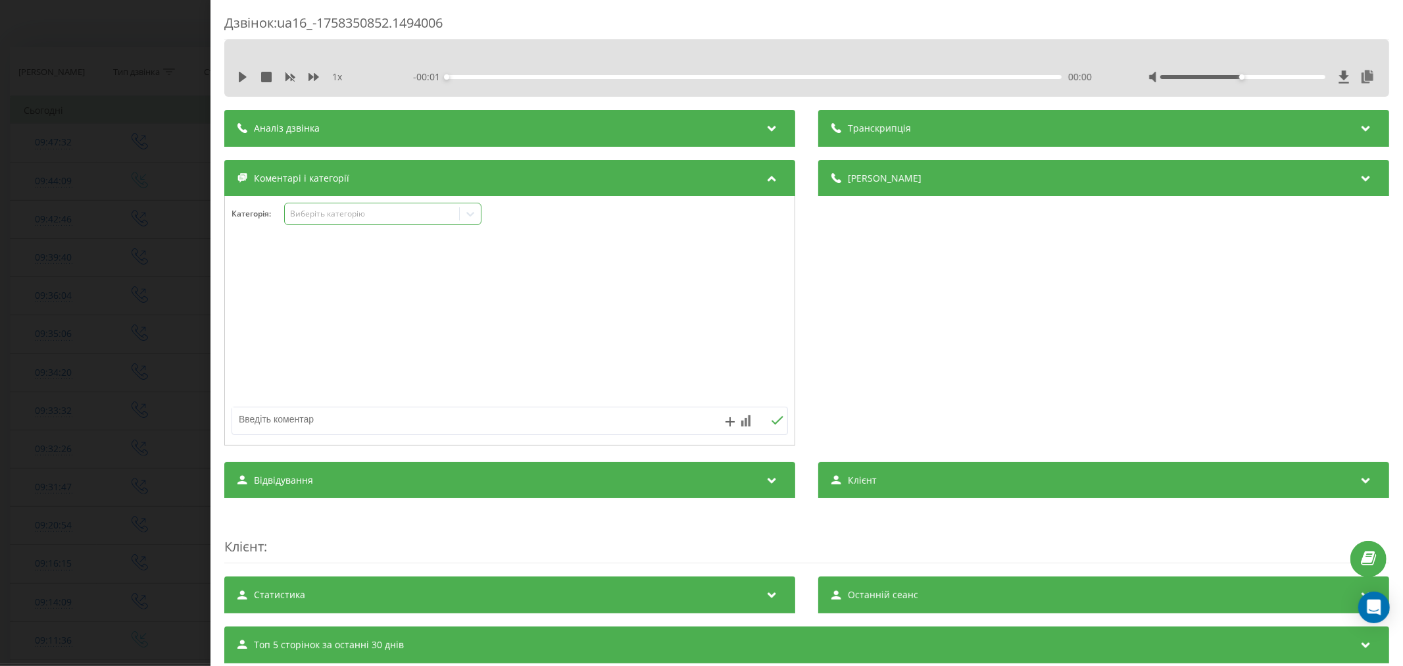
click at [328, 216] on div "Виберіть категорію" at bounding box center [371, 214] width 164 height 11
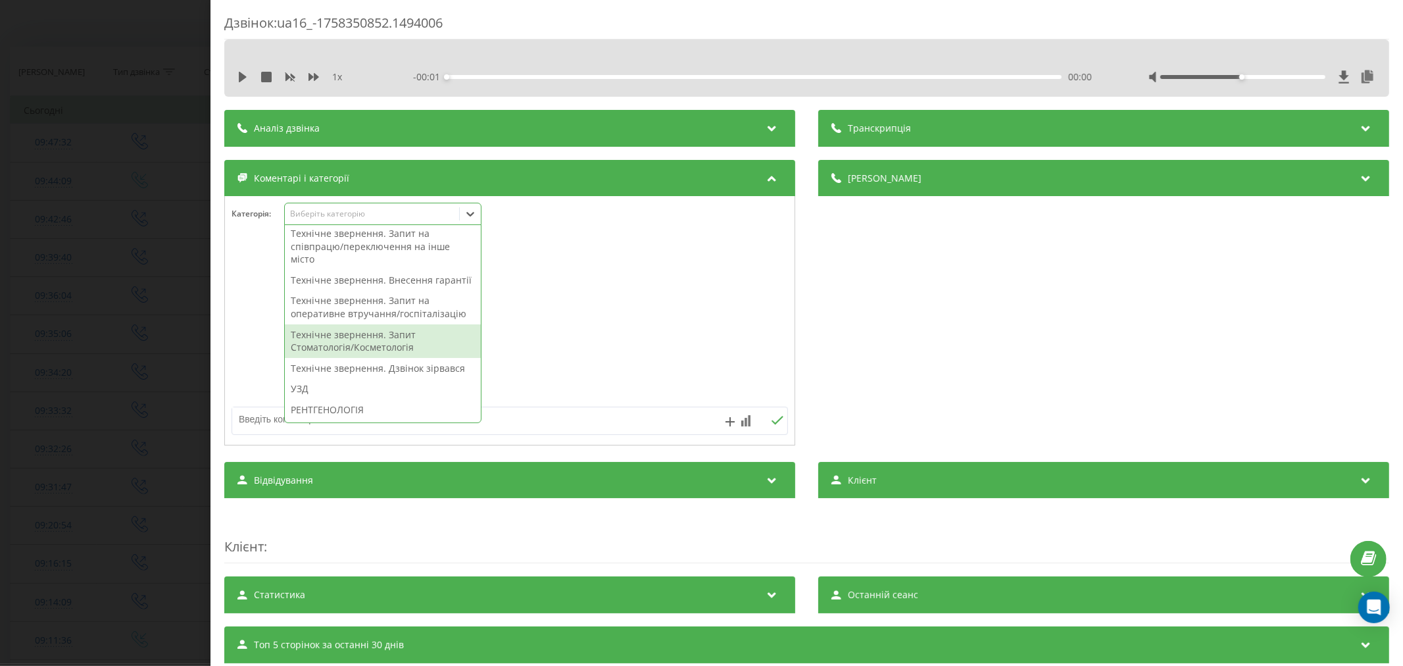
scroll to position [365, 0]
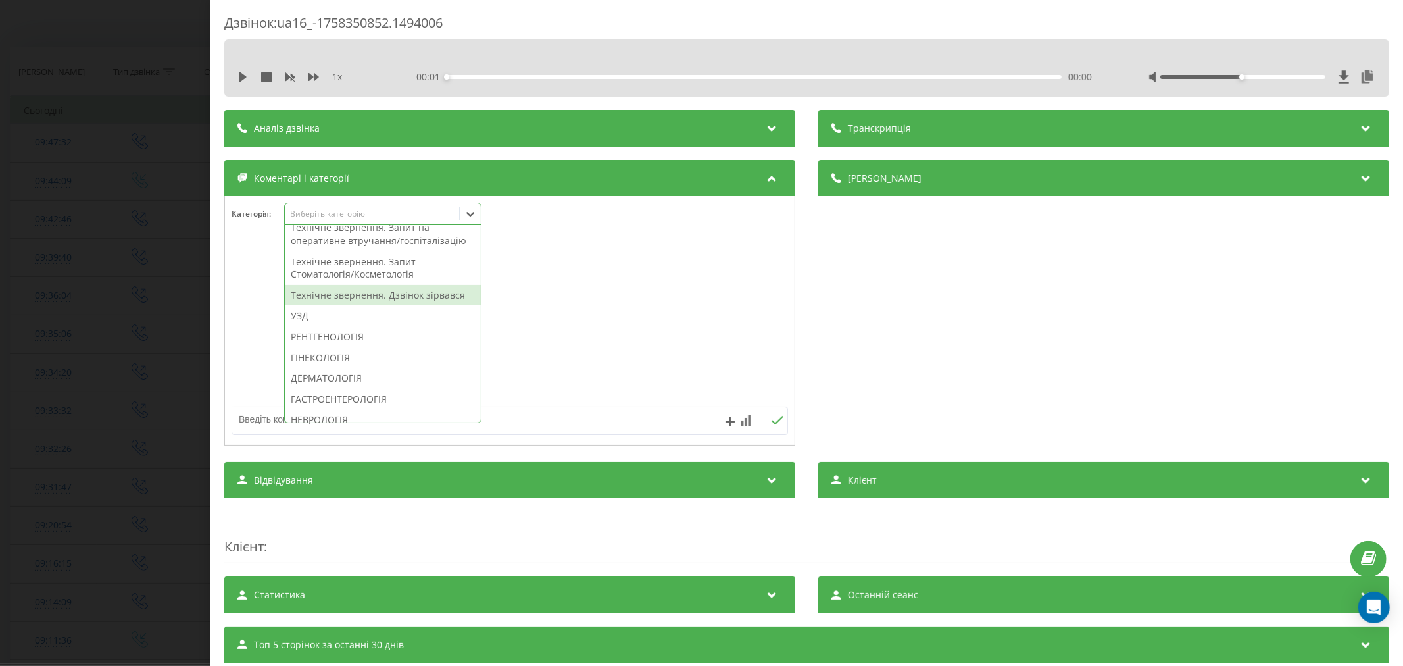
click at [395, 306] on div "Технічне звернення. Дзвінок зірвався" at bounding box center [383, 295] width 196 height 21
click at [658, 318] on div at bounding box center [510, 321] width 570 height 158
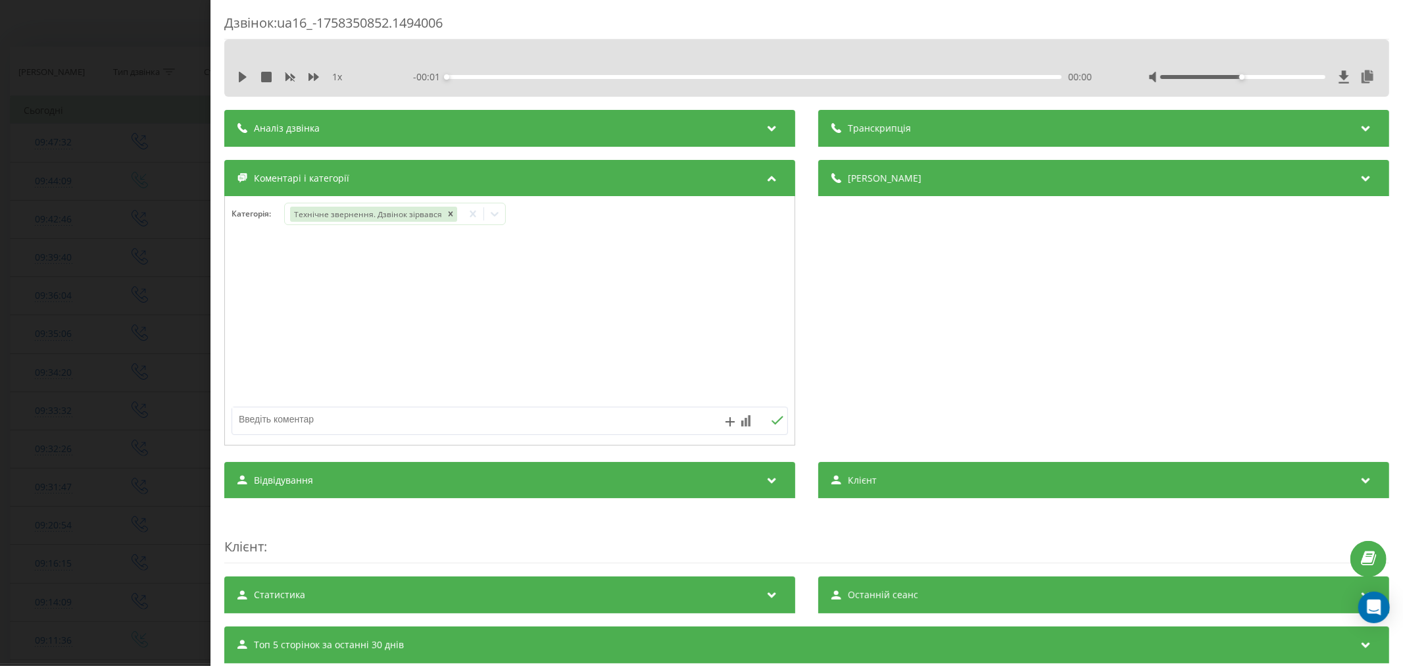
click at [432, 285] on div at bounding box center [510, 321] width 570 height 158
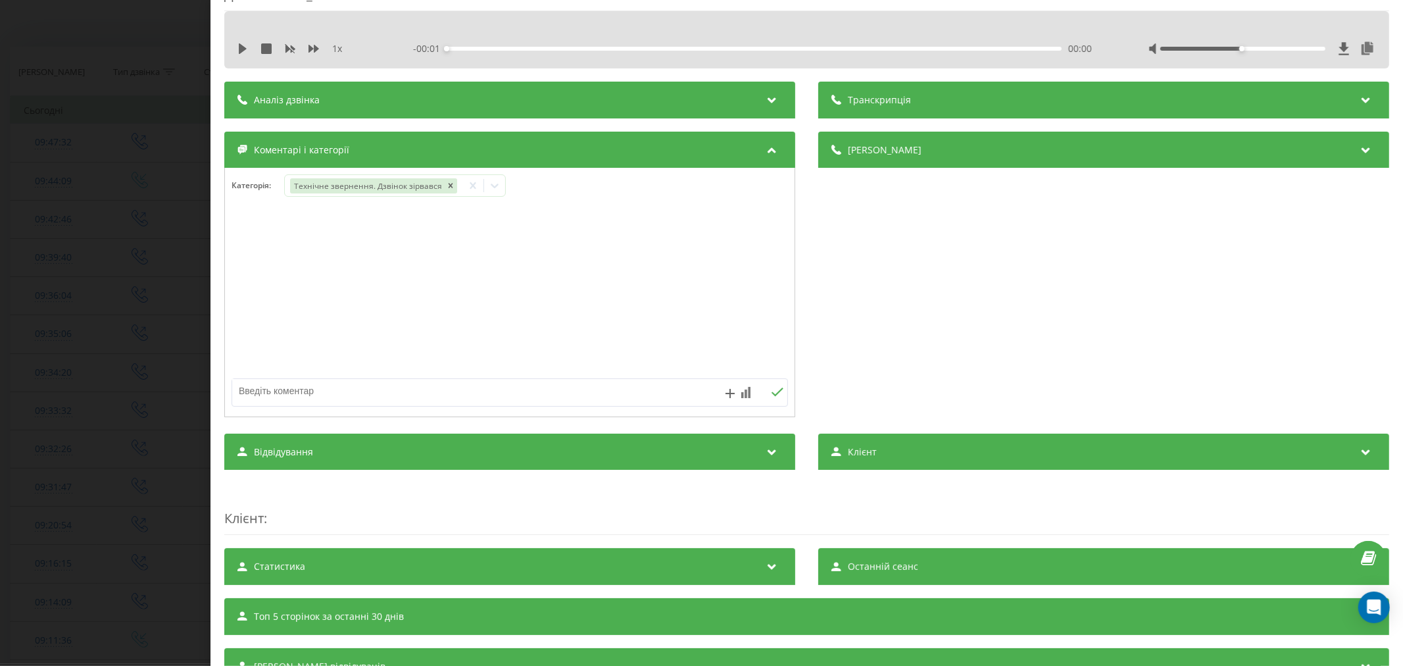
scroll to position [29, 0]
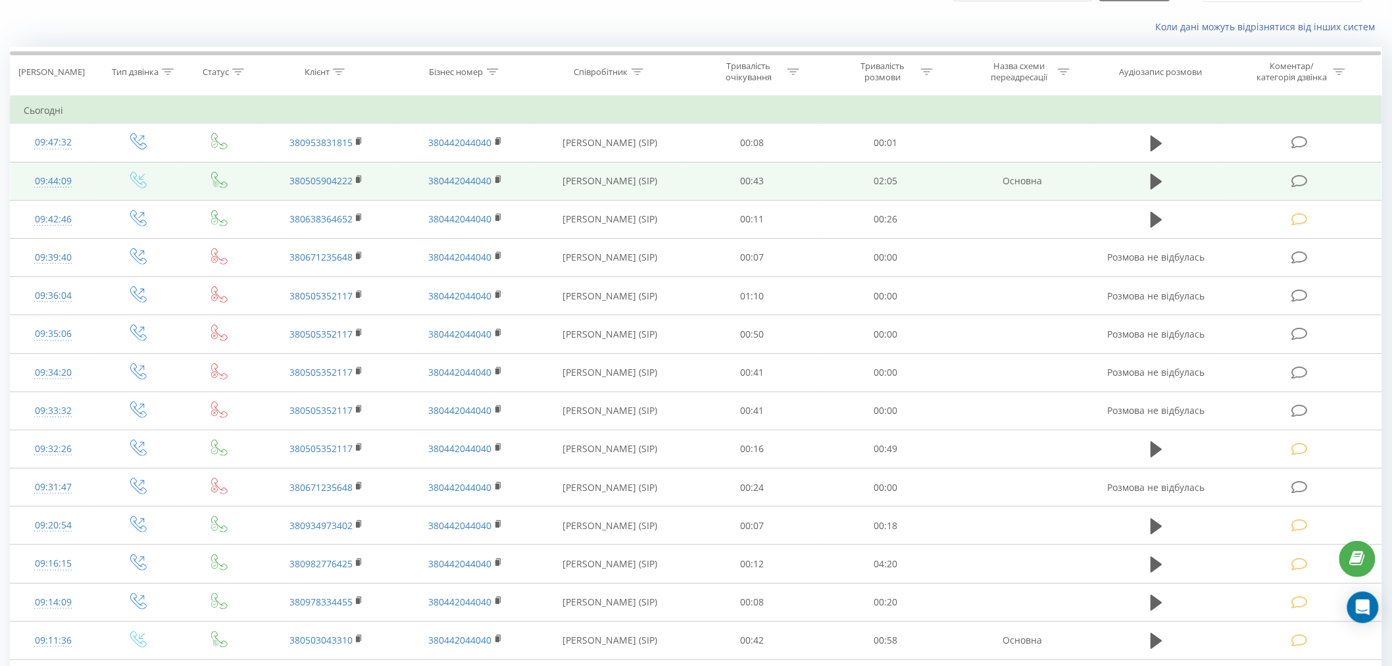
click at [1300, 174] on icon at bounding box center [1299, 181] width 16 height 14
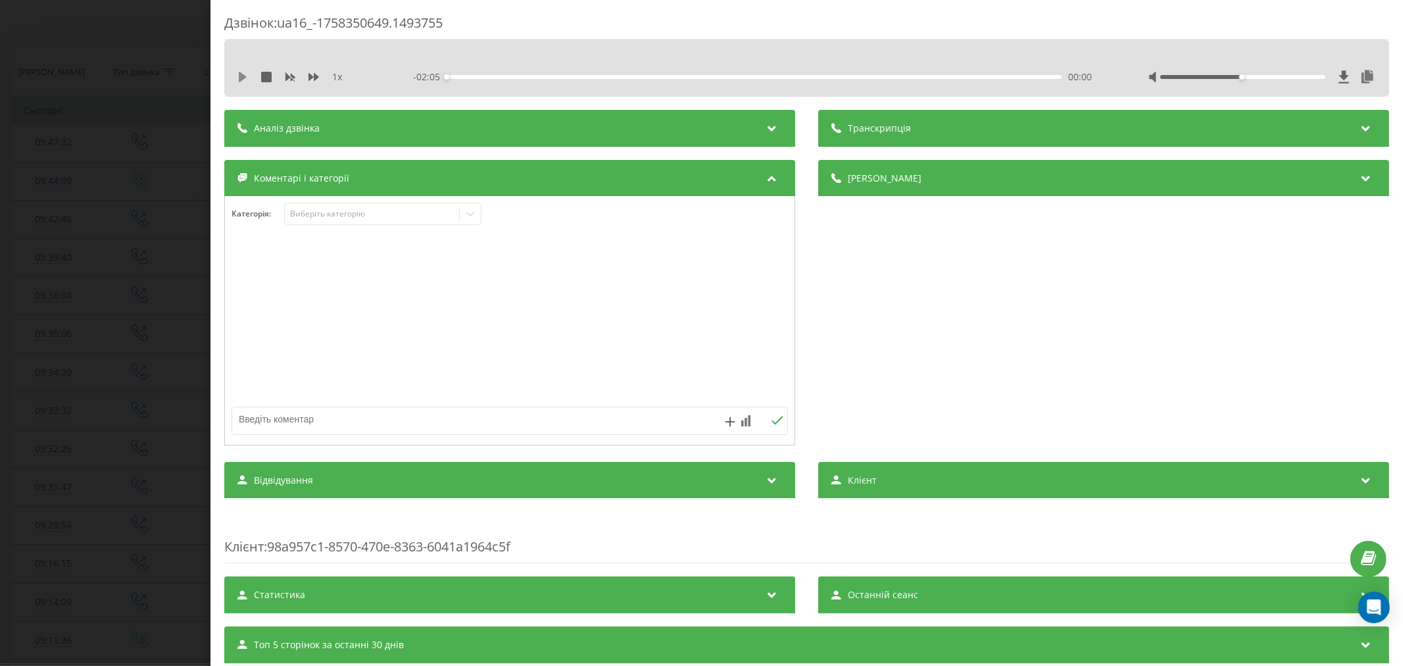
click at [245, 74] on icon at bounding box center [242, 77] width 11 height 11
click at [323, 222] on div "Виберіть категорію" at bounding box center [382, 214] width 197 height 22
click at [470, 370] on div at bounding box center [510, 321] width 570 height 158
click at [358, 214] on div "Виберіть категорію" at bounding box center [371, 214] width 164 height 11
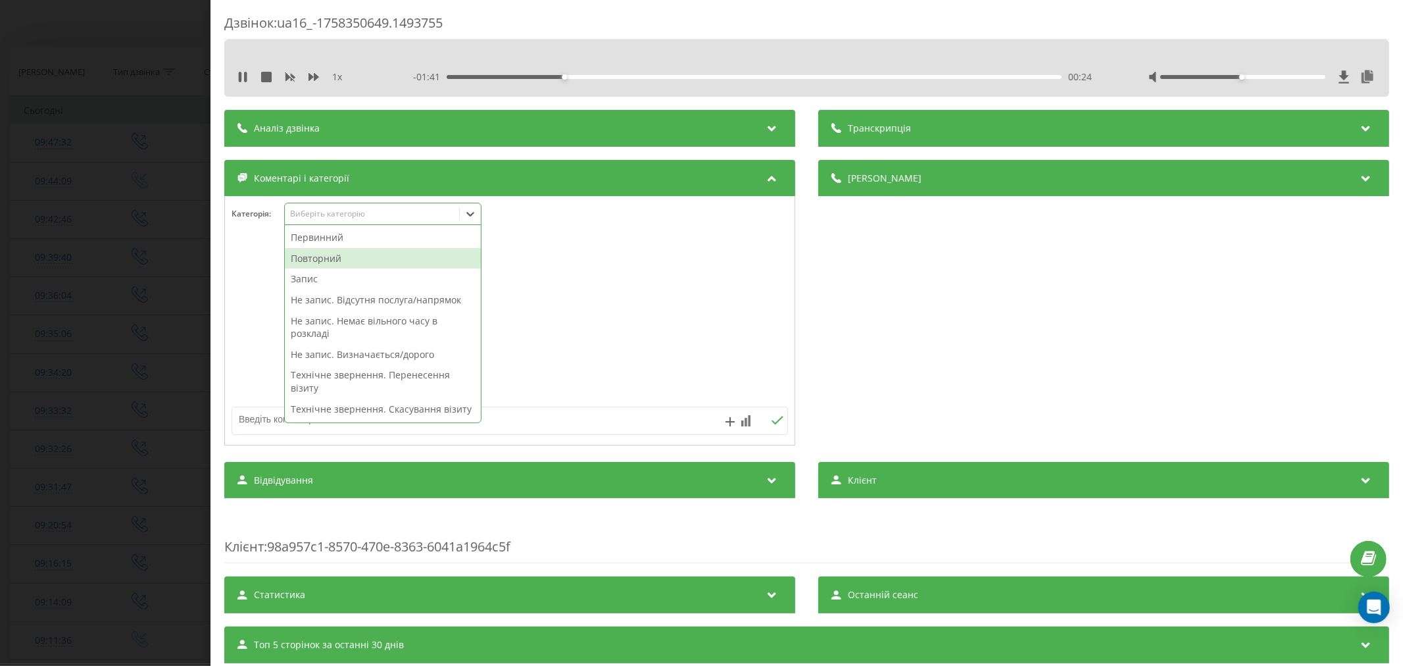
click at [335, 261] on div "Повторний" at bounding box center [383, 258] width 196 height 21
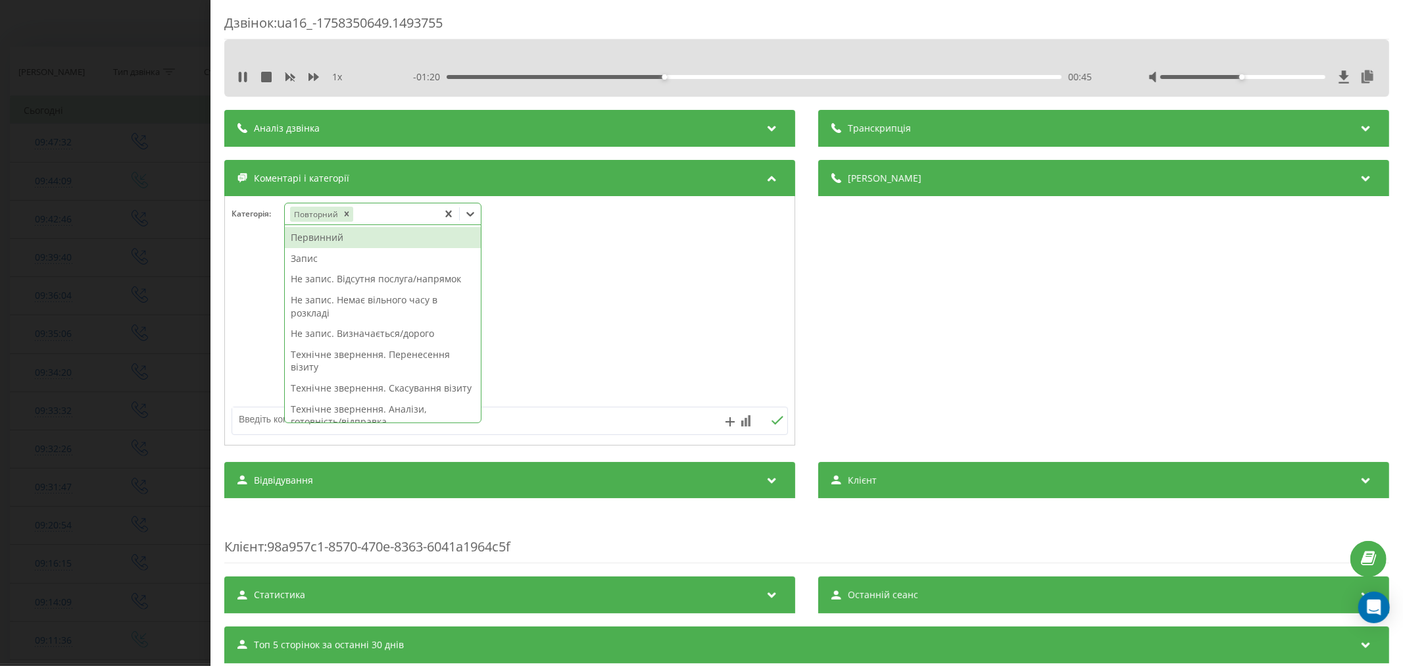
click at [387, 306] on div "Не запис. Немає вільного часу в розкладі" at bounding box center [383, 306] width 196 height 34
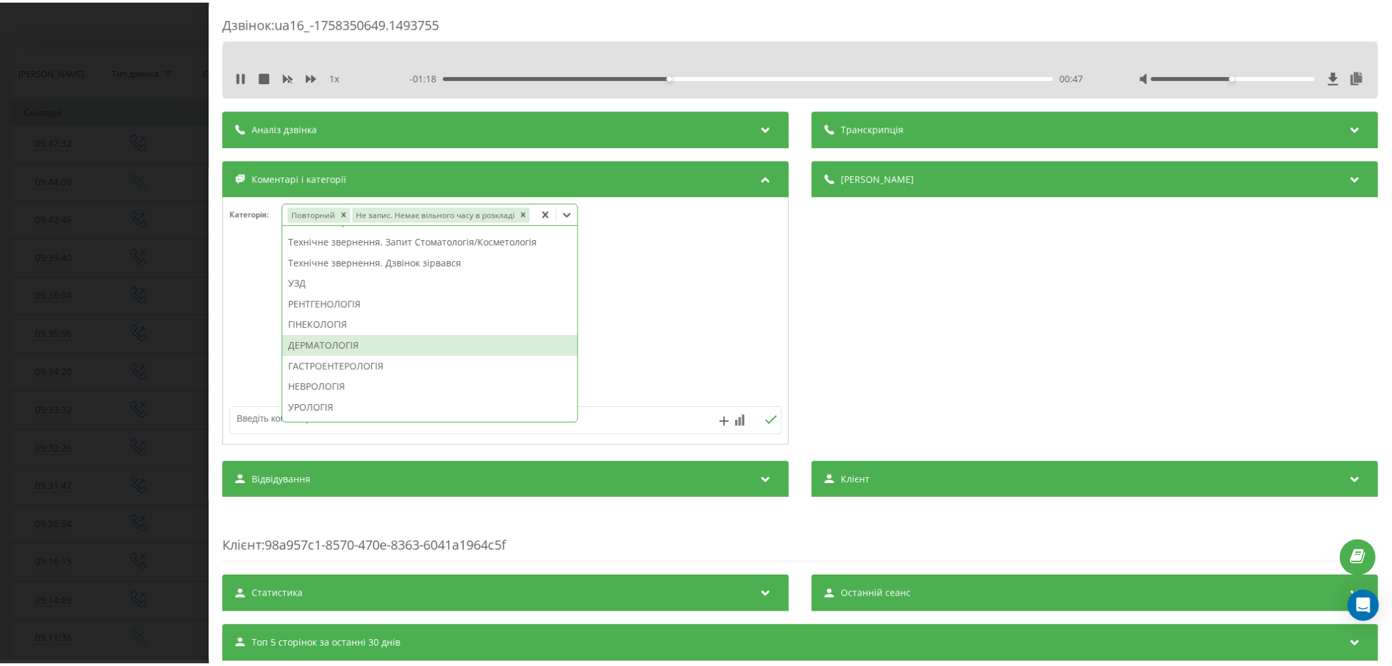
scroll to position [220, 0]
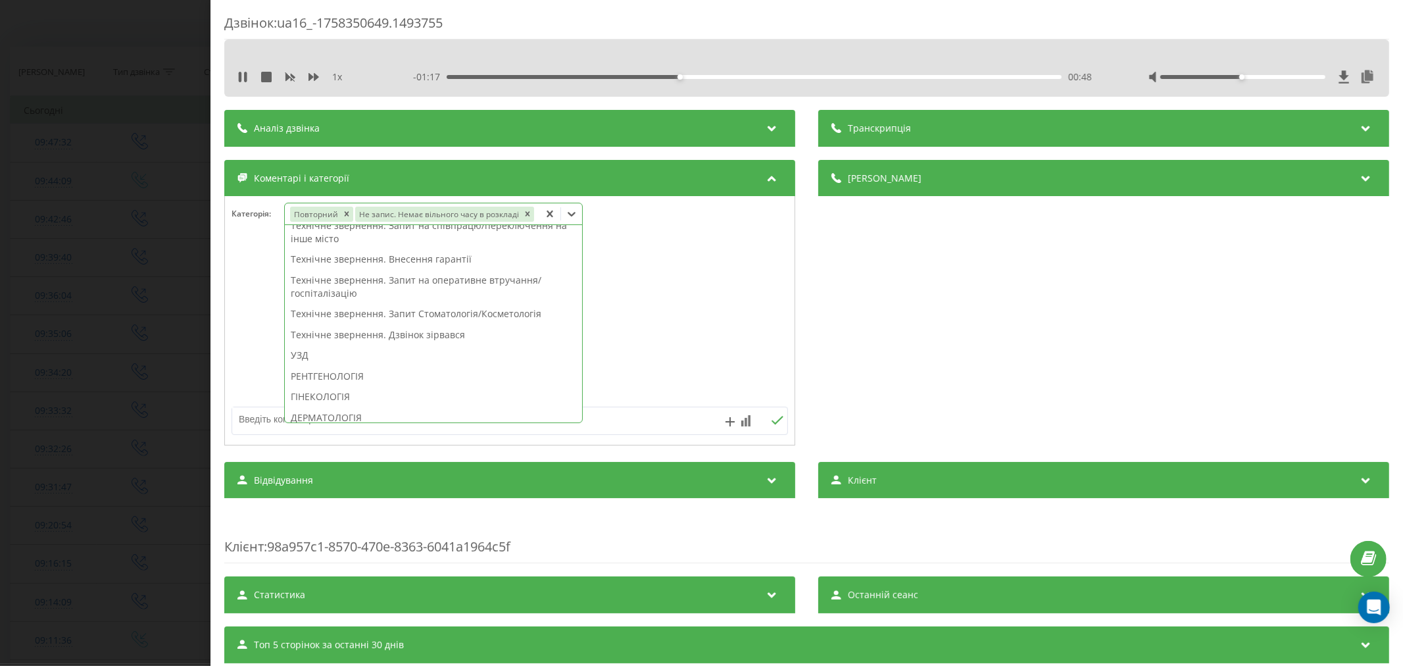
click at [339, 360] on div "УЗД" at bounding box center [433, 355] width 297 height 21
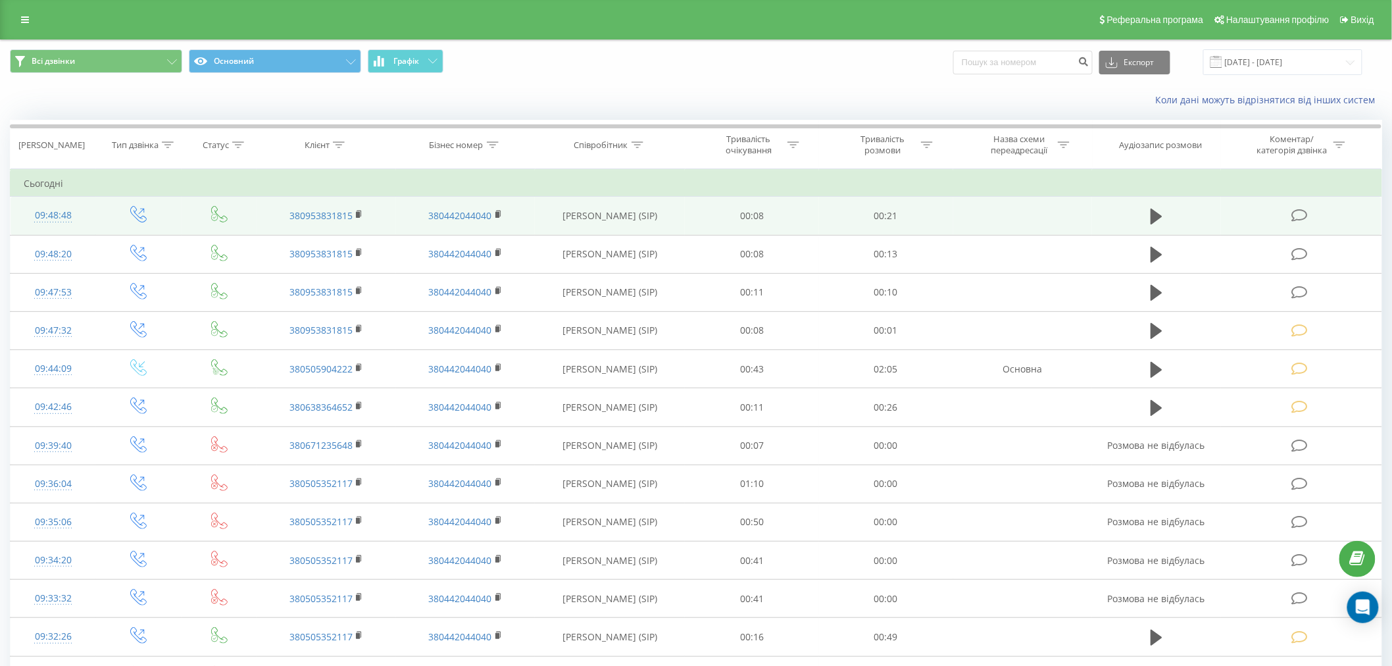
click at [1298, 211] on icon at bounding box center [1299, 216] width 16 height 14
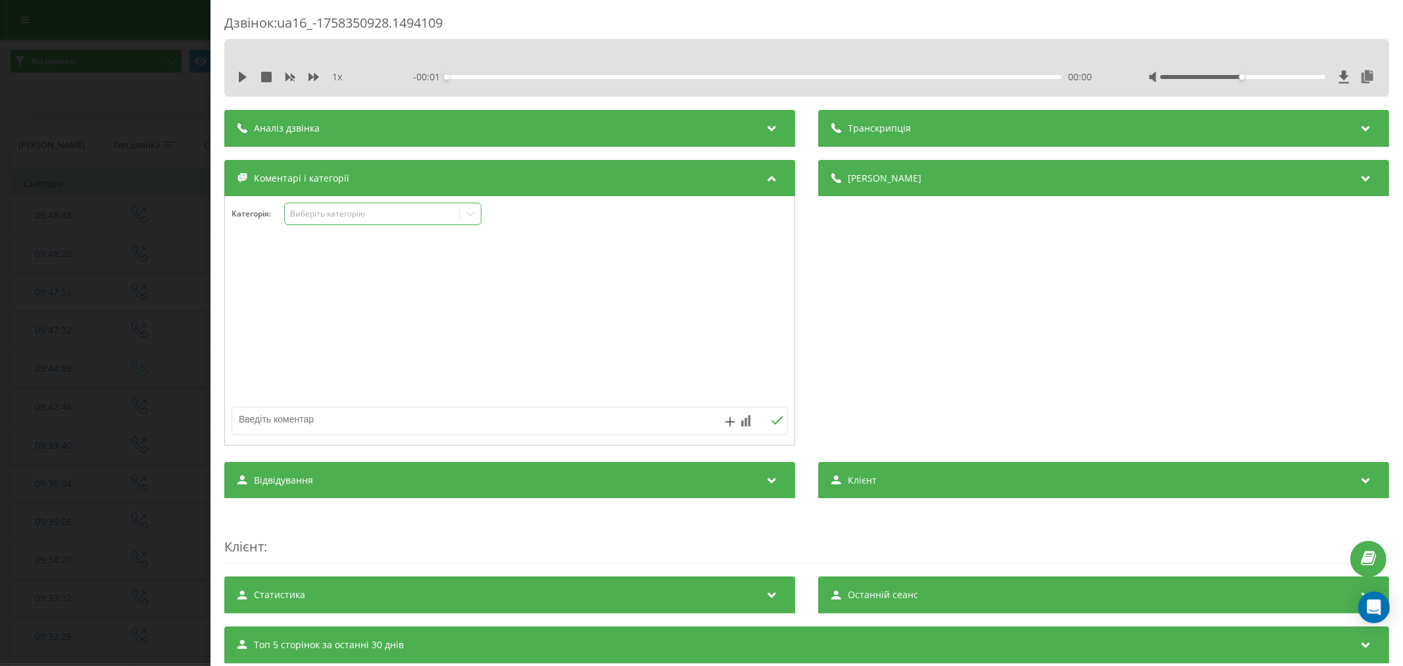
click at [376, 214] on div "Виберіть категорію" at bounding box center [371, 214] width 164 height 11
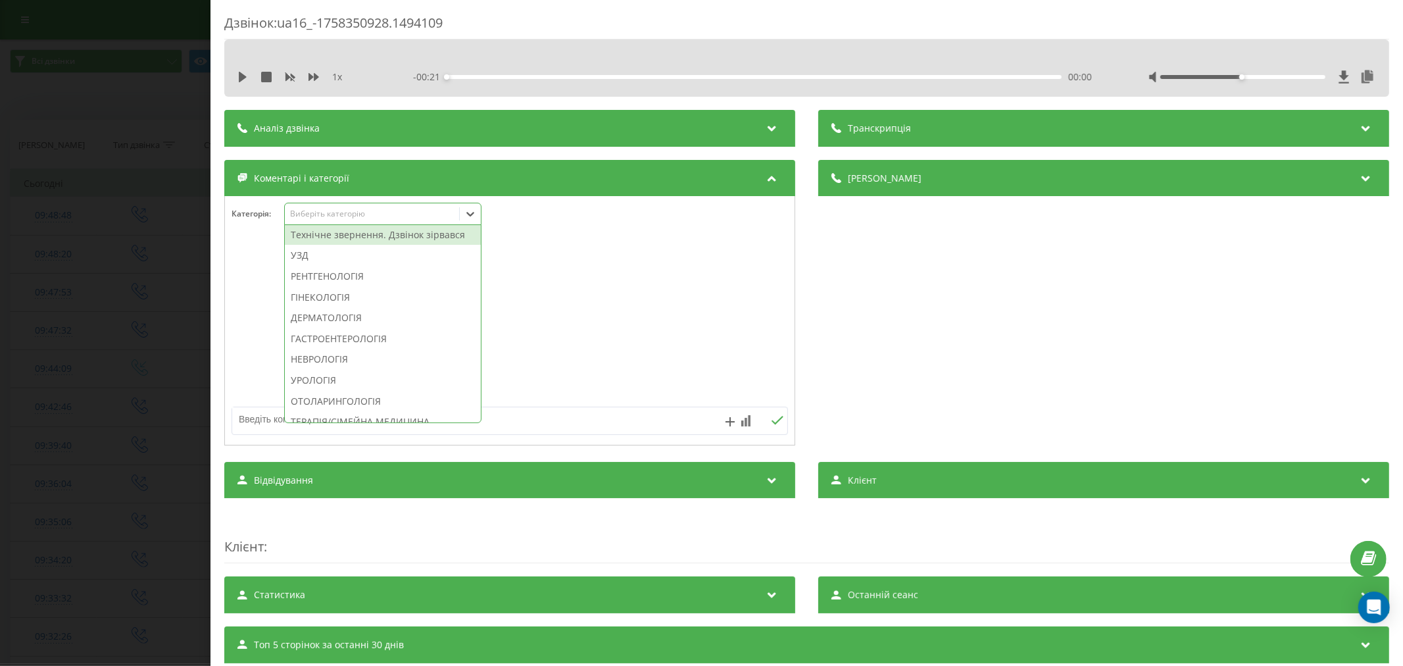
scroll to position [438, 0]
click at [386, 233] on div "Технічне звернення. Дзвінок зірвався" at bounding box center [383, 222] width 196 height 21
click at [670, 296] on div at bounding box center [510, 321] width 570 height 158
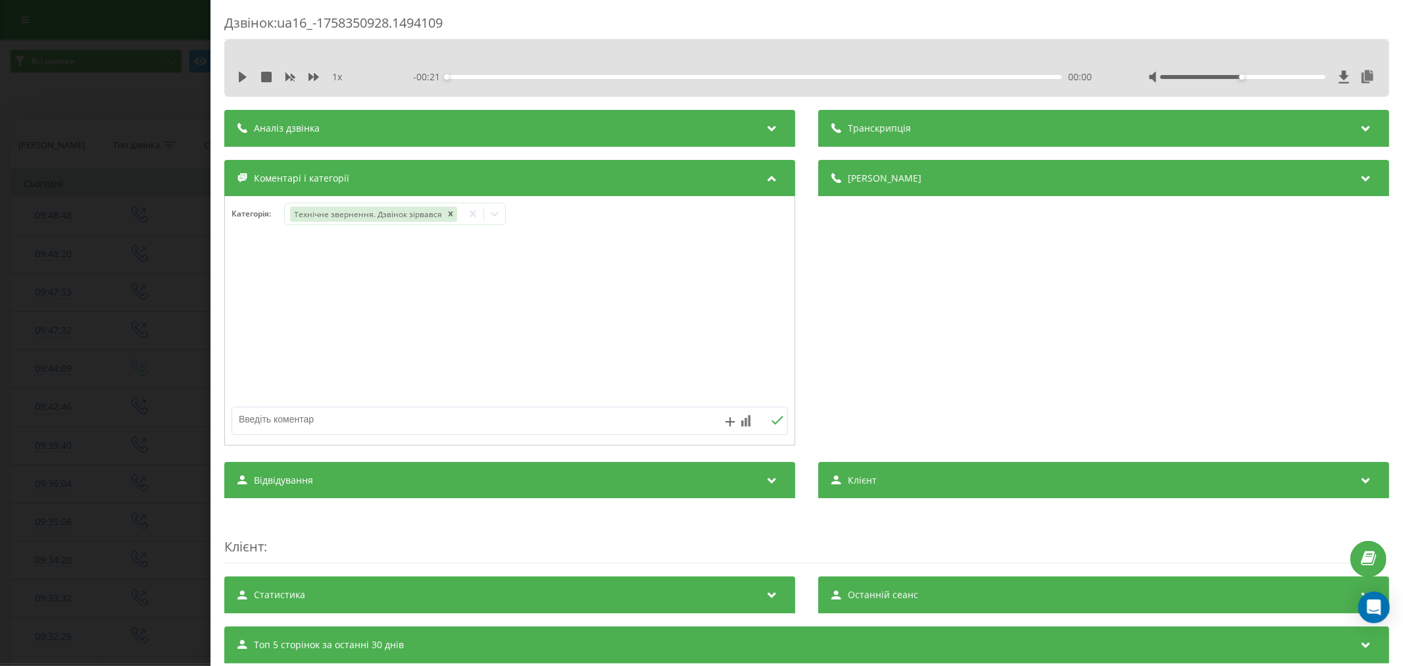
click at [522, 422] on textarea at bounding box center [454, 419] width 444 height 24
drag, startPoint x: 616, startPoint y: 419, endPoint x: 617, endPoint y: 410, distance: 8.6
click at [617, 416] on textarea at bounding box center [454, 419] width 444 height 24
type textarea "Л"
type textarea "д"
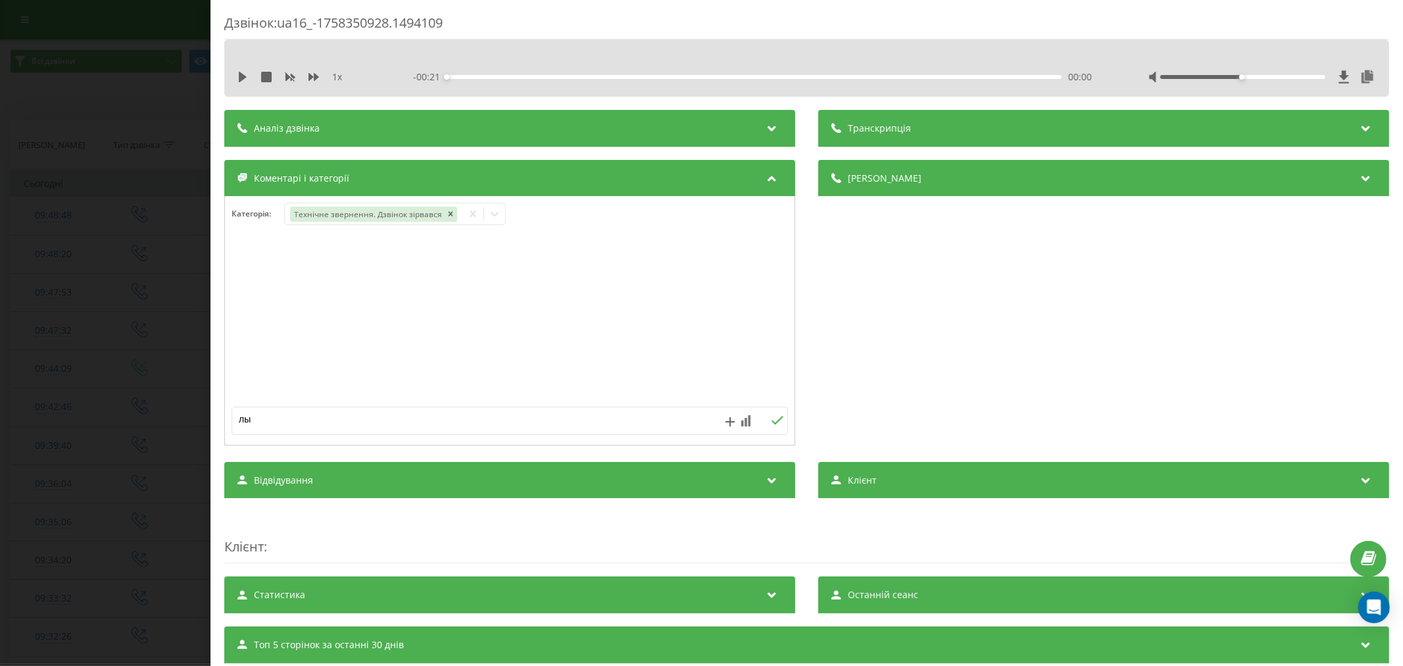
type textarea "л"
type textarea "k"
type textarea "лід. уже набирали"
click at [760, 414] on div "лід. уже набирали" at bounding box center [510, 421] width 557 height 28
click at [768, 426] on button at bounding box center [777, 420] width 20 height 11
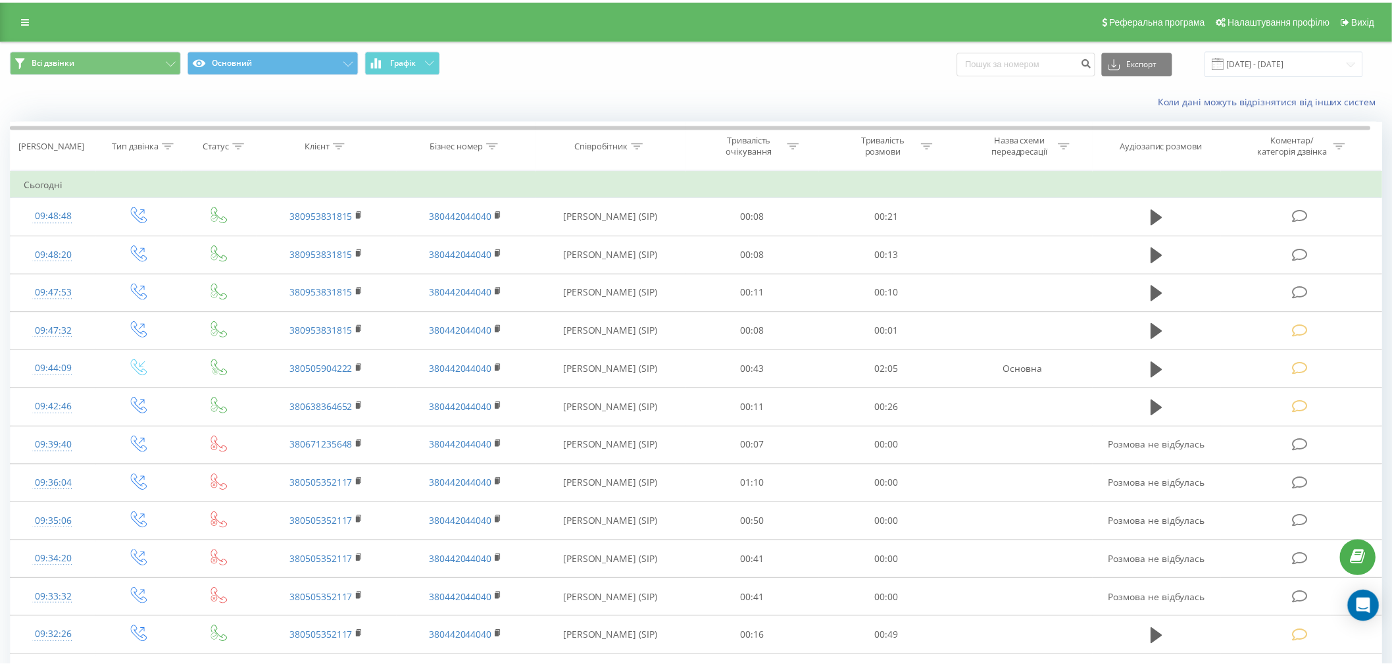
scroll to position [73, 0]
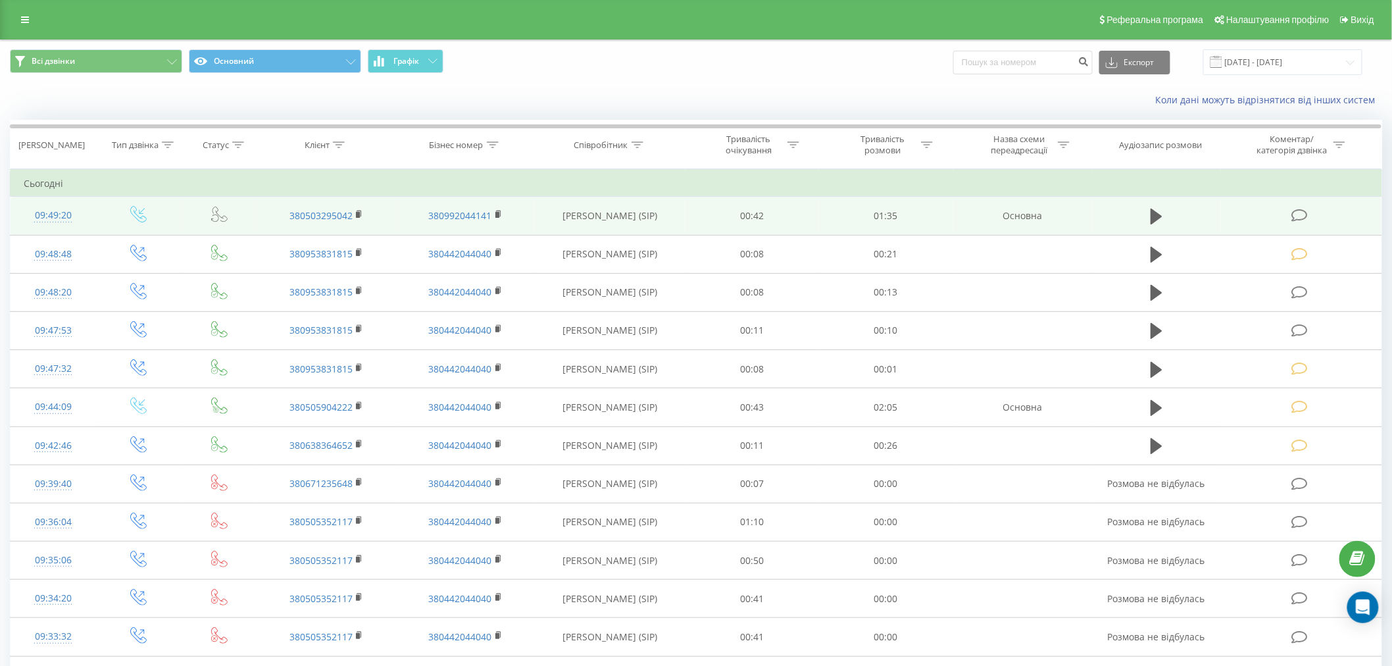
click at [1302, 219] on icon at bounding box center [1299, 216] width 16 height 14
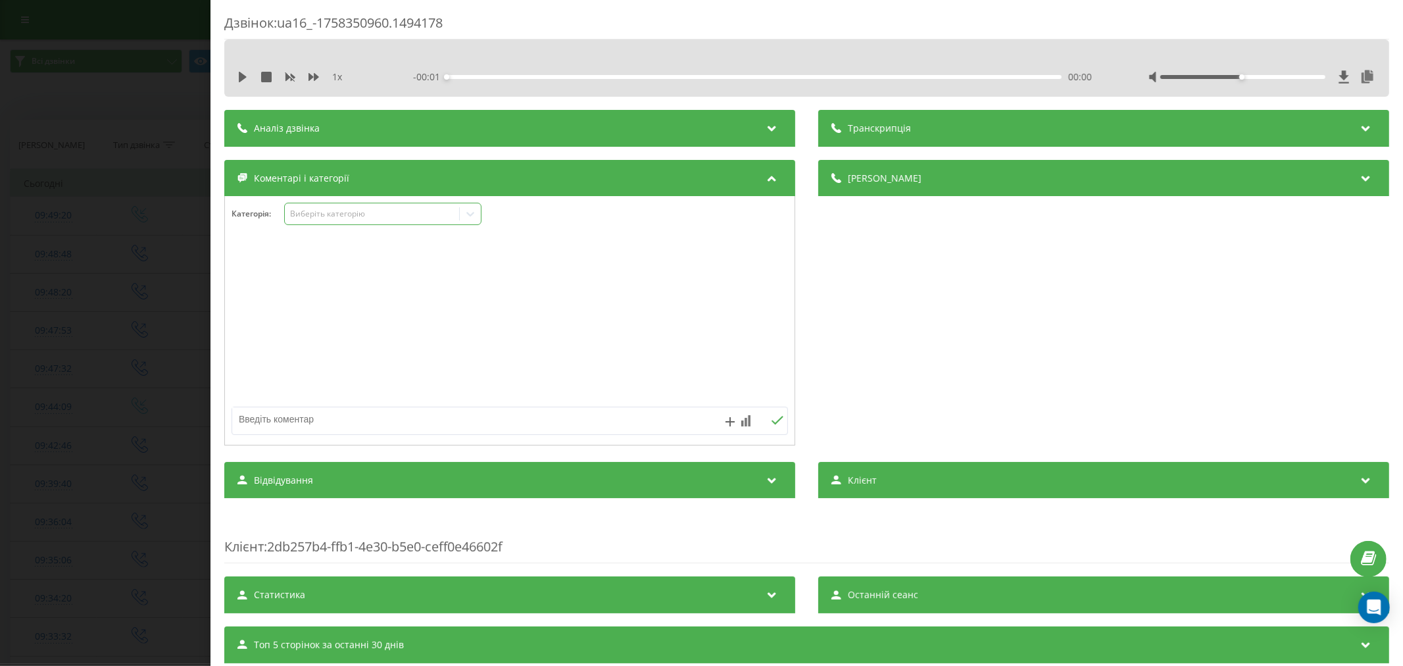
click at [344, 211] on div "Виберіть категорію" at bounding box center [371, 214] width 164 height 11
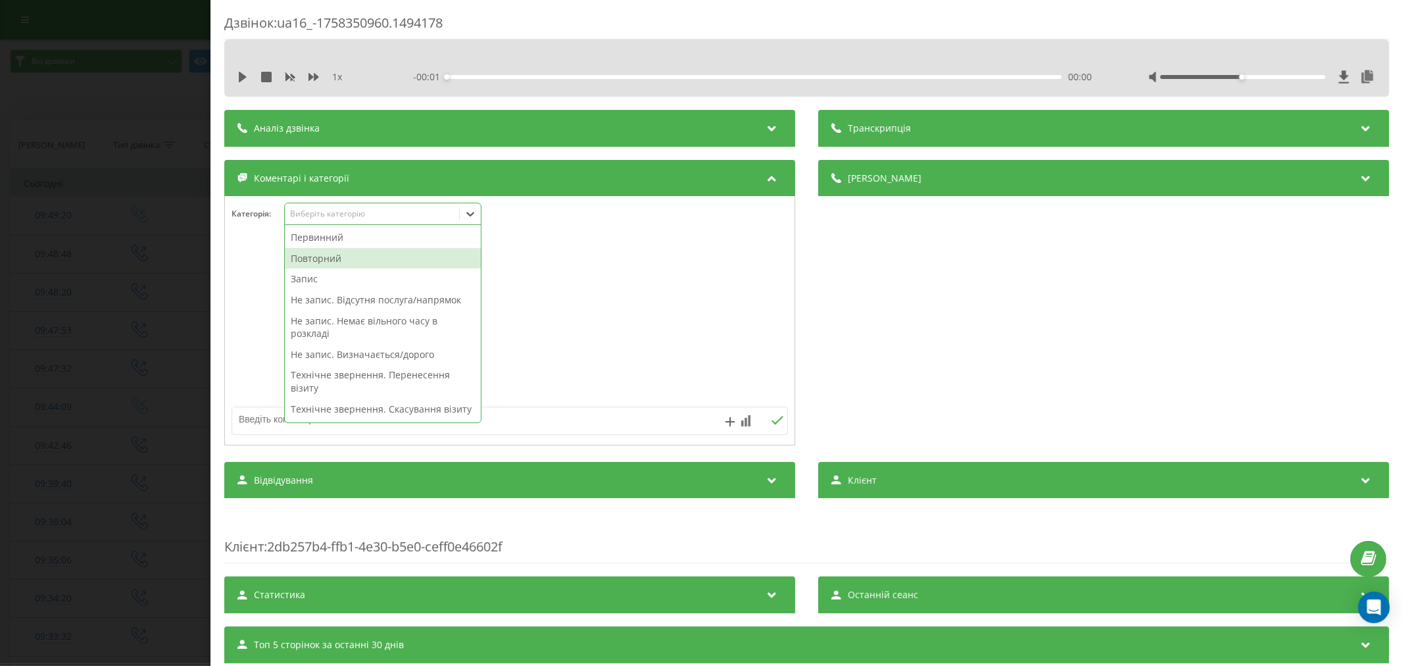
click at [358, 254] on div "Повторний" at bounding box center [383, 258] width 196 height 21
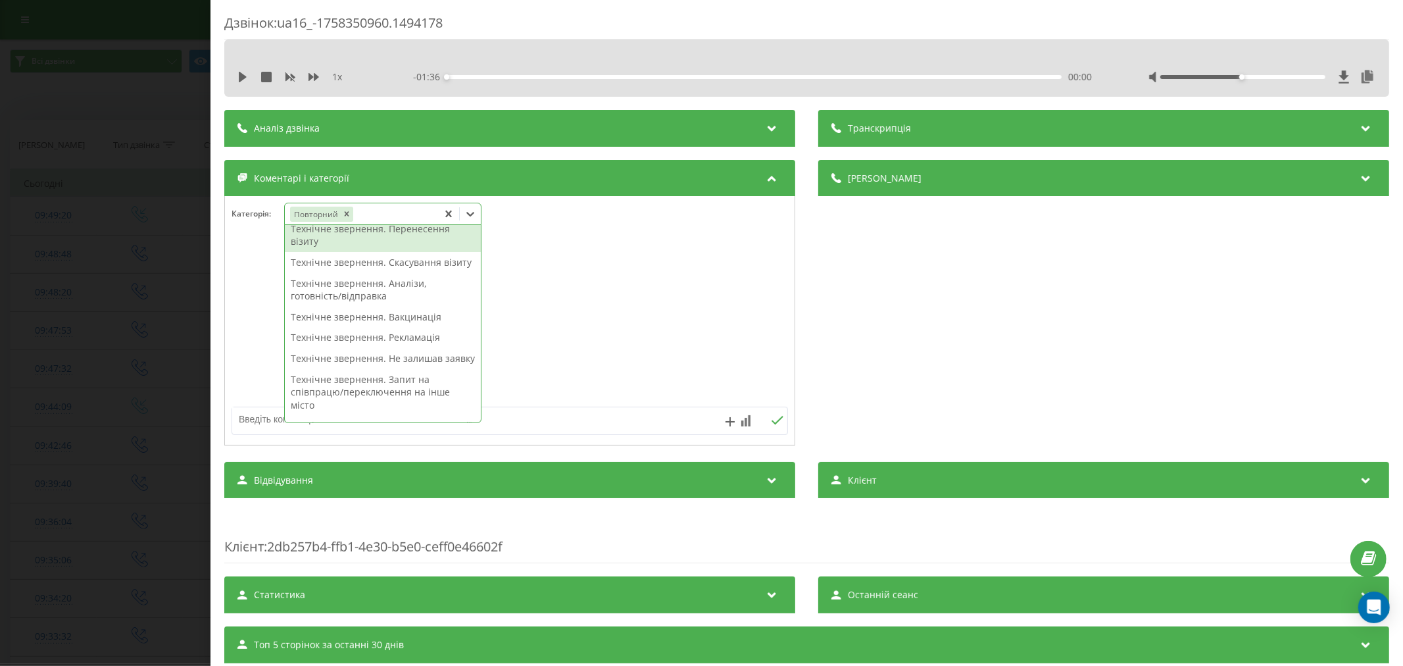
click at [388, 235] on div "Технічне звернення. Перенесення візиту" at bounding box center [383, 235] width 196 height 34
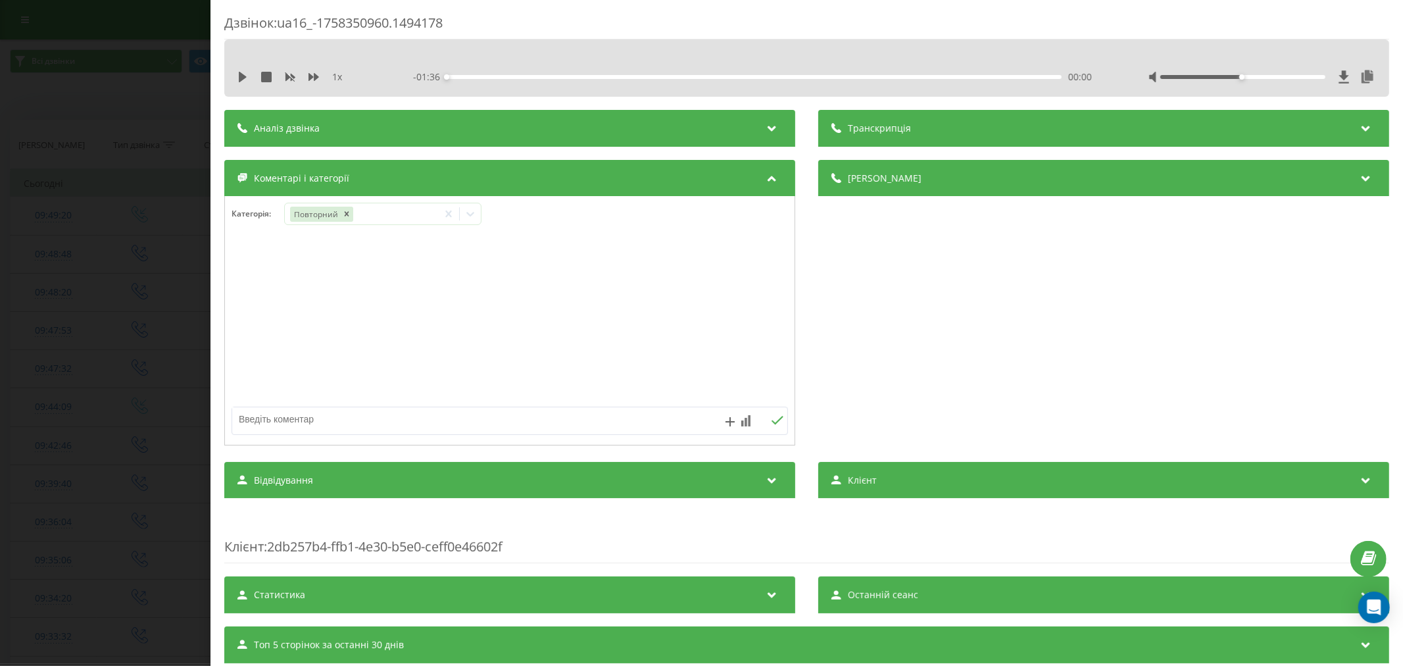
click at [727, 318] on div at bounding box center [510, 321] width 570 height 158
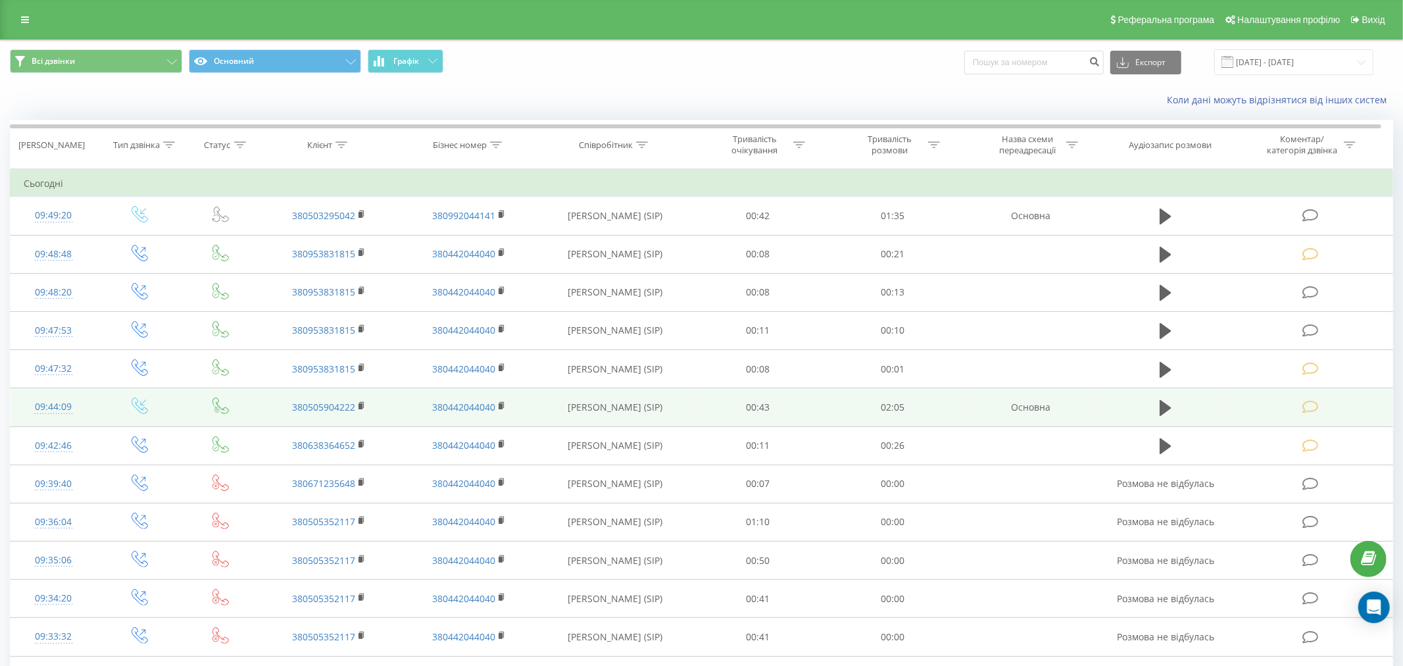
scroll to position [73, 0]
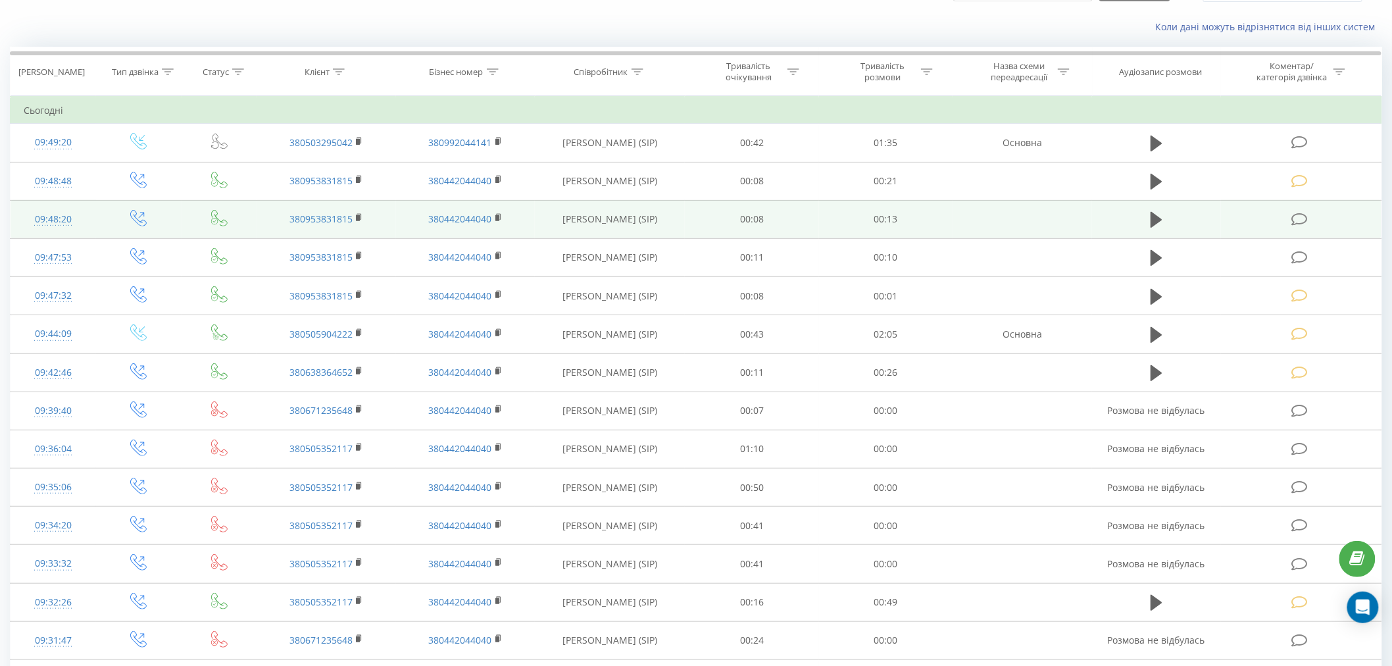
click at [1297, 224] on icon at bounding box center [1299, 219] width 16 height 14
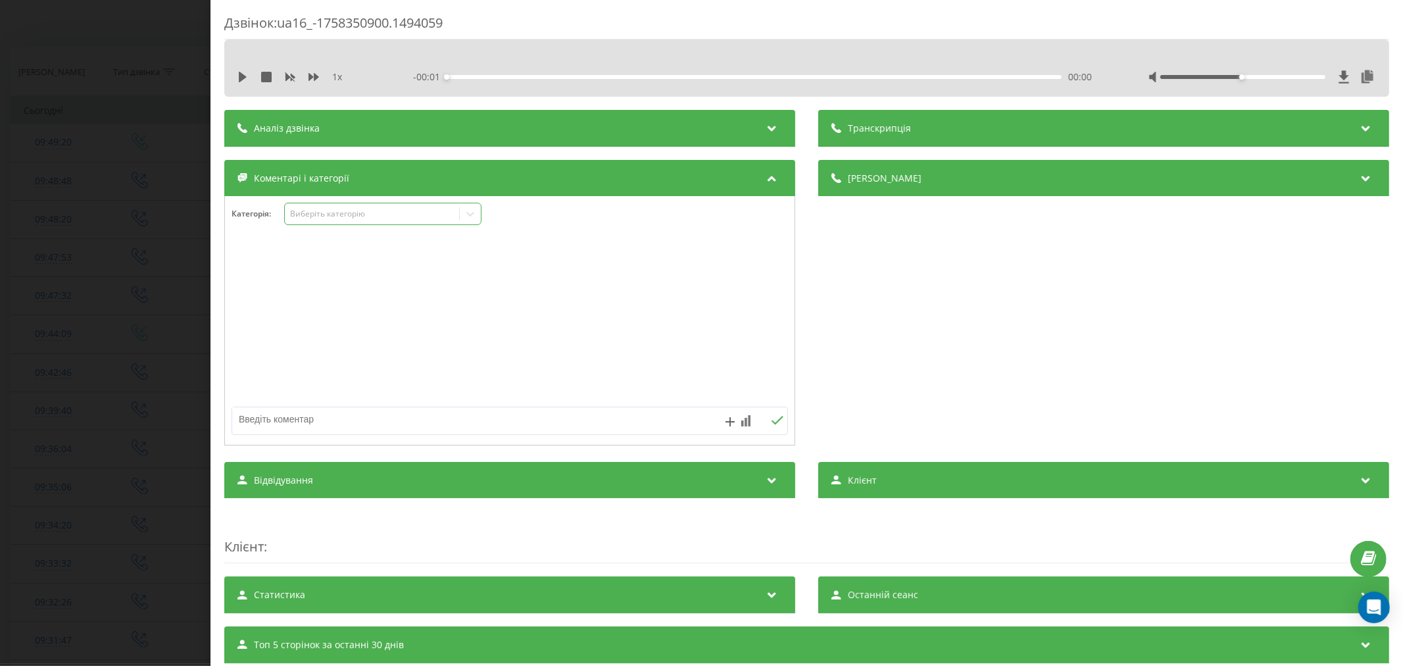
click at [324, 216] on div "Виберіть категорію" at bounding box center [371, 214] width 164 height 11
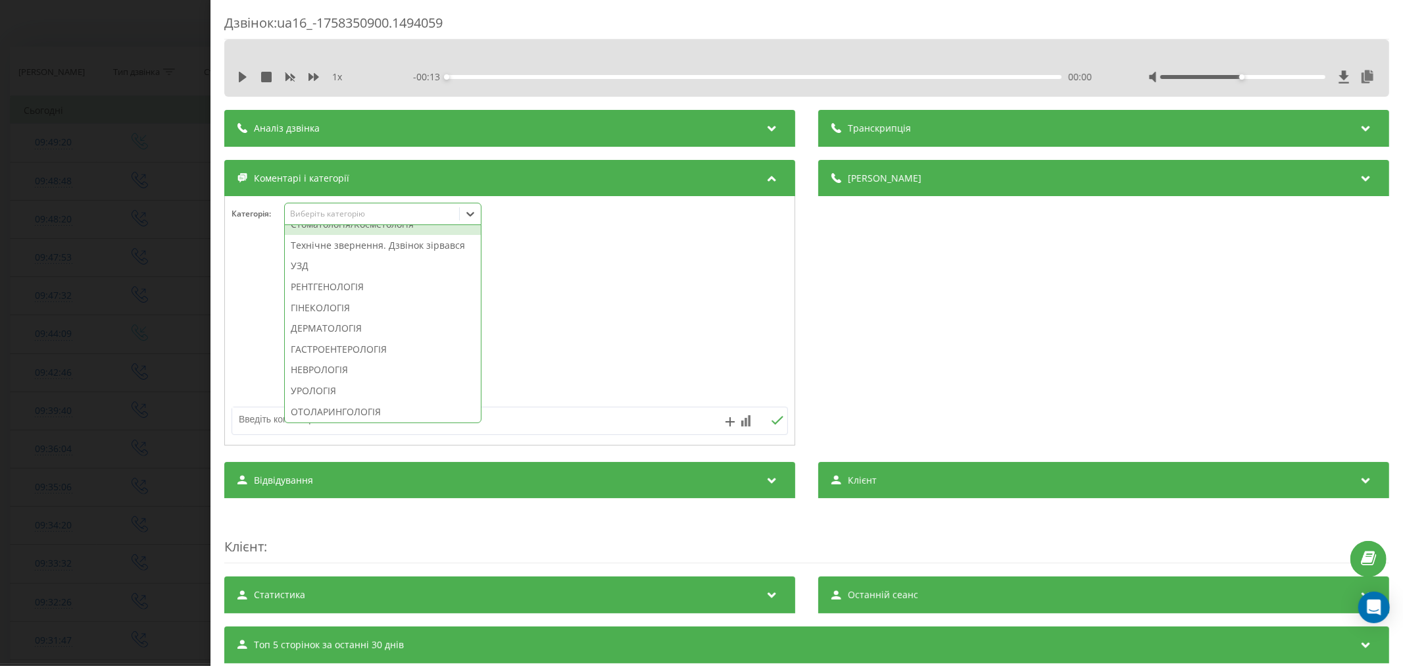
scroll to position [438, 0]
click at [362, 233] on div "Технічне звернення. Дзвінок зірвався" at bounding box center [383, 222] width 196 height 21
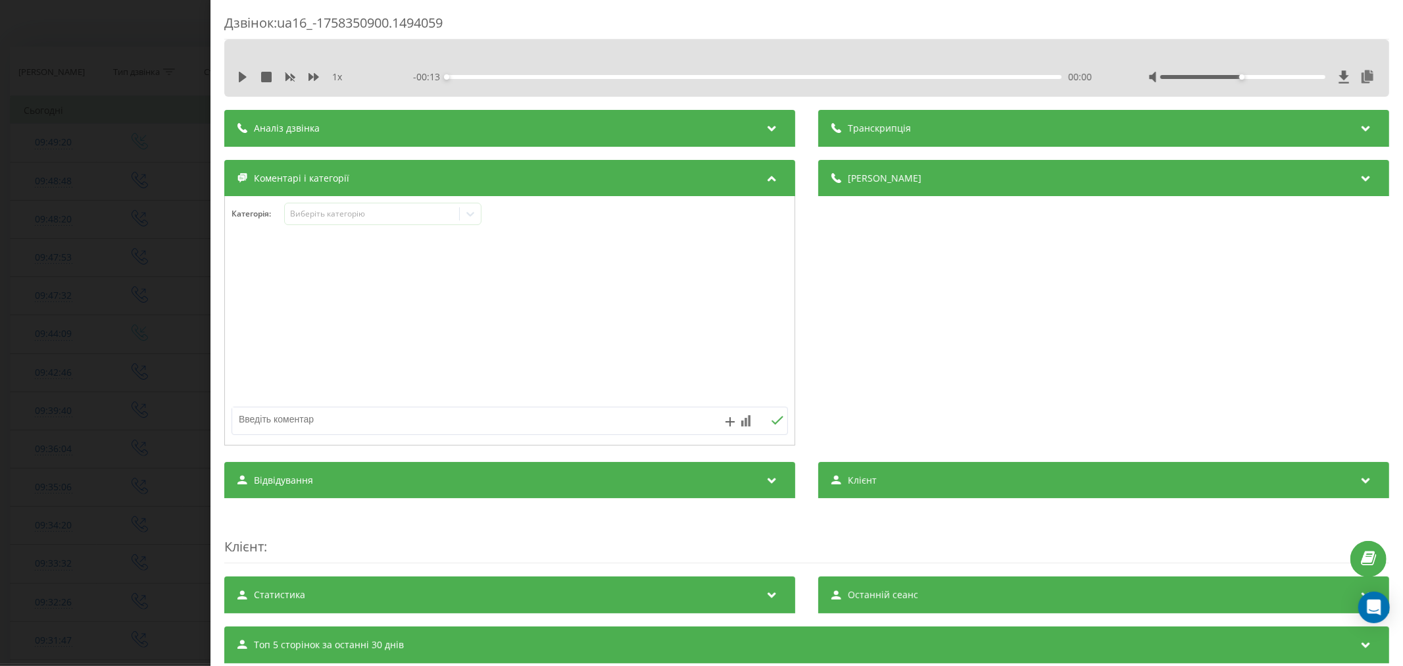
click at [676, 301] on div at bounding box center [510, 321] width 570 height 158
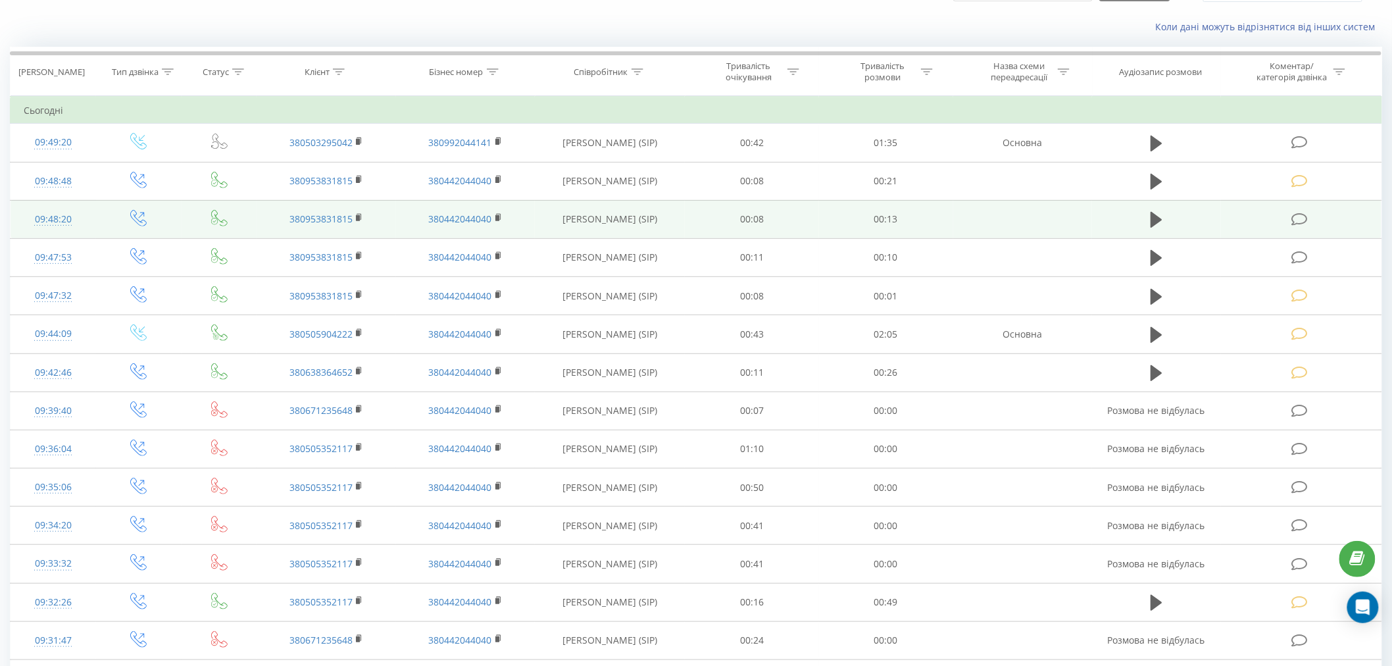
click at [1297, 260] on icon at bounding box center [1299, 258] width 16 height 14
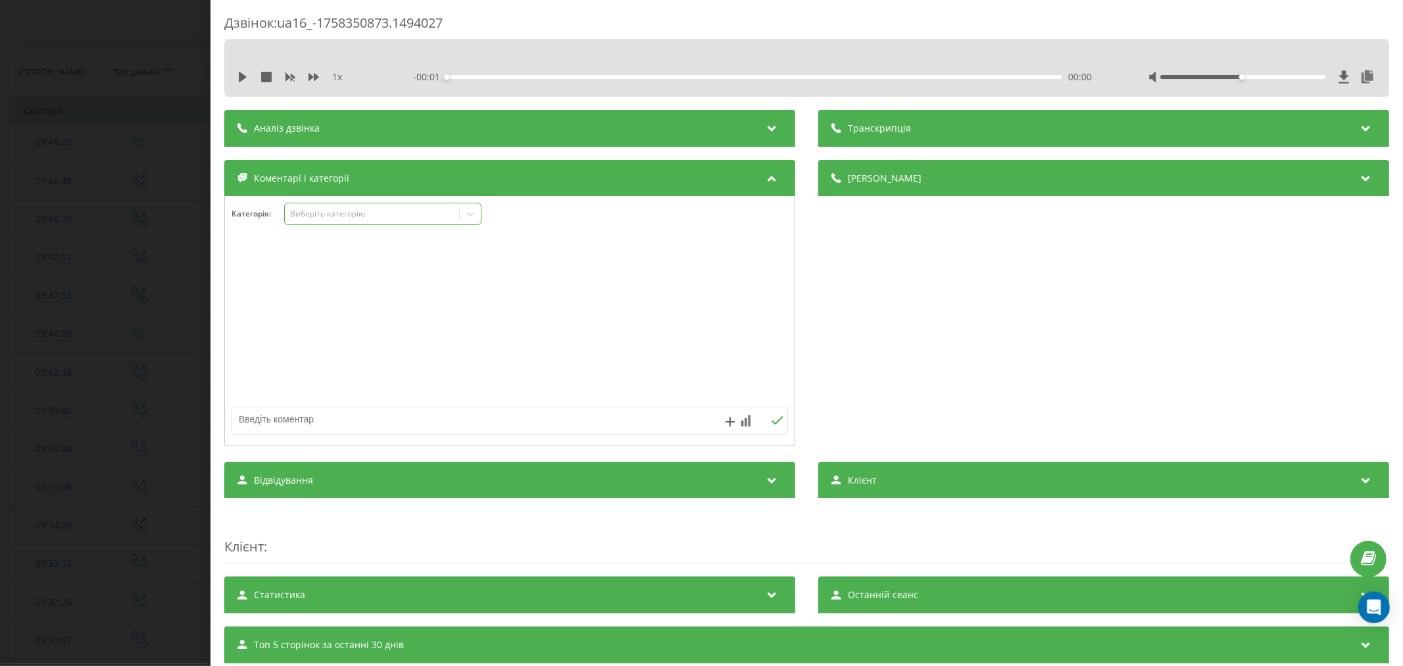
click at [331, 217] on div "Виберіть категорію" at bounding box center [371, 214] width 164 height 11
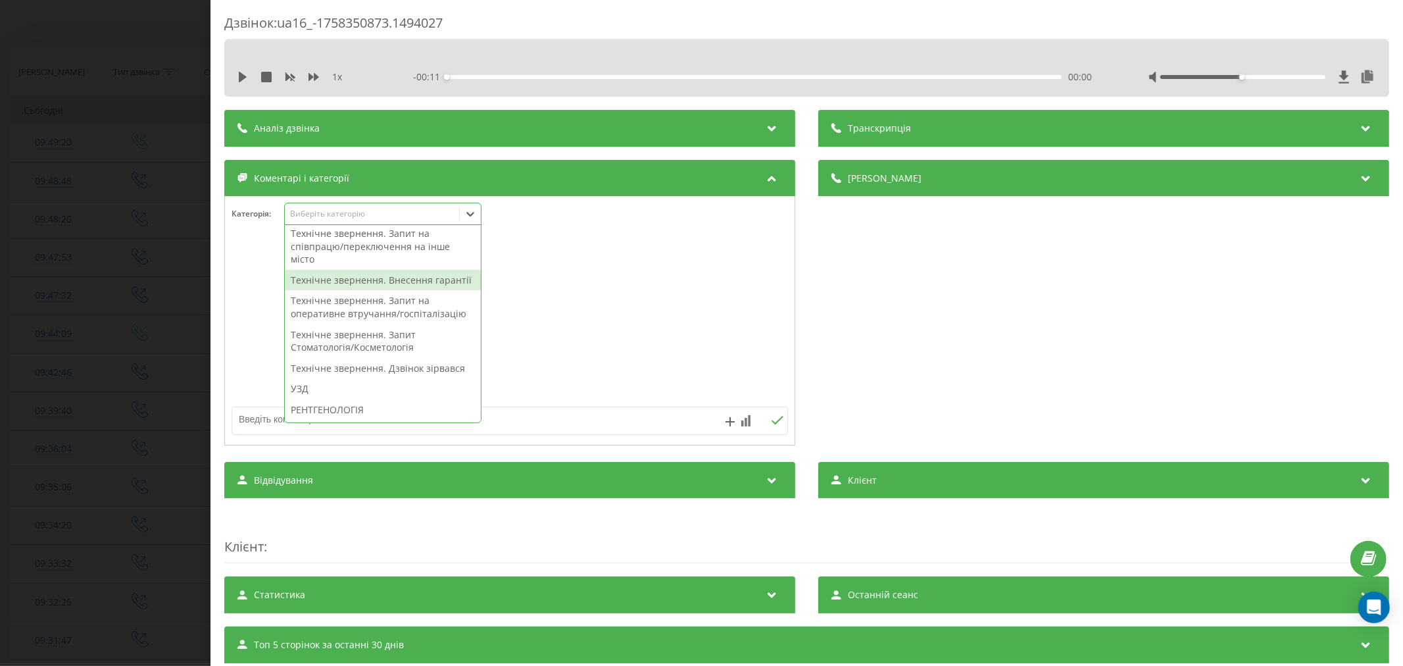
scroll to position [365, 0]
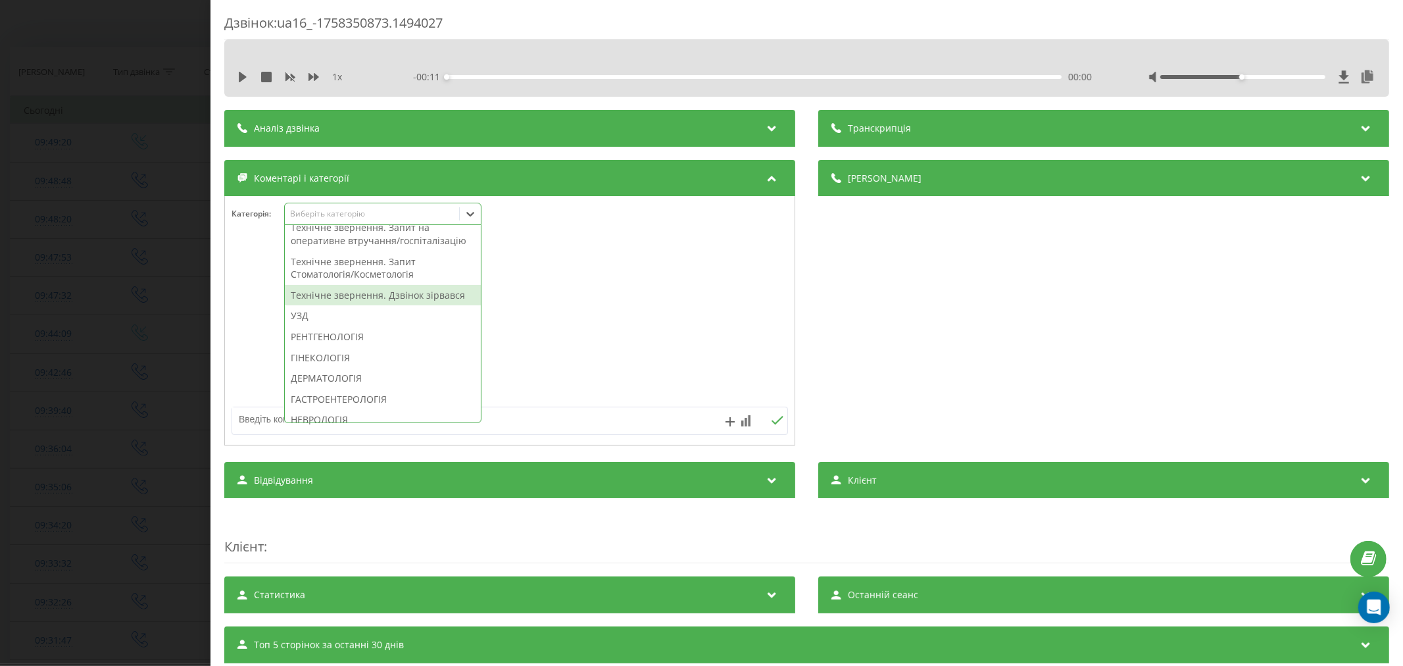
click at [383, 306] on div "Технічне звернення. Дзвінок зірвався" at bounding box center [383, 295] width 196 height 21
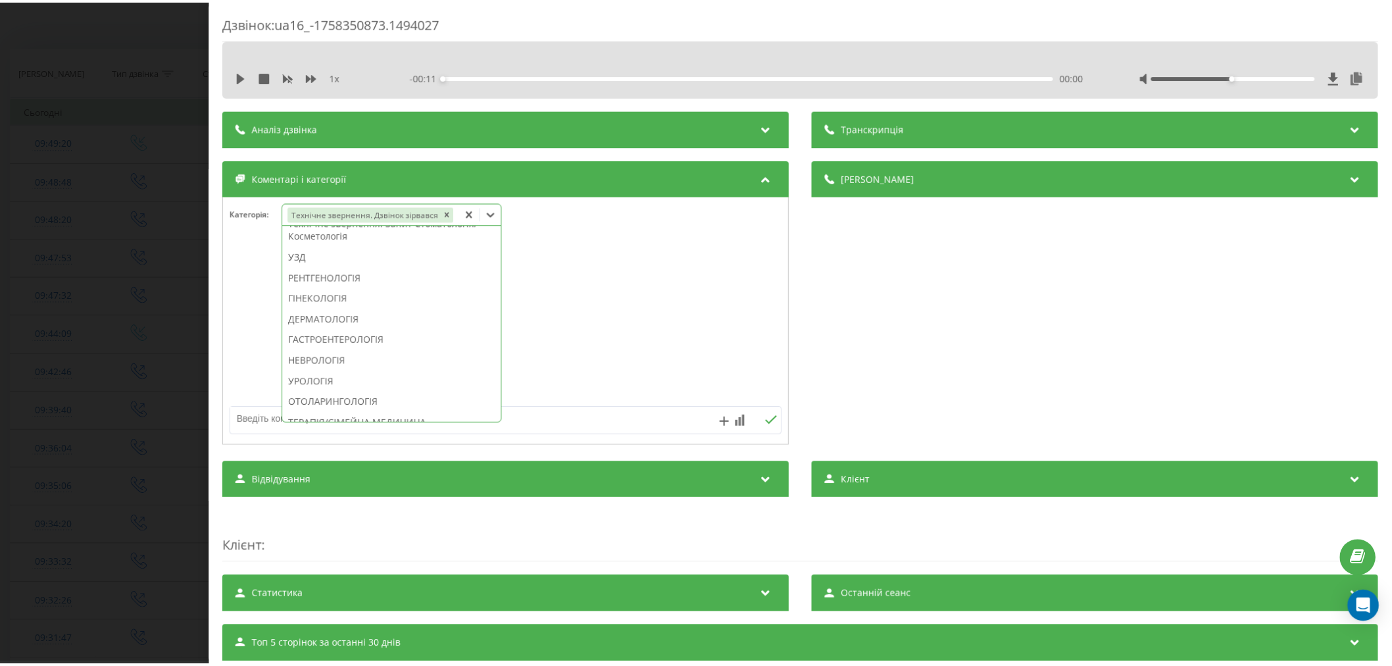
scroll to position [0, 0]
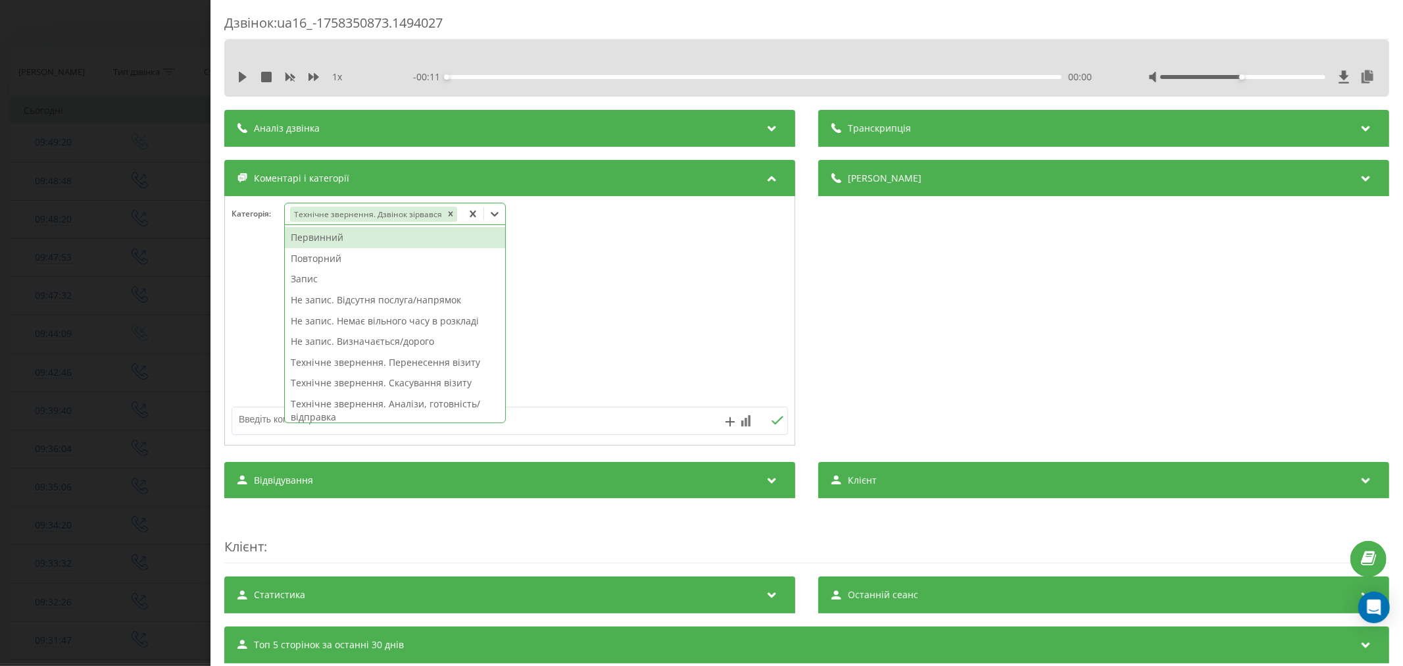
click at [643, 324] on div at bounding box center [510, 321] width 570 height 158
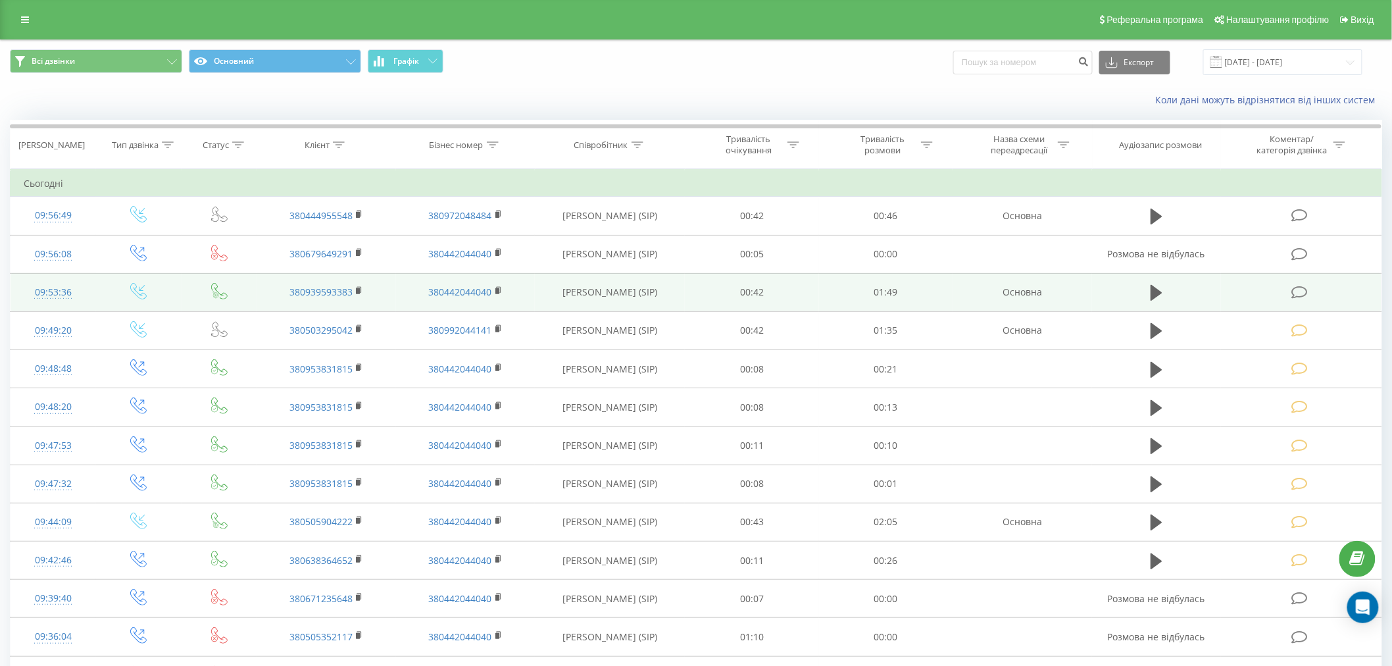
click at [1303, 288] on icon at bounding box center [1299, 292] width 16 height 14
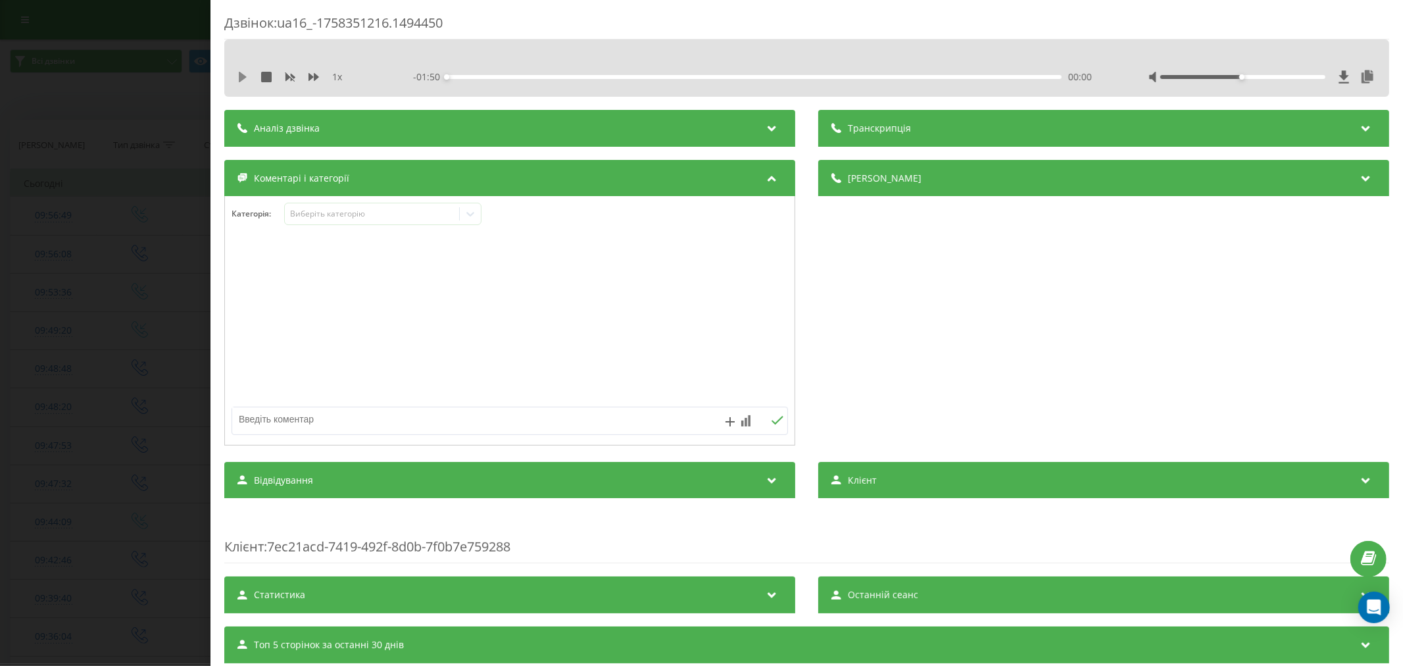
click at [238, 80] on icon at bounding box center [242, 77] width 11 height 11
click at [472, 75] on div "00:04" at bounding box center [754, 77] width 615 height 4
click at [339, 218] on div "Виберіть категорію" at bounding box center [371, 214] width 164 height 11
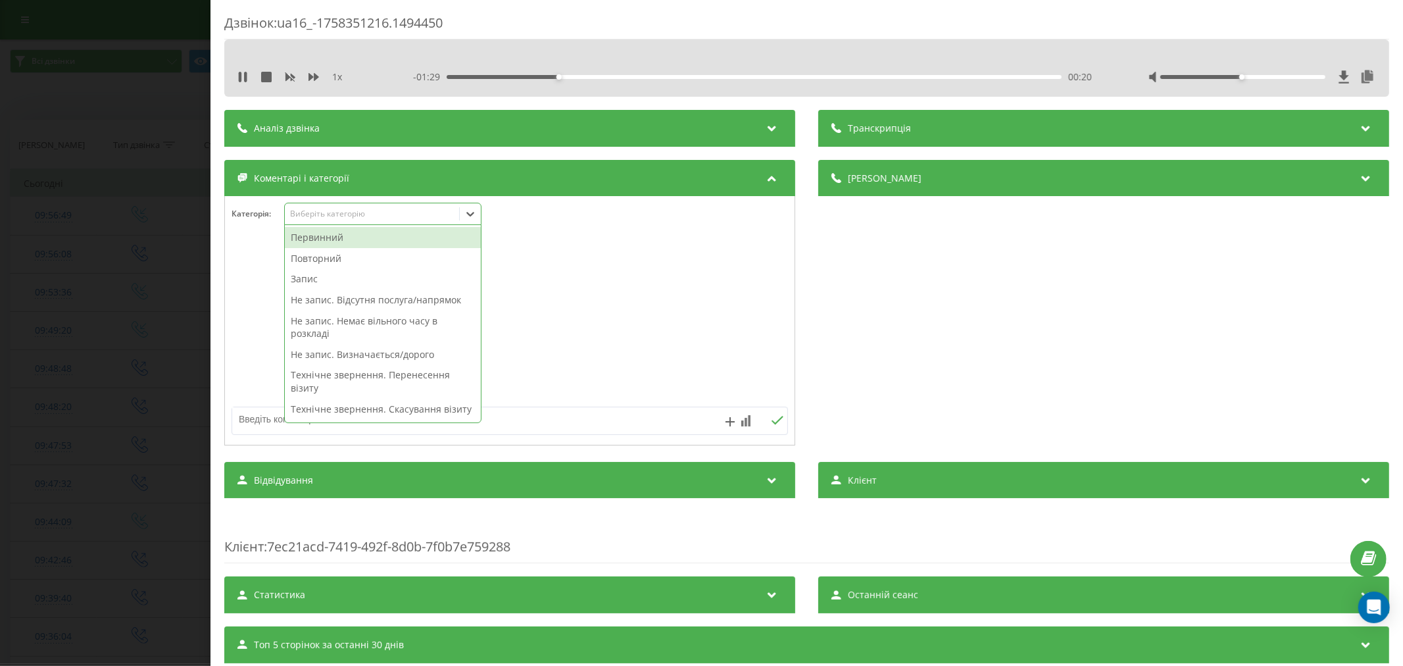
click at [344, 253] on div "Повторний" at bounding box center [383, 258] width 196 height 21
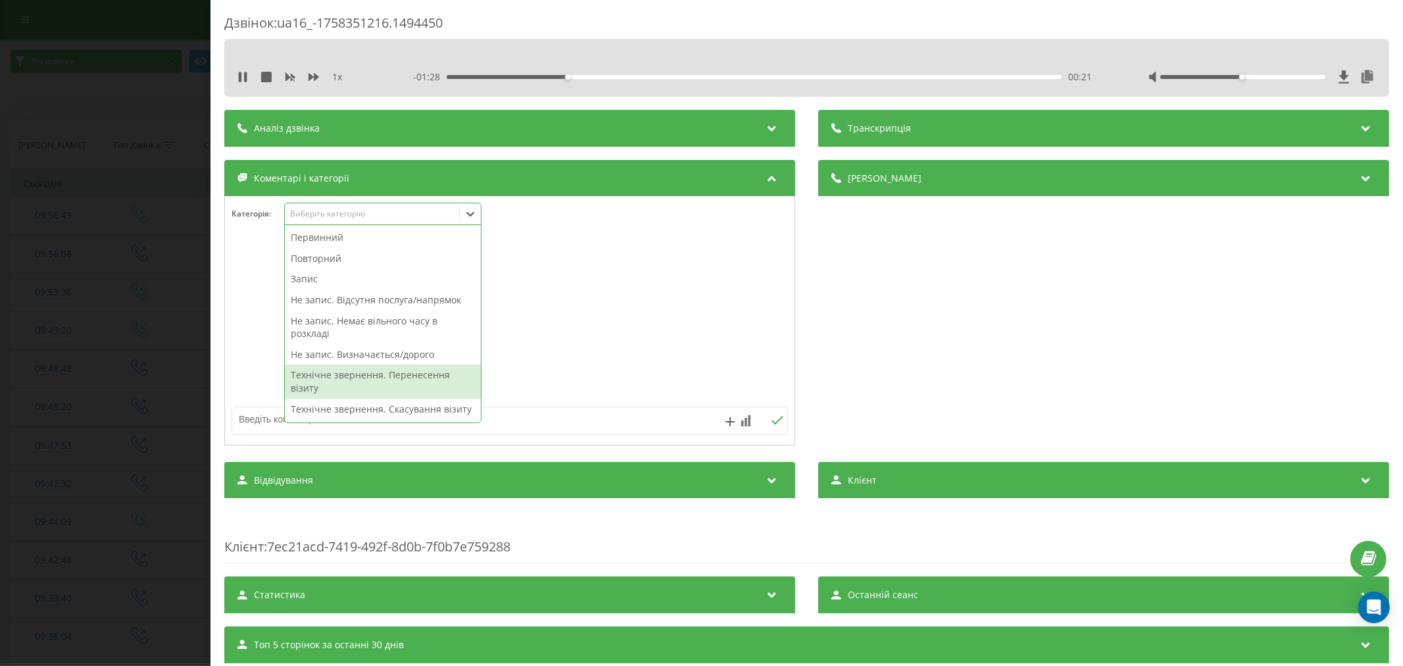
click at [377, 380] on div "Технічне звернення. Перенесення візиту" at bounding box center [383, 381] width 196 height 34
click at [774, 345] on div at bounding box center [510, 321] width 570 height 158
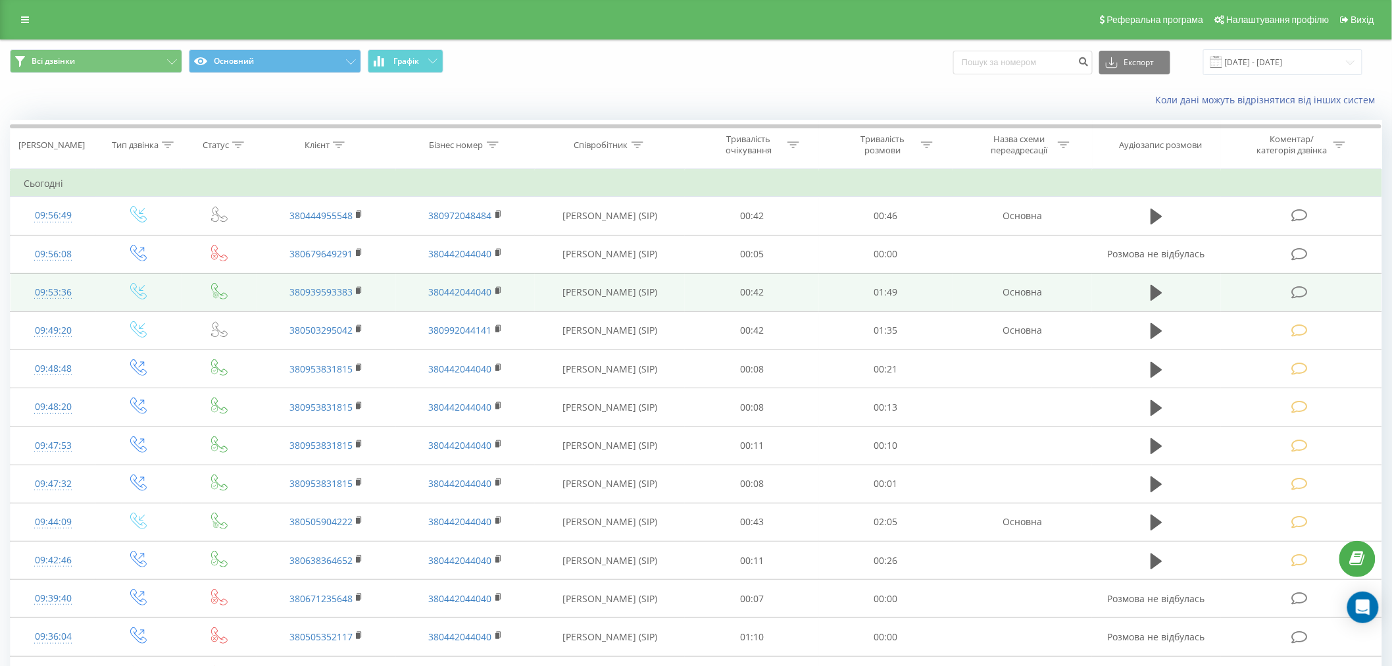
click at [1294, 293] on icon at bounding box center [1299, 292] width 16 height 14
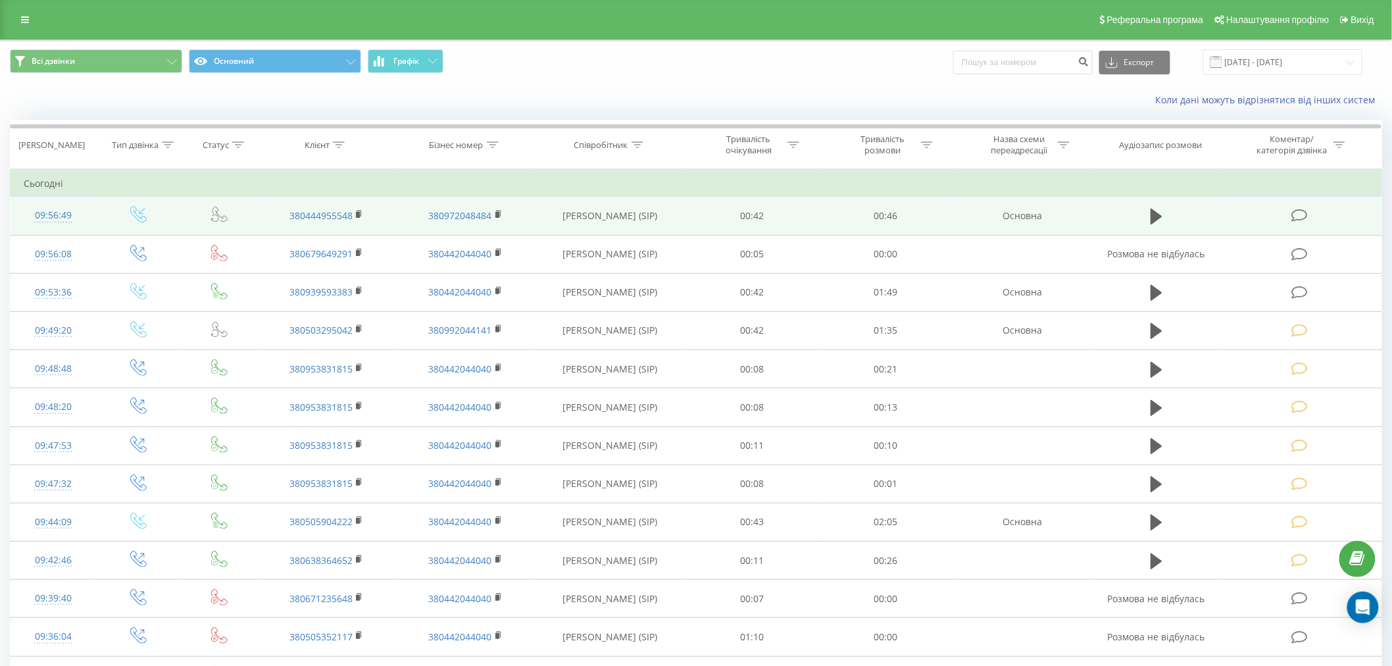
click at [1304, 213] on icon at bounding box center [1299, 216] width 16 height 14
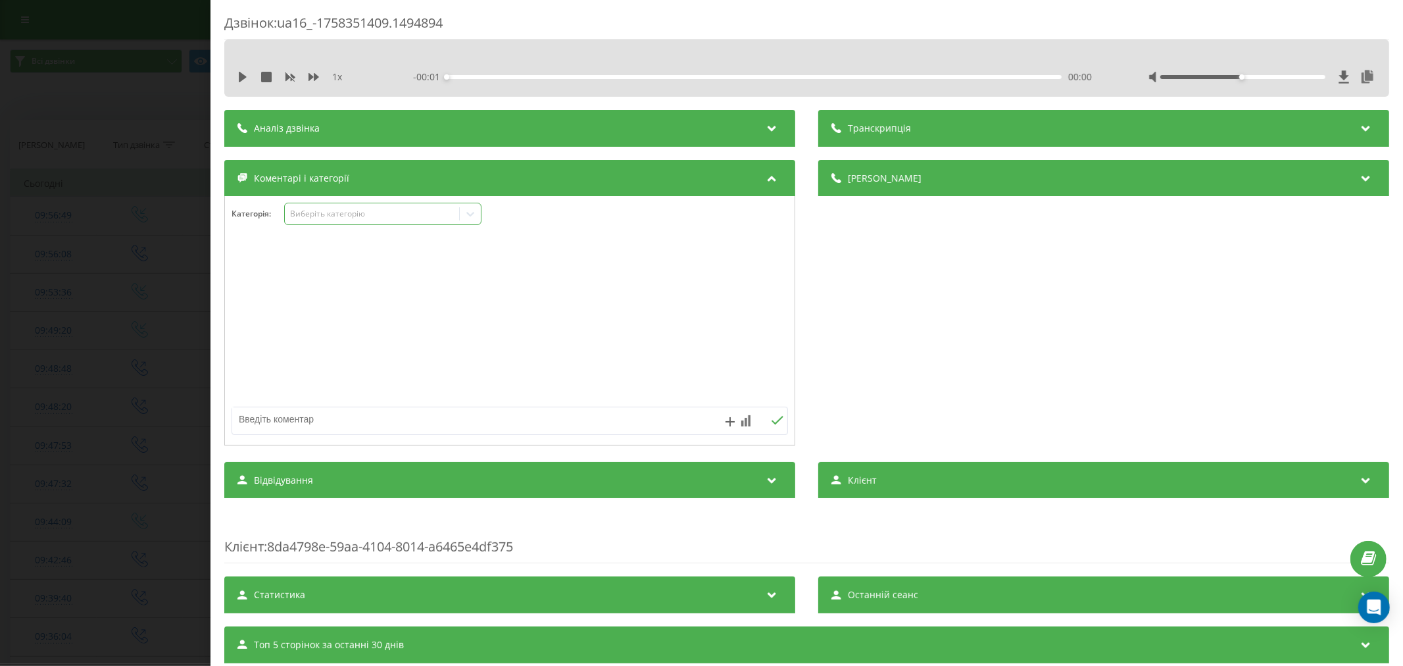
click at [323, 212] on div "Виберіть категорію" at bounding box center [371, 214] width 164 height 11
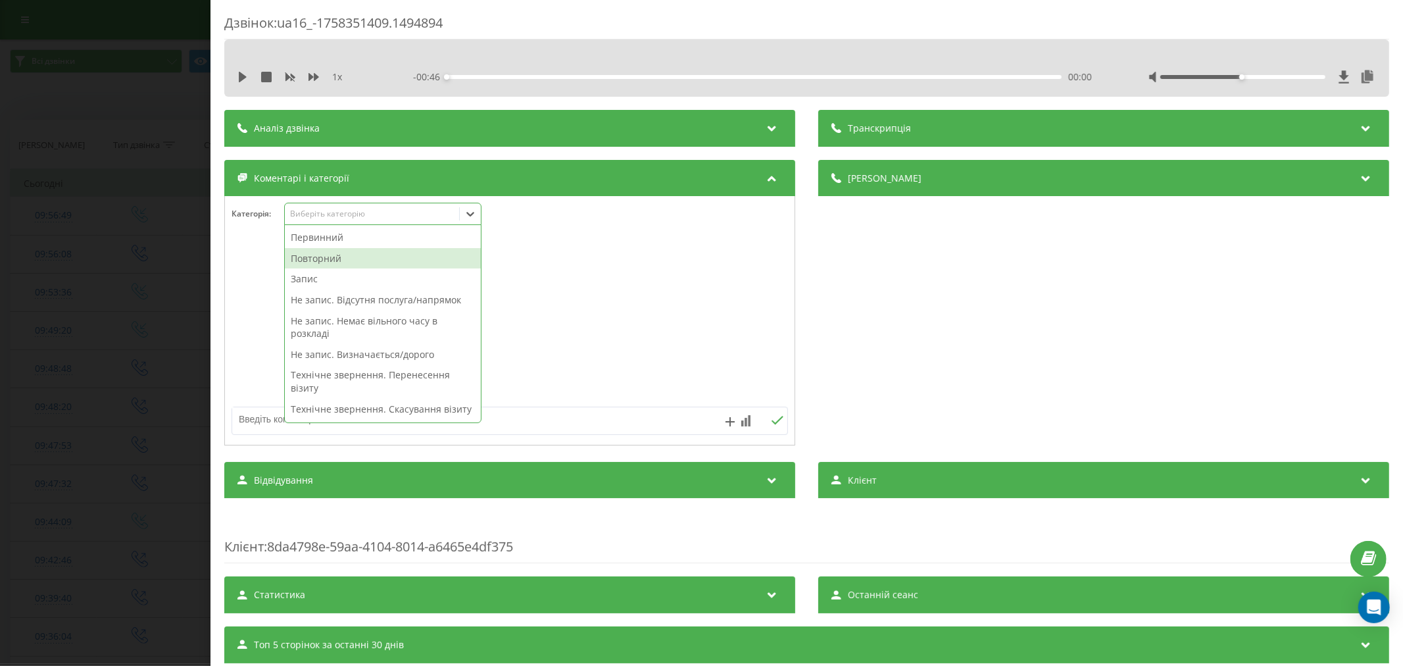
click at [318, 253] on div "Повторний" at bounding box center [383, 258] width 196 height 21
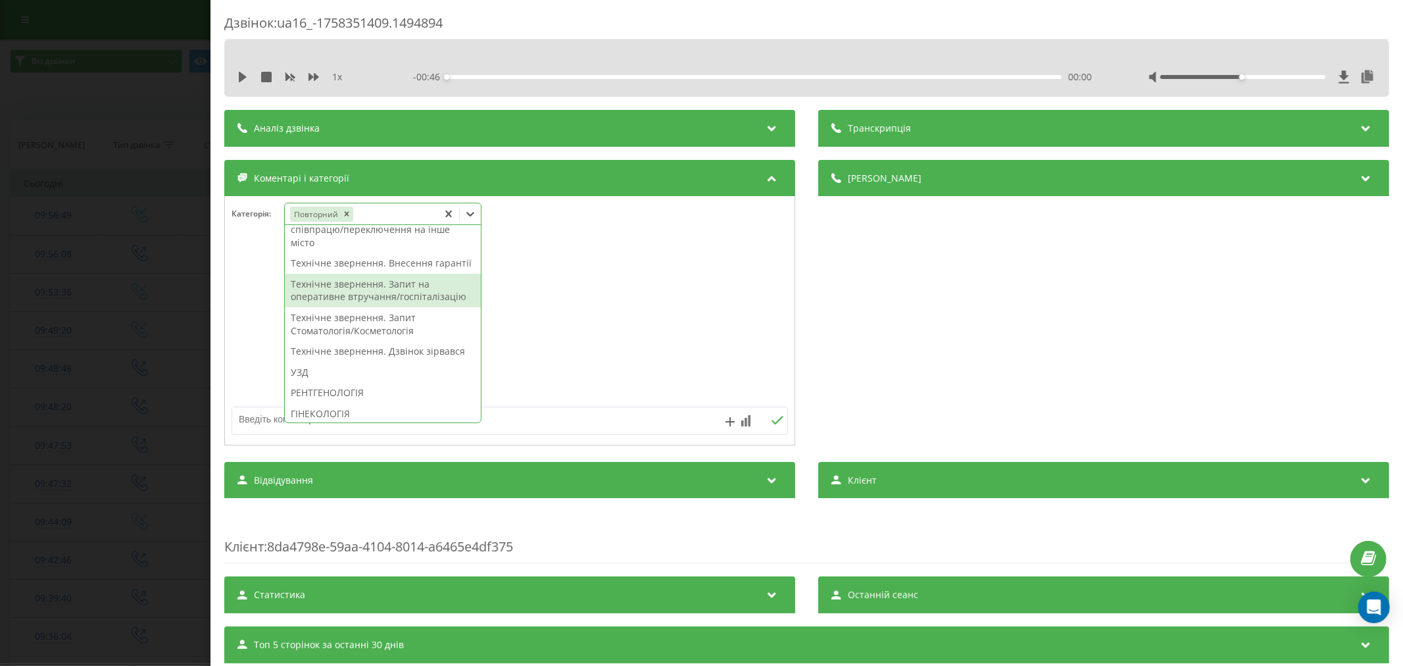
scroll to position [292, 0]
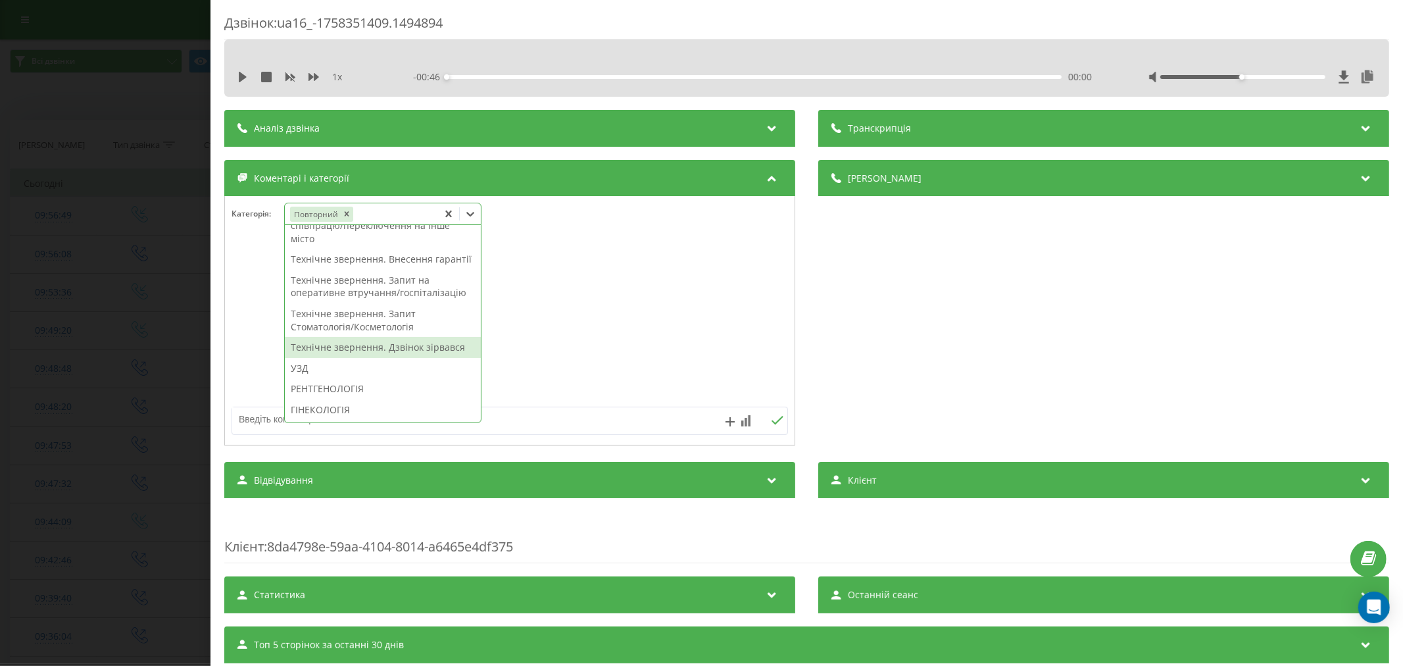
click at [329, 358] on div "Технічне звернення. Дзвінок зірвався" at bounding box center [383, 347] width 196 height 21
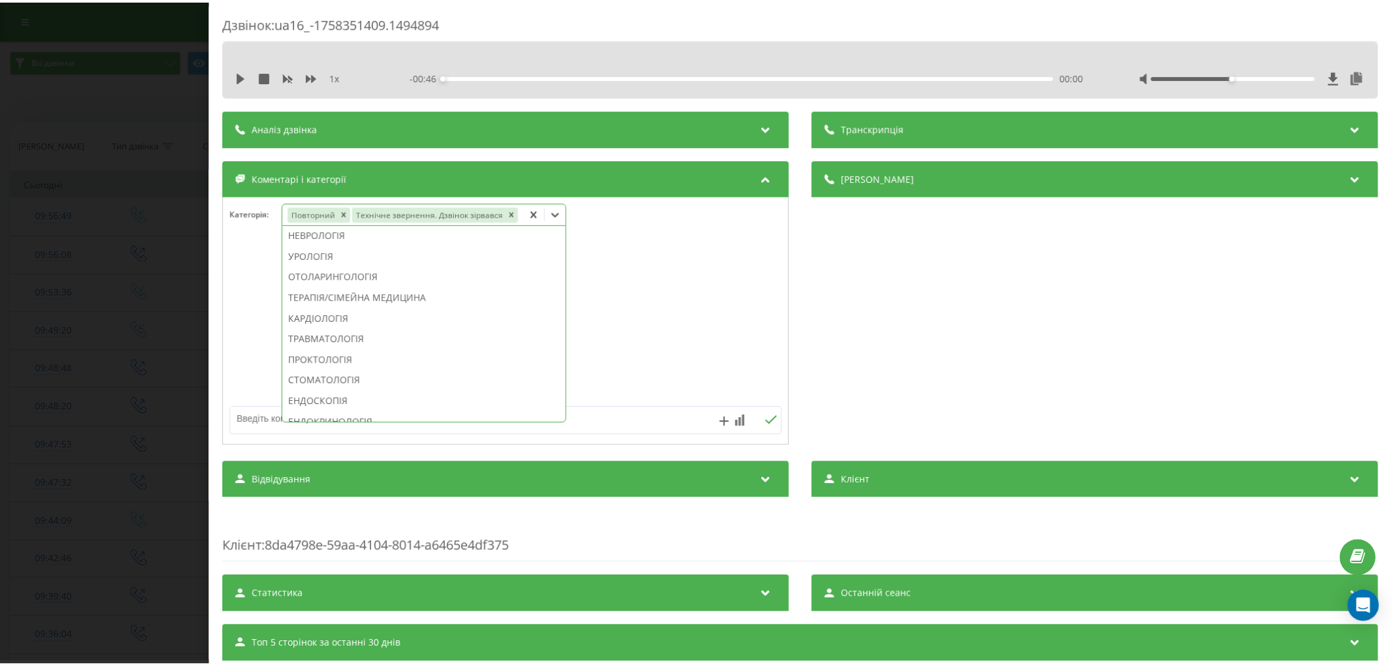
scroll to position [443, 0]
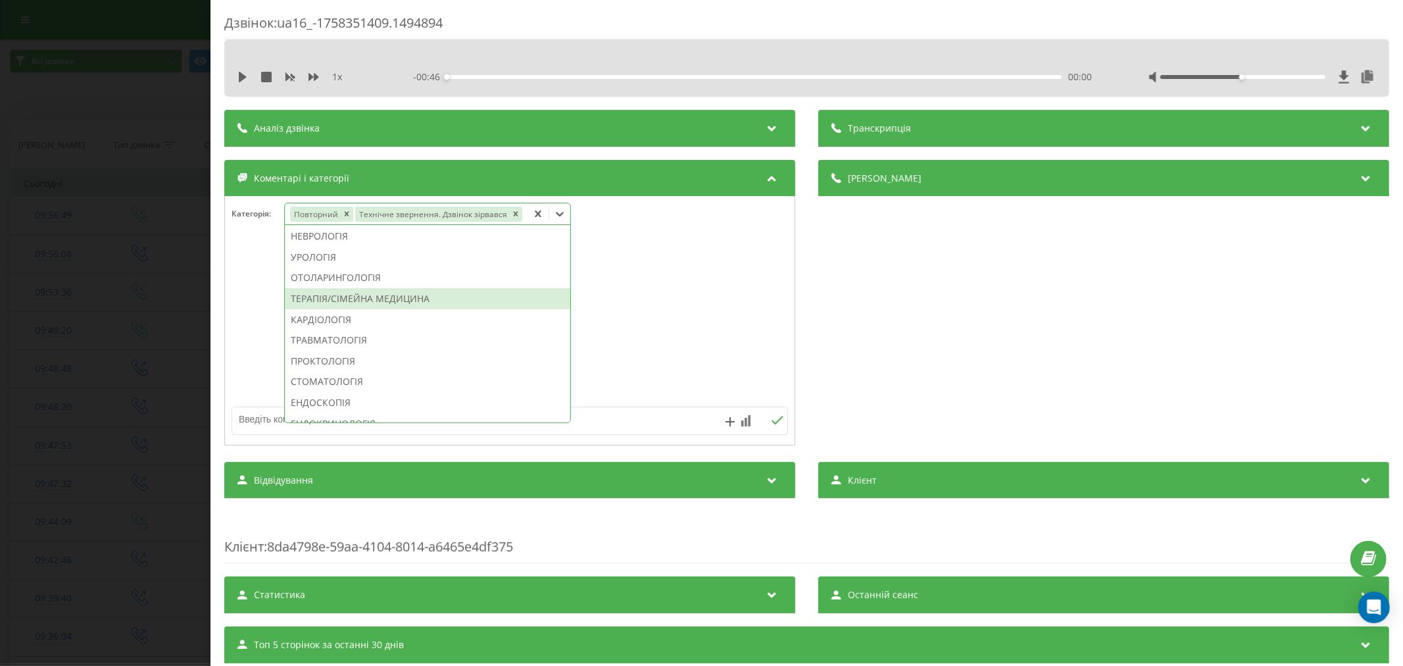
click at [380, 296] on div "ТЕРАПІЯ/СІМЕЙНА МЕДИЦИНА" at bounding box center [427, 298] width 285 height 21
click at [733, 266] on div at bounding box center [510, 321] width 570 height 158
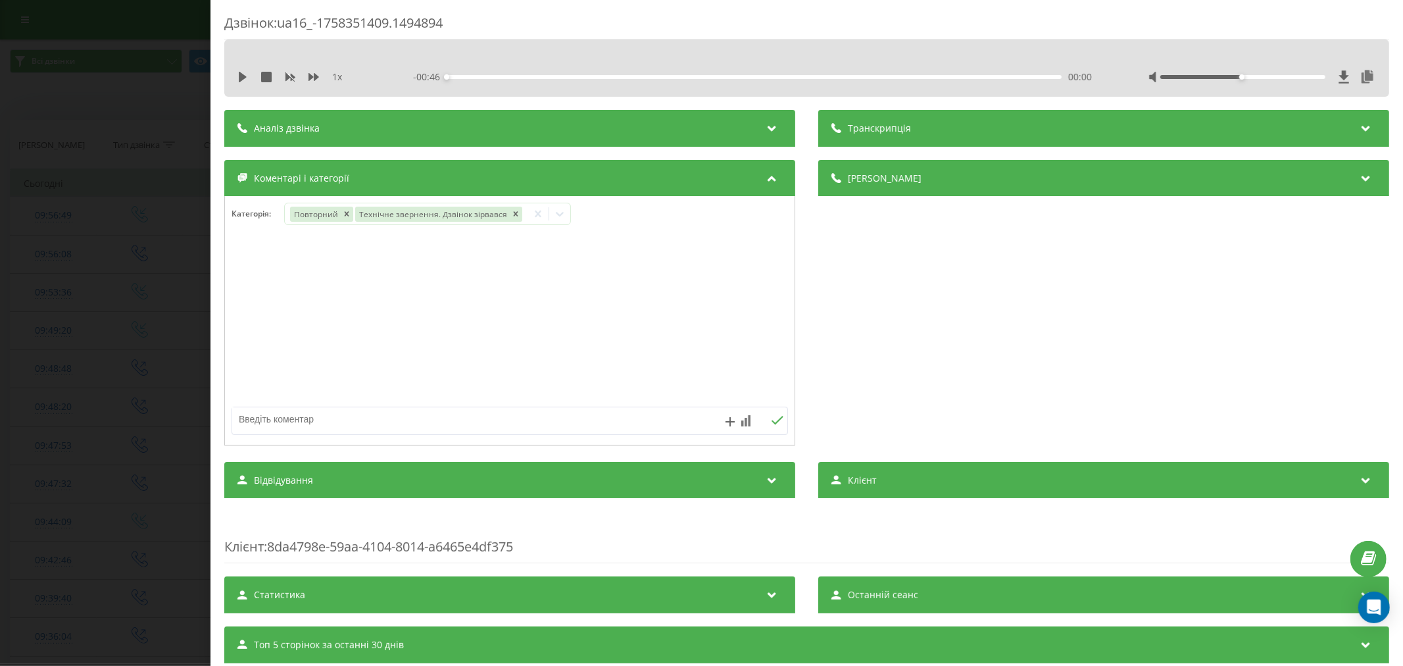
click at [416, 422] on textarea at bounding box center [454, 419] width 444 height 24
type textarea "страхова. будуть пропонувати"
click at [773, 420] on icon at bounding box center [777, 420] width 12 height 9
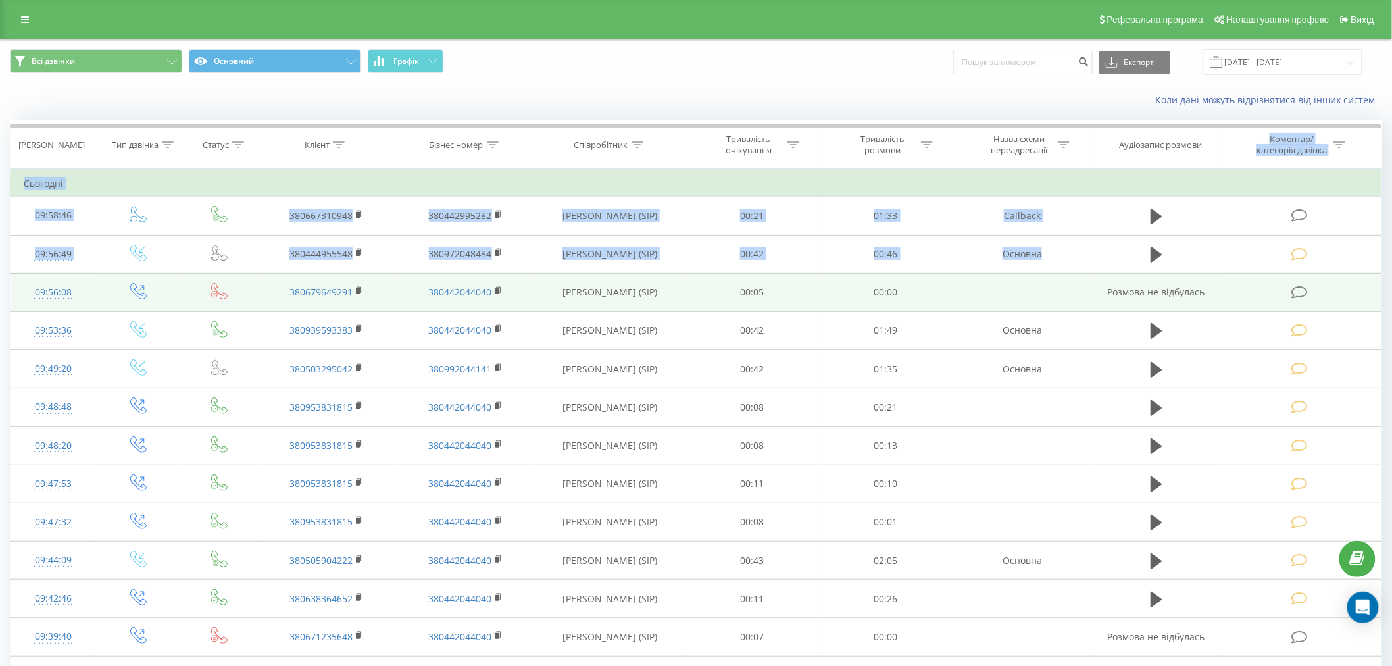
drag, startPoint x: 1171, startPoint y: 224, endPoint x: 1162, endPoint y: 287, distance: 63.8
click at [1159, 278] on div "Дата дзвінка Тип дзвінка Статус Клієнт Бізнес номер Співробітник Тривалість очі…" at bounding box center [696, 637] width 1372 height 1034
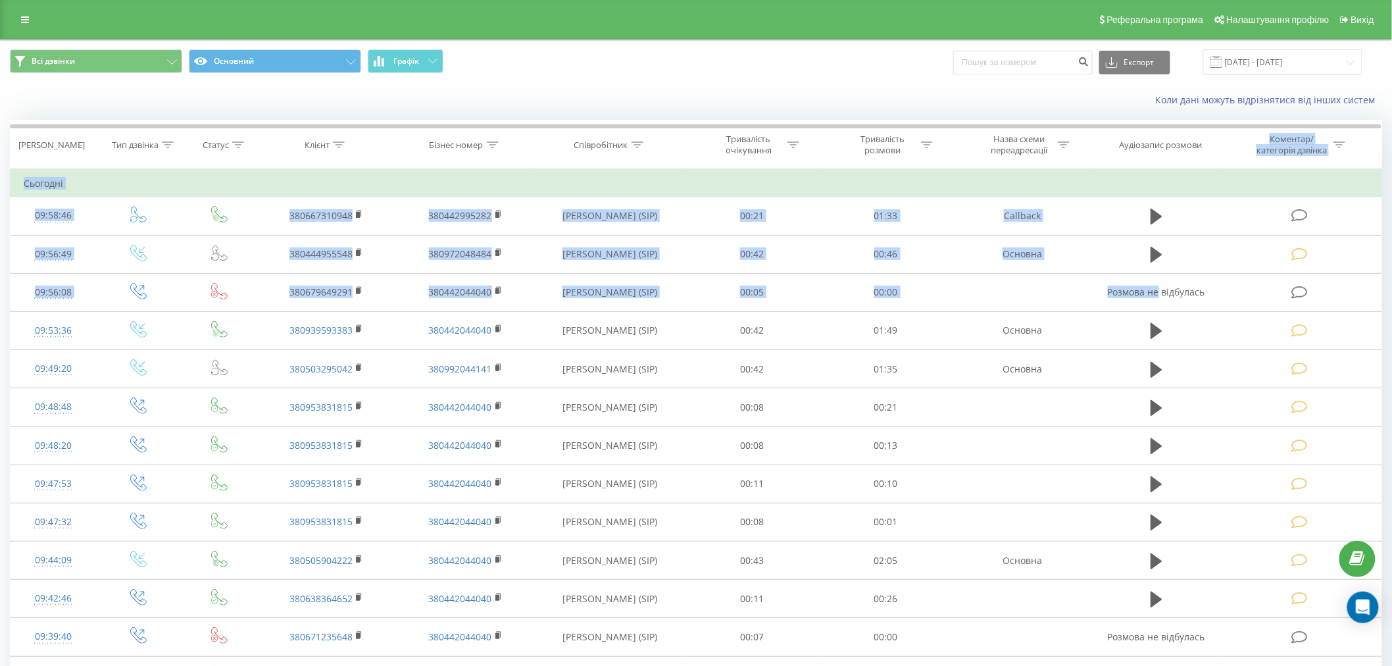
drag, startPoint x: 0, startPoint y: 174, endPoint x: 0, endPoint y: 700, distance: 526.3
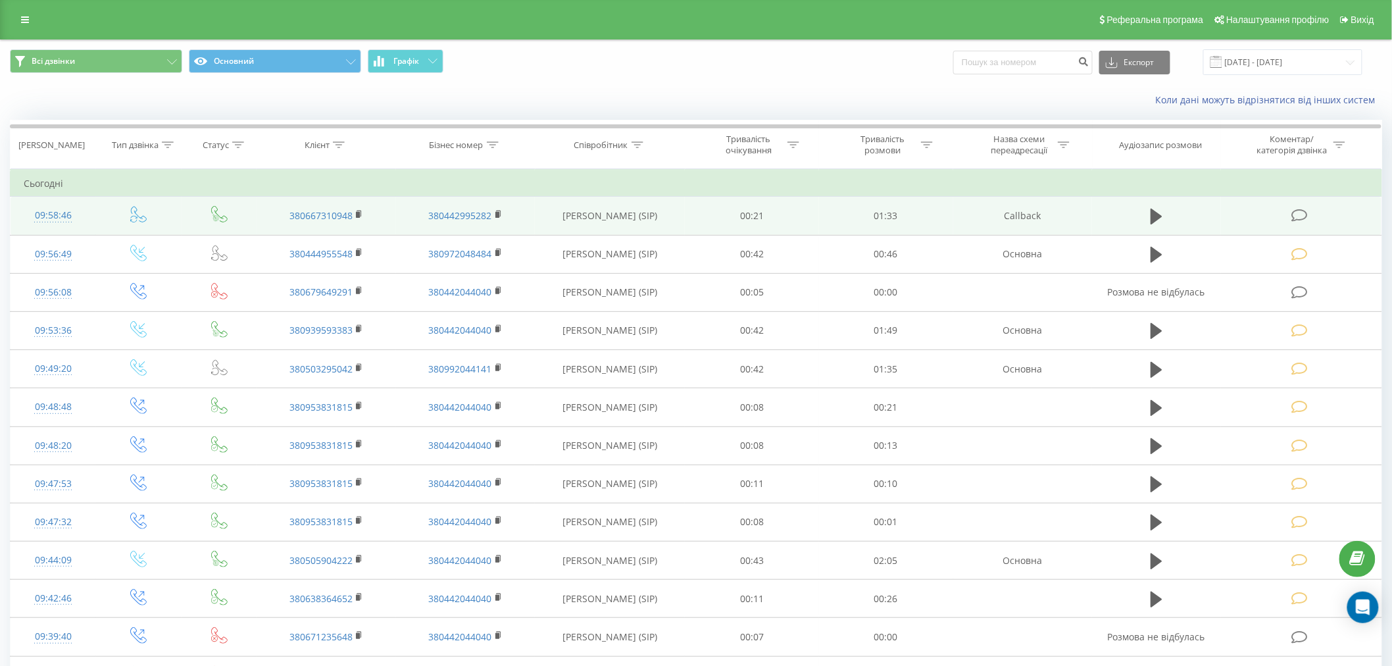
click at [1304, 211] on icon at bounding box center [1299, 216] width 16 height 14
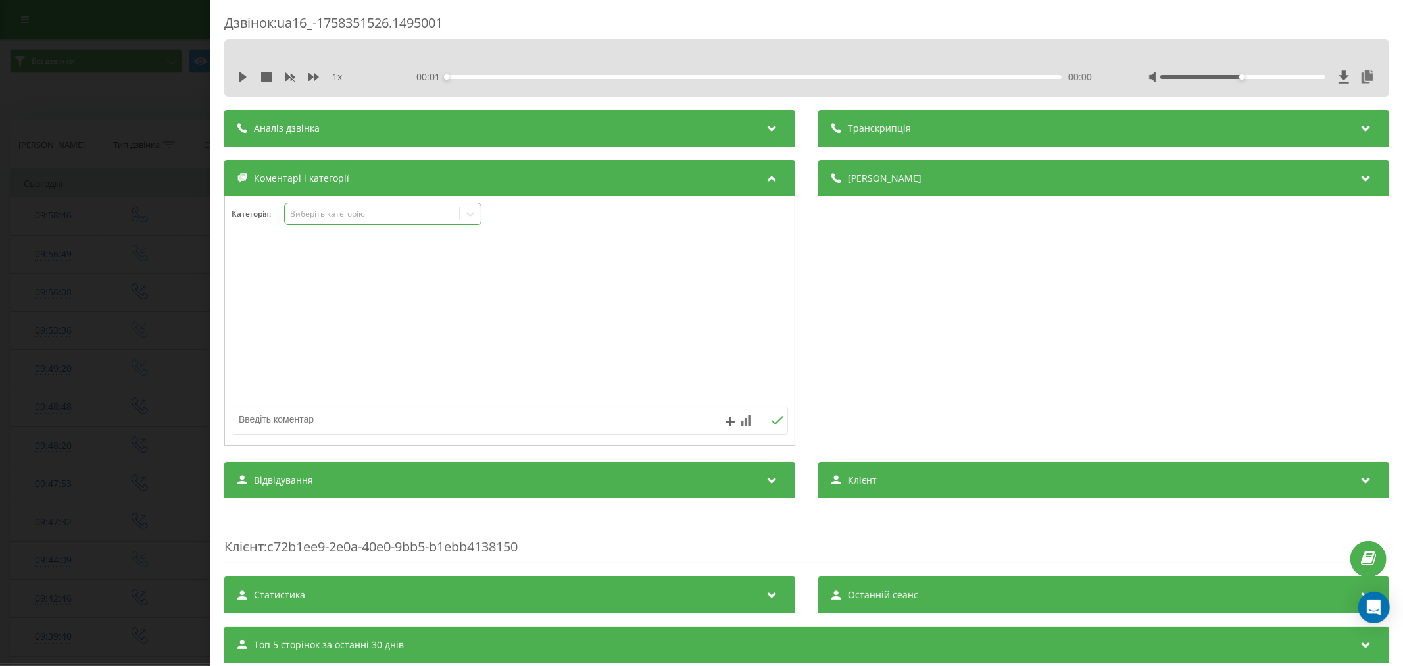
click at [353, 222] on div "Виберіть категорію" at bounding box center [382, 214] width 197 height 22
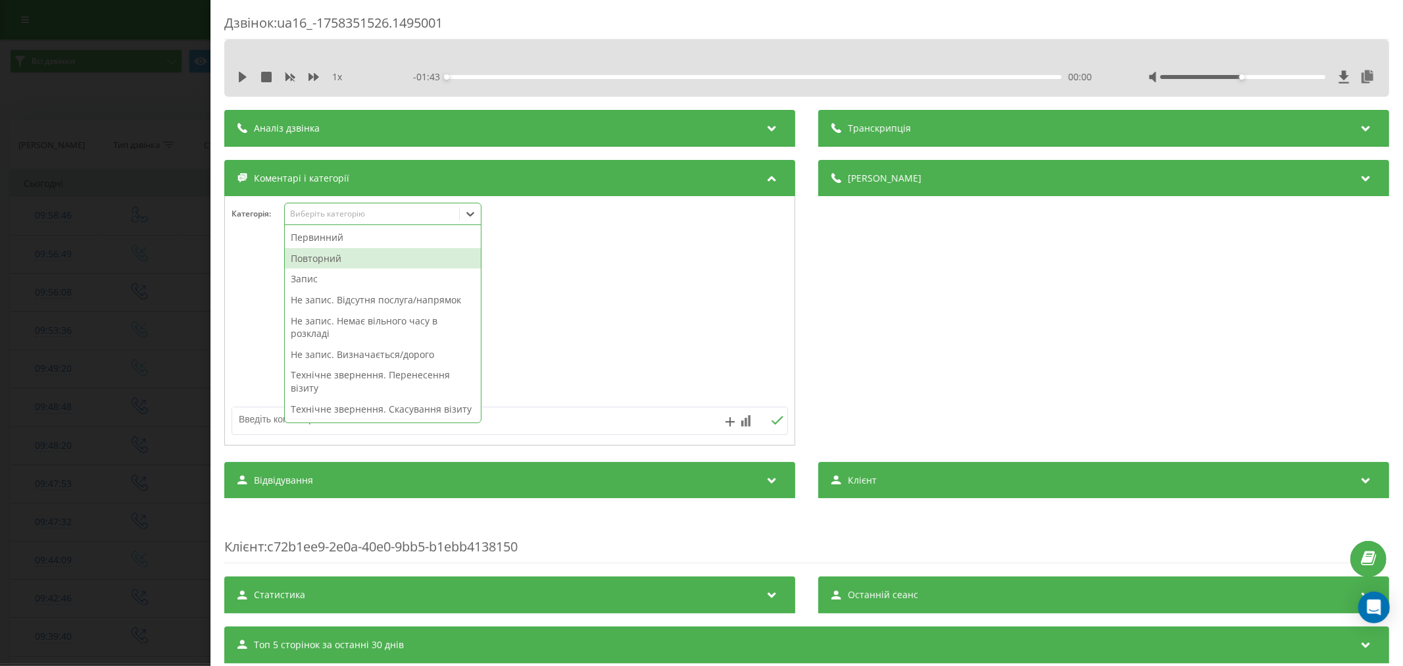
click at [326, 257] on div "Повторний" at bounding box center [383, 258] width 196 height 21
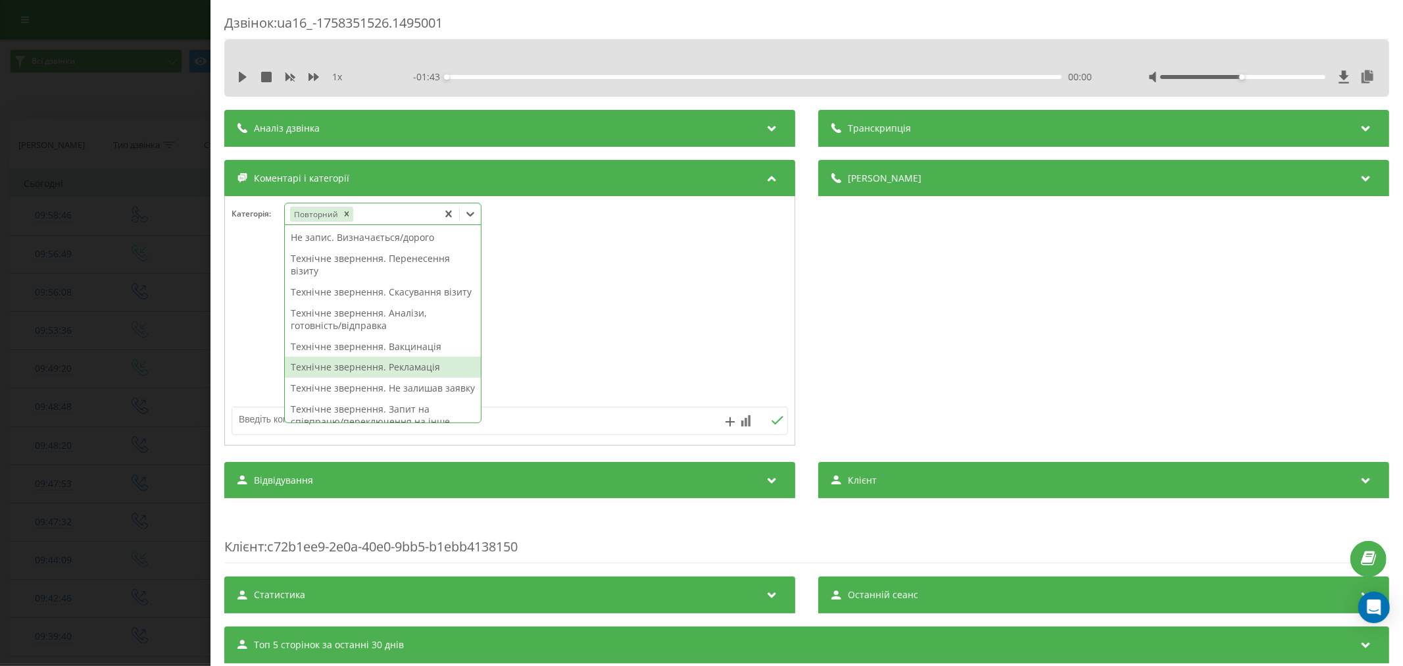
scroll to position [73, 0]
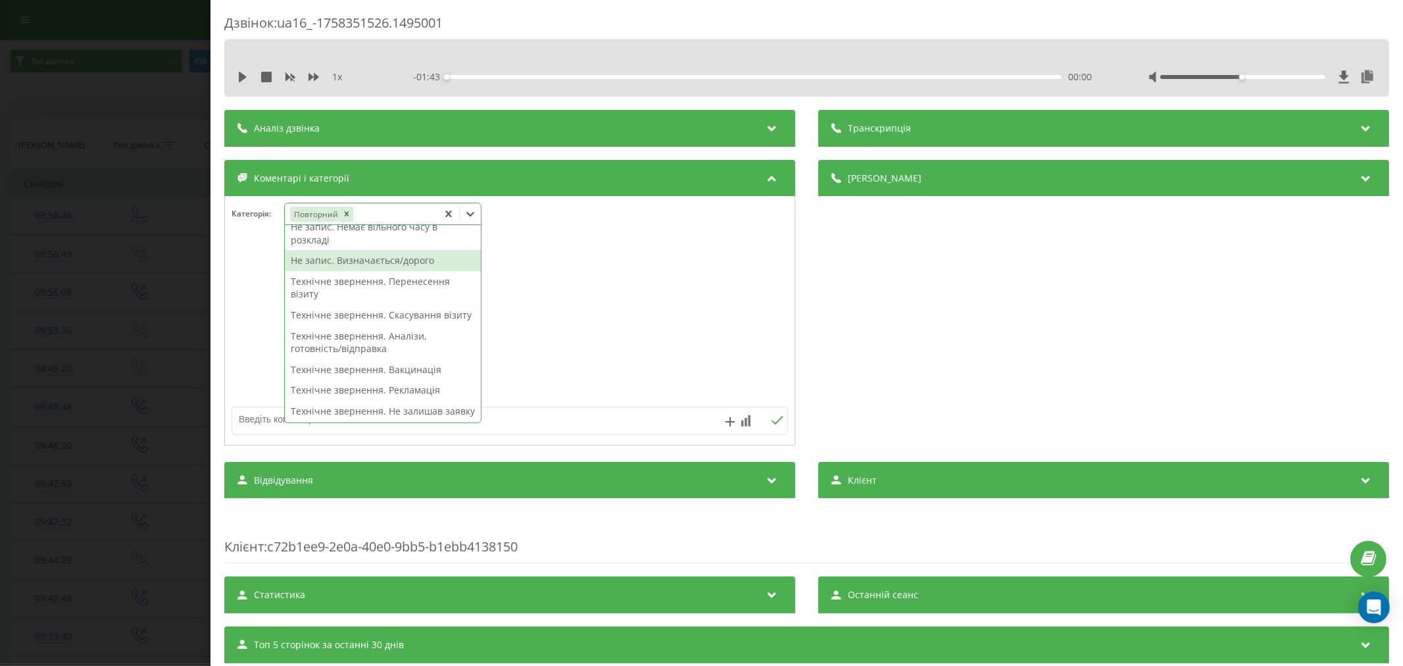
click at [385, 266] on div "Не запис. Визначається/дорого" at bounding box center [383, 260] width 196 height 21
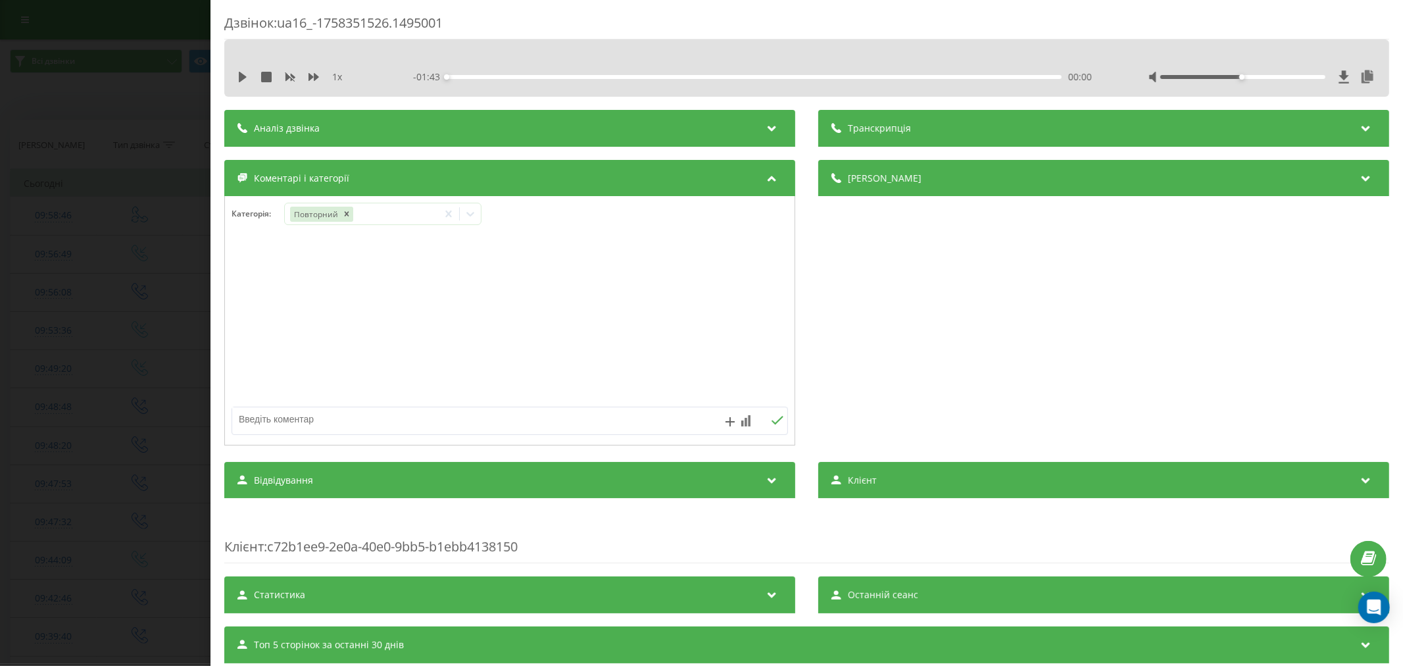
click at [610, 261] on div at bounding box center [510, 321] width 570 height 158
click at [534, 215] on icon at bounding box center [534, 213] width 13 height 13
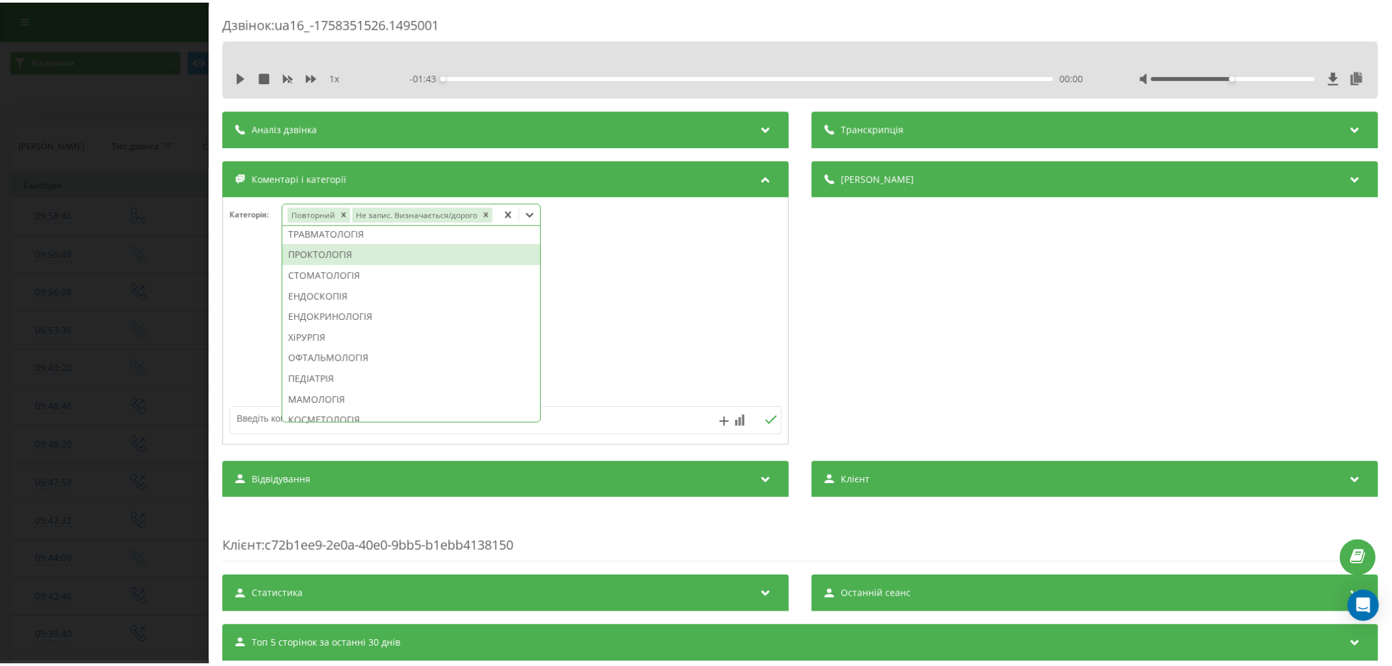
scroll to position [584, 0]
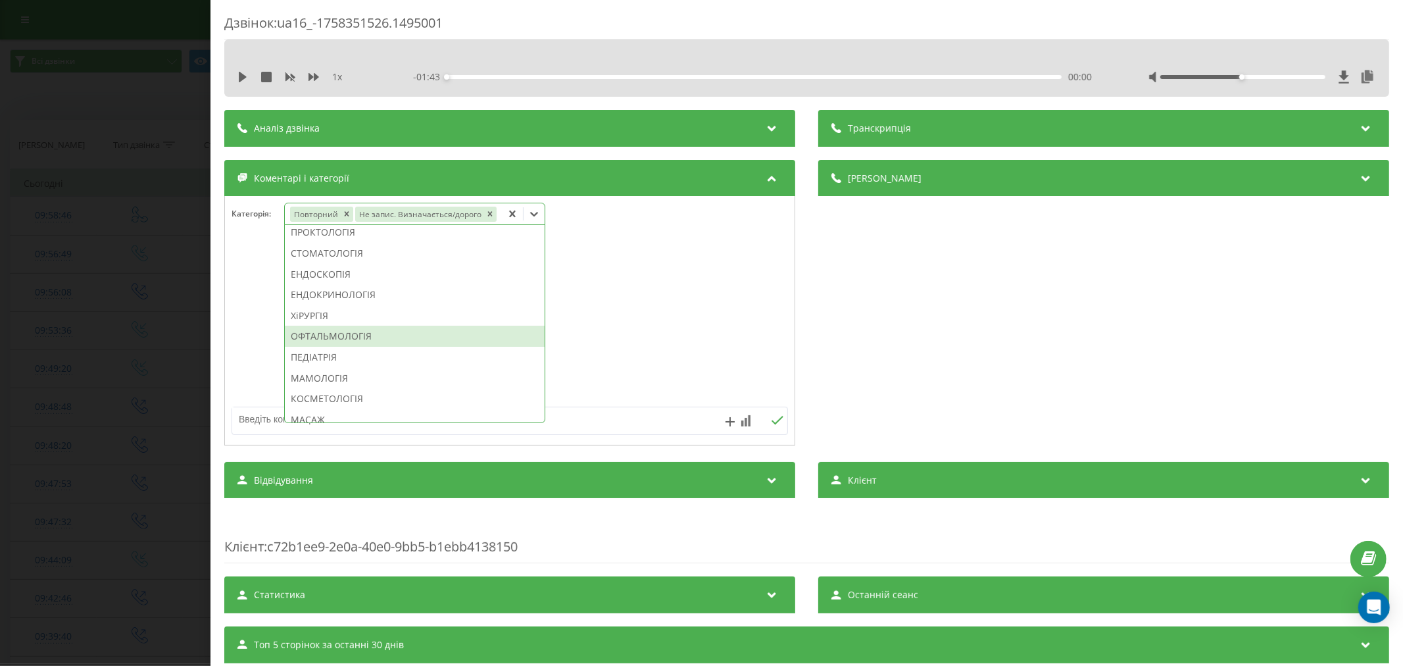
click at [353, 336] on div "ОФТАЛЬМОЛОГІЯ" at bounding box center [415, 336] width 260 height 21
click at [601, 303] on div at bounding box center [510, 321] width 570 height 158
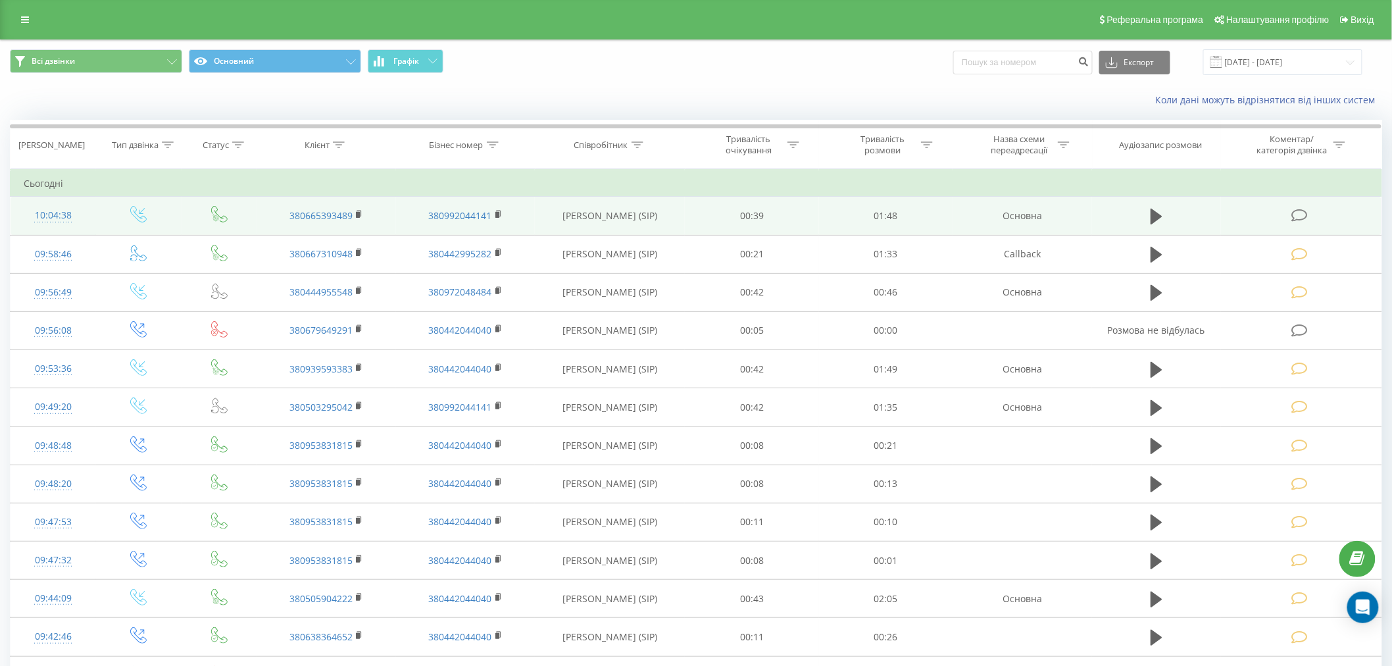
click at [1295, 222] on icon at bounding box center [1299, 216] width 16 height 14
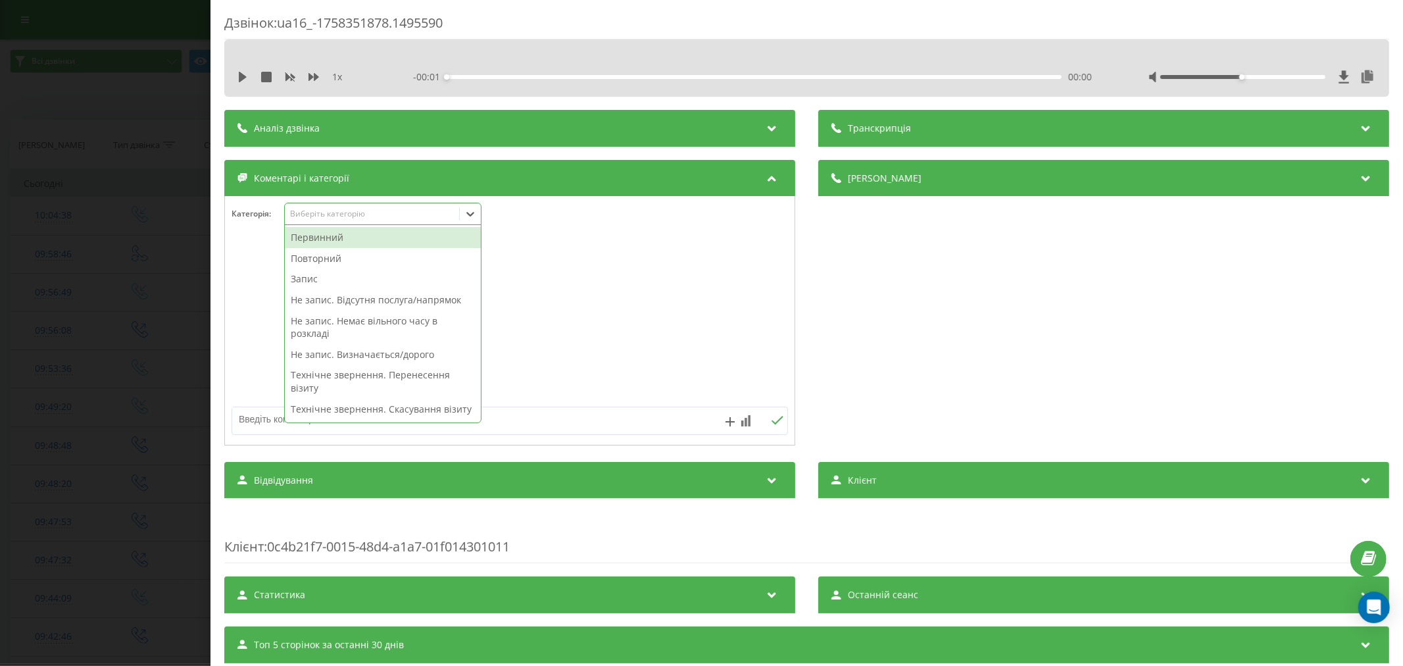
click at [387, 211] on div "Виберіть категорію" at bounding box center [371, 214] width 164 height 11
click at [353, 258] on div "Повторний" at bounding box center [383, 258] width 196 height 21
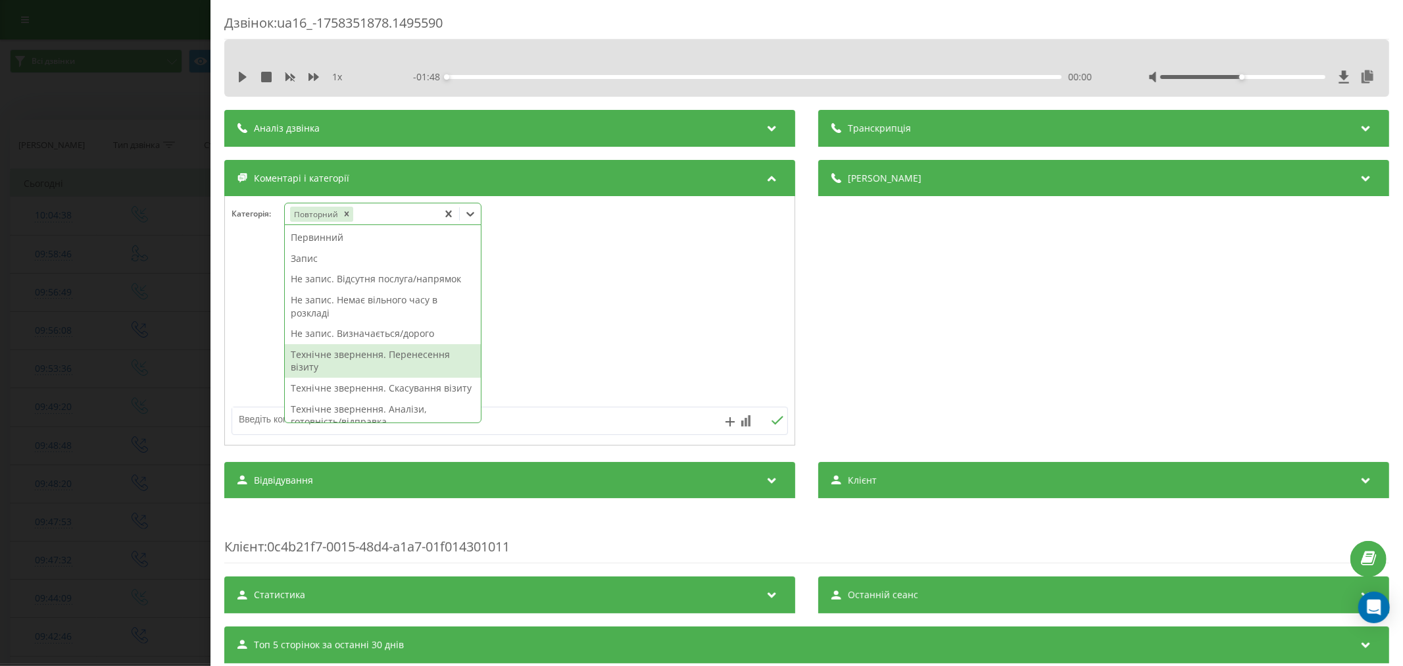
drag, startPoint x: 417, startPoint y: 380, endPoint x: 428, endPoint y: 353, distance: 28.3
click at [428, 353] on div "Первинний Запис Не запис. Відсутня послуга/напрямок Не запис. Немає вільного ча…" at bounding box center [383, 323] width 196 height 197
click at [428, 353] on div "Технічне звернення. Перенесення візиту" at bounding box center [383, 361] width 196 height 34
click at [635, 301] on div at bounding box center [510, 321] width 570 height 158
